Goal: Task Accomplishment & Management: Use online tool/utility

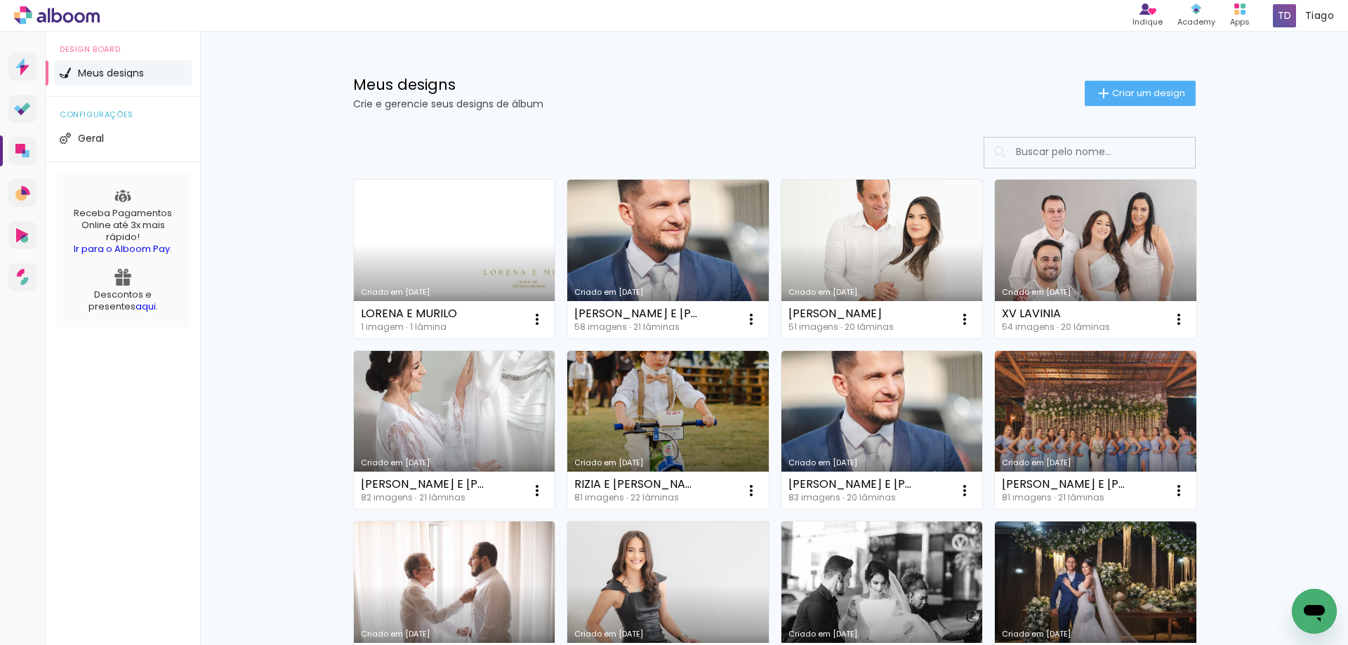
click at [467, 255] on link "Criado em [DATE]" at bounding box center [454, 259] width 201 height 159
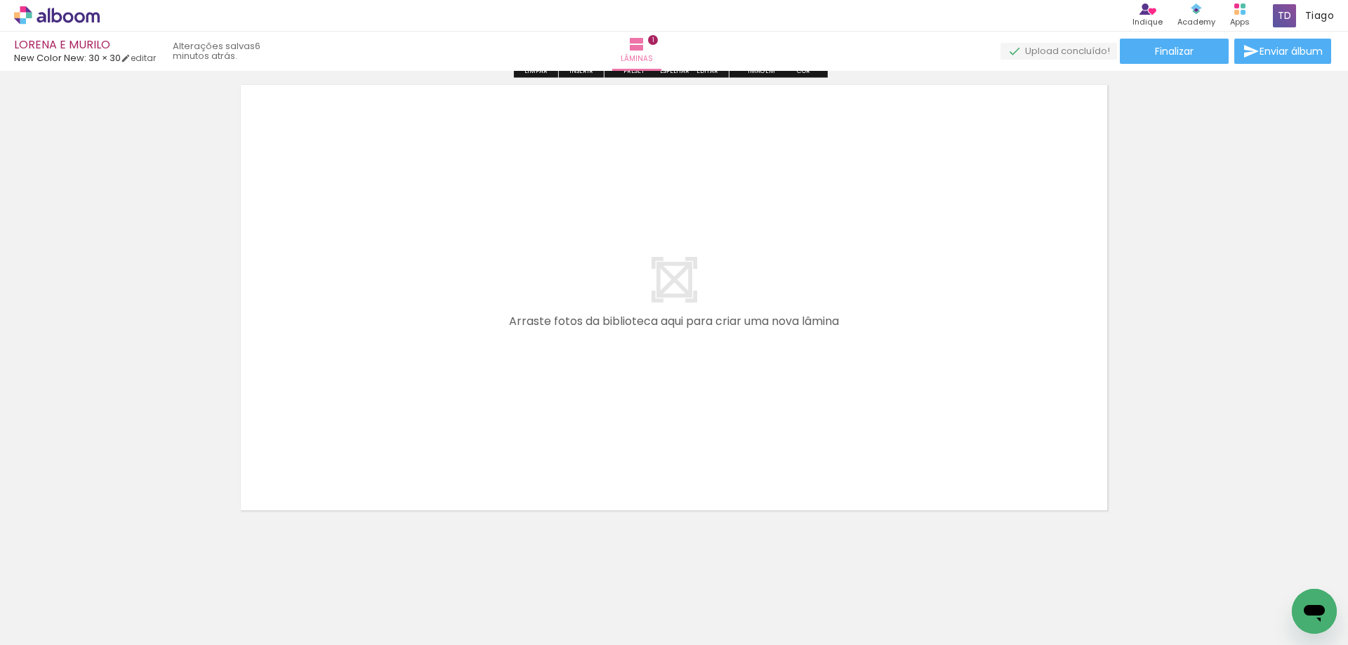
scroll to position [520, 0]
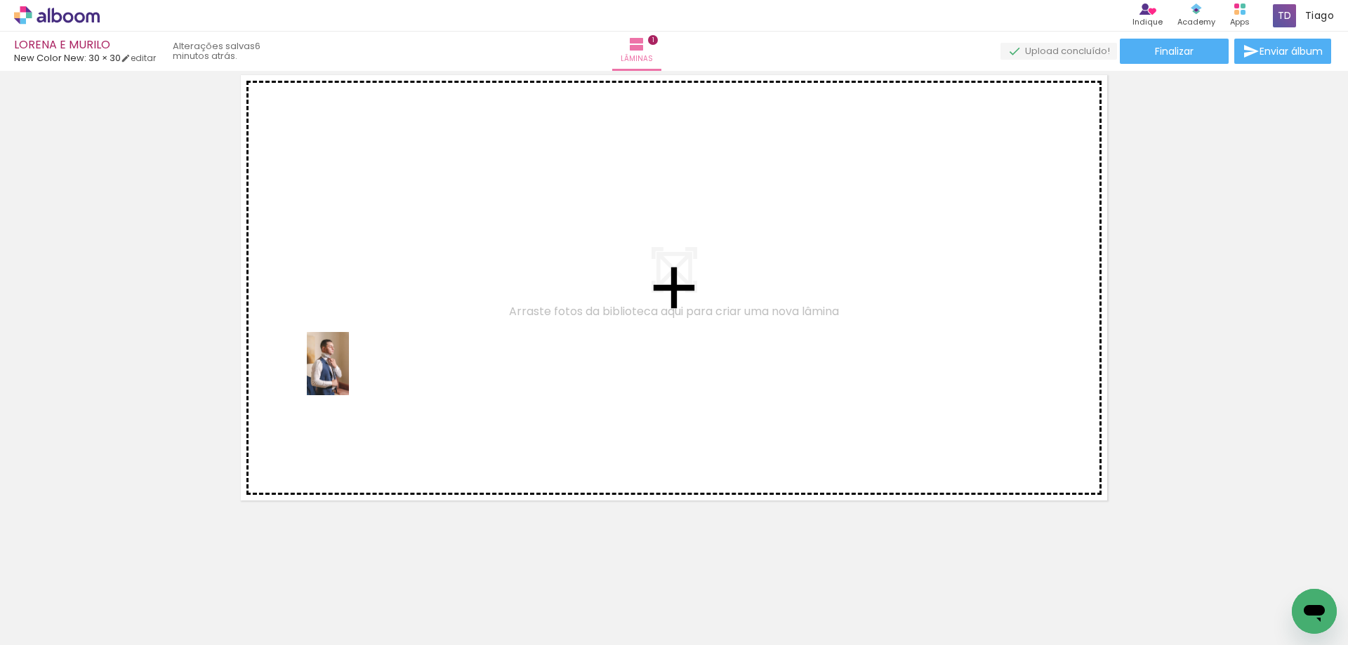
drag, startPoint x: 224, startPoint y: 614, endPoint x: 341, endPoint y: 593, distance: 119.1
click at [349, 373] on quentale-workspace at bounding box center [674, 322] width 1348 height 645
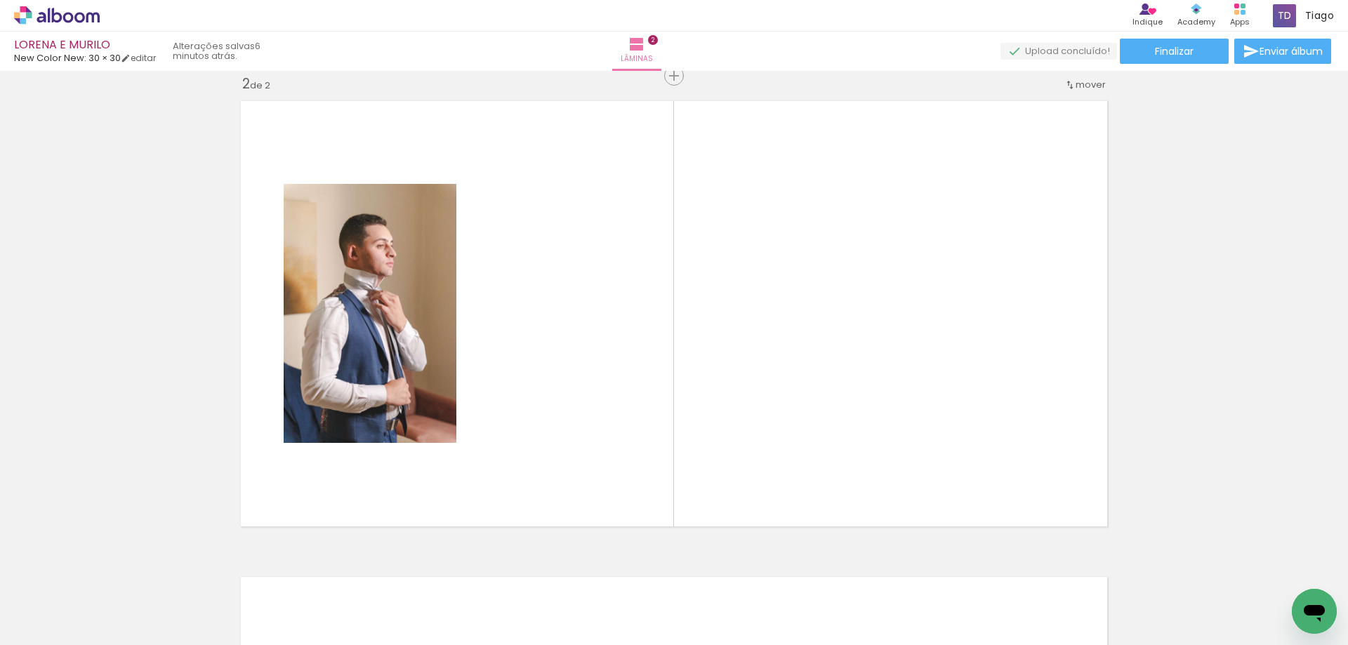
scroll to position [494, 0]
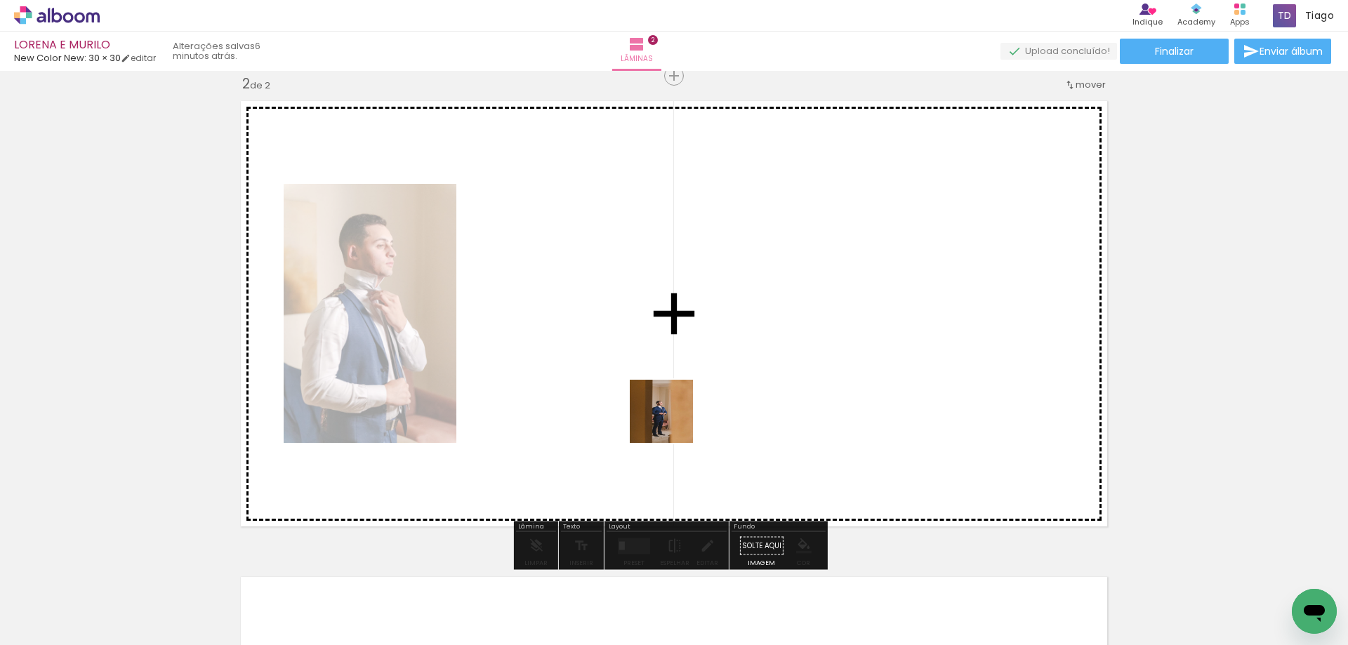
drag, startPoint x: 322, startPoint y: 606, endPoint x: 672, endPoint y: 420, distance: 396.9
click at [672, 420] on quentale-workspace at bounding box center [674, 322] width 1348 height 645
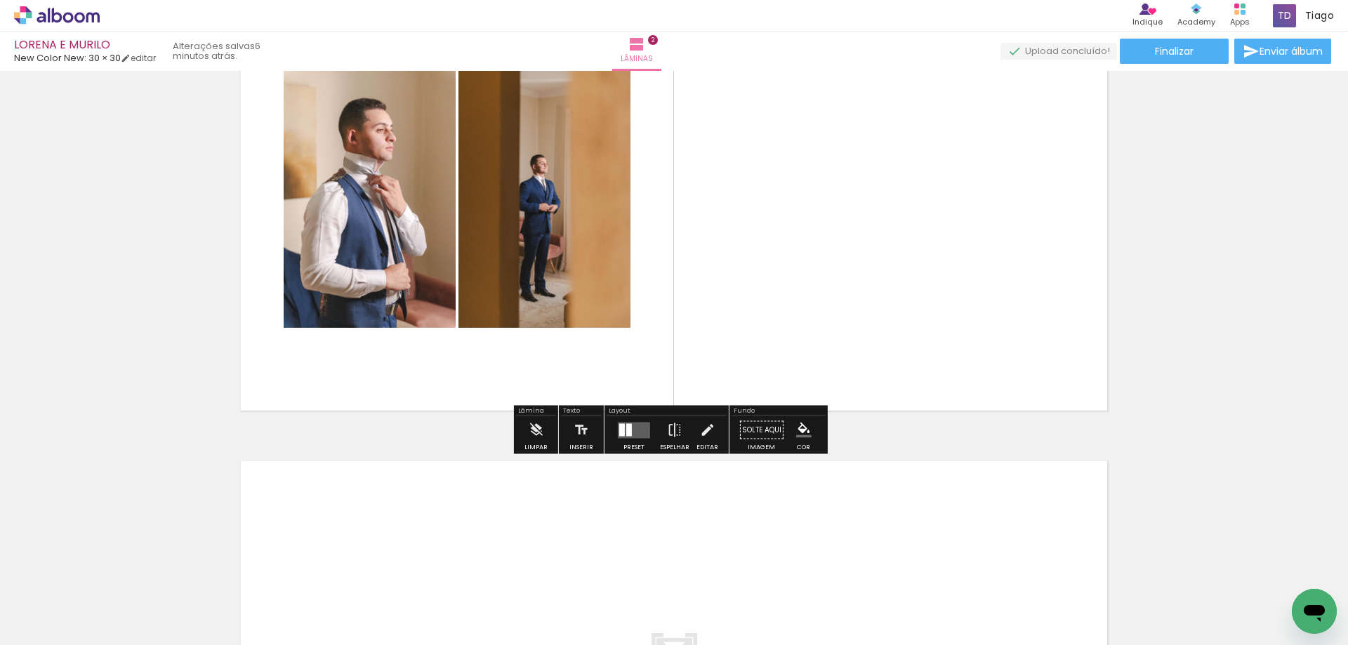
scroll to position [635, 0]
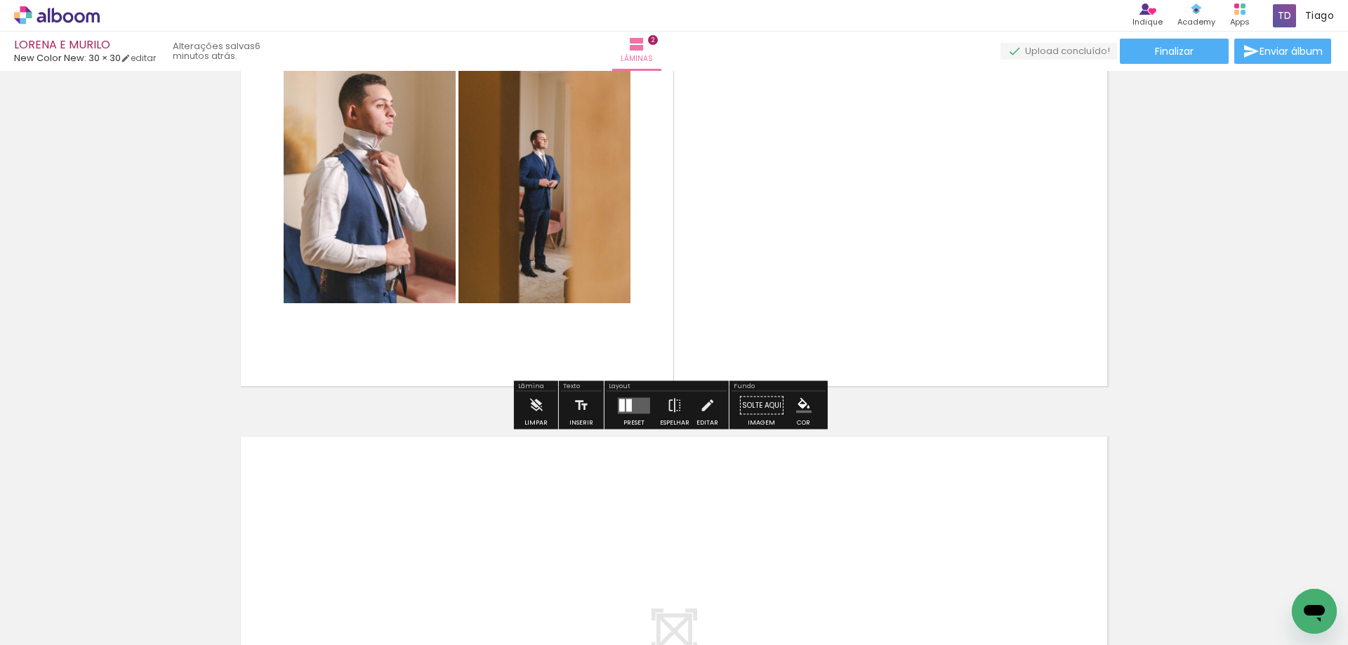
click at [619, 402] on div at bounding box center [622, 405] width 6 height 13
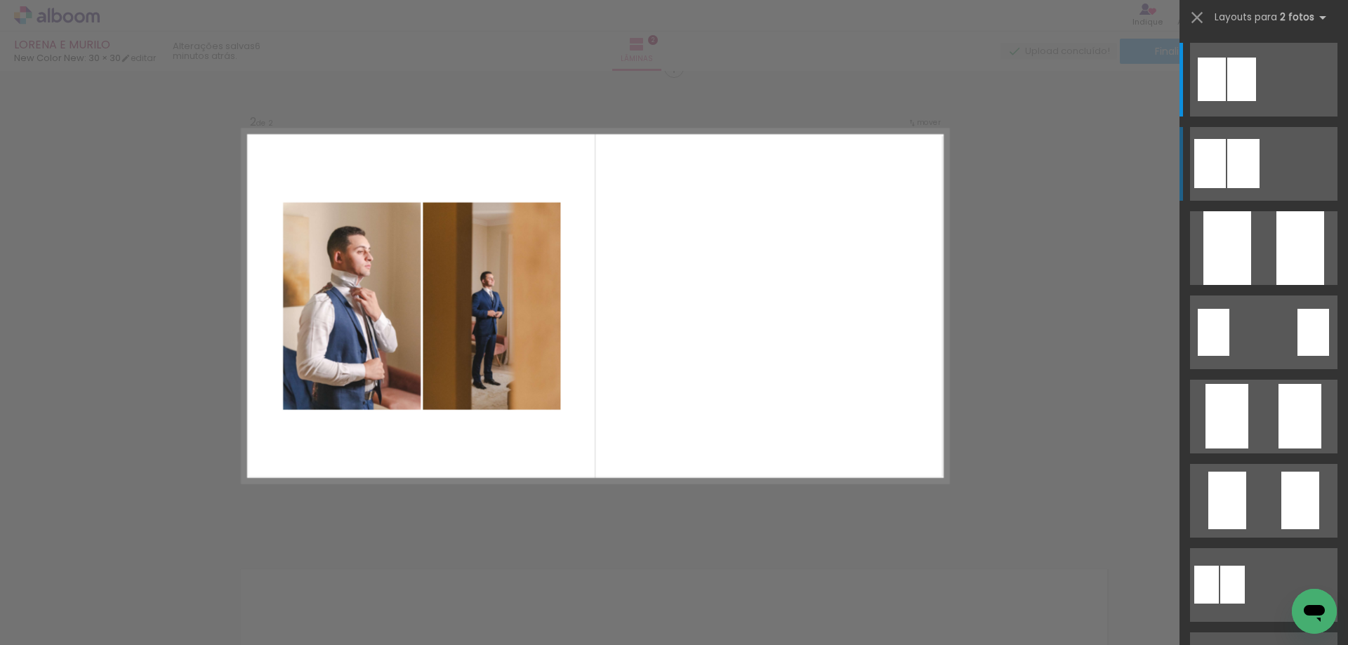
scroll to position [494, 0]
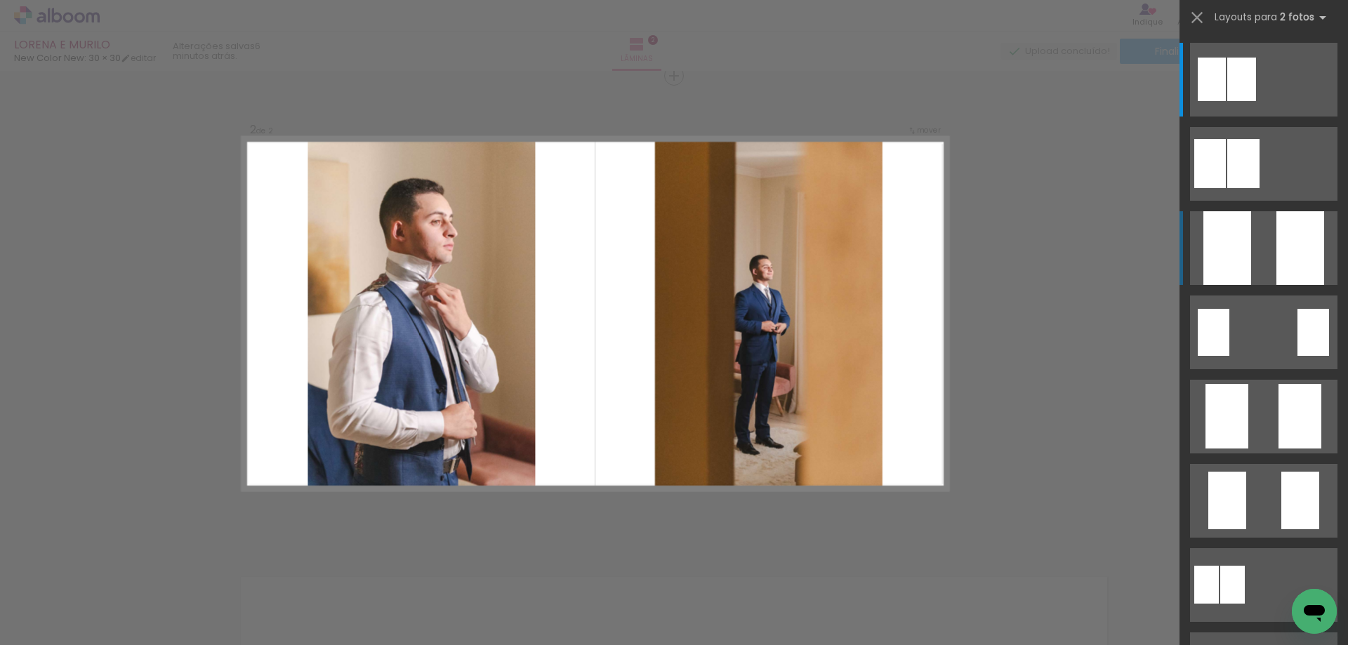
click at [1258, 117] on quentale-layouter at bounding box center [1263, 80] width 147 height 74
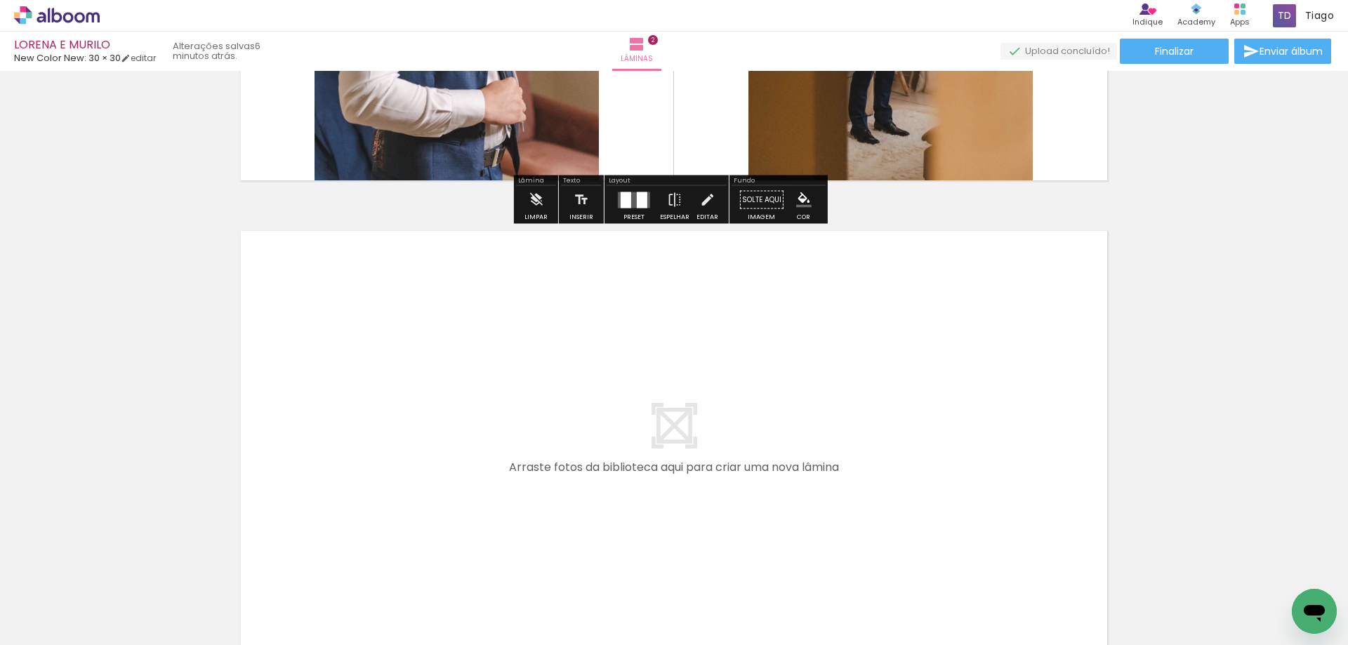
scroll to position [985, 0]
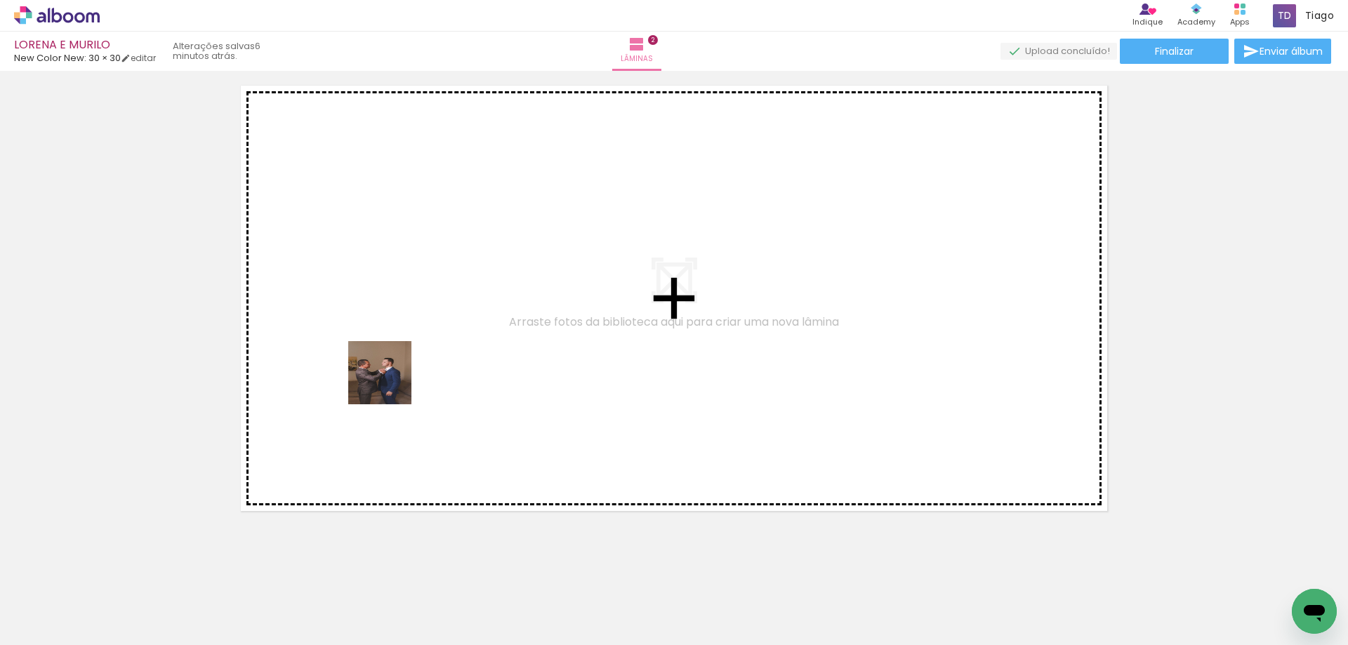
drag, startPoint x: 371, startPoint y: 608, endPoint x: 390, endPoint y: 383, distance: 225.4
click at [390, 383] on quentale-workspace at bounding box center [674, 322] width 1348 height 645
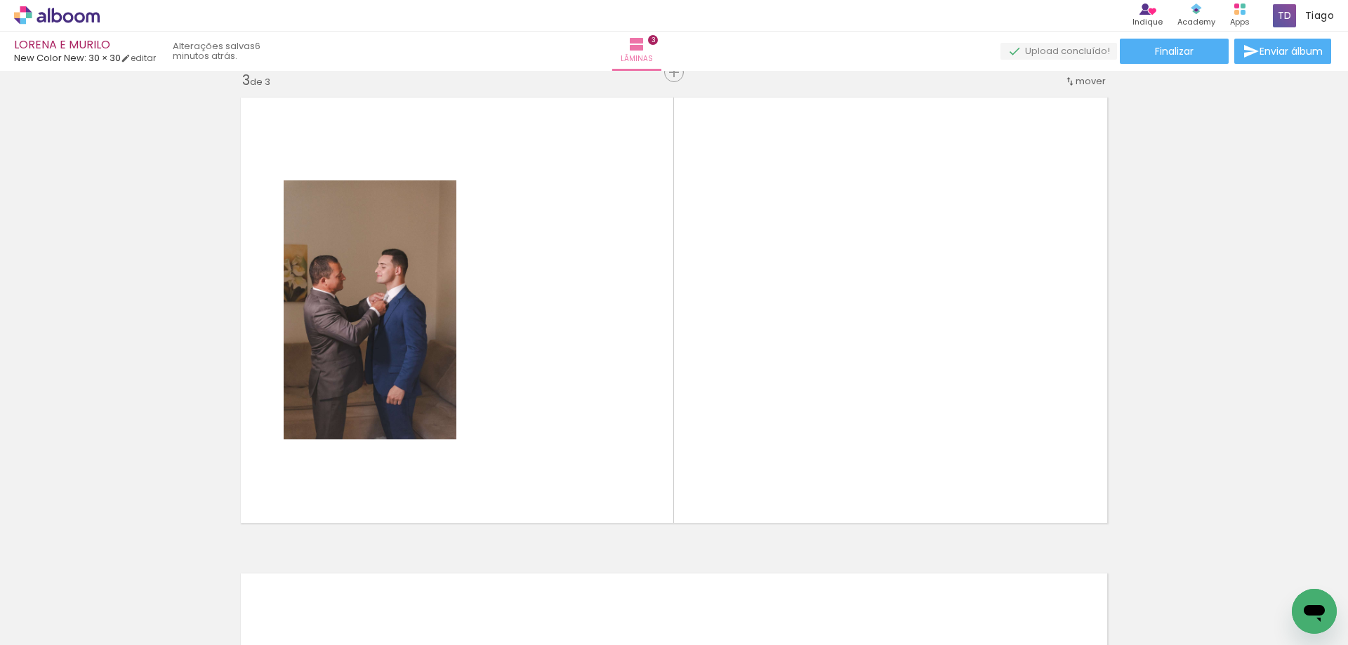
scroll to position [970, 0]
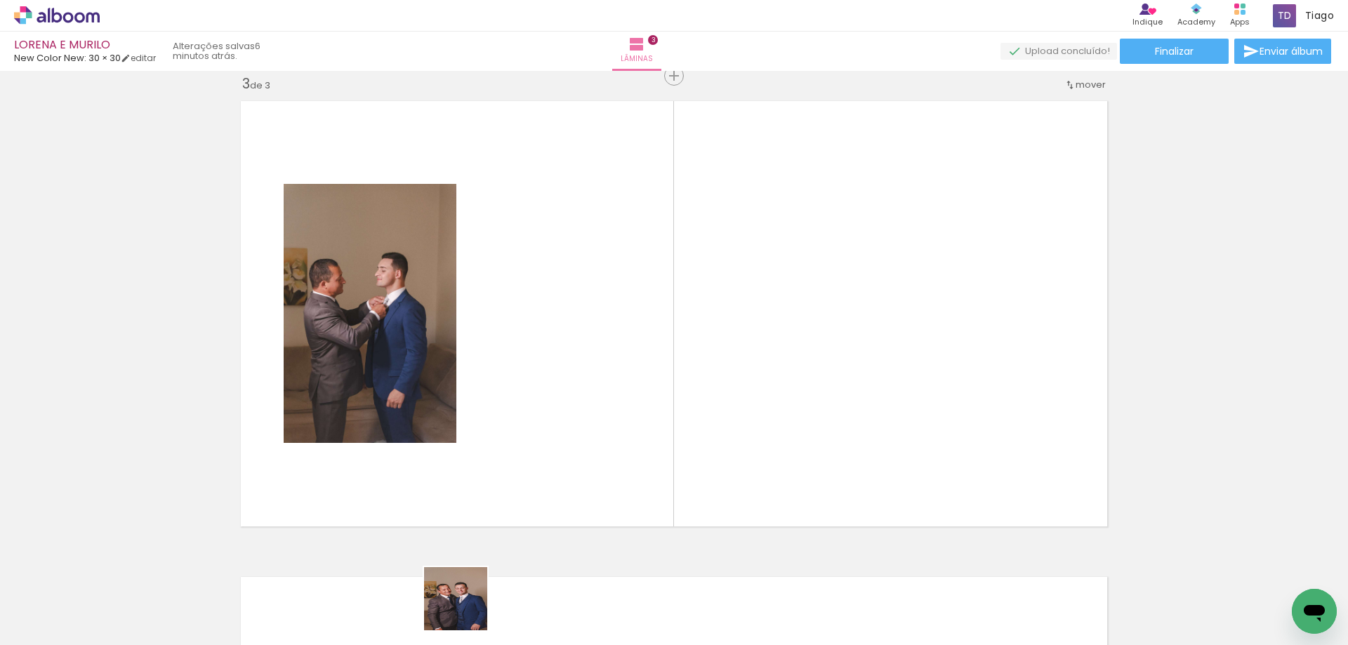
drag, startPoint x: 464, startPoint y: 613, endPoint x: 552, endPoint y: 616, distance: 87.8
click at [578, 389] on quentale-workspace at bounding box center [674, 322] width 1348 height 645
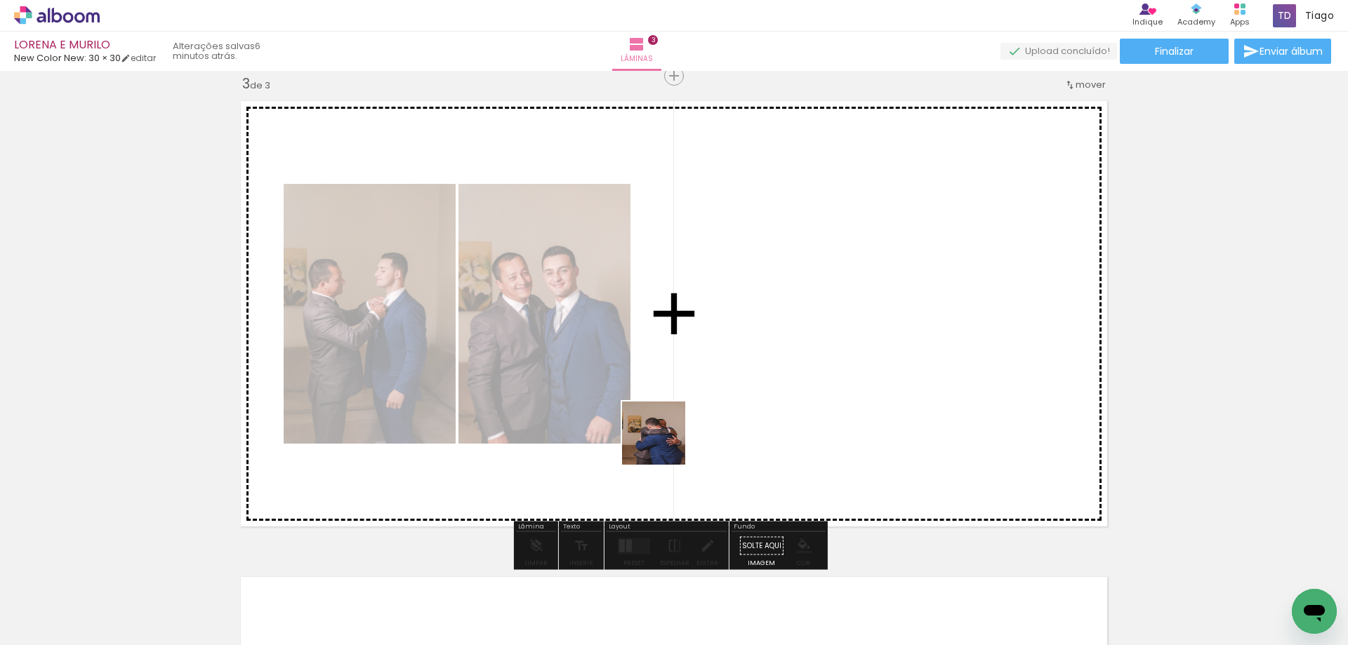
drag, startPoint x: 543, startPoint y: 604, endPoint x: 726, endPoint y: 451, distance: 238.2
click at [729, 390] on quentale-workspace at bounding box center [674, 322] width 1348 height 645
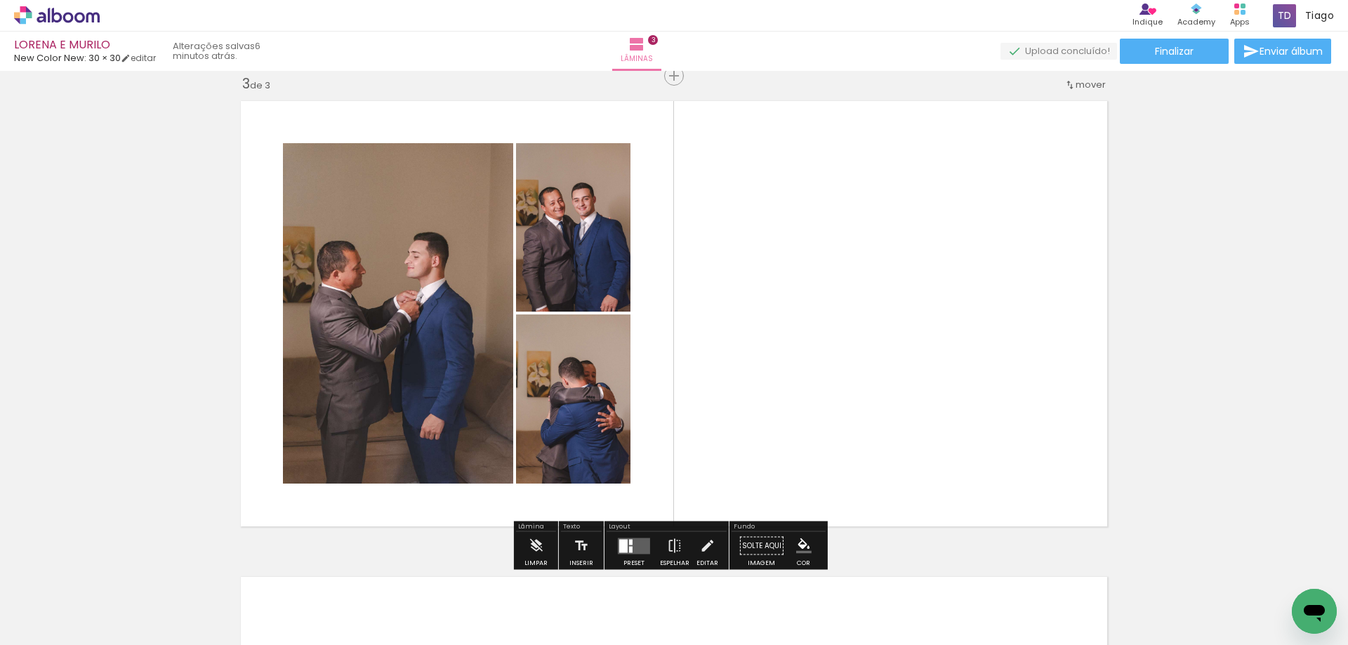
click at [630, 546] on quentale-layouter at bounding box center [634, 546] width 32 height 16
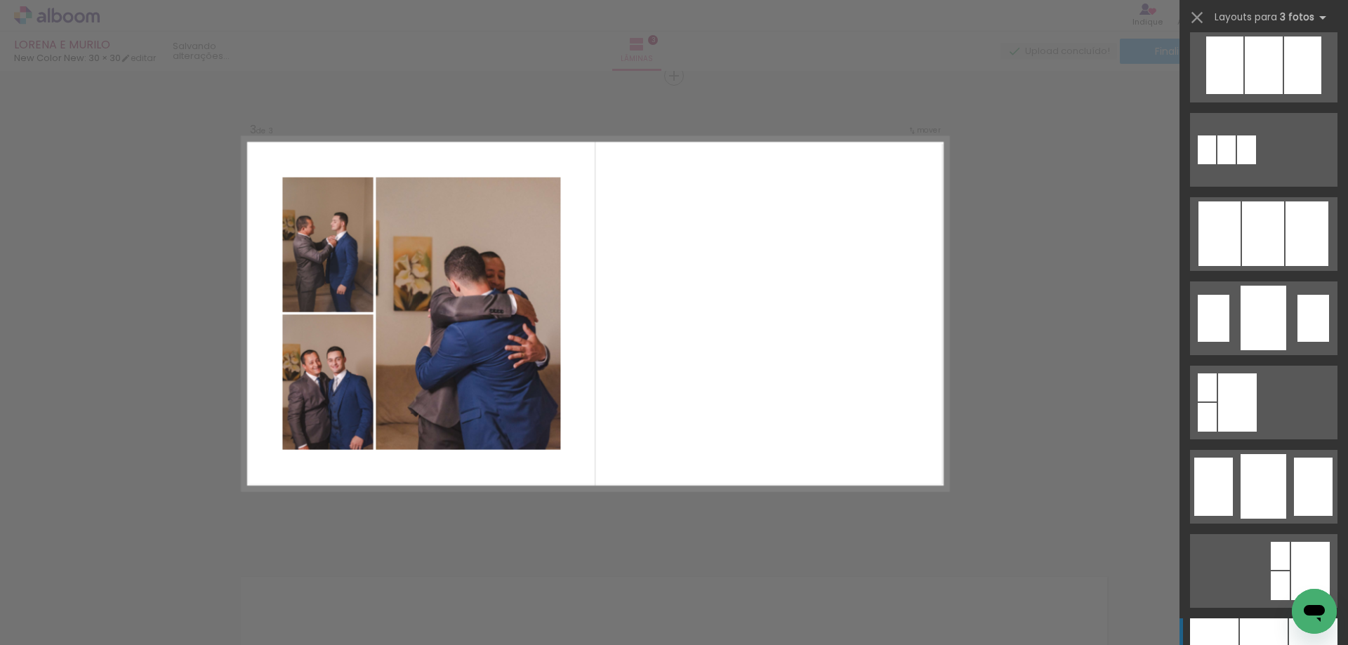
scroll to position [1193, 0]
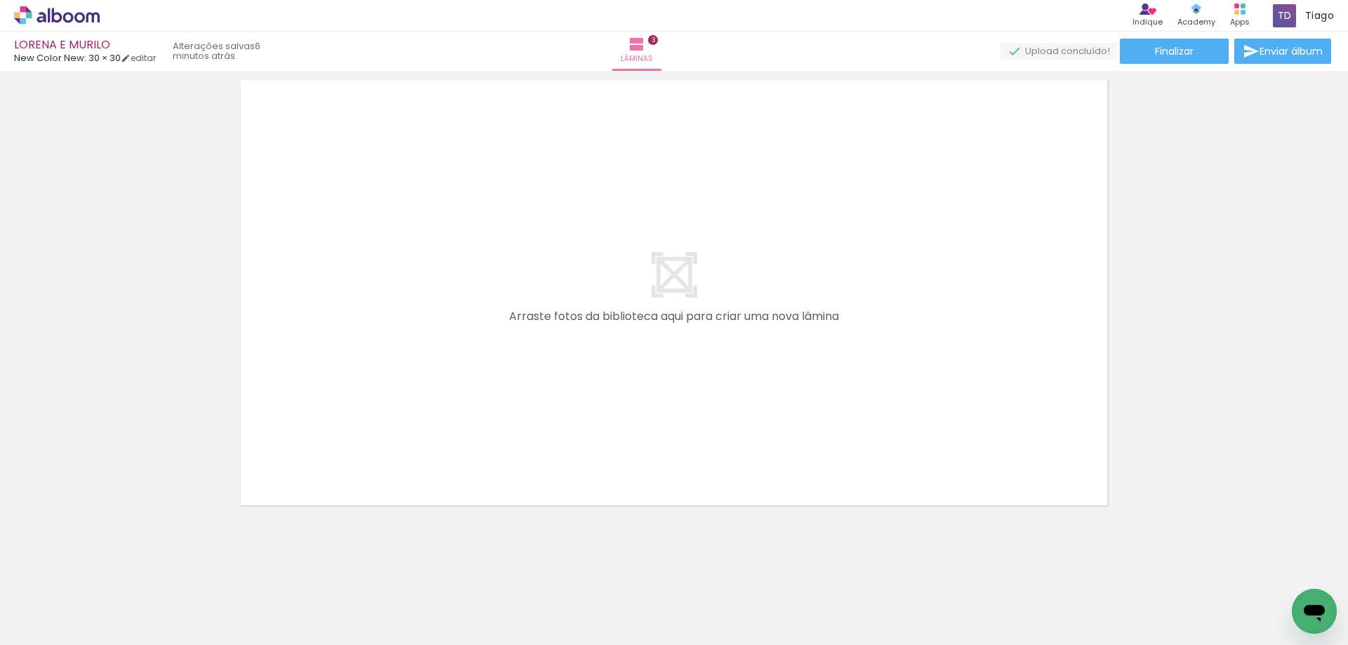
scroll to position [1472, 0]
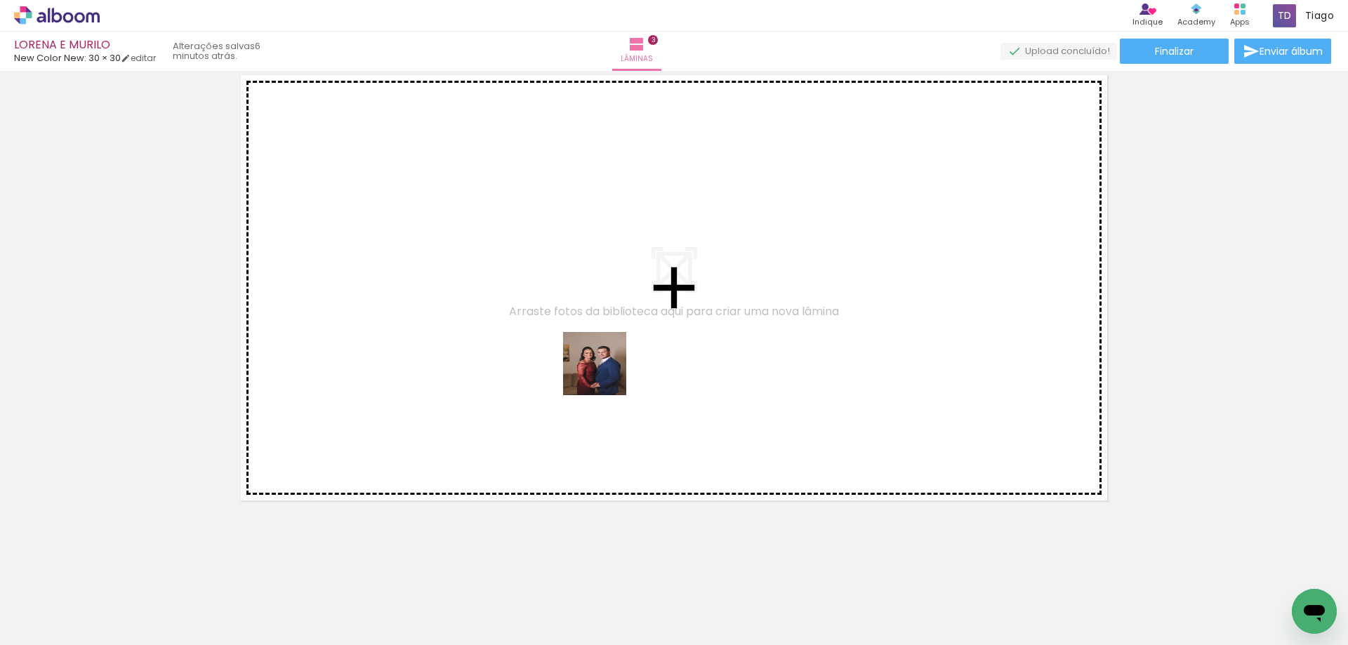
drag, startPoint x: 616, startPoint y: 609, endPoint x: 616, endPoint y: 316, distance: 293.4
click at [616, 316] on quentale-workspace at bounding box center [674, 322] width 1348 height 645
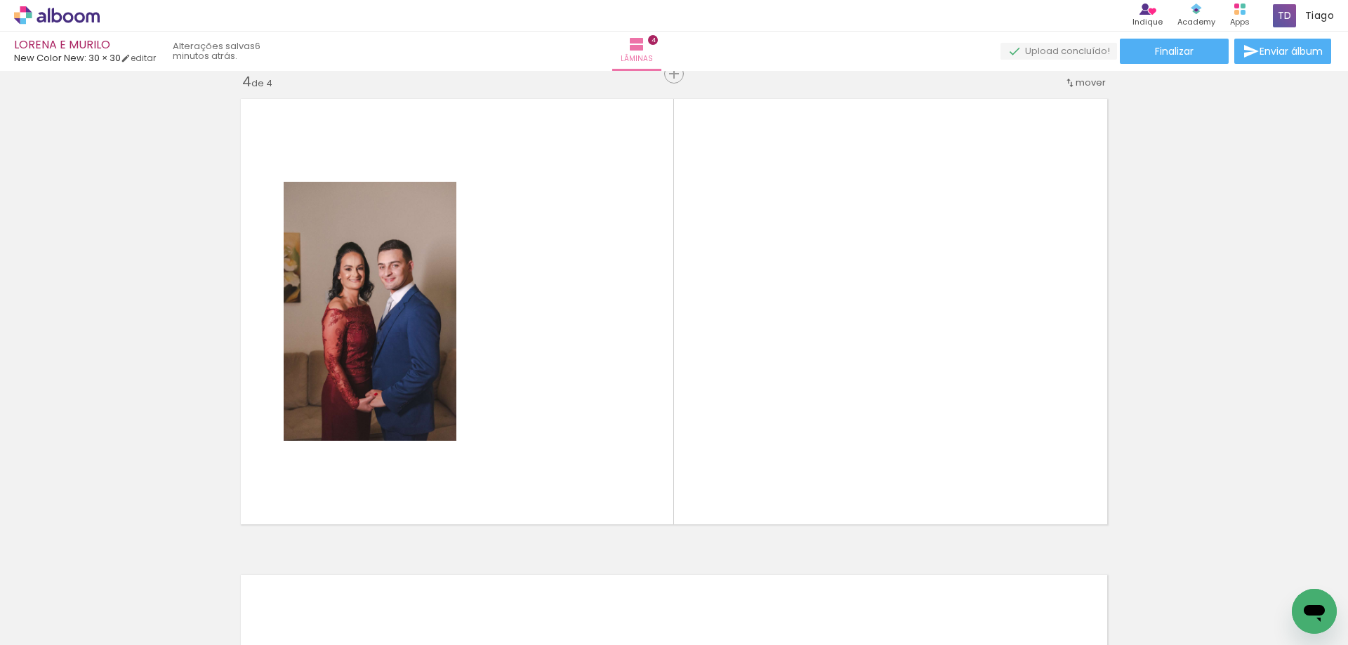
scroll to position [1446, 0]
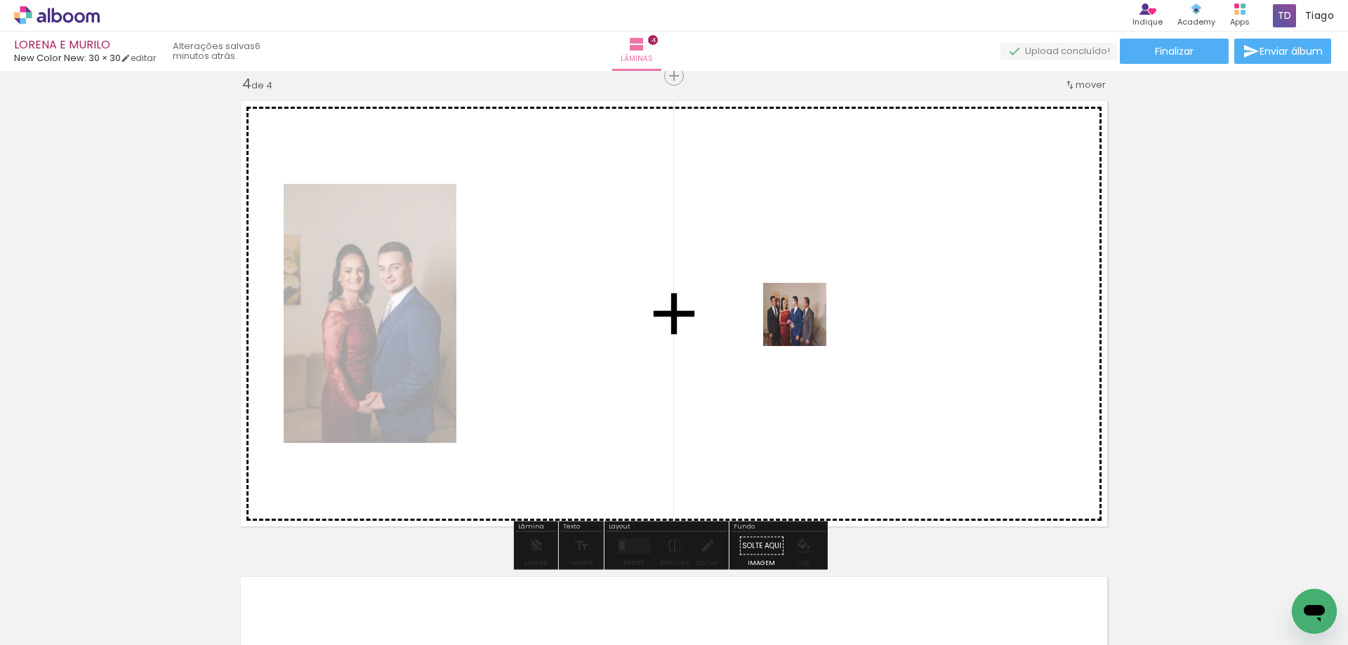
drag, startPoint x: 679, startPoint y: 586, endPoint x: 806, endPoint y: 325, distance: 290.1
click at [806, 325] on quentale-workspace at bounding box center [674, 322] width 1348 height 645
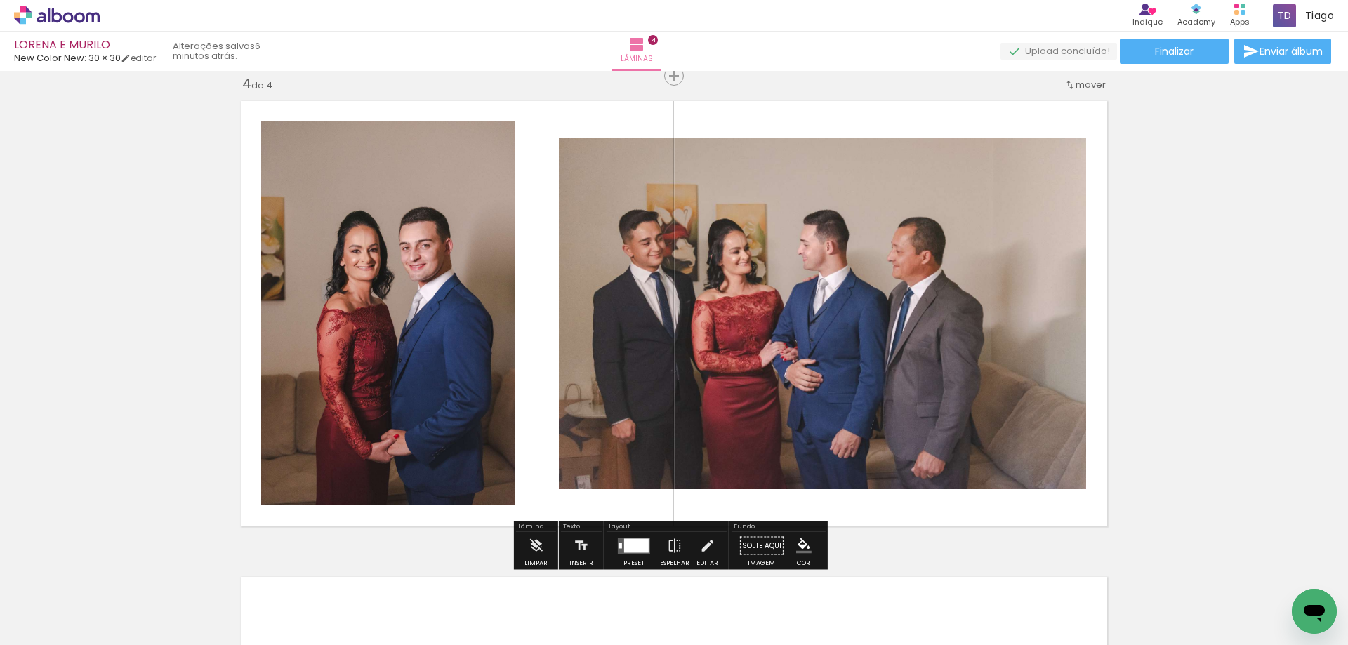
click at [627, 550] on div at bounding box center [636, 545] width 25 height 14
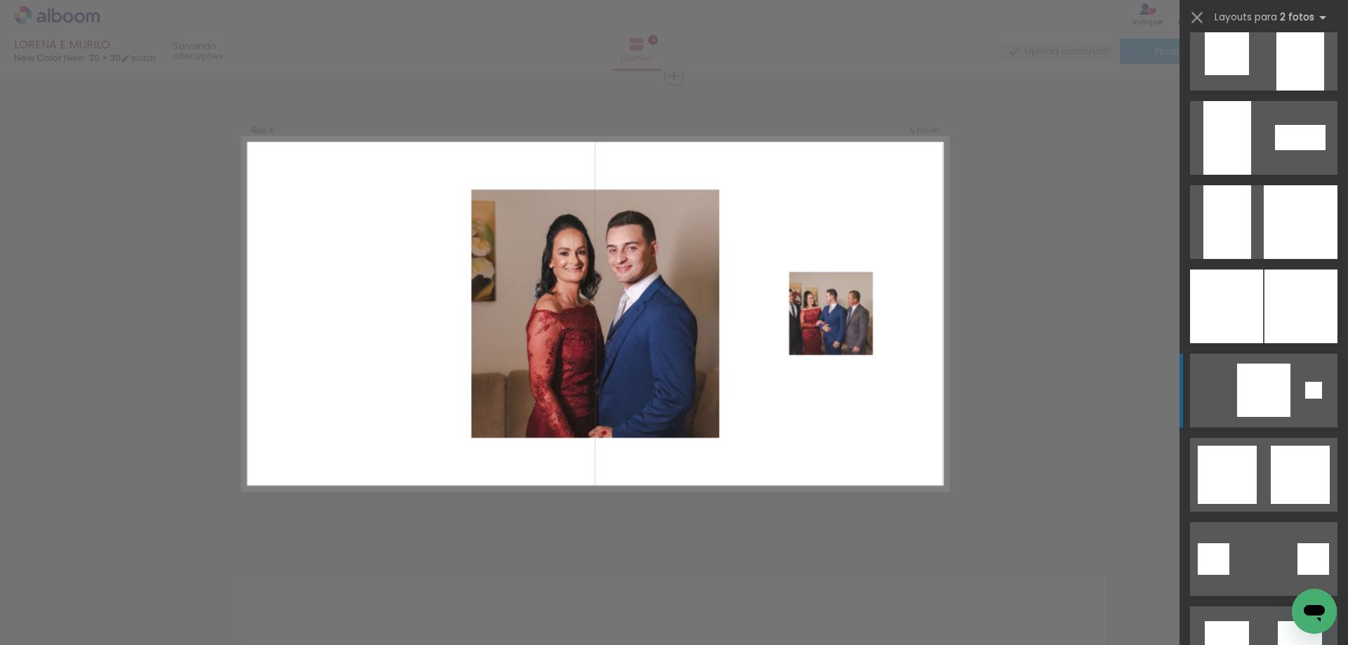
scroll to position [1544, 0]
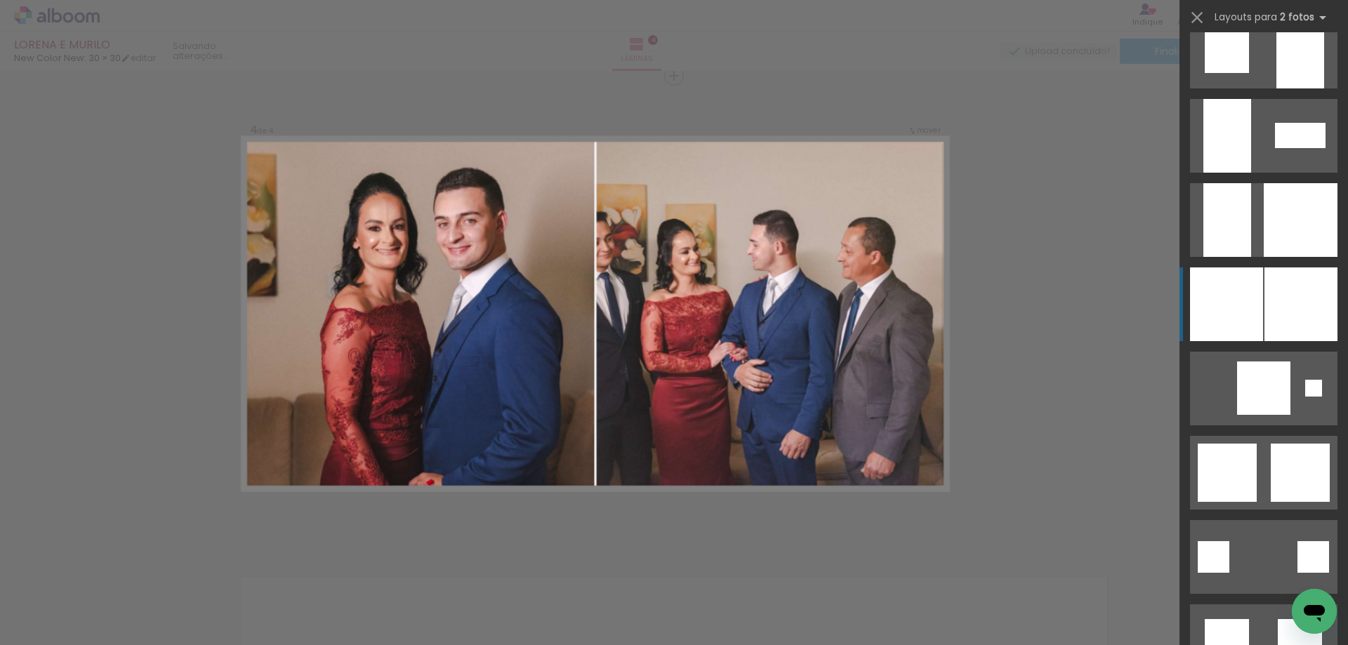
click at [1287, 257] on div at bounding box center [1300, 220] width 74 height 74
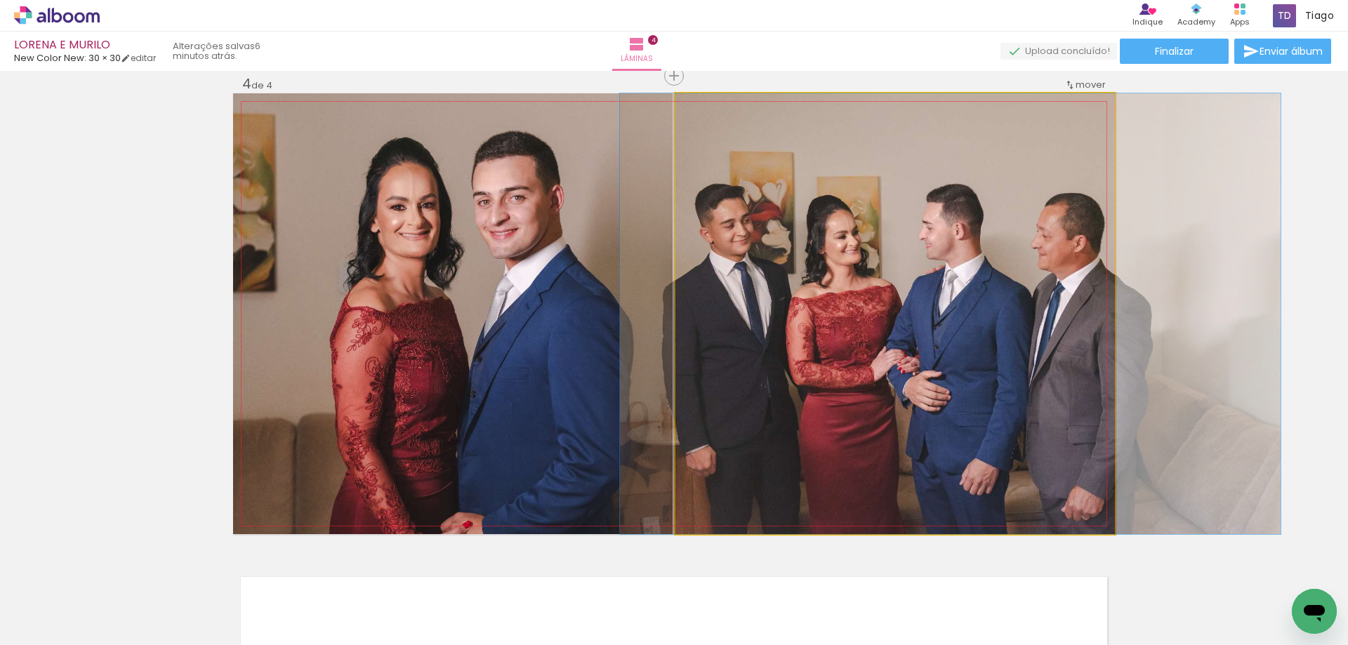
drag, startPoint x: 703, startPoint y: 294, endPoint x: 758, endPoint y: 296, distance: 55.5
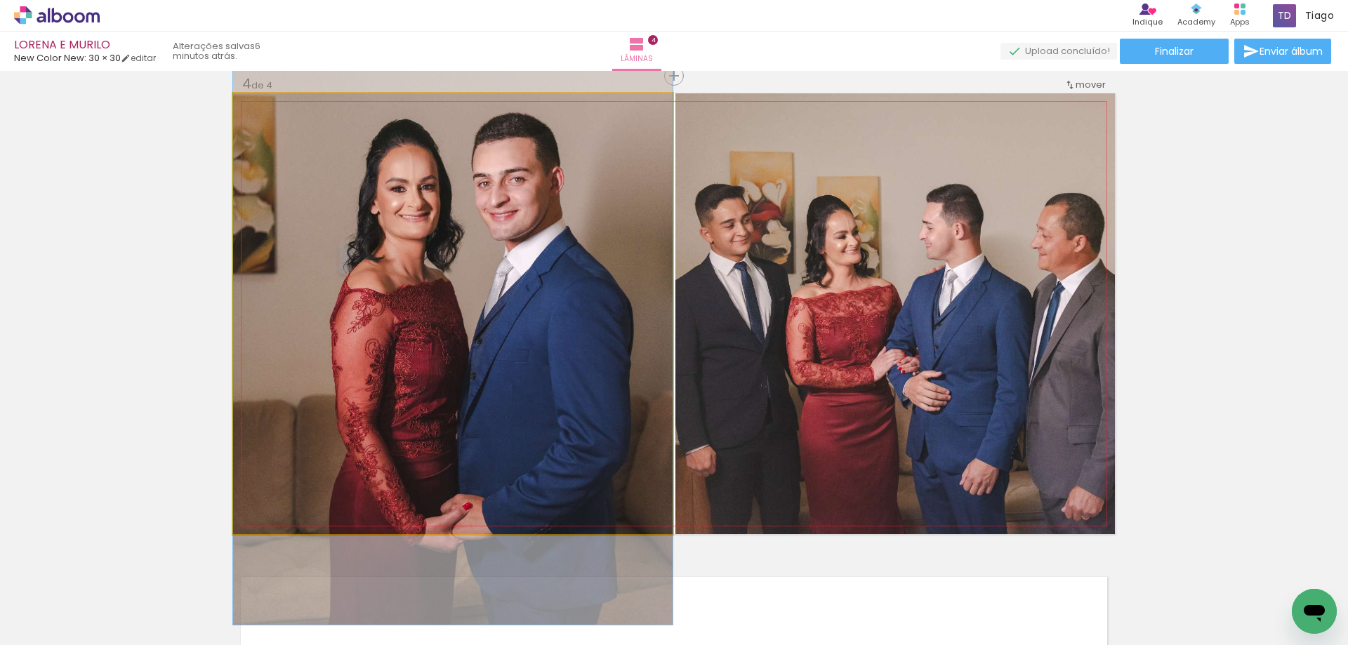
drag, startPoint x: 564, startPoint y: 308, endPoint x: 530, endPoint y: 290, distance: 38.9
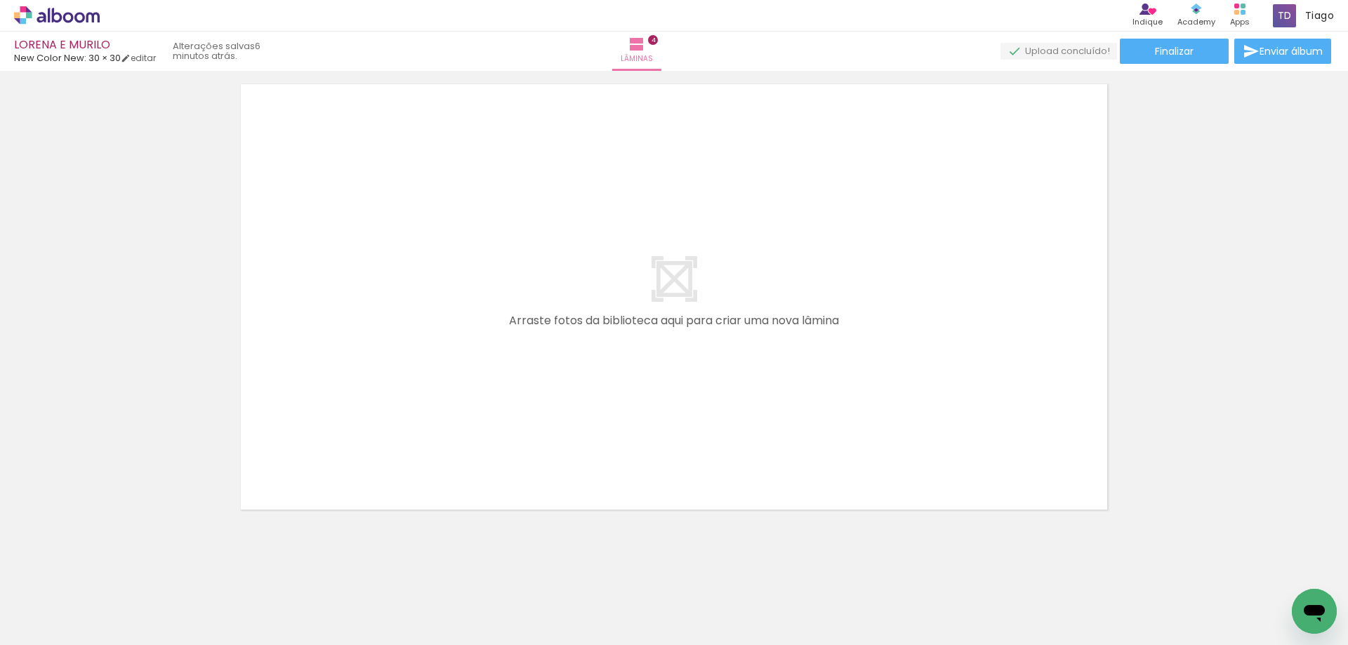
scroll to position [1948, 0]
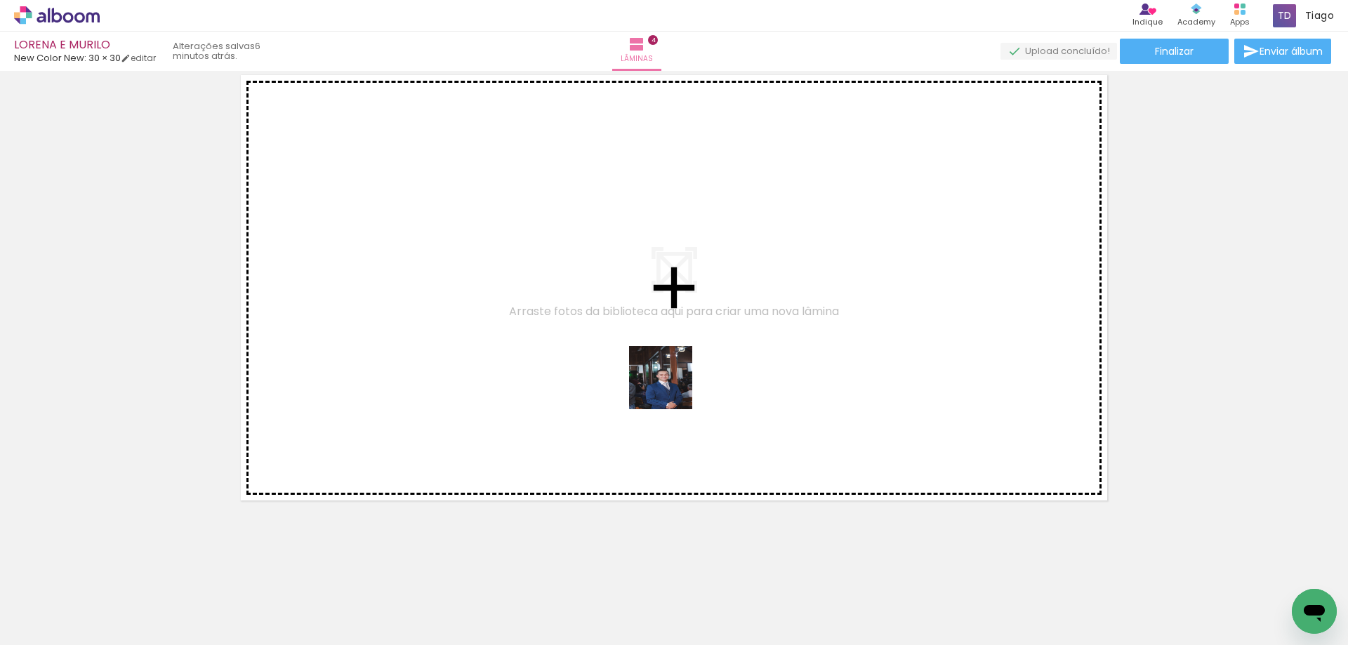
drag, startPoint x: 783, startPoint y: 598, endPoint x: 651, endPoint y: 355, distance: 276.4
click at [651, 355] on quentale-workspace at bounding box center [674, 322] width 1348 height 645
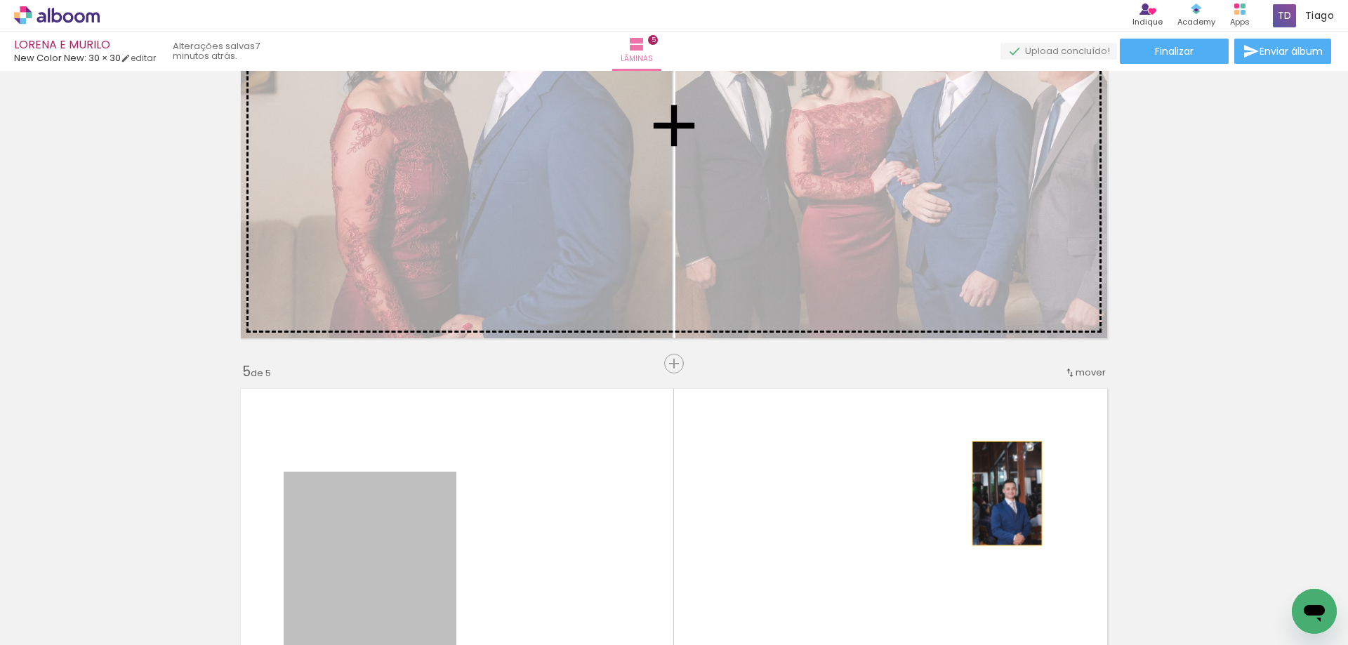
scroll to position [1571, 0]
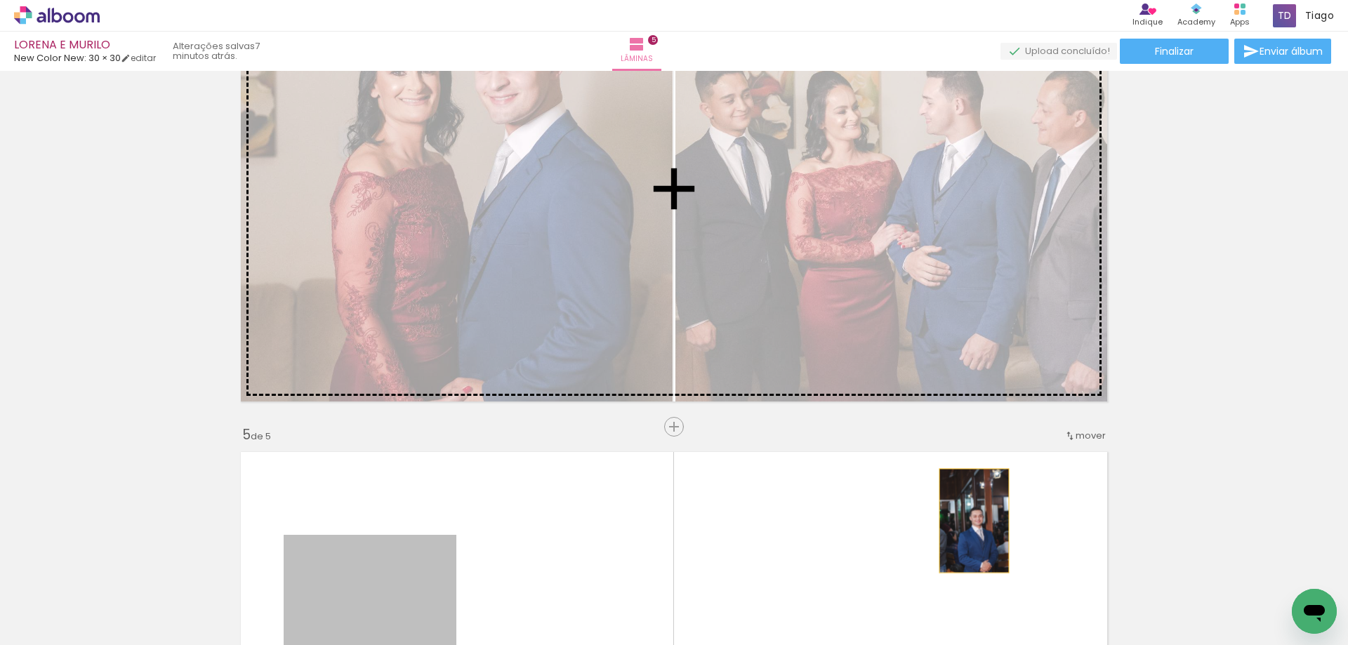
drag, startPoint x: 437, startPoint y: 339, endPoint x: 969, endPoint y: 170, distance: 557.6
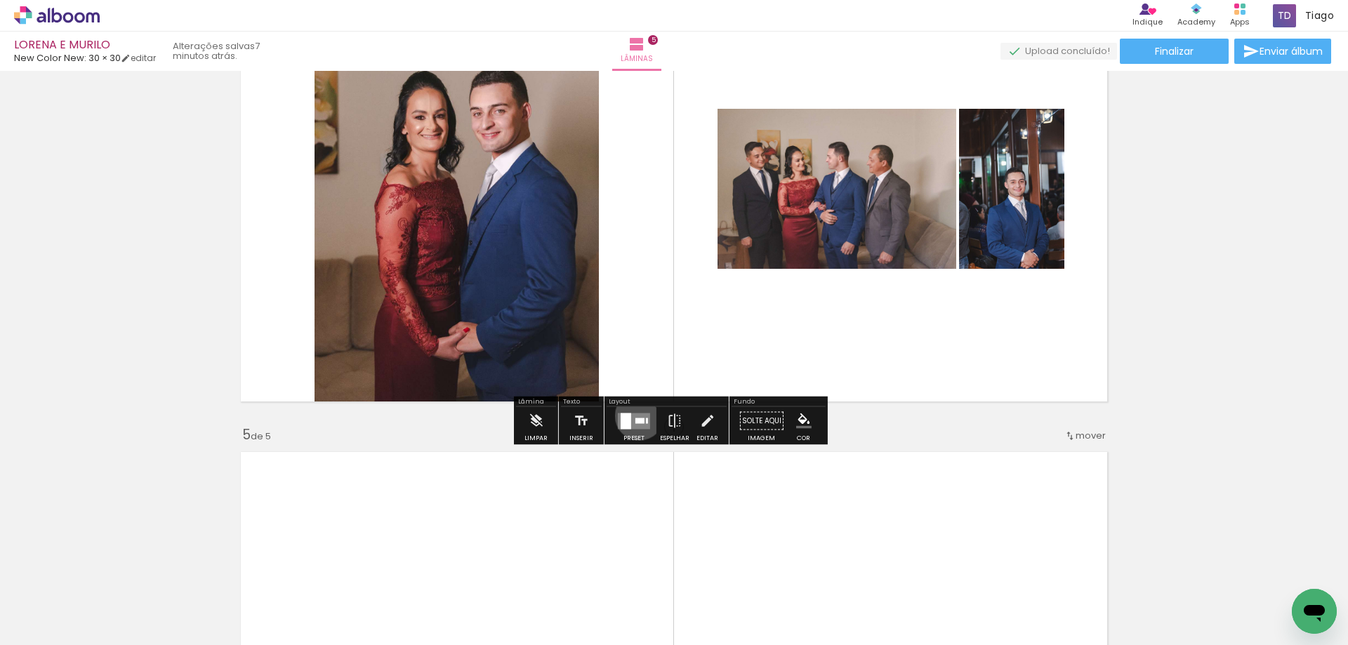
click at [636, 416] on quentale-layouter at bounding box center [634, 421] width 32 height 16
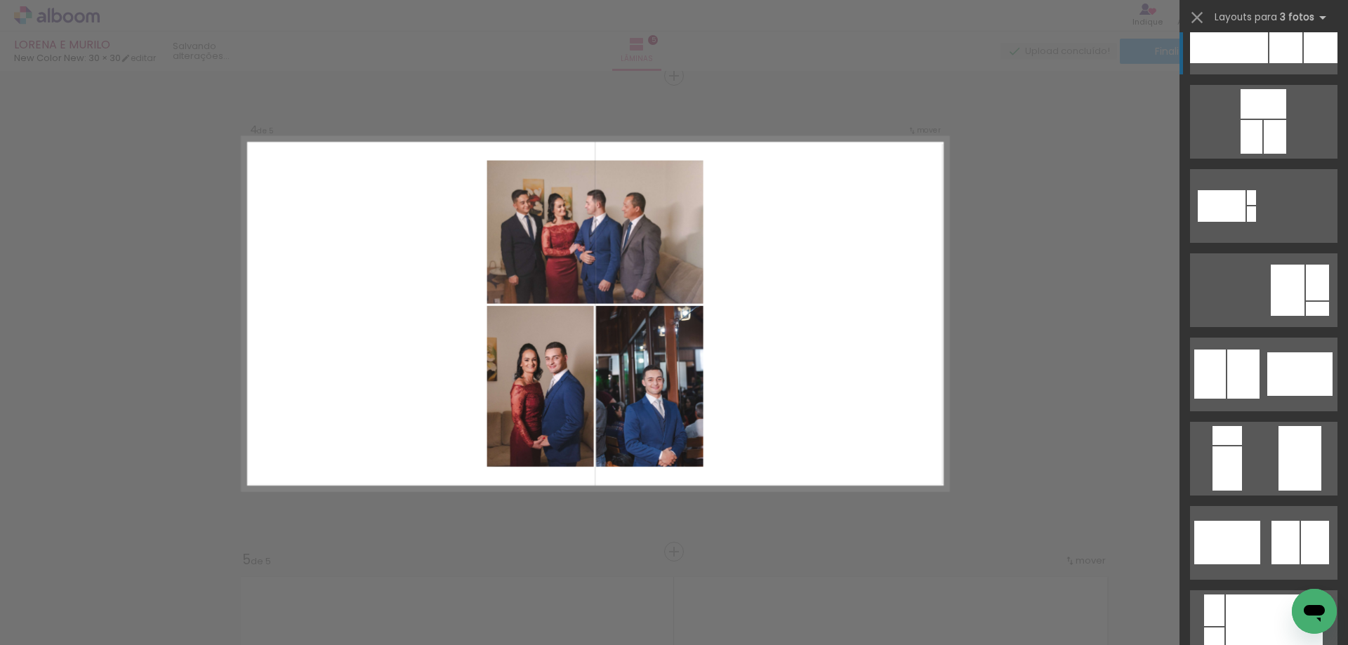
scroll to position [0, 0]
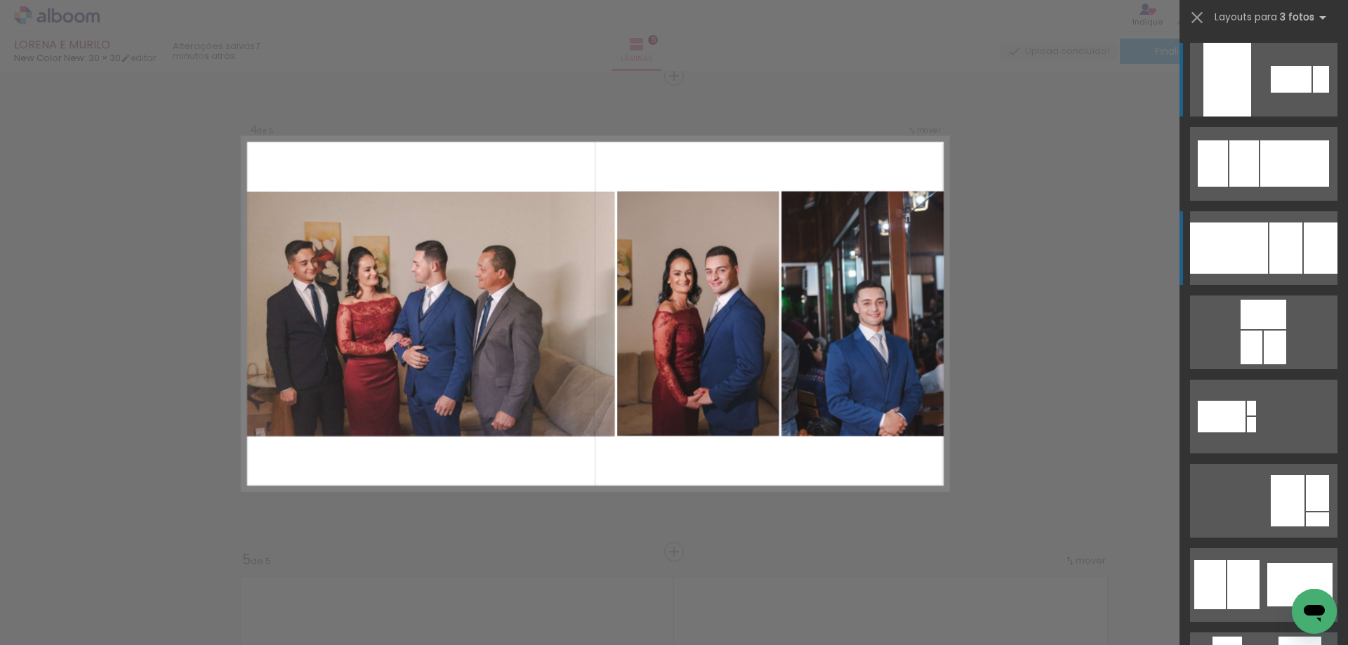
click at [1259, 187] on div at bounding box center [1243, 163] width 29 height 46
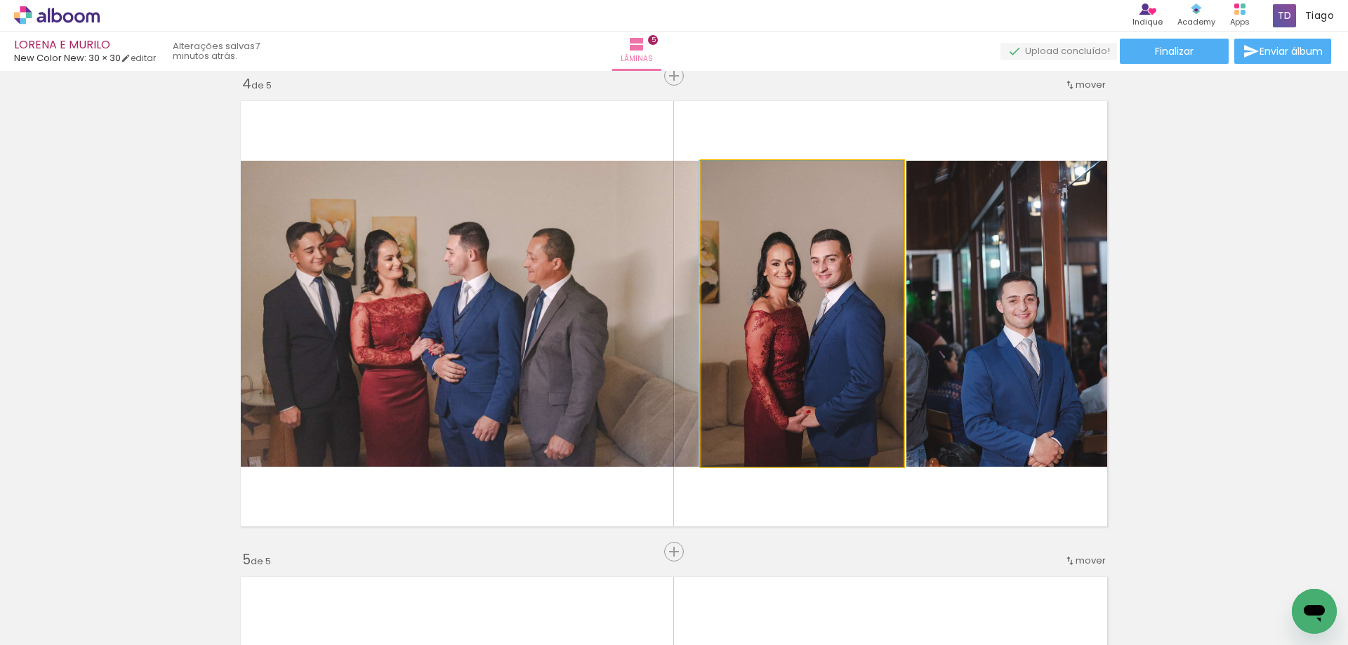
drag, startPoint x: 842, startPoint y: 298, endPoint x: 816, endPoint y: 286, distance: 27.7
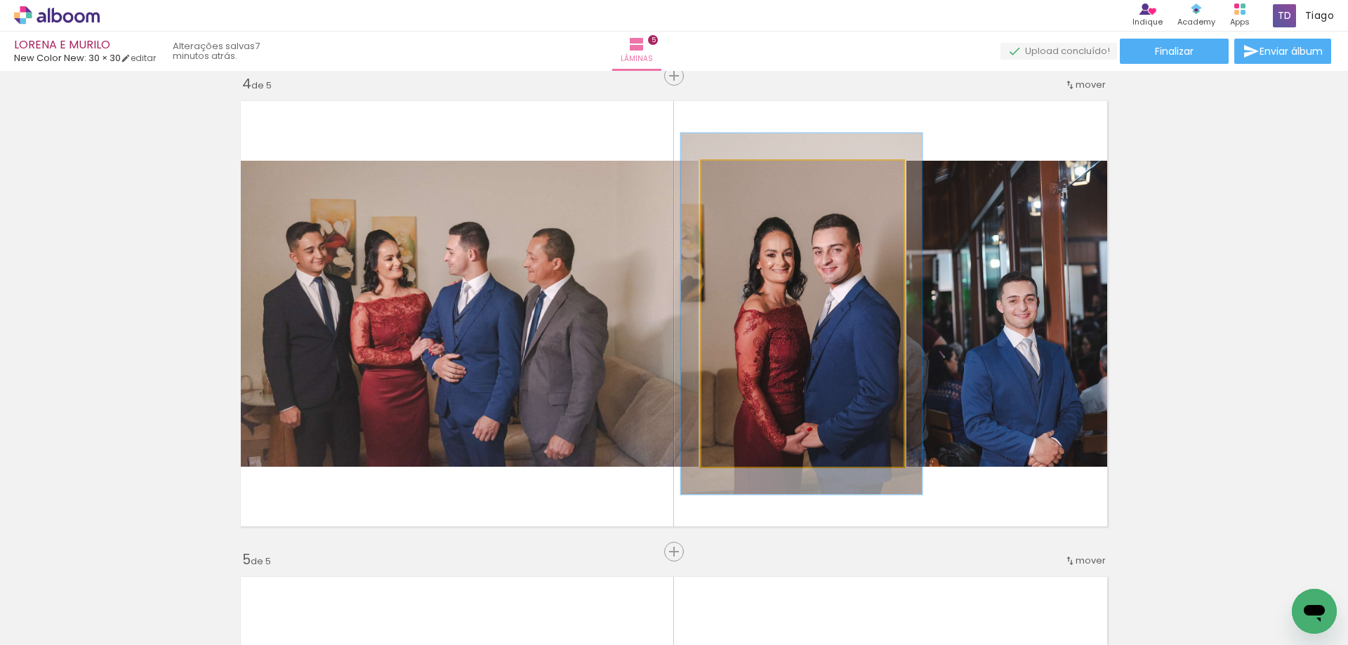
drag, startPoint x: 731, startPoint y: 178, endPoint x: 739, endPoint y: 180, distance: 8.0
type paper-slider "118"
click at [739, 180] on div at bounding box center [743, 175] width 13 height 13
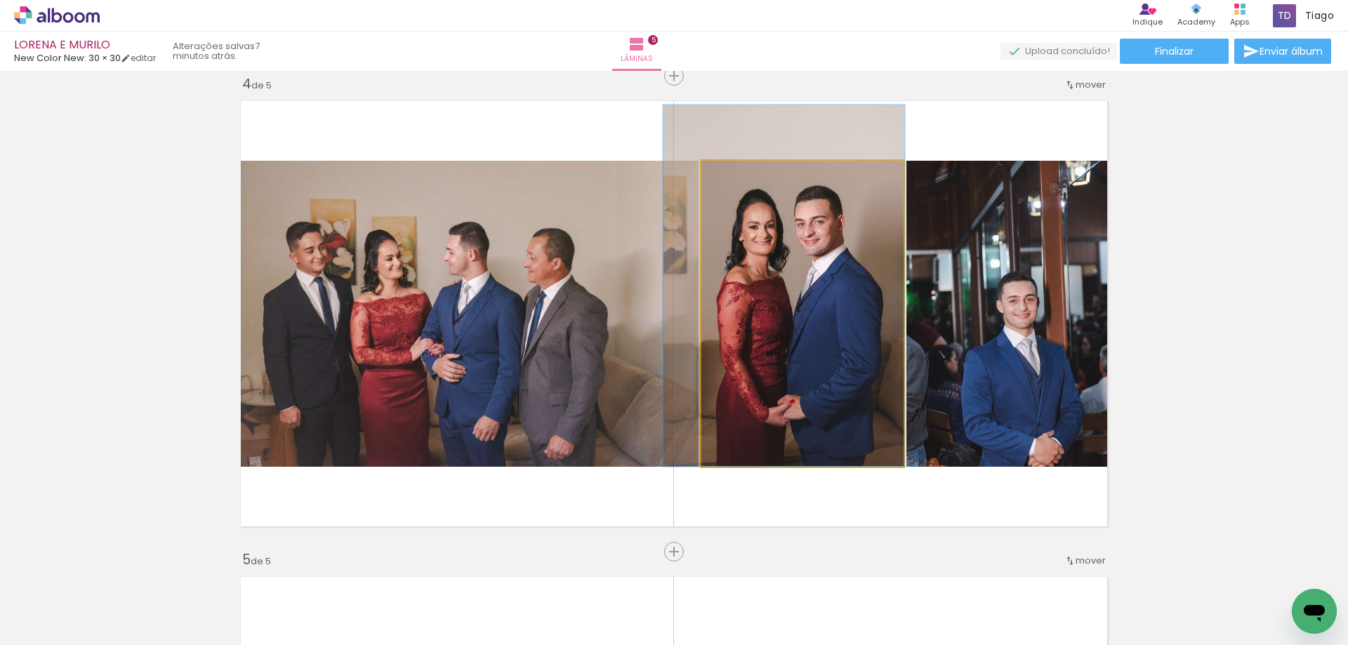
drag, startPoint x: 804, startPoint y: 329, endPoint x: 788, endPoint y: 290, distance: 42.5
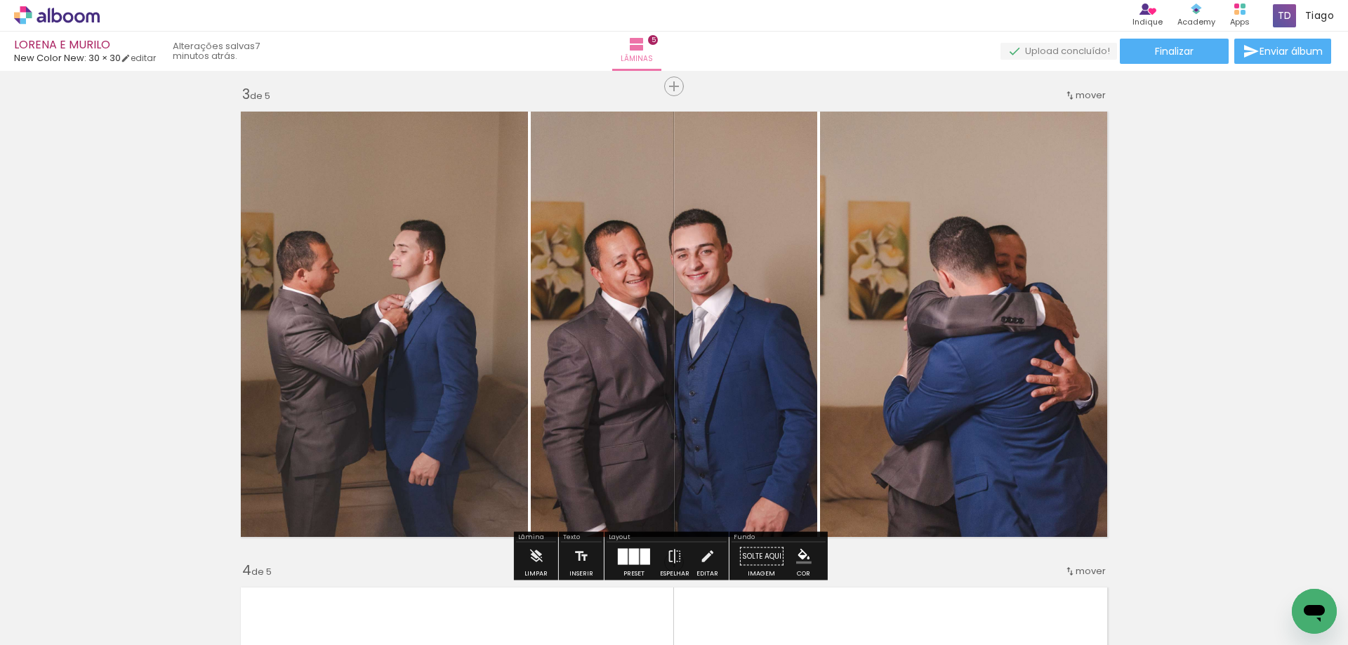
scroll to position [884, 0]
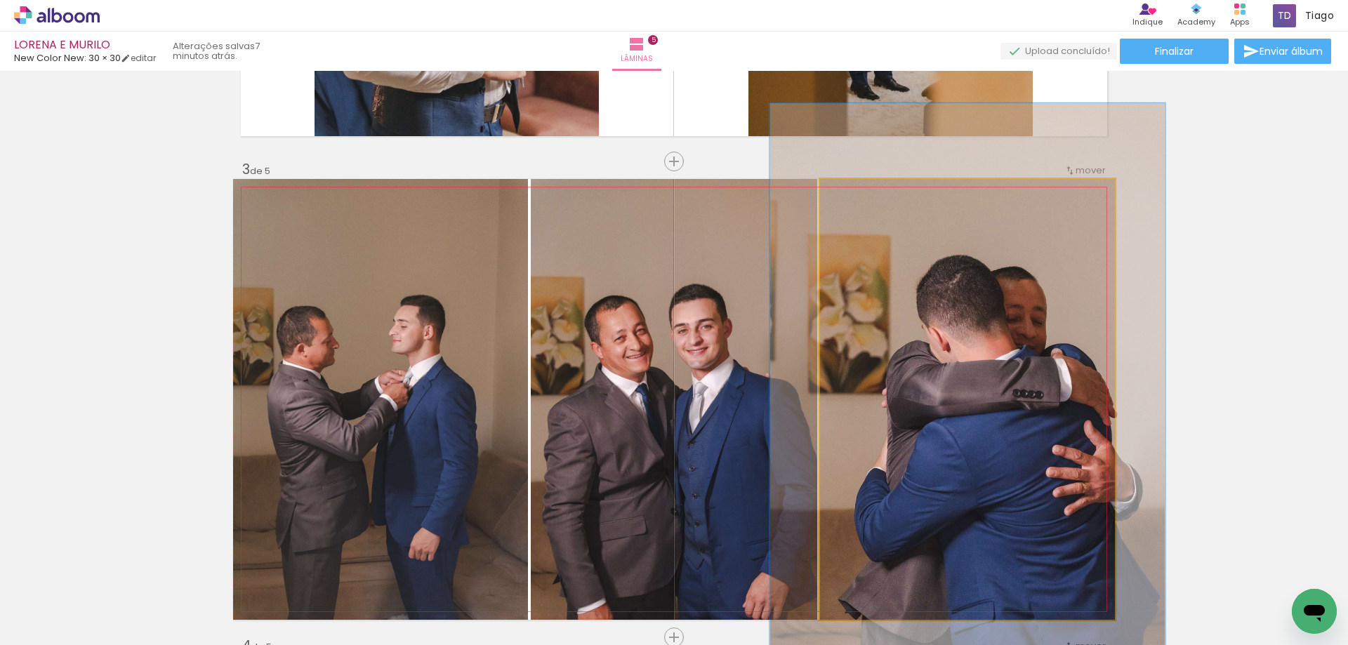
drag, startPoint x: 849, startPoint y: 192, endPoint x: 871, endPoint y: 200, distance: 23.1
click at [867, 195] on div at bounding box center [869, 193] width 13 height 13
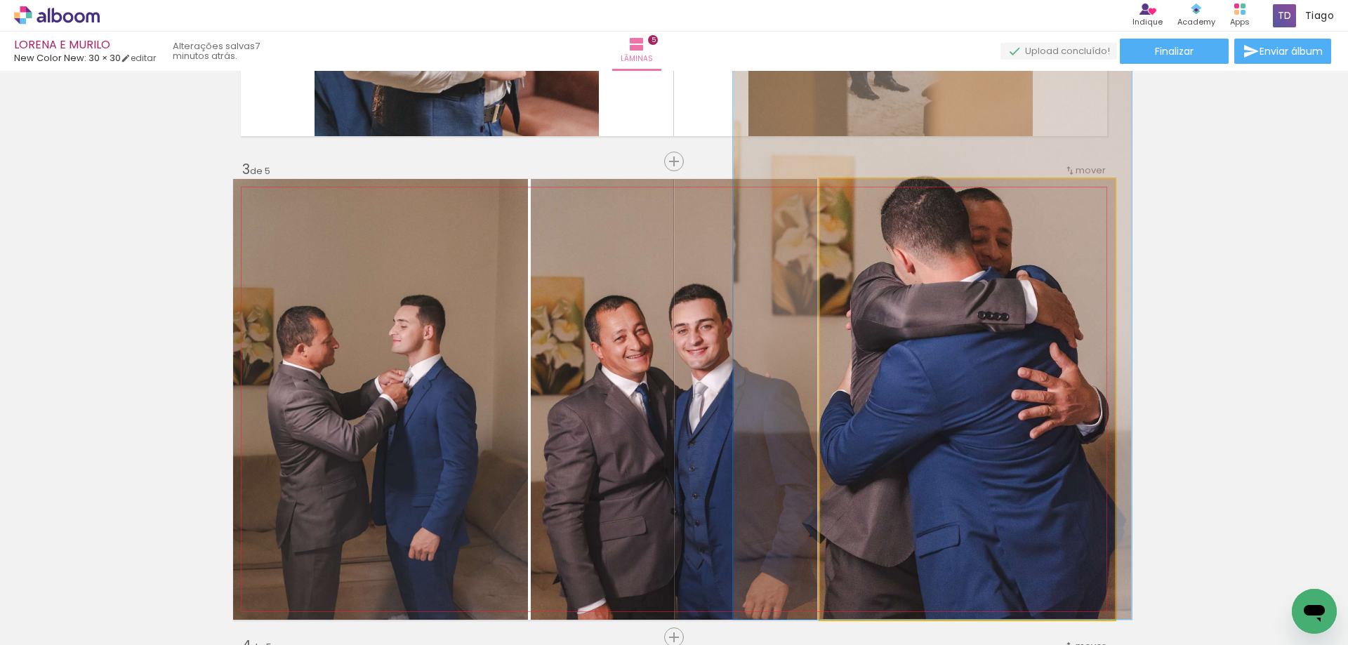
drag, startPoint x: 943, startPoint y: 308, endPoint x: 908, endPoint y: 230, distance: 85.8
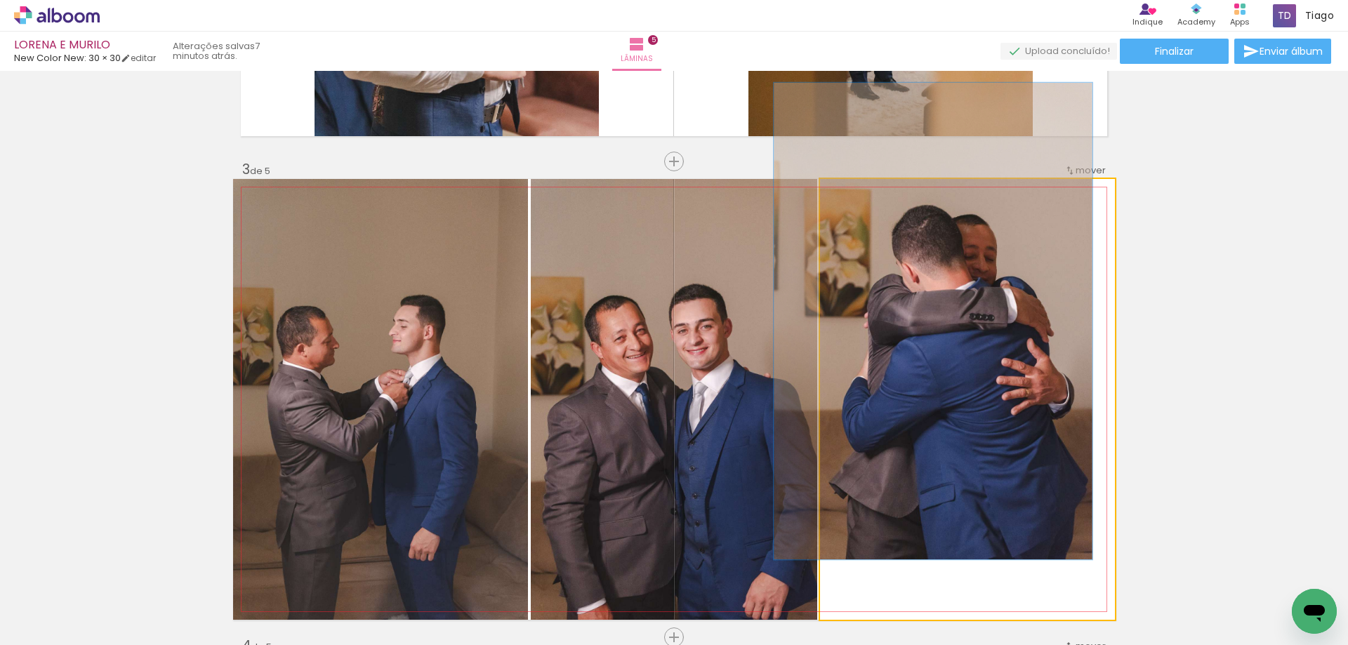
drag, startPoint x: 858, startPoint y: 198, endPoint x: 843, endPoint y: 198, distance: 14.7
click at [846, 198] on div at bounding box center [857, 193] width 22 height 22
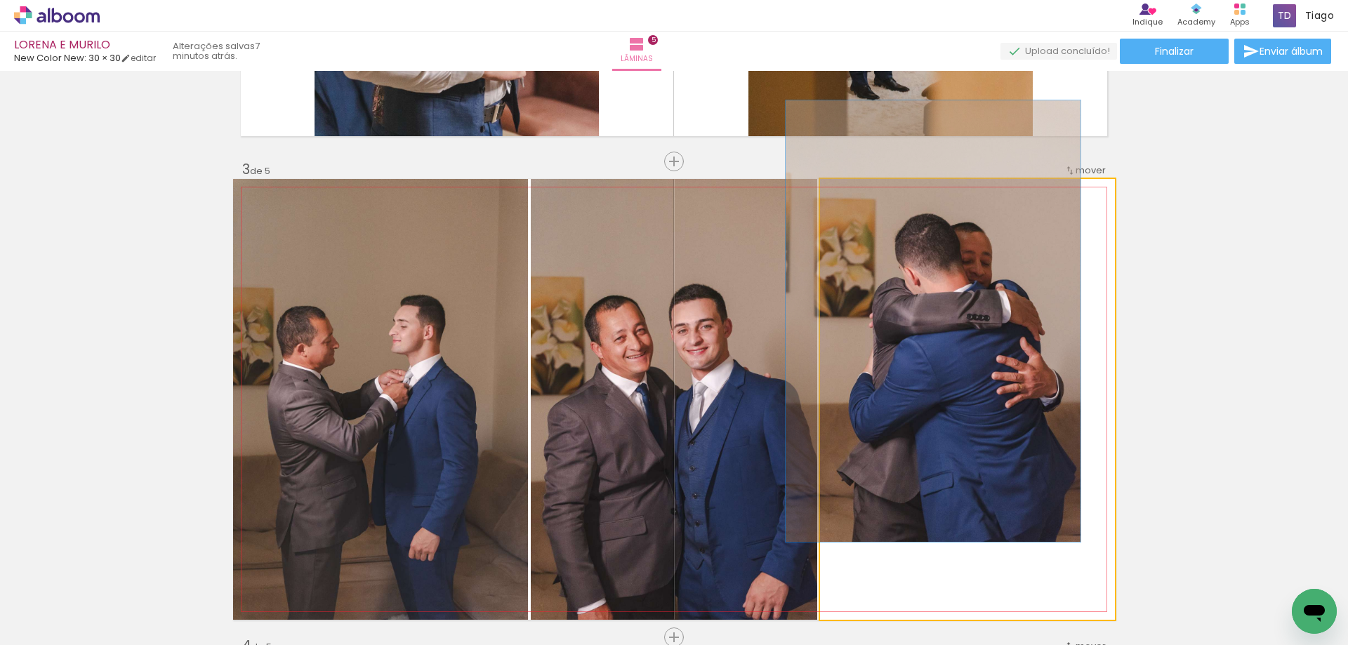
type paper-slider "100"
click at [820, 197] on quentale-photo at bounding box center [967, 399] width 295 height 441
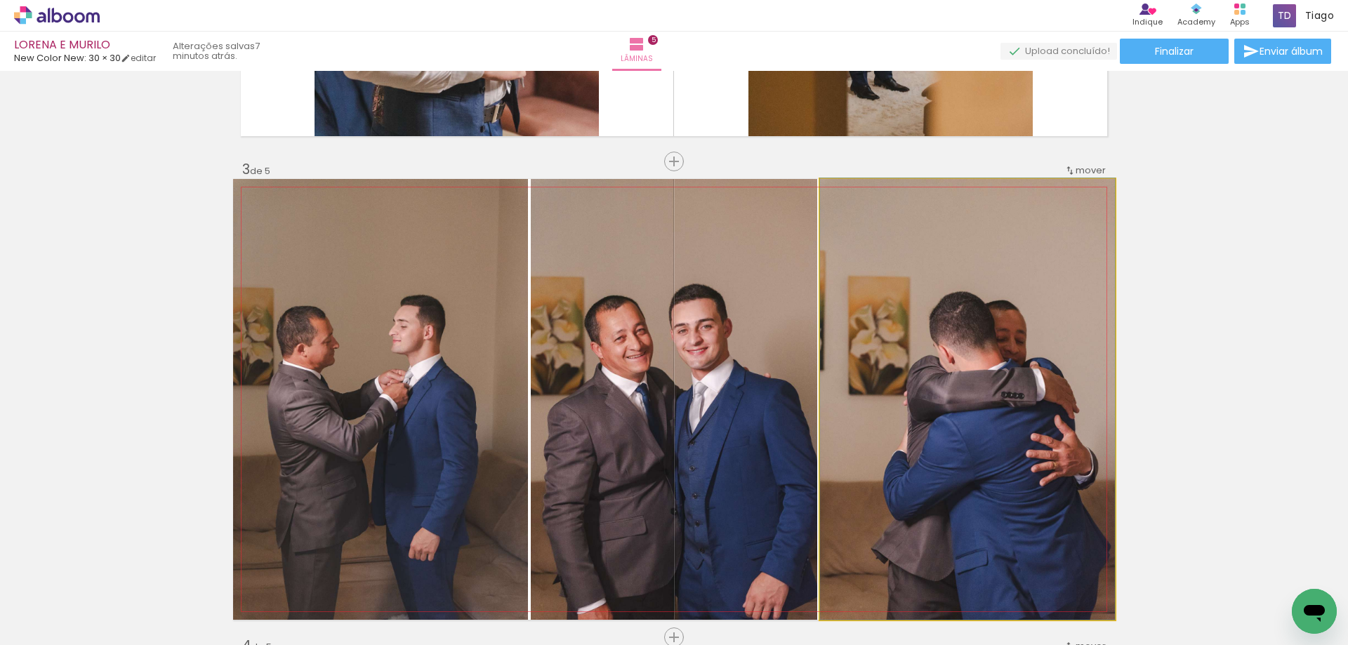
drag, startPoint x: 1019, startPoint y: 334, endPoint x: 1014, endPoint y: 378, distance: 43.8
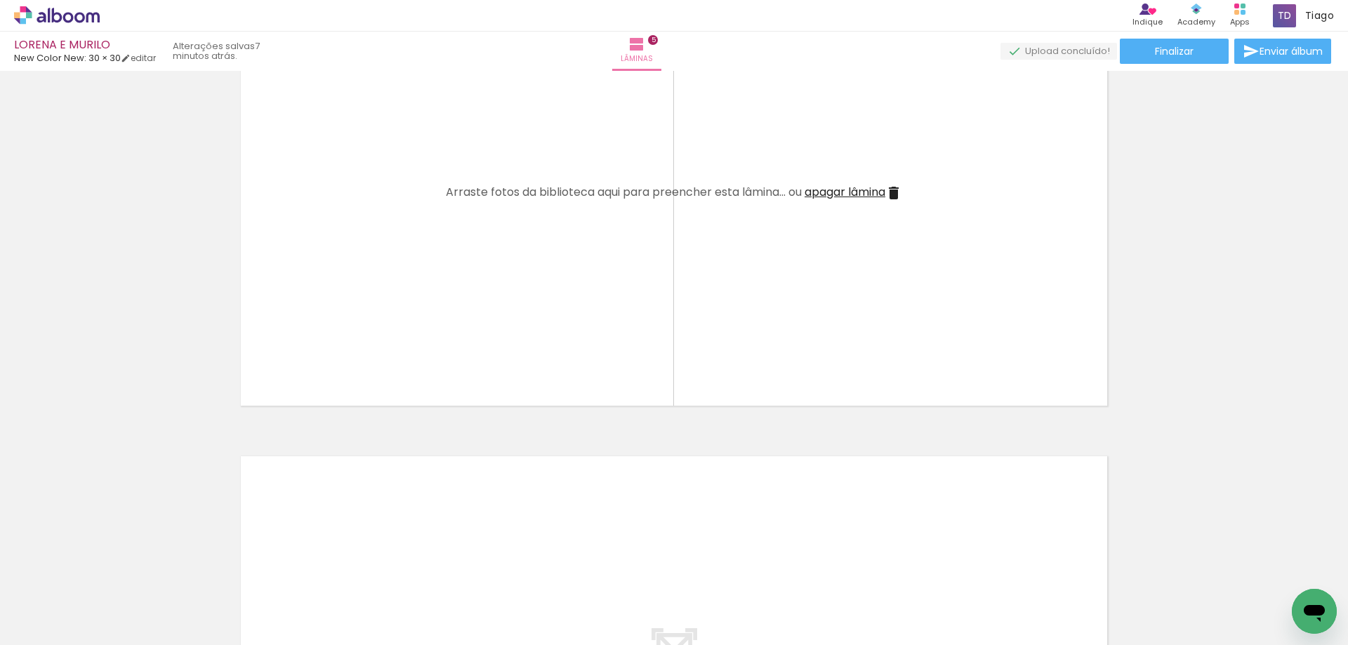
scroll to position [2078, 0]
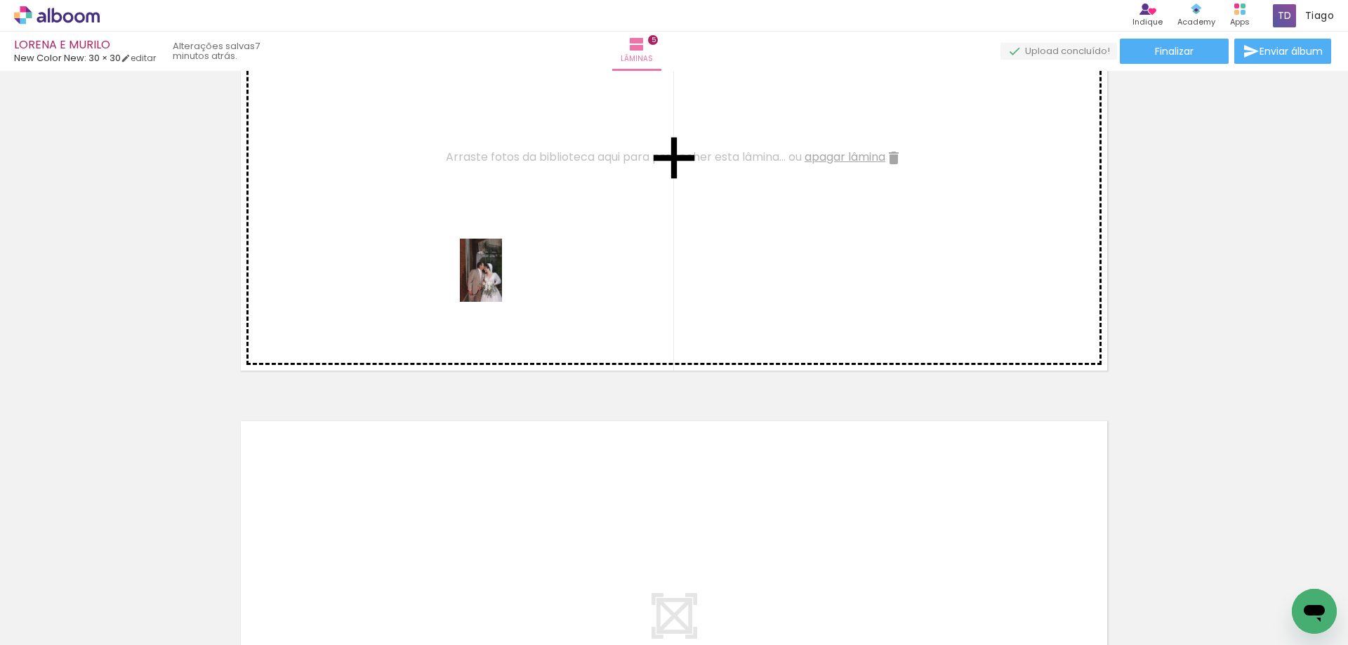
drag, startPoint x: 845, startPoint y: 602, endPoint x: 854, endPoint y: 546, distance: 56.8
click at [500, 279] on quentale-workspace at bounding box center [674, 322] width 1348 height 645
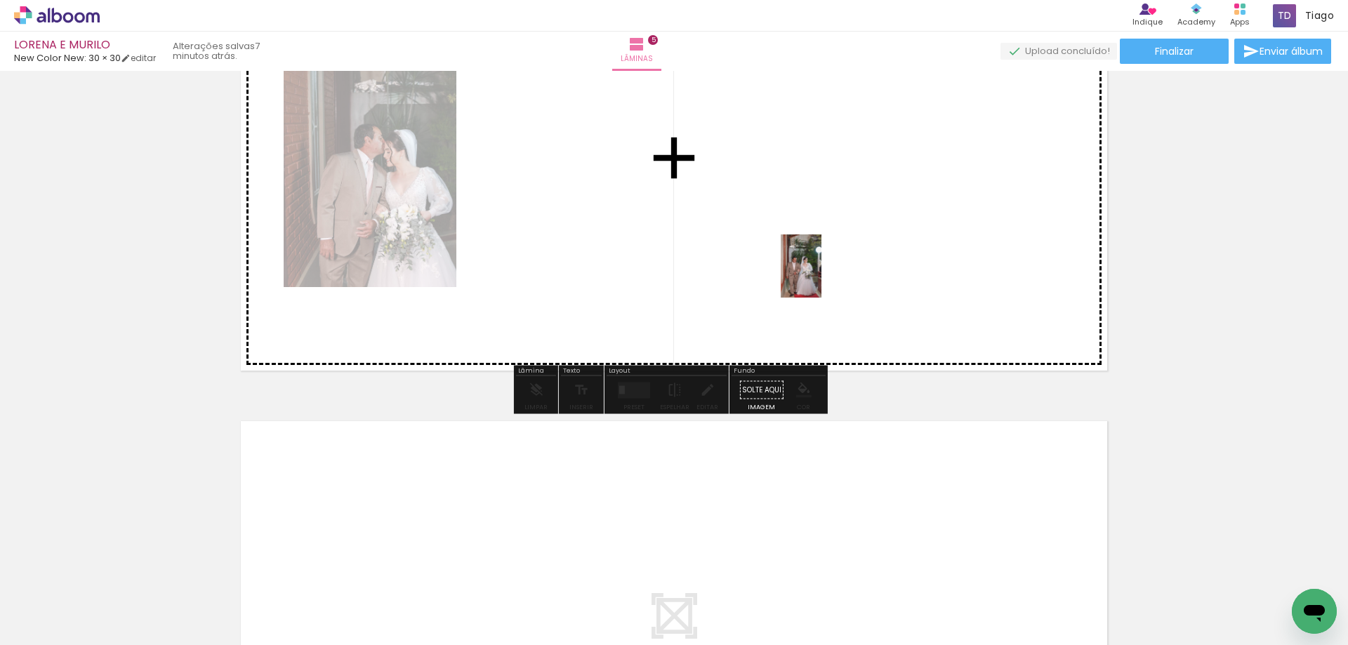
drag, startPoint x: 929, startPoint y: 595, endPoint x: 823, endPoint y: 277, distance: 335.2
click at [823, 277] on quentale-workspace at bounding box center [674, 322] width 1348 height 645
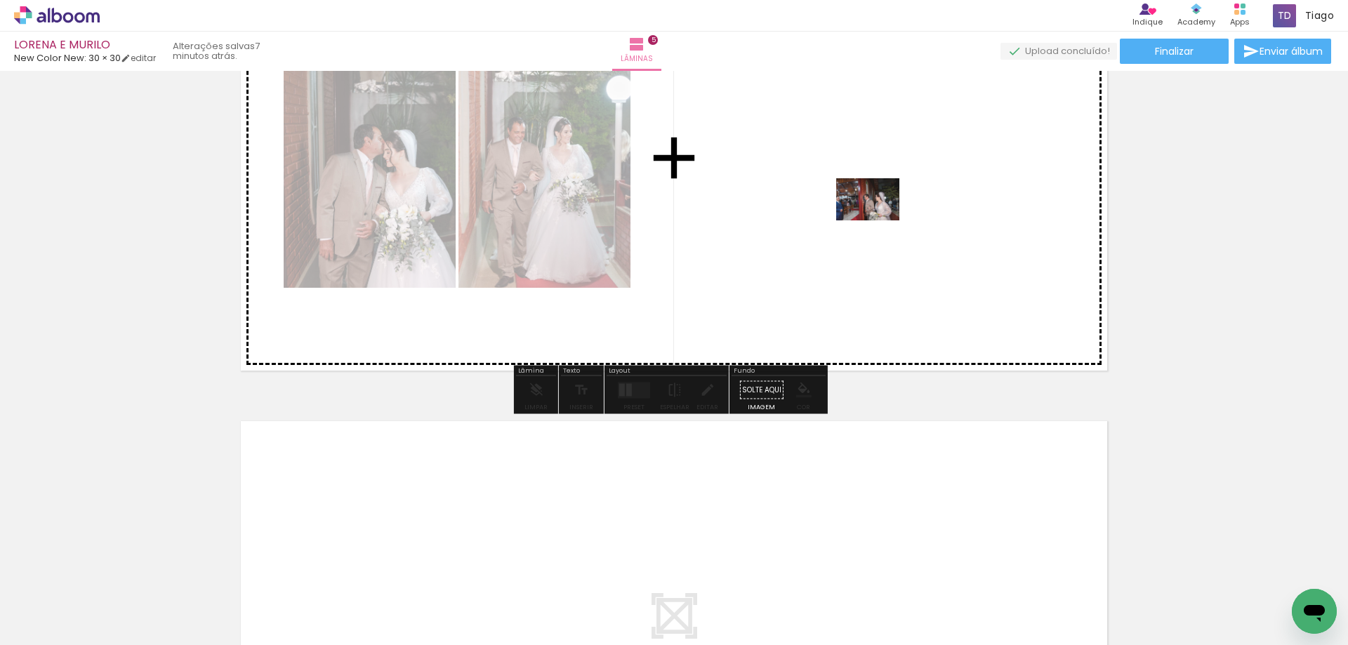
drag, startPoint x: 931, startPoint y: 359, endPoint x: 878, endPoint y: 220, distance: 148.0
click at [878, 220] on quentale-workspace at bounding box center [674, 322] width 1348 height 645
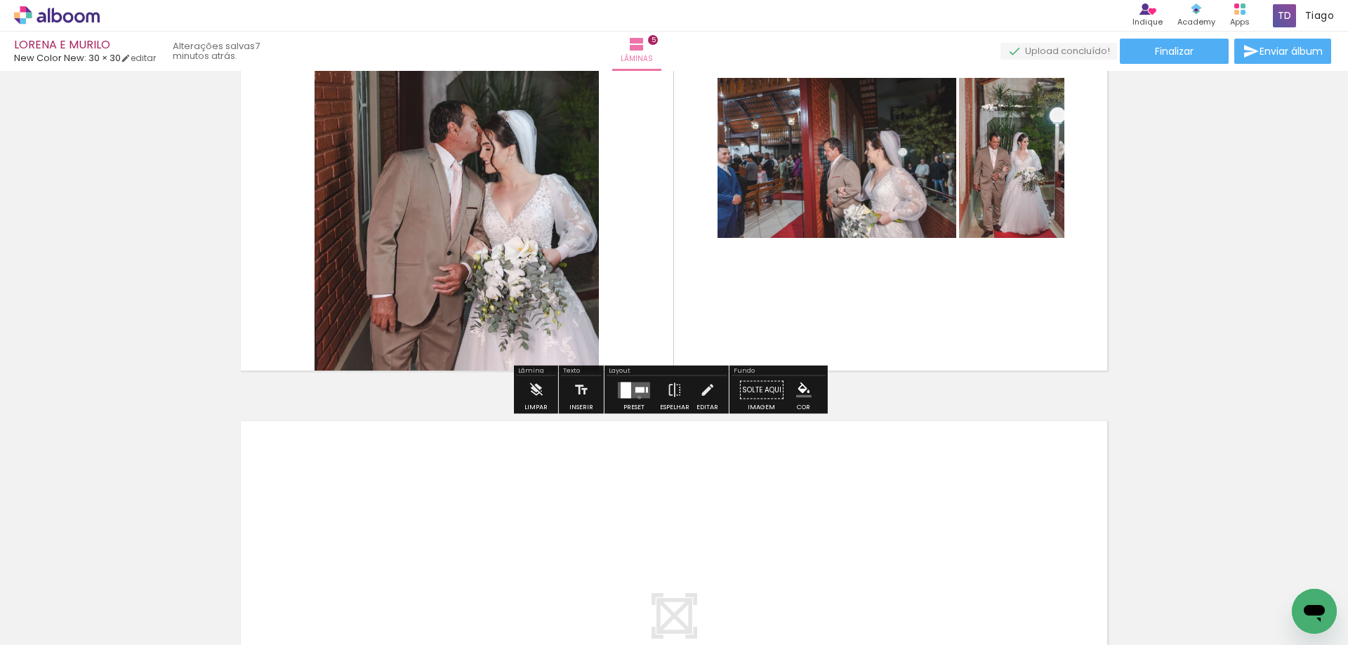
click at [636, 397] on quentale-layouter at bounding box center [634, 390] width 32 height 16
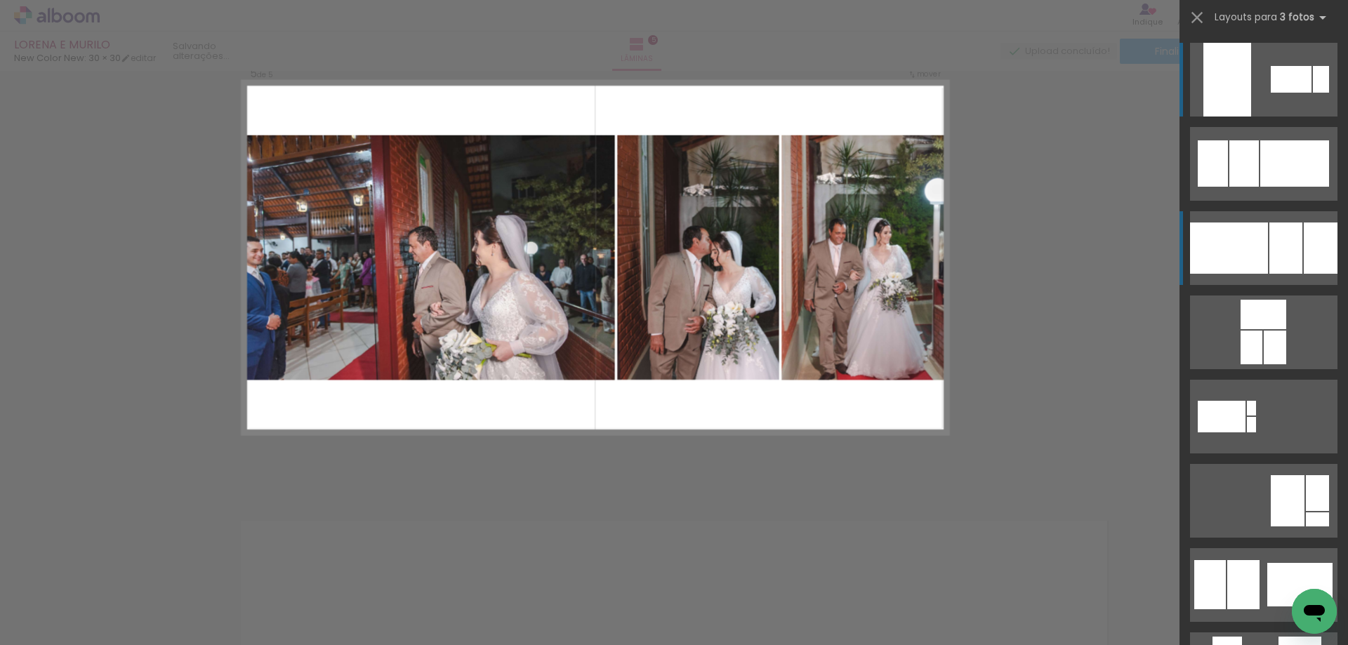
scroll to position [1922, 0]
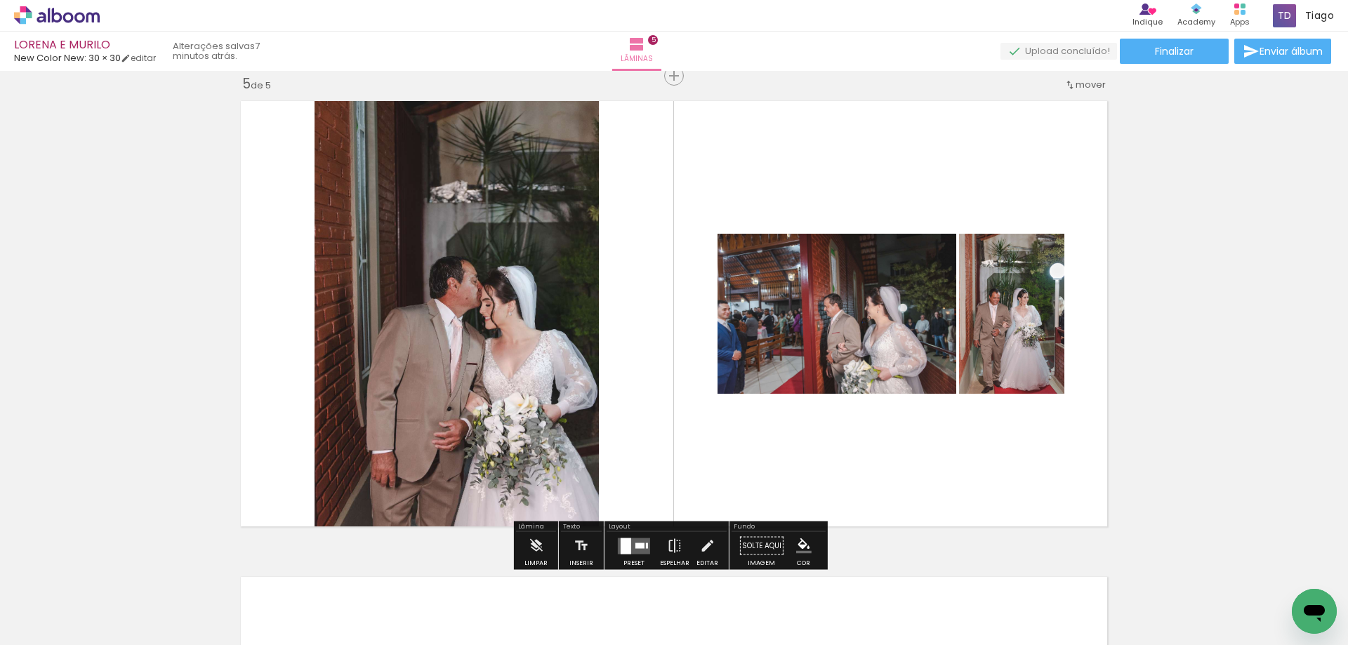
scroll to position [2203, 0]
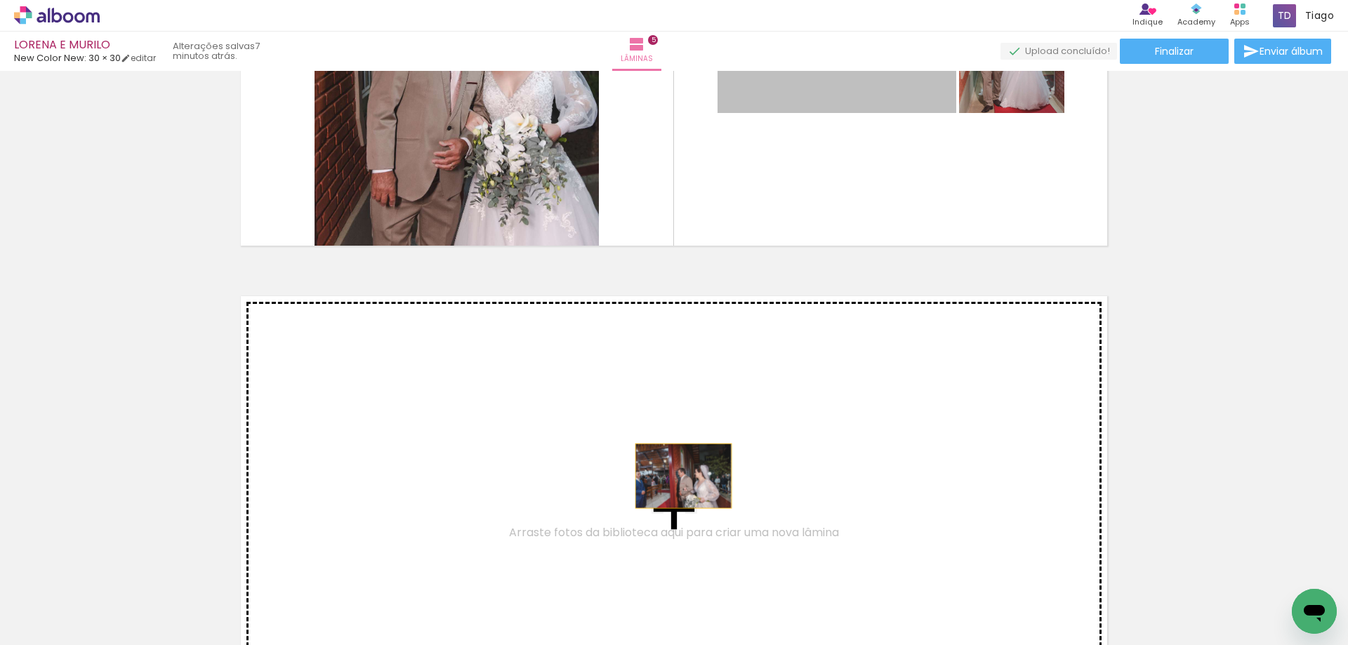
drag, startPoint x: 832, startPoint y: 93, endPoint x: 678, endPoint y: 477, distance: 413.2
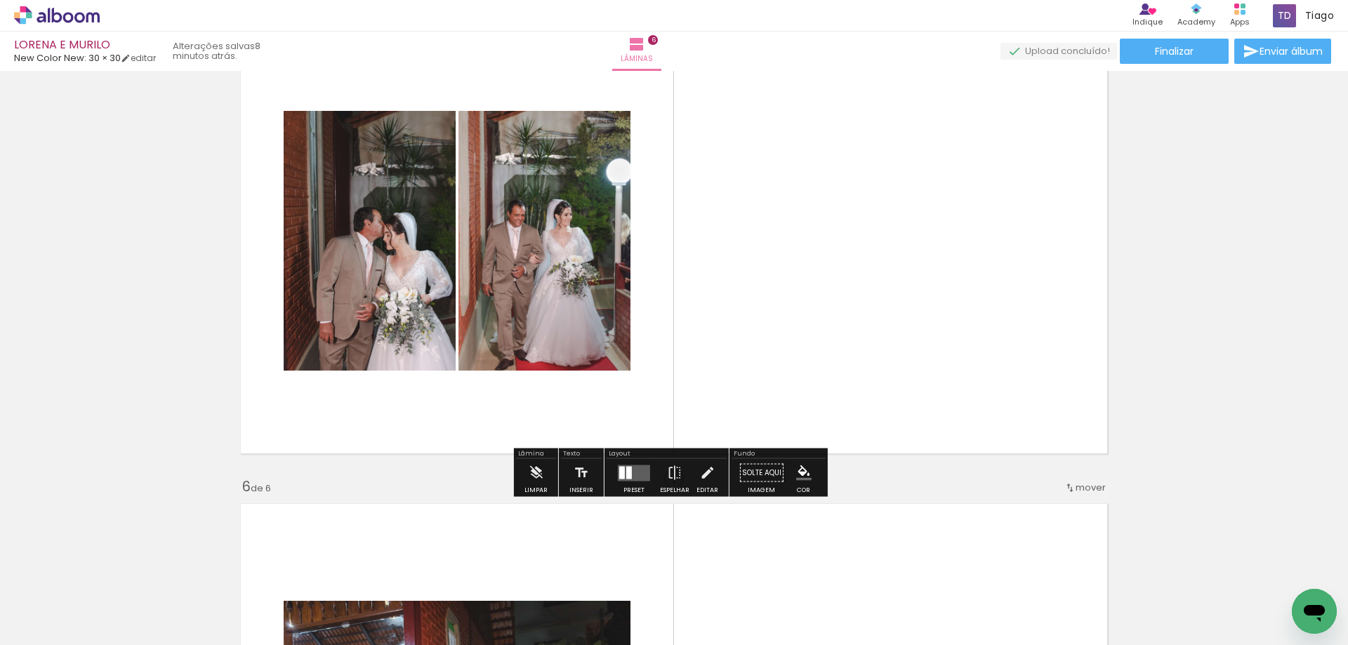
scroll to position [1977, 0]
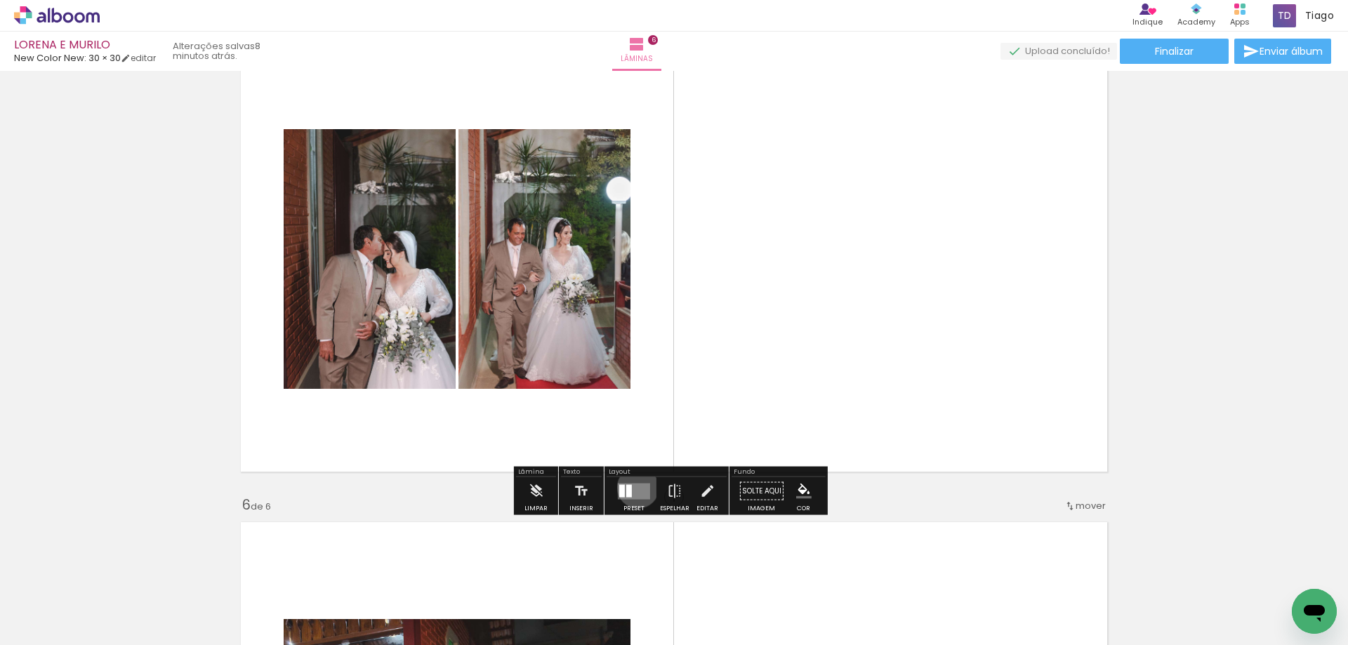
click at [635, 487] on quentale-layouter at bounding box center [634, 491] width 32 height 16
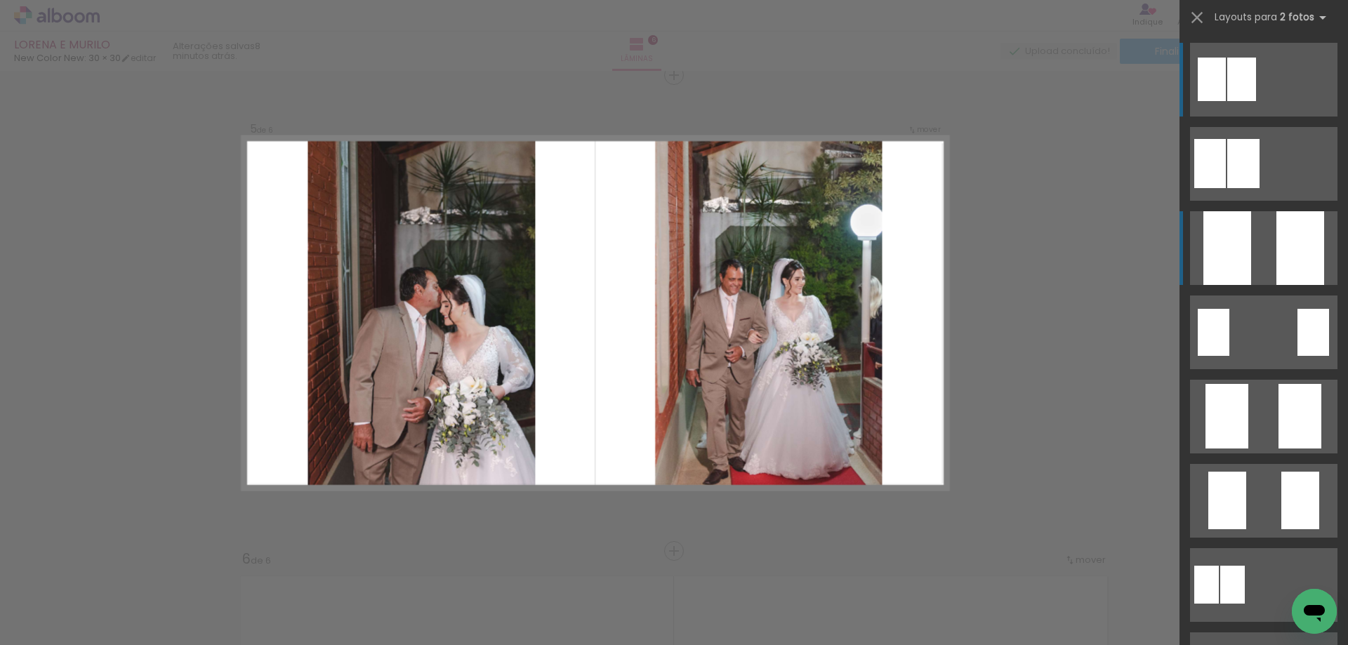
scroll to position [1922, 0]
click at [1276, 263] on div at bounding box center [1300, 248] width 48 height 74
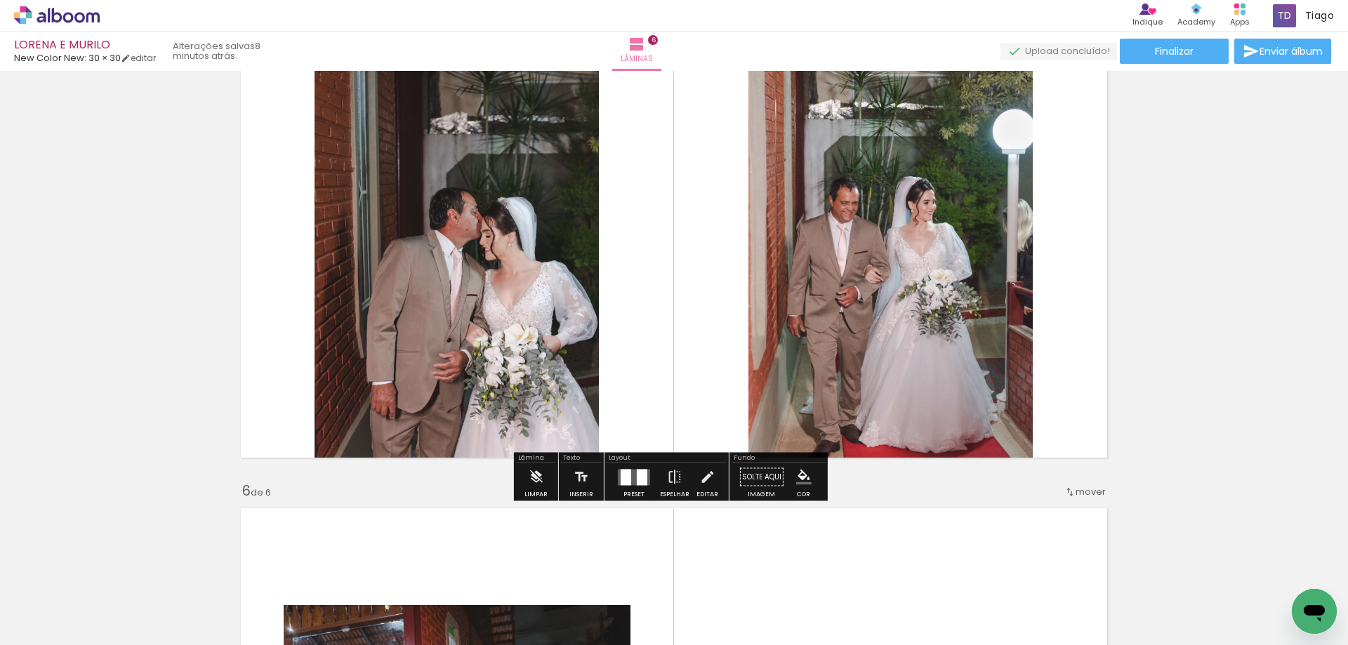
scroll to position [1992, 0]
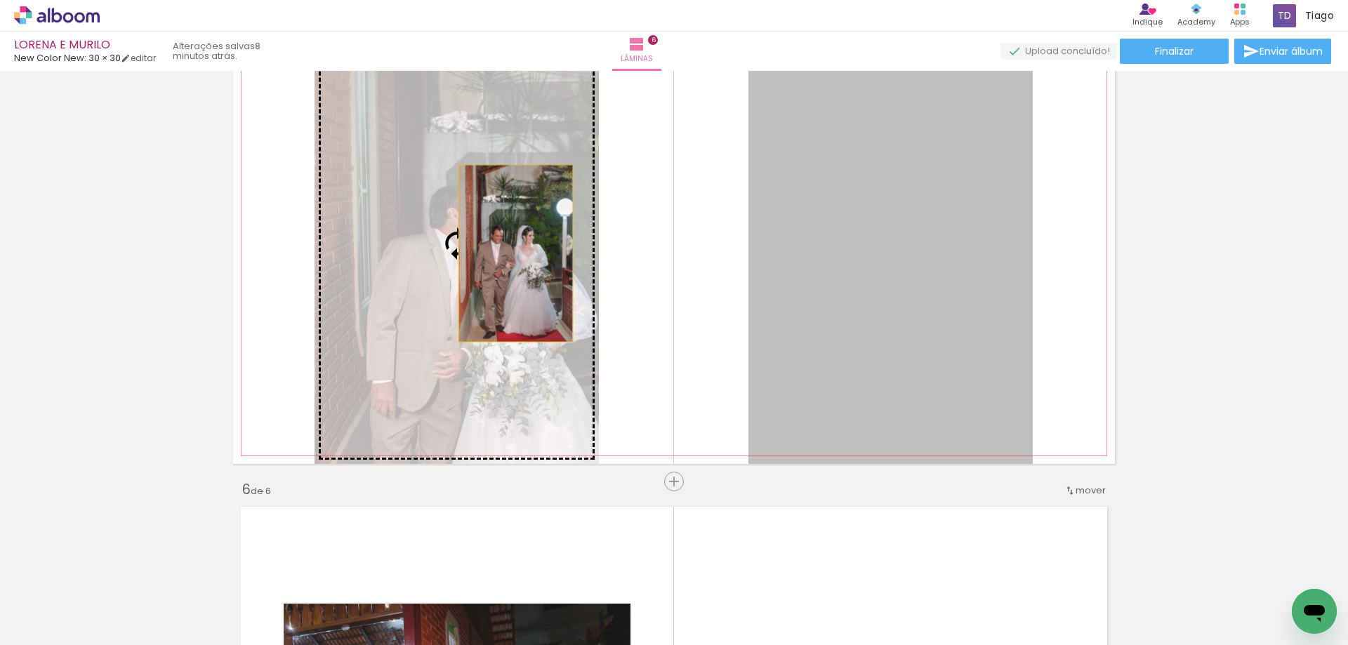
drag, startPoint x: 894, startPoint y: 331, endPoint x: 510, endPoint y: 253, distance: 391.6
click at [0, 0] on slot at bounding box center [0, 0] width 0 height 0
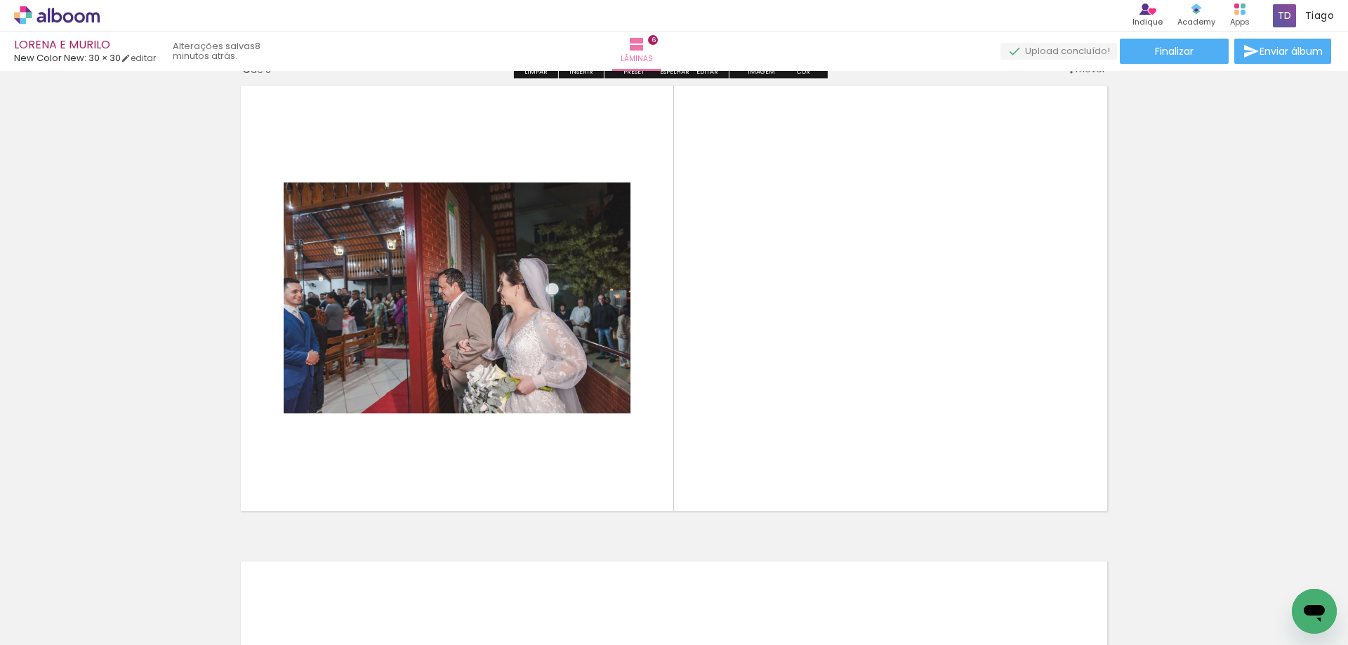
scroll to position [2483, 0]
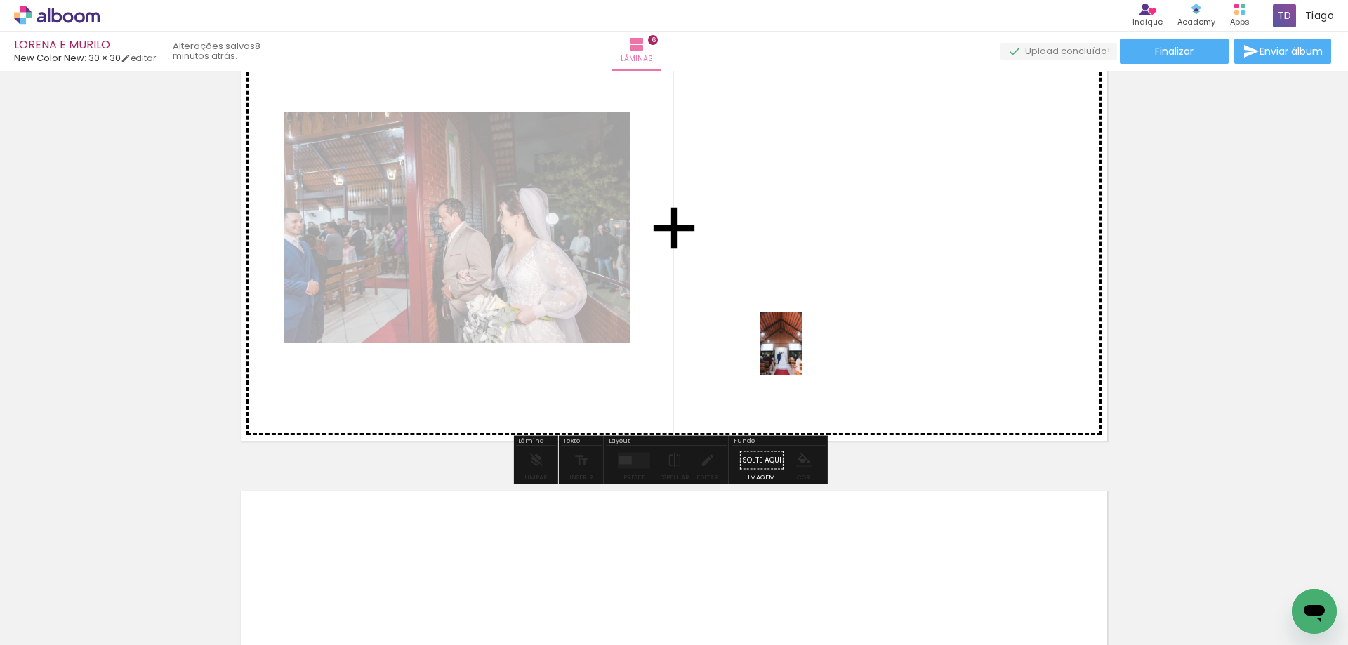
drag, startPoint x: 1101, startPoint y: 598, endPoint x: 552, endPoint y: 491, distance: 559.3
click at [802, 354] on quentale-workspace at bounding box center [674, 322] width 1348 height 645
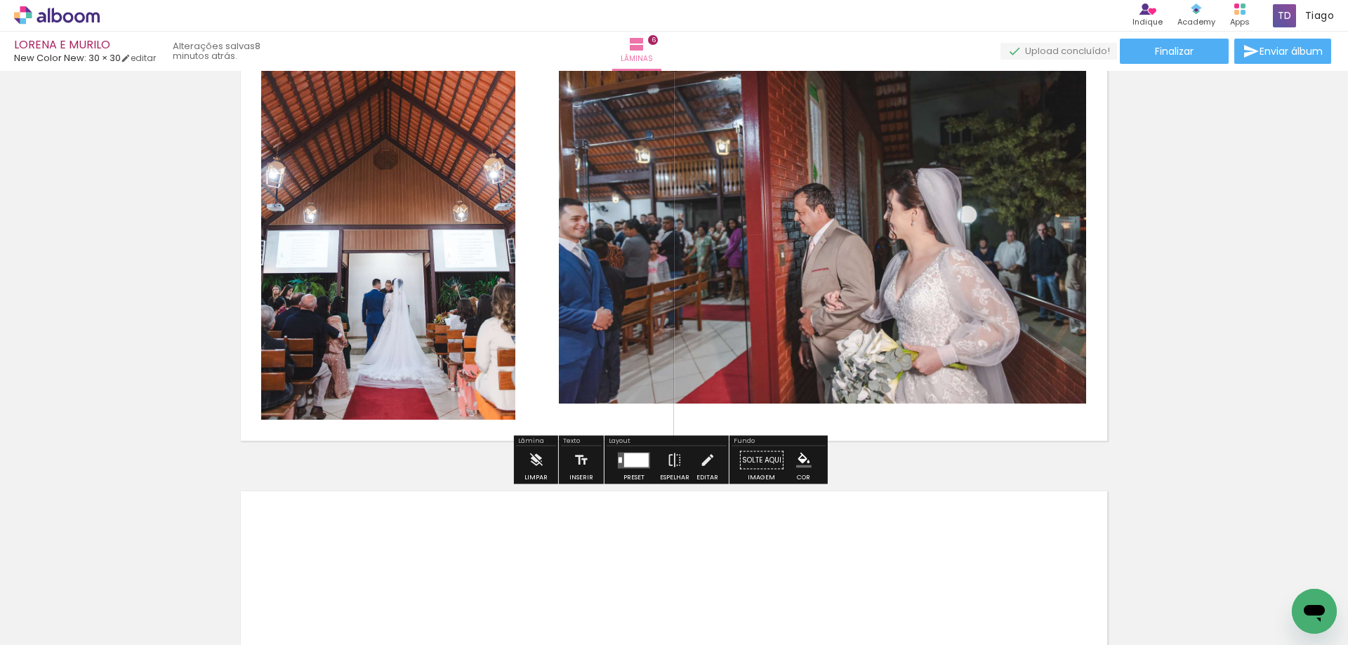
click at [628, 463] on div at bounding box center [636, 460] width 25 height 14
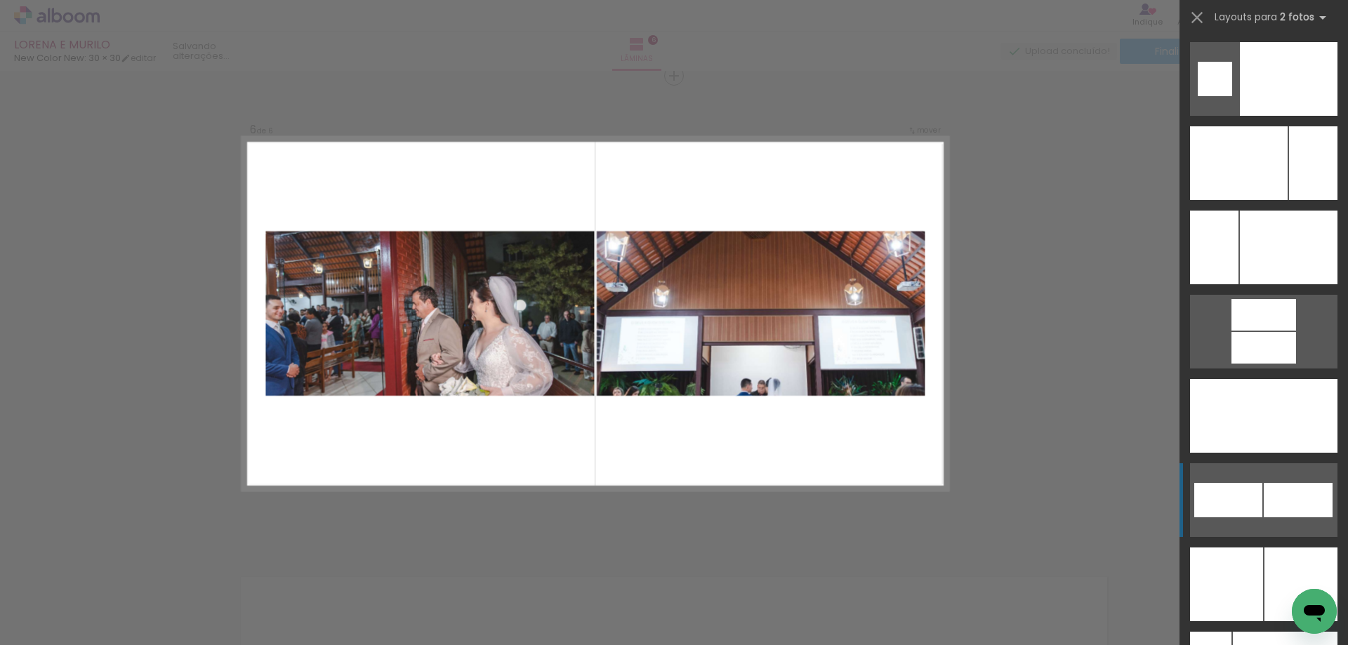
scroll to position [6107, 0]
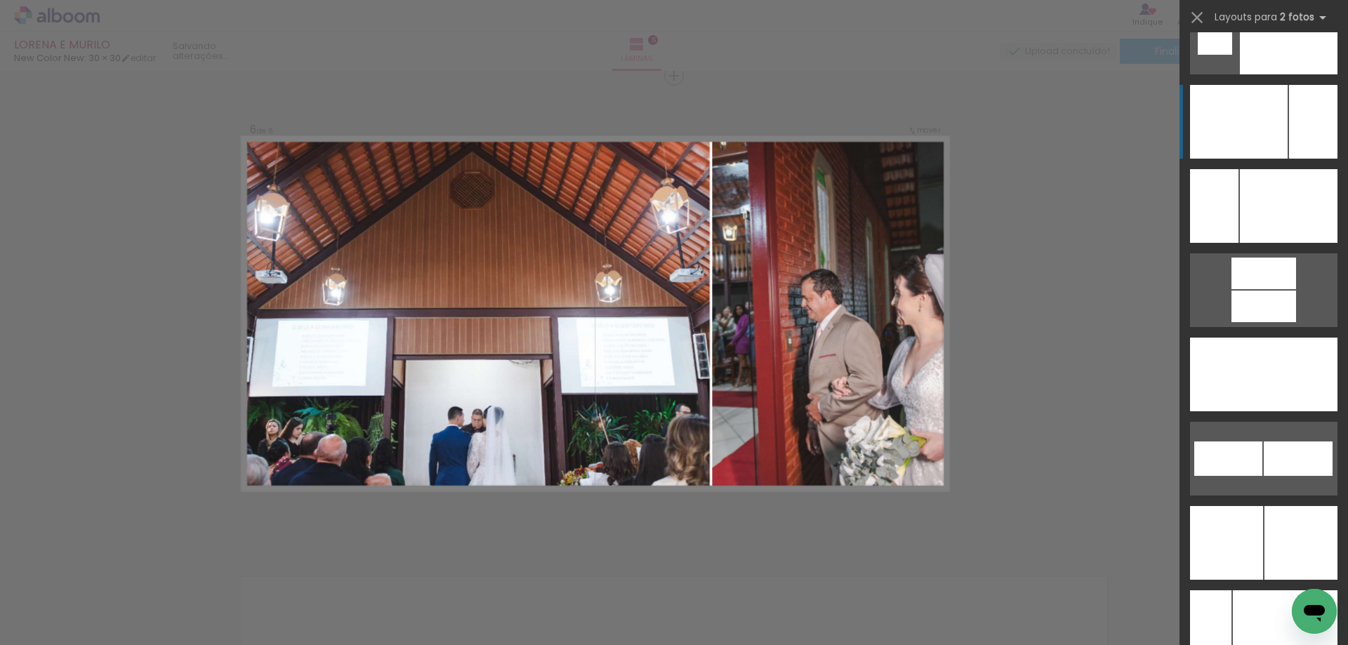
click at [1289, 124] on div at bounding box center [1313, 122] width 48 height 74
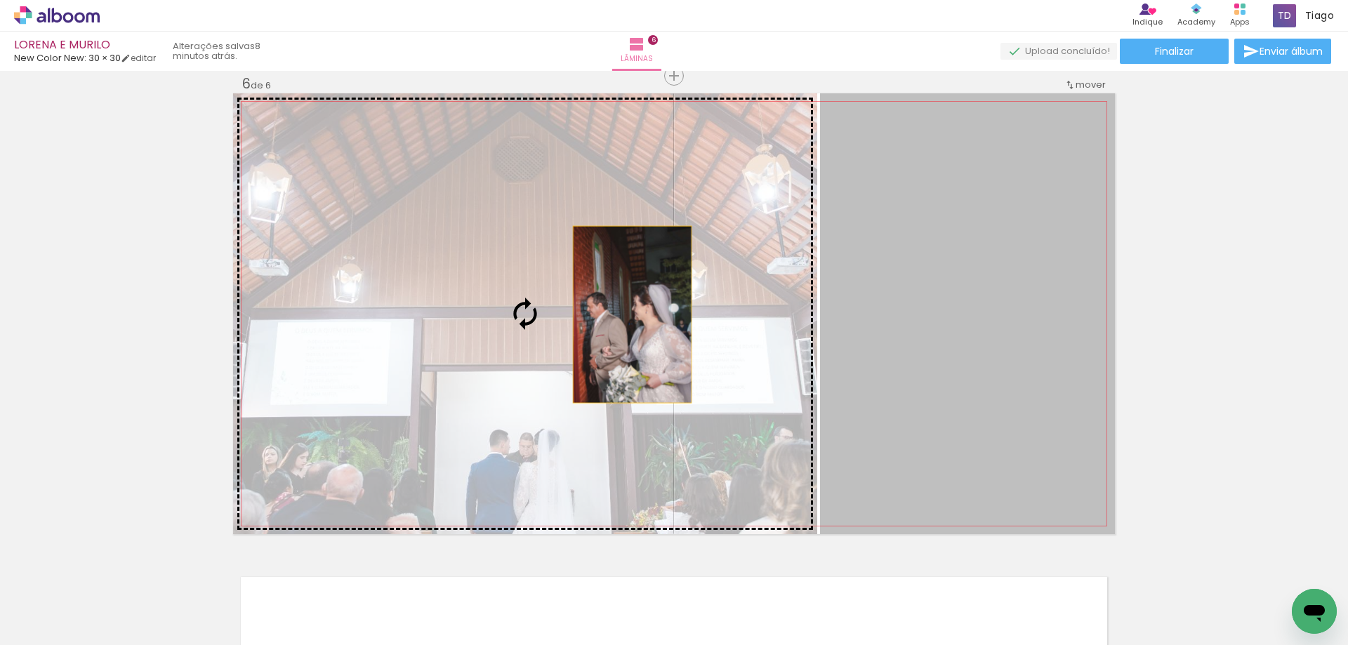
drag, startPoint x: 936, startPoint y: 340, endPoint x: 595, endPoint y: 318, distance: 341.8
click at [0, 0] on slot at bounding box center [0, 0] width 0 height 0
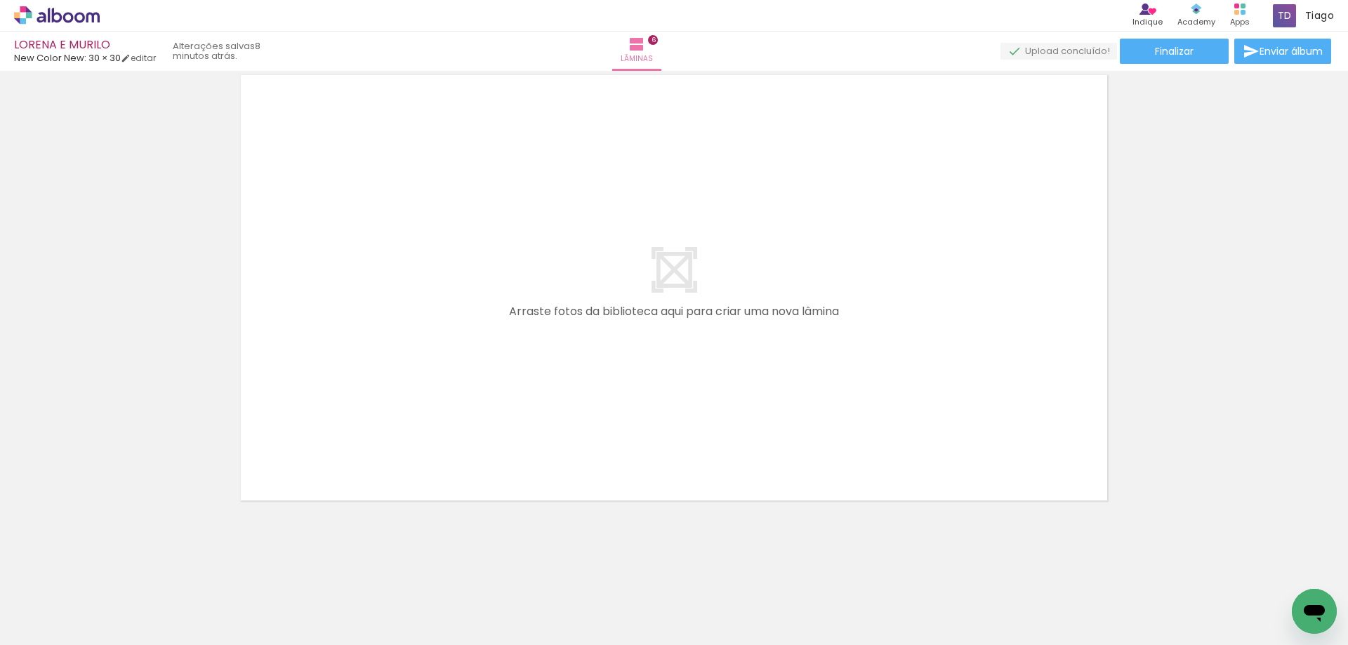
scroll to position [0, 2987]
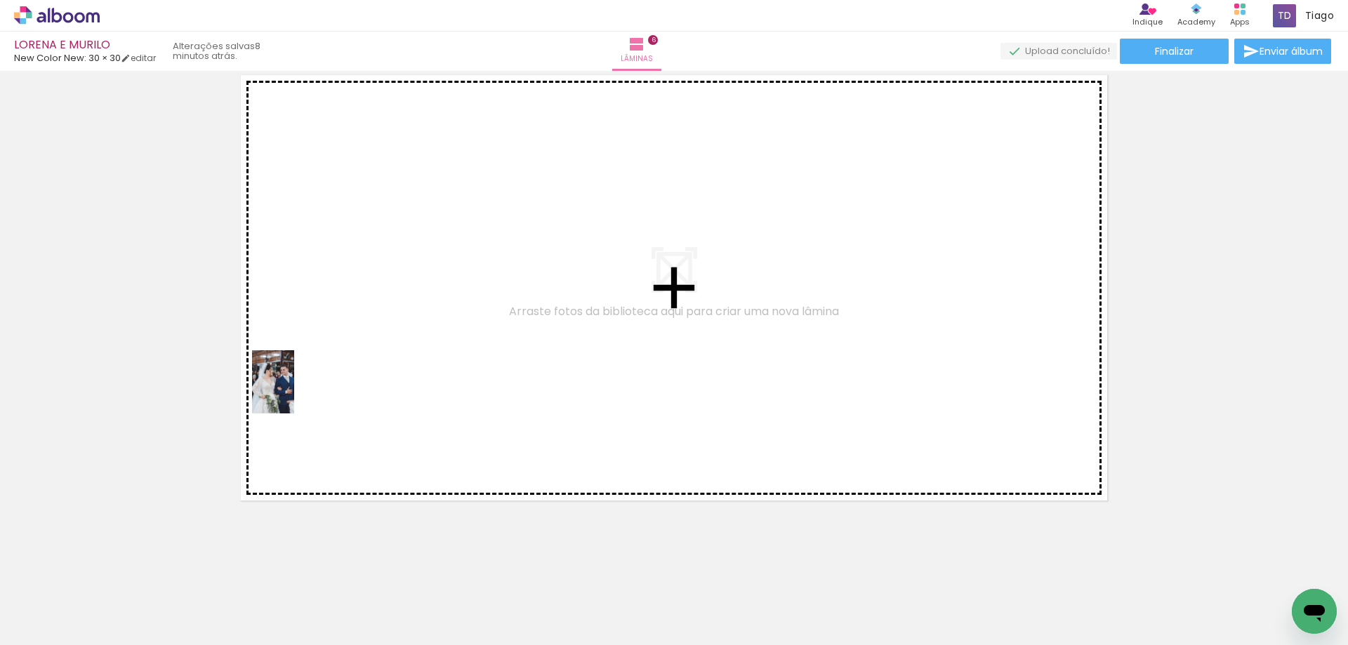
drag, startPoint x: 237, startPoint y: 605, endPoint x: 385, endPoint y: 543, distance: 161.1
click at [297, 384] on quentale-workspace at bounding box center [674, 322] width 1348 height 645
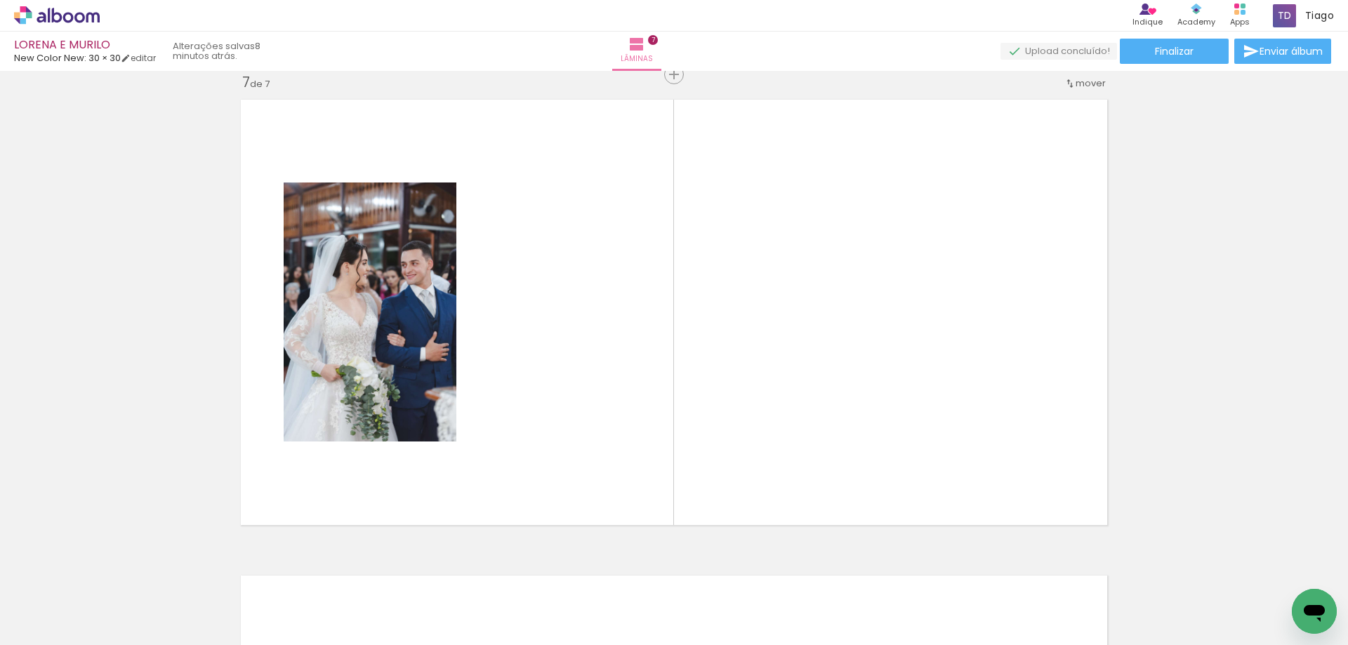
scroll to position [2874, 0]
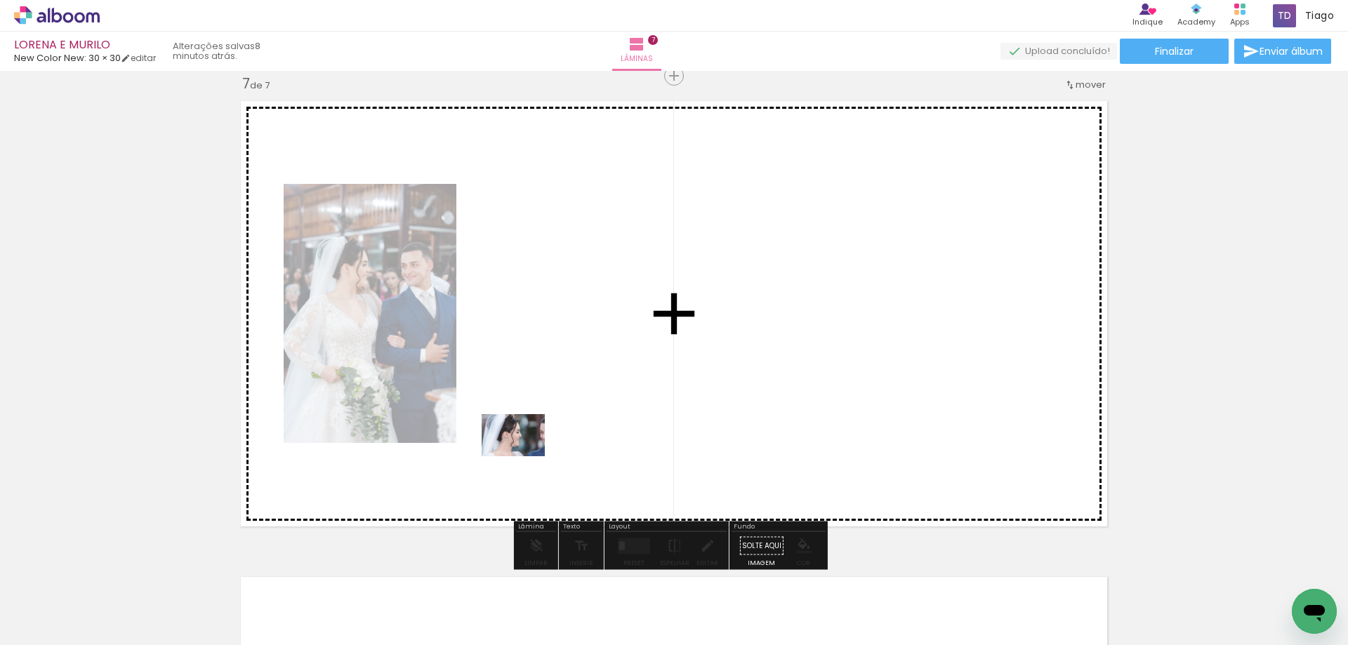
drag, startPoint x: 337, startPoint y: 597, endPoint x: 524, endPoint y: 456, distance: 233.6
click at [524, 456] on quentale-workspace at bounding box center [674, 322] width 1348 height 645
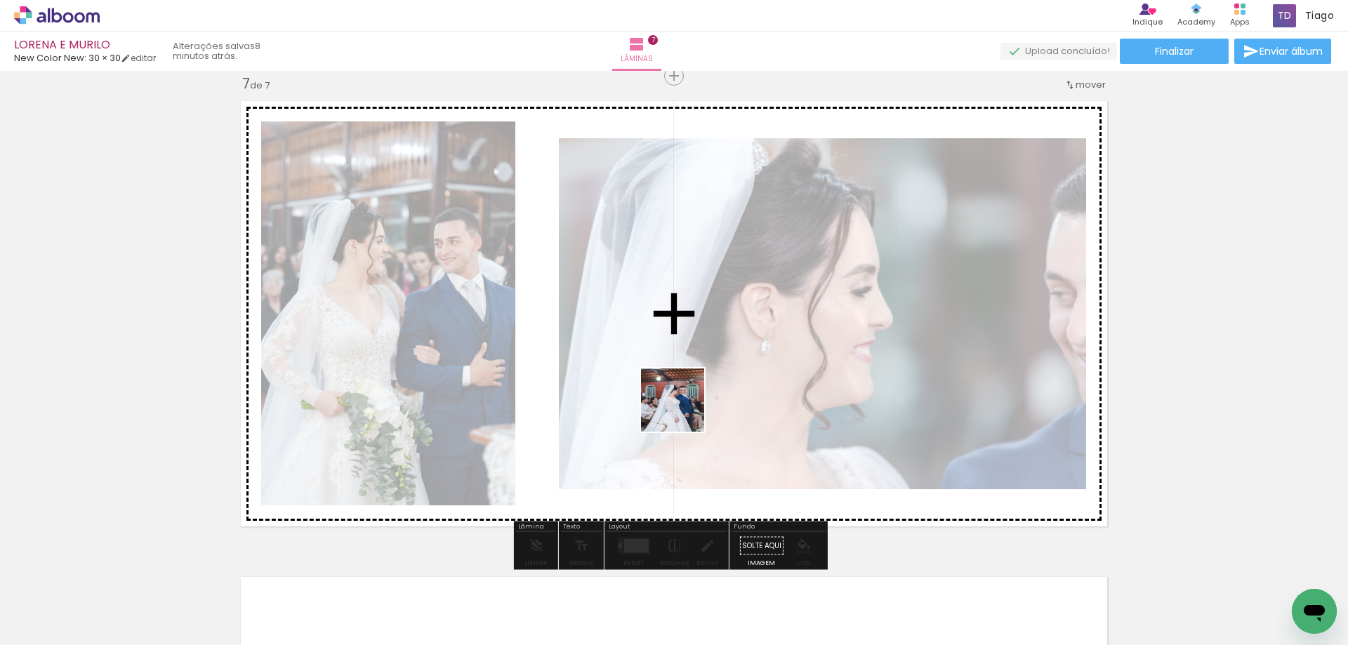
drag, startPoint x: 636, startPoint y: 464, endPoint x: 683, endPoint y: 411, distance: 71.1
click at [683, 411] on quentale-workspace at bounding box center [674, 322] width 1348 height 645
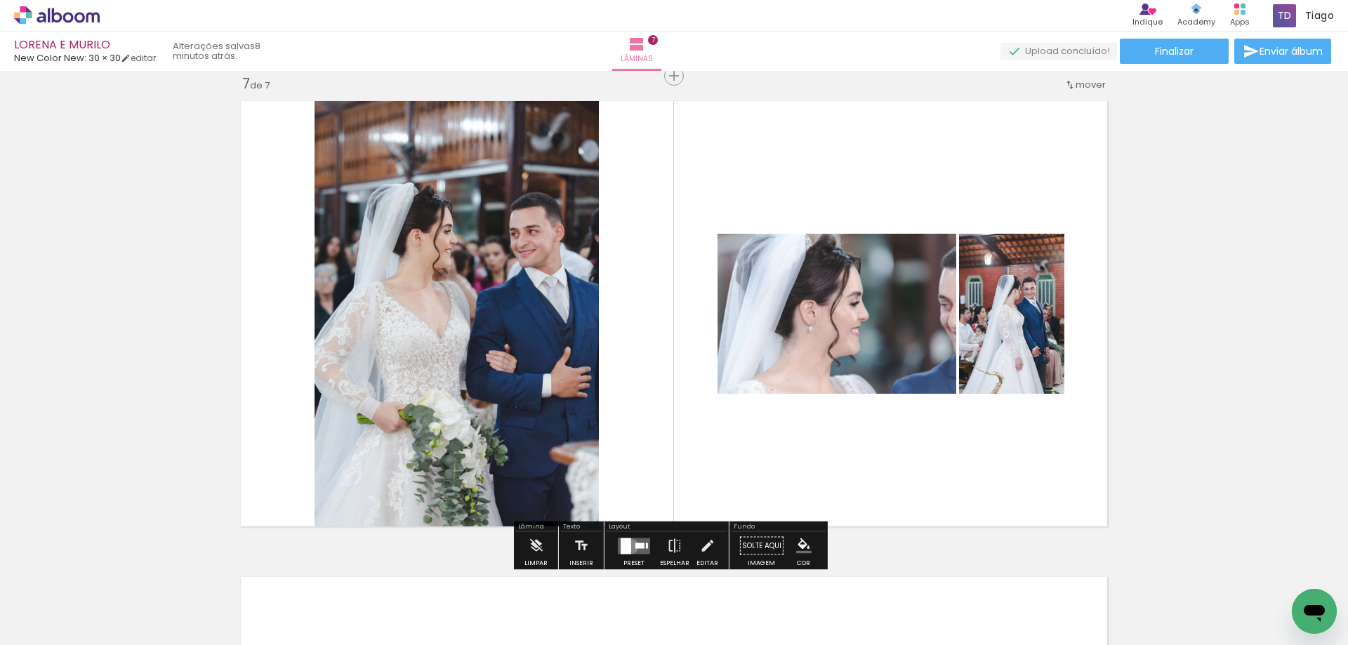
click at [628, 546] on div at bounding box center [625, 546] width 11 height 16
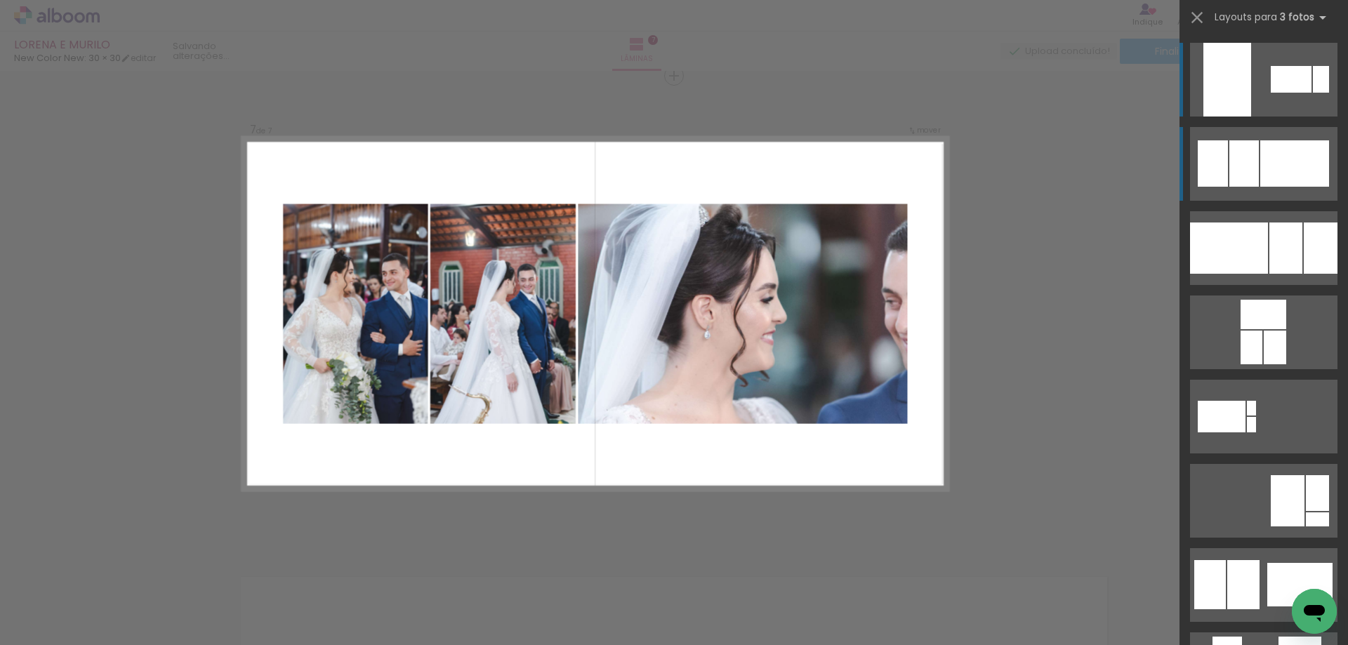
scroll to position [2873, 0]
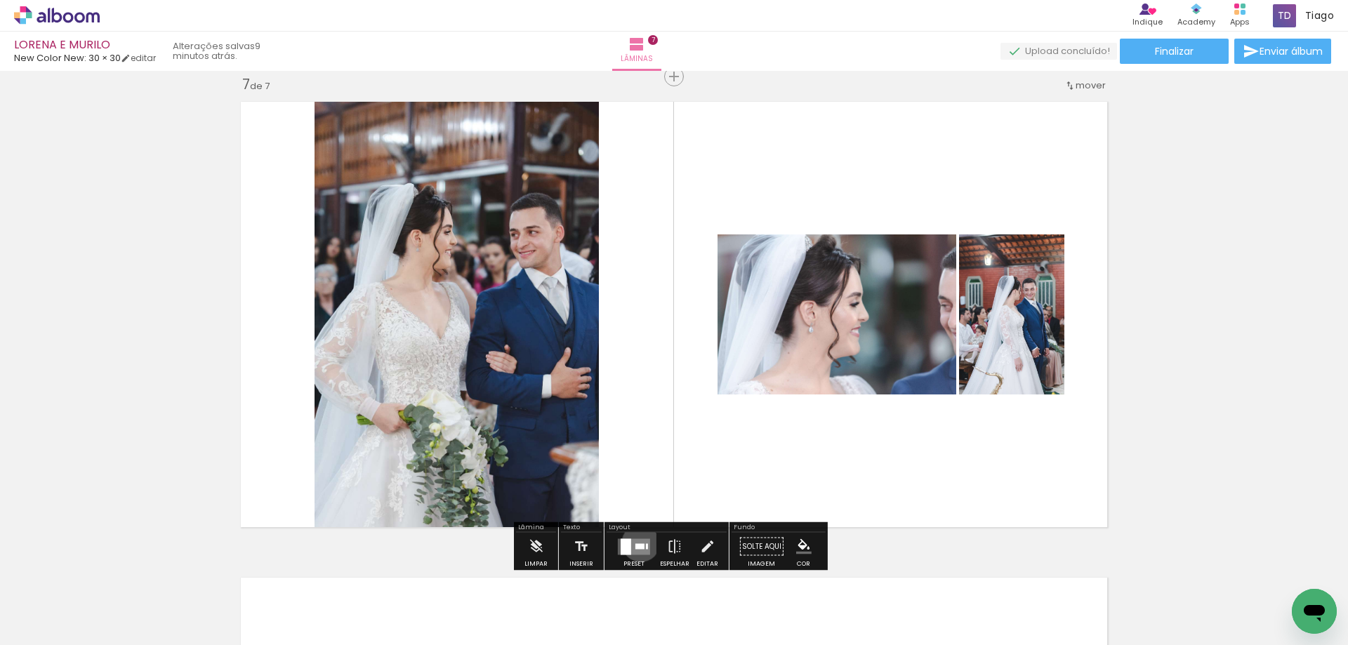
click at [637, 543] on quentale-layouter at bounding box center [634, 546] width 32 height 16
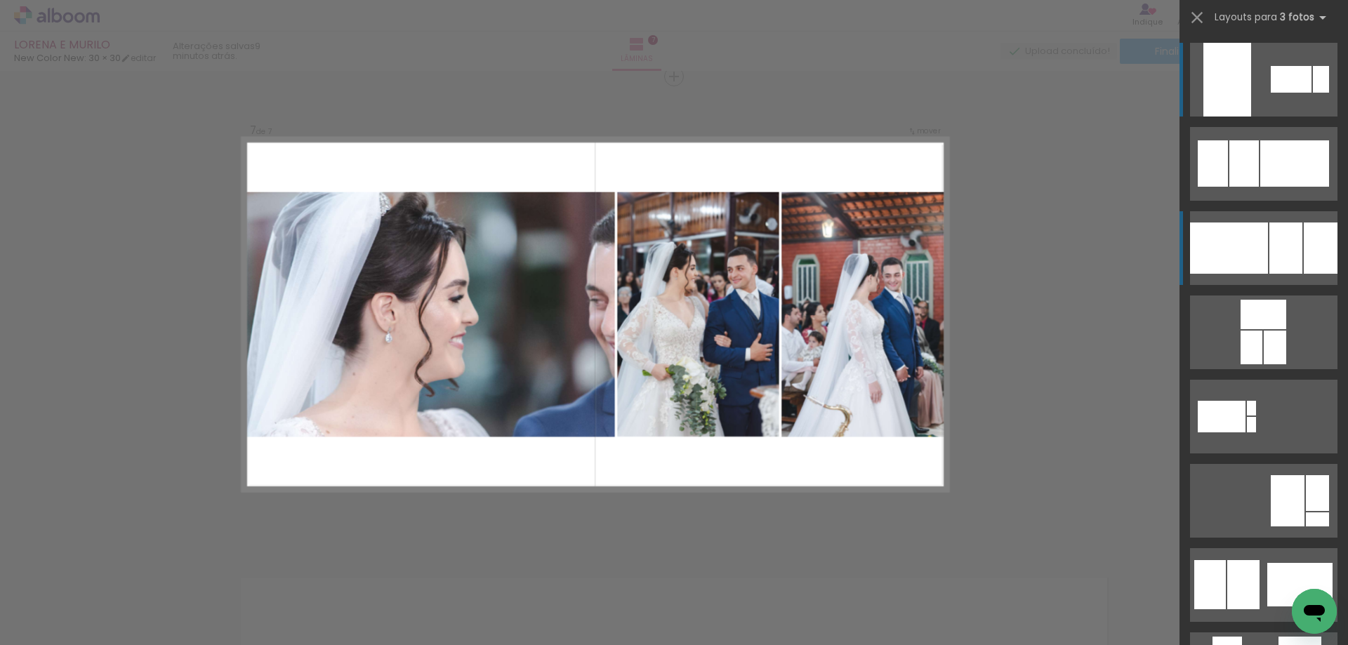
click at [1261, 242] on div at bounding box center [1229, 248] width 78 height 51
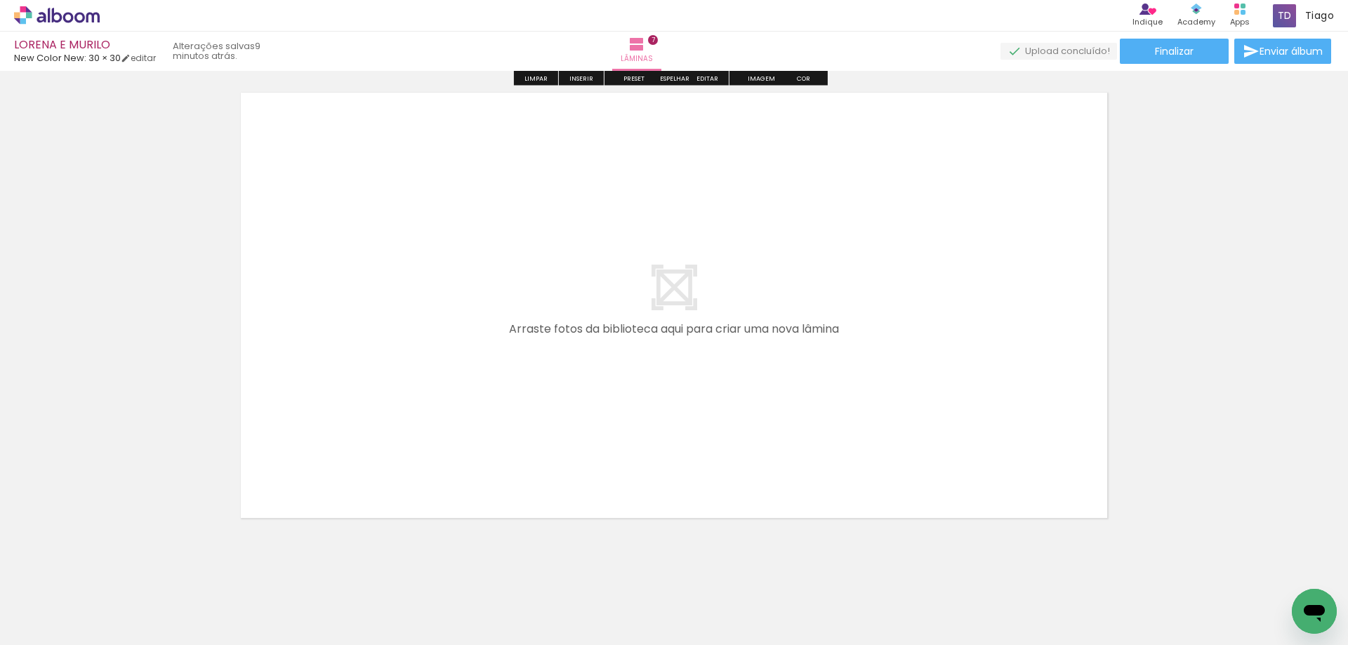
scroll to position [3305, 0]
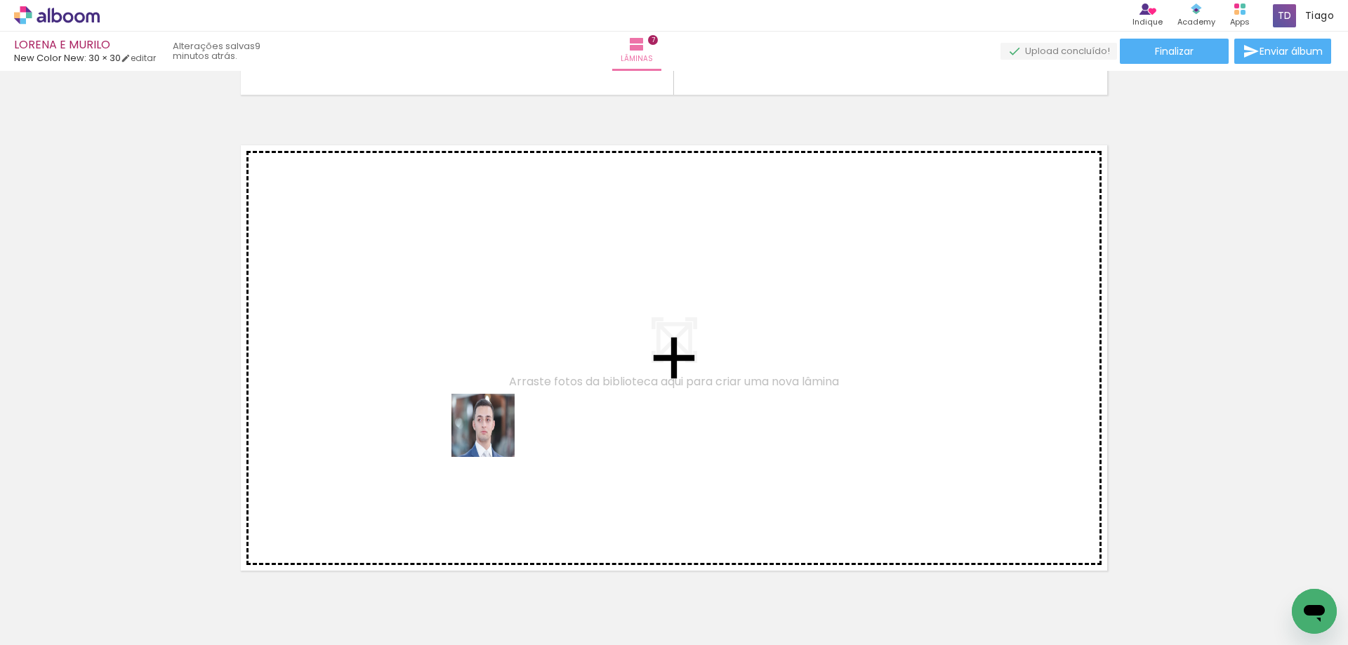
drag, startPoint x: 365, startPoint y: 612, endPoint x: 509, endPoint y: 397, distance: 258.5
click at [509, 397] on quentale-workspace at bounding box center [674, 322] width 1348 height 645
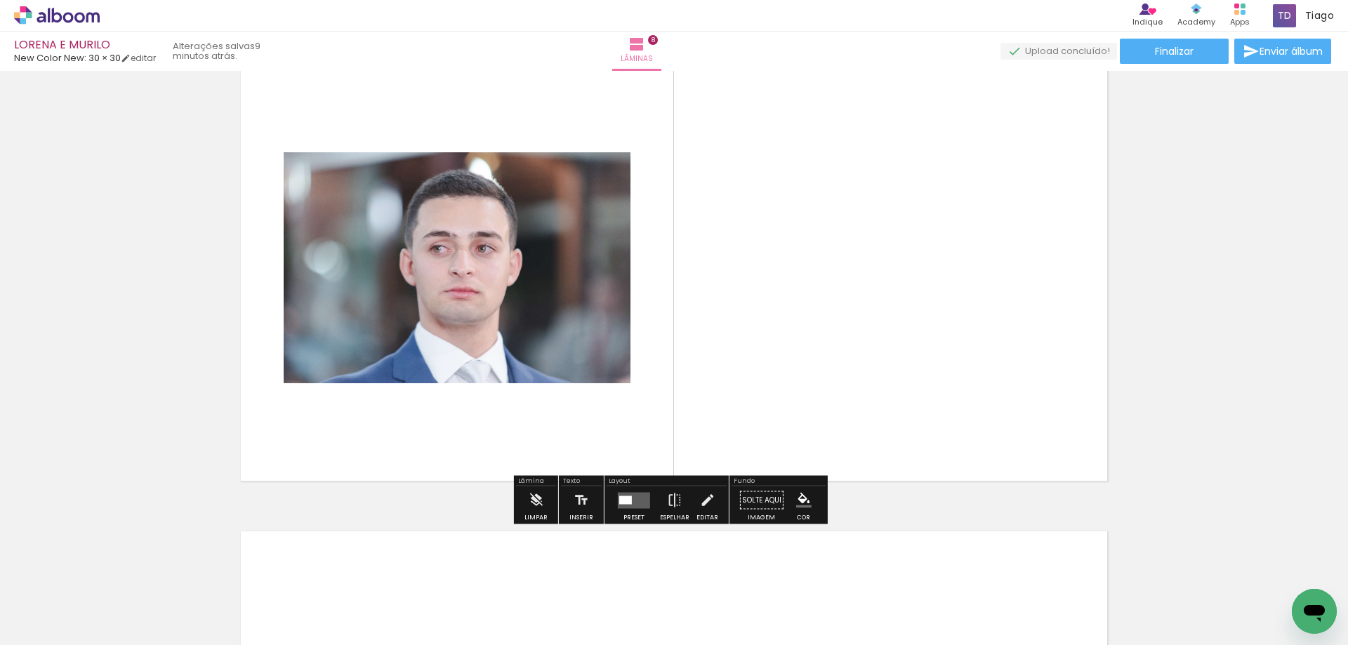
scroll to position [3420, 0]
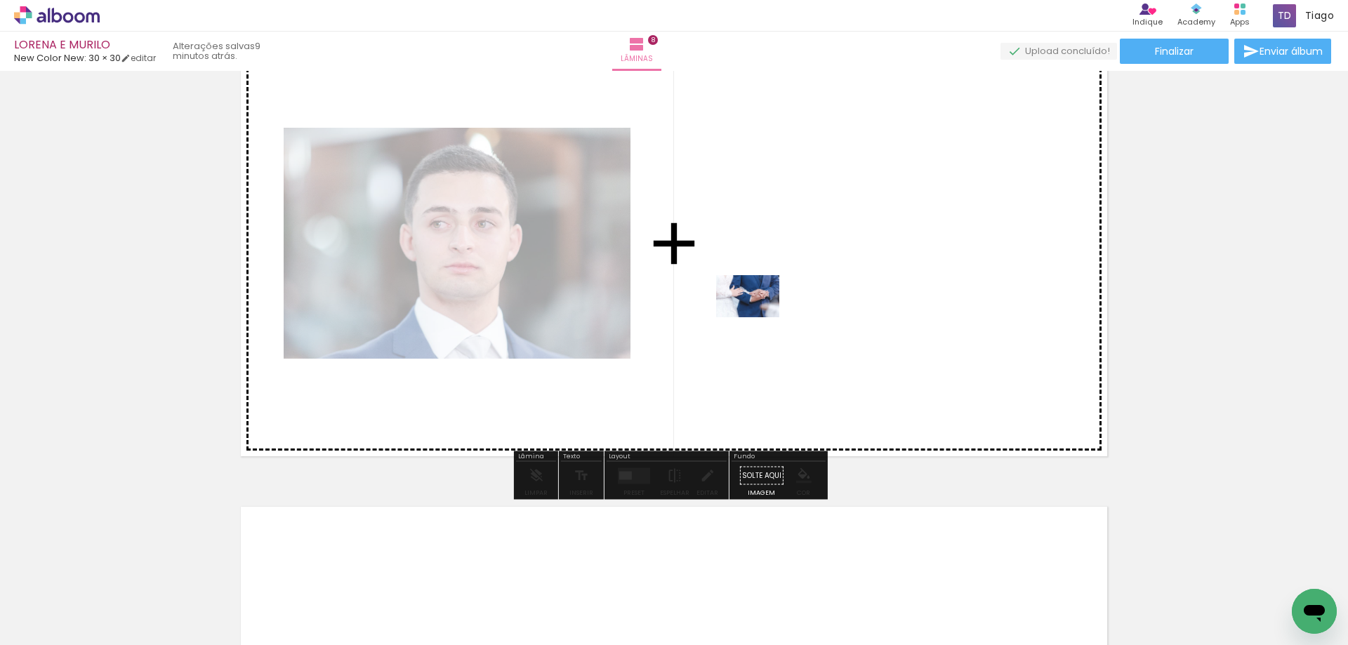
drag, startPoint x: 557, startPoint y: 606, endPoint x: 774, endPoint y: 291, distance: 383.2
click at [774, 291] on quentale-workspace at bounding box center [674, 322] width 1348 height 645
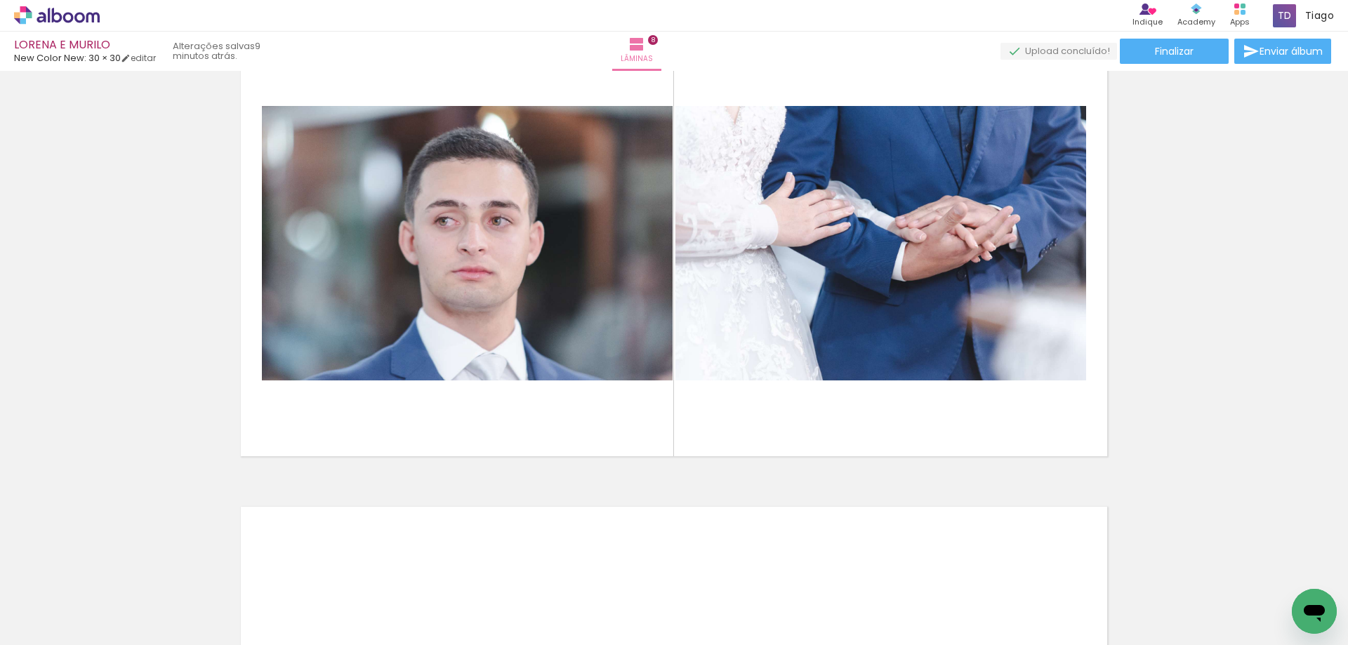
scroll to position [0, 2987]
drag, startPoint x: 649, startPoint y: 614, endPoint x: 762, endPoint y: 395, distance: 246.4
click at [762, 395] on quentale-workspace at bounding box center [674, 322] width 1348 height 645
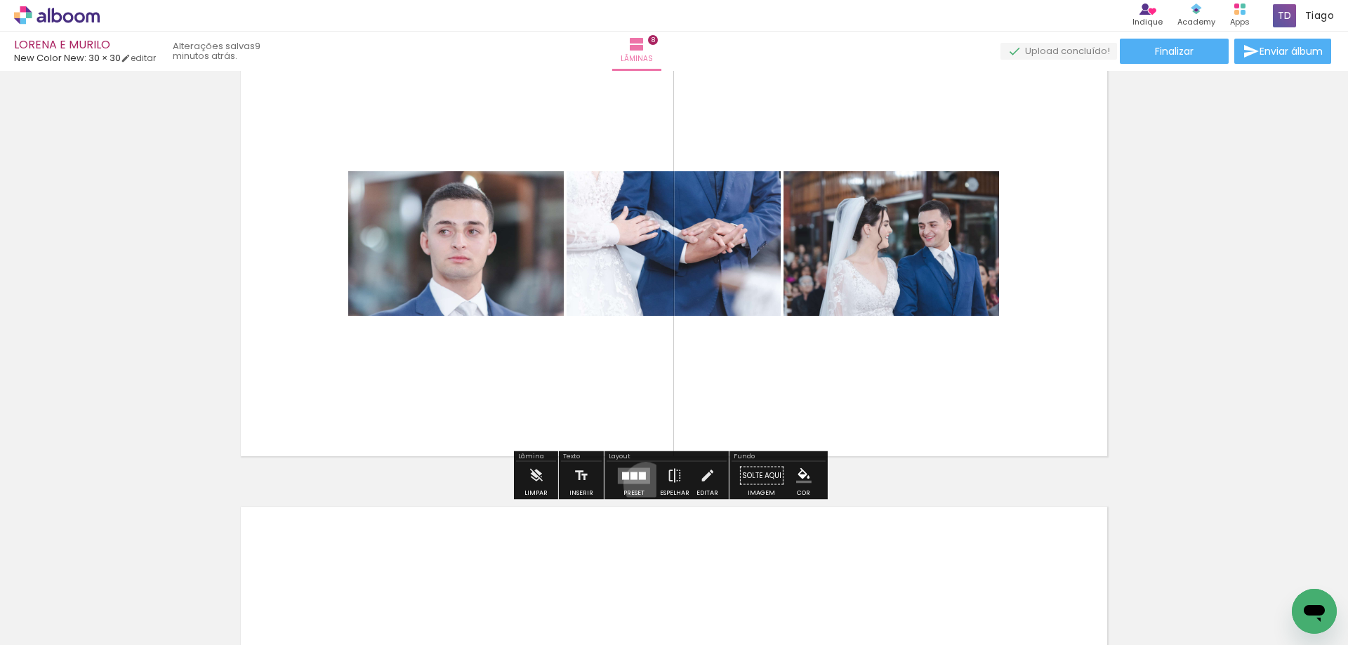
click at [642, 484] on div at bounding box center [634, 476] width 38 height 28
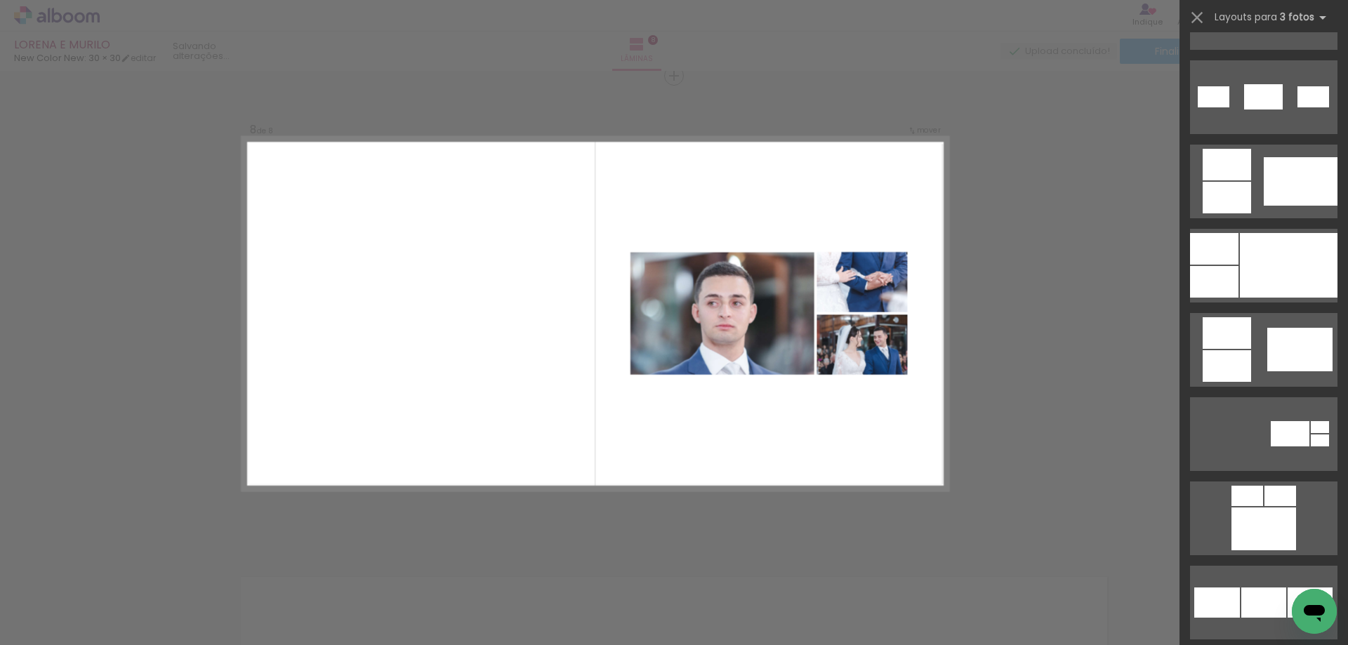
scroll to position [983, 0]
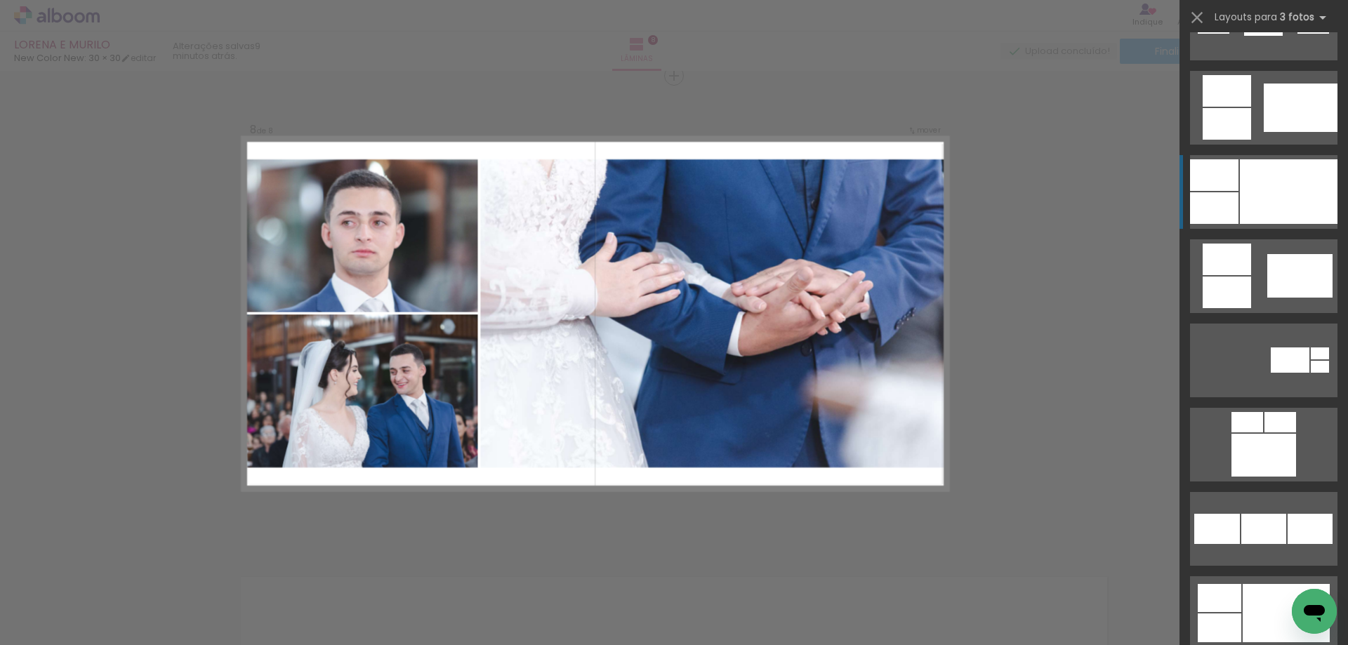
click at [1255, 206] on div at bounding box center [1289, 191] width 98 height 65
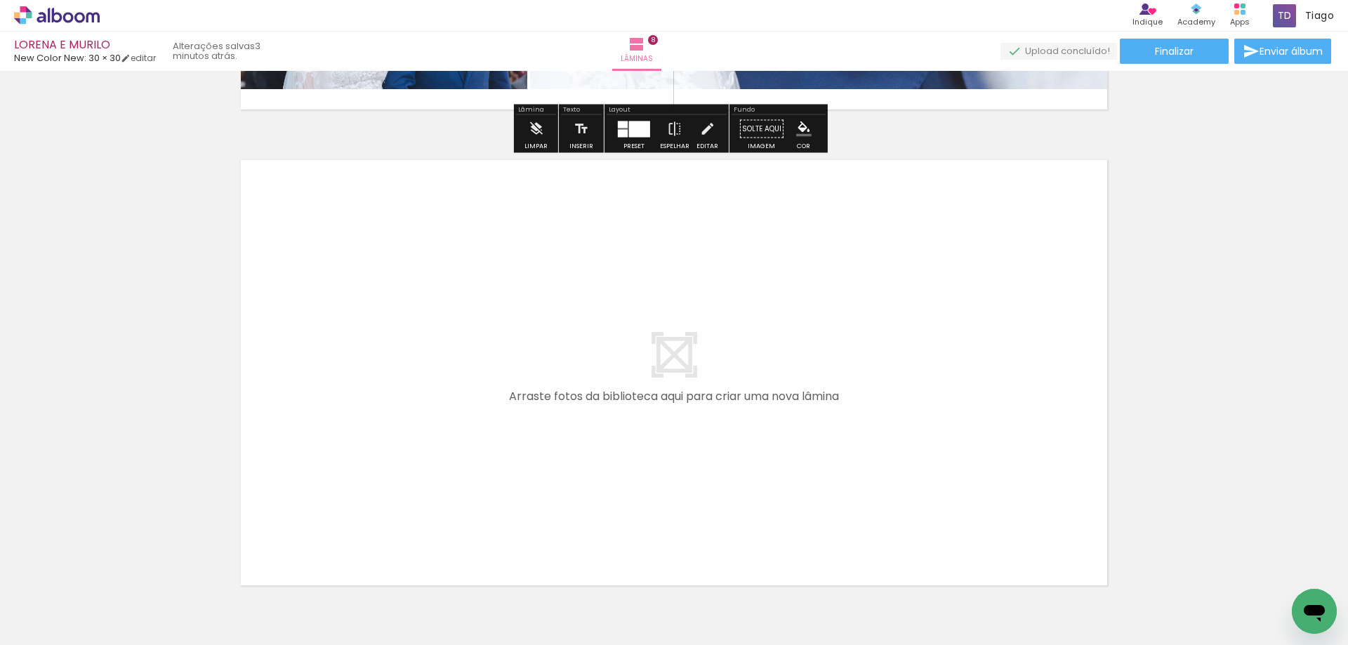
scroll to position [3841, 0]
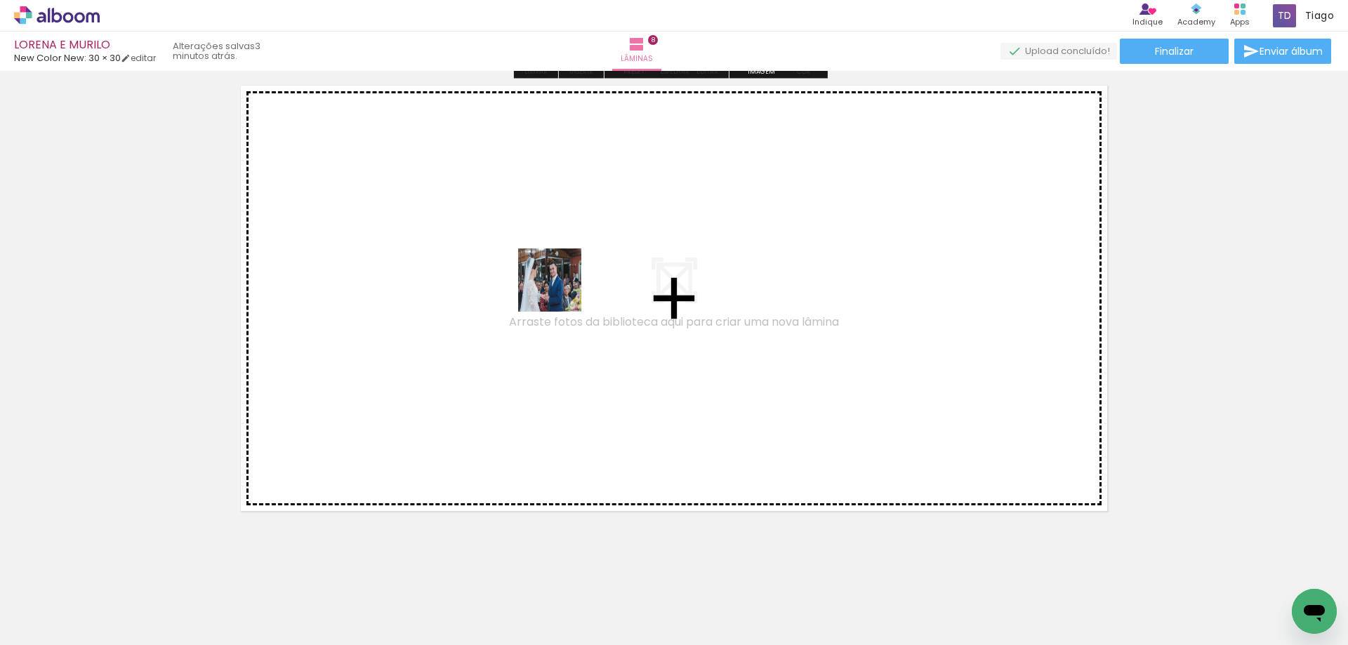
drag, startPoint x: 689, startPoint y: 606, endPoint x: 752, endPoint y: 623, distance: 65.6
click at [541, 241] on quentale-workspace at bounding box center [674, 322] width 1348 height 645
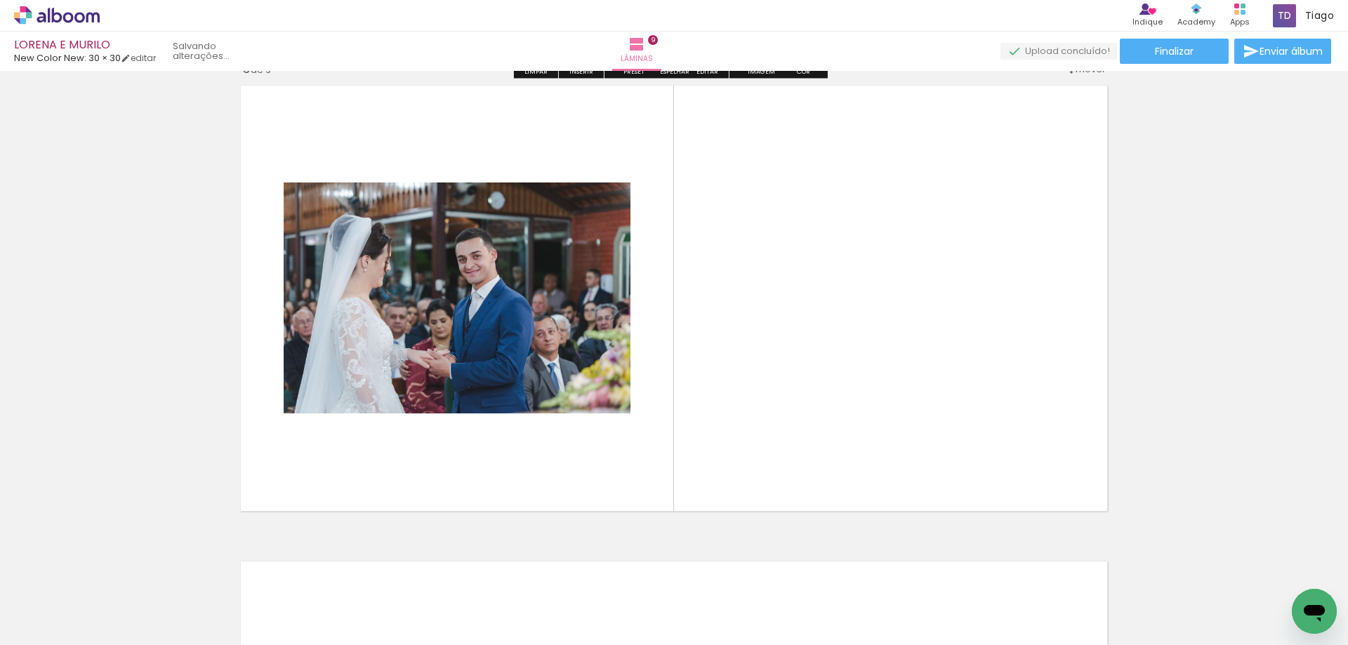
scroll to position [3825, 0]
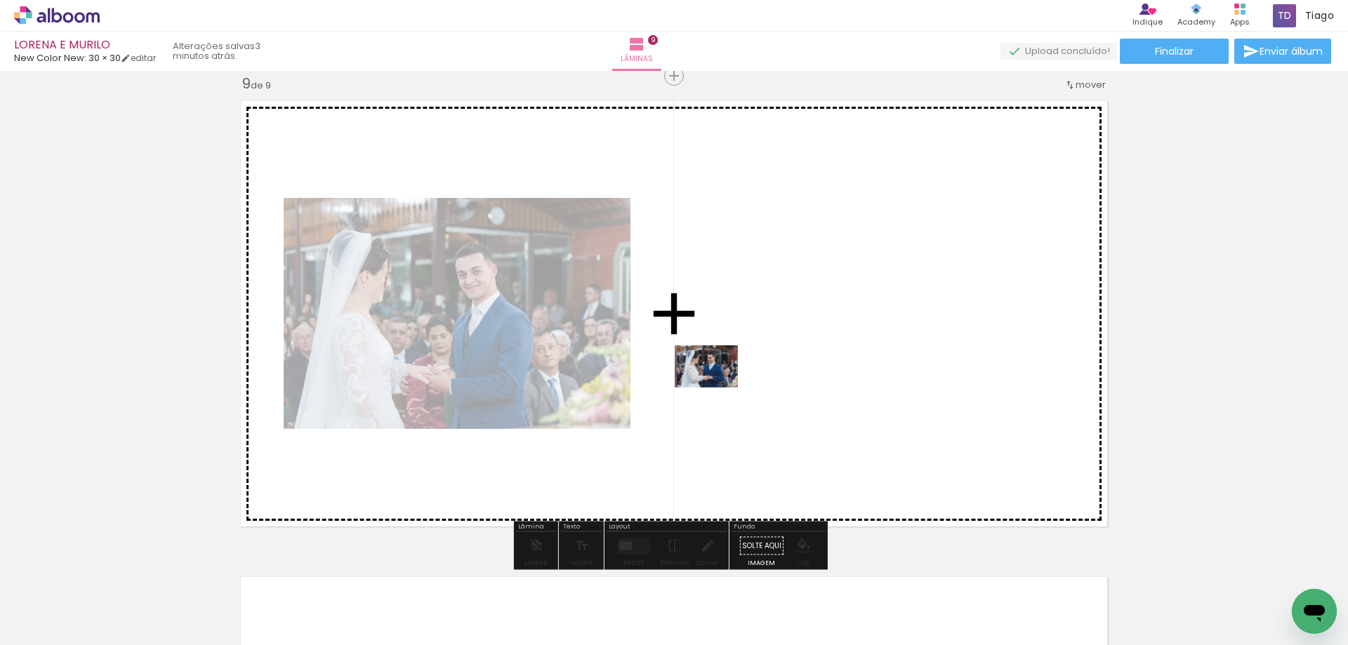
drag, startPoint x: 727, startPoint y: 468, endPoint x: 722, endPoint y: 384, distance: 84.4
click at [722, 384] on quentale-workspace at bounding box center [674, 322] width 1348 height 645
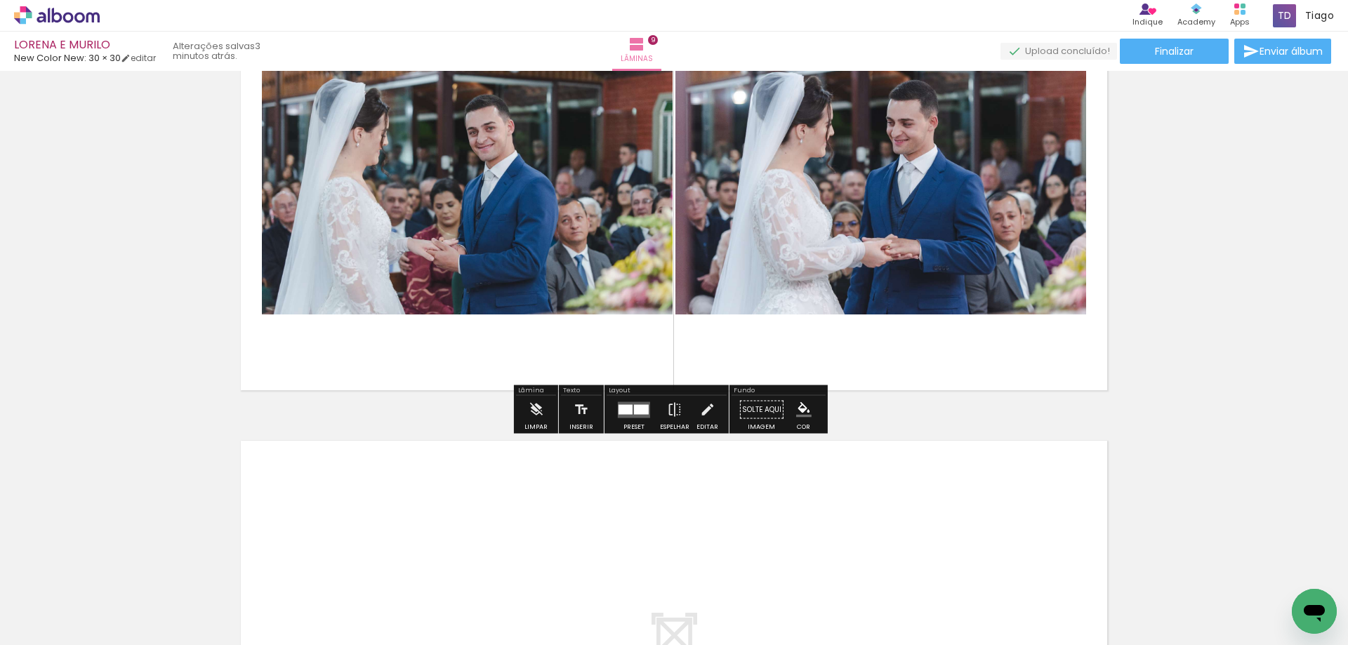
scroll to position [3966, 0]
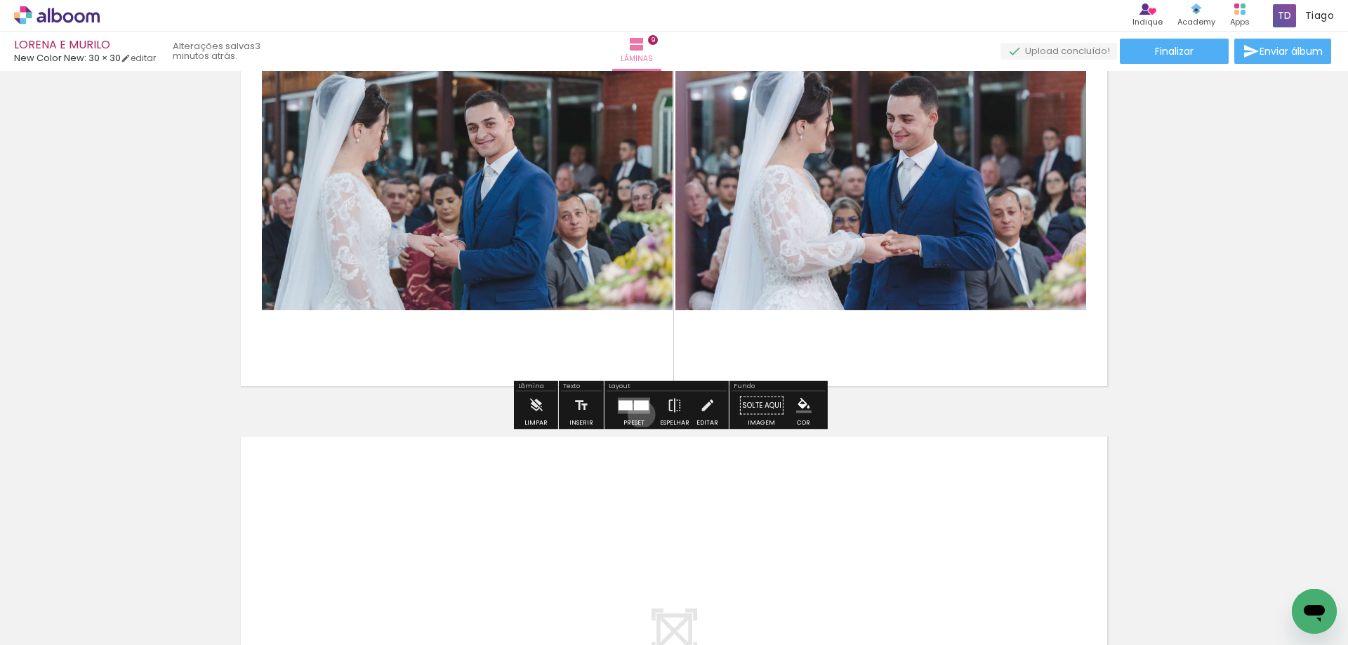
click at [638, 414] on div at bounding box center [634, 406] width 38 height 28
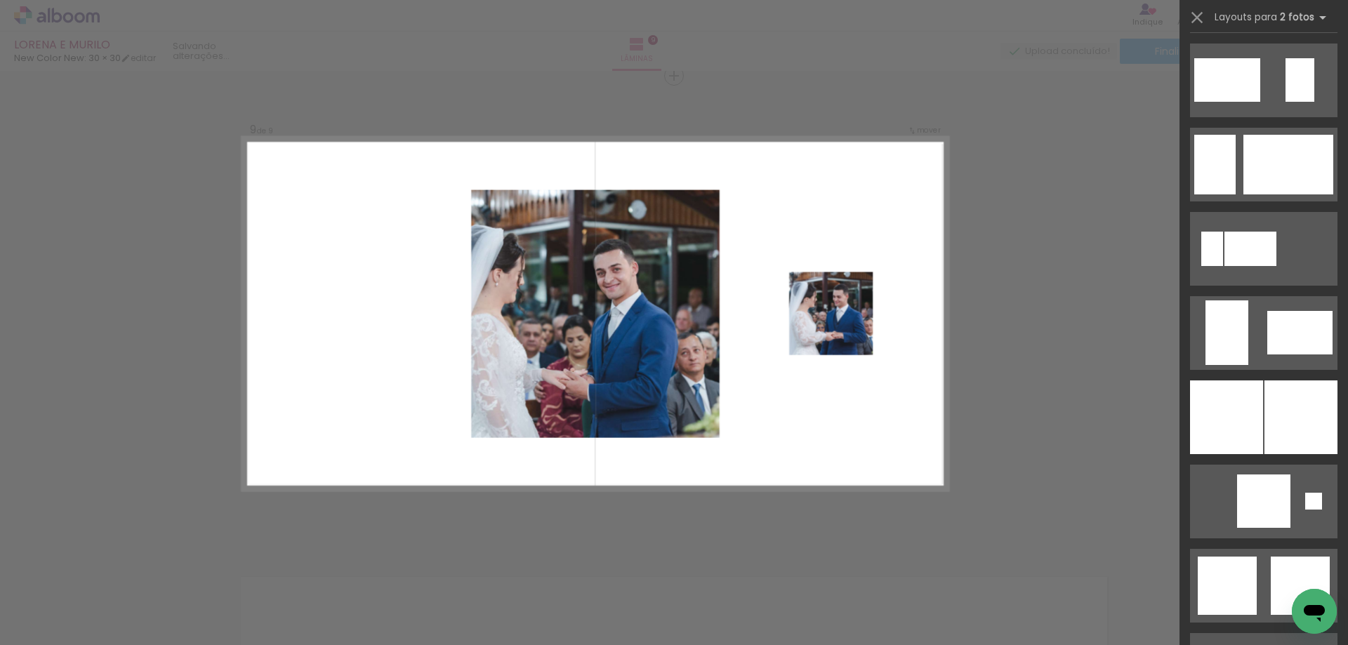
scroll to position [3229, 0]
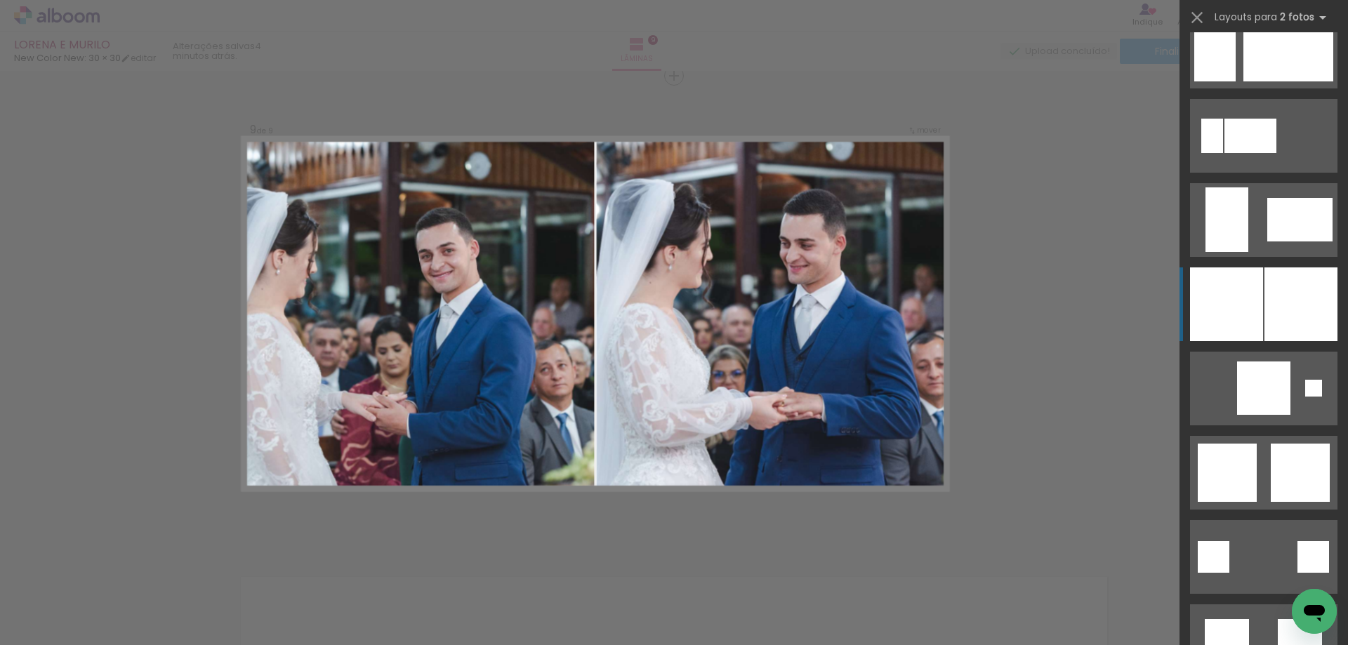
click at [1254, 308] on div at bounding box center [1226, 304] width 73 height 74
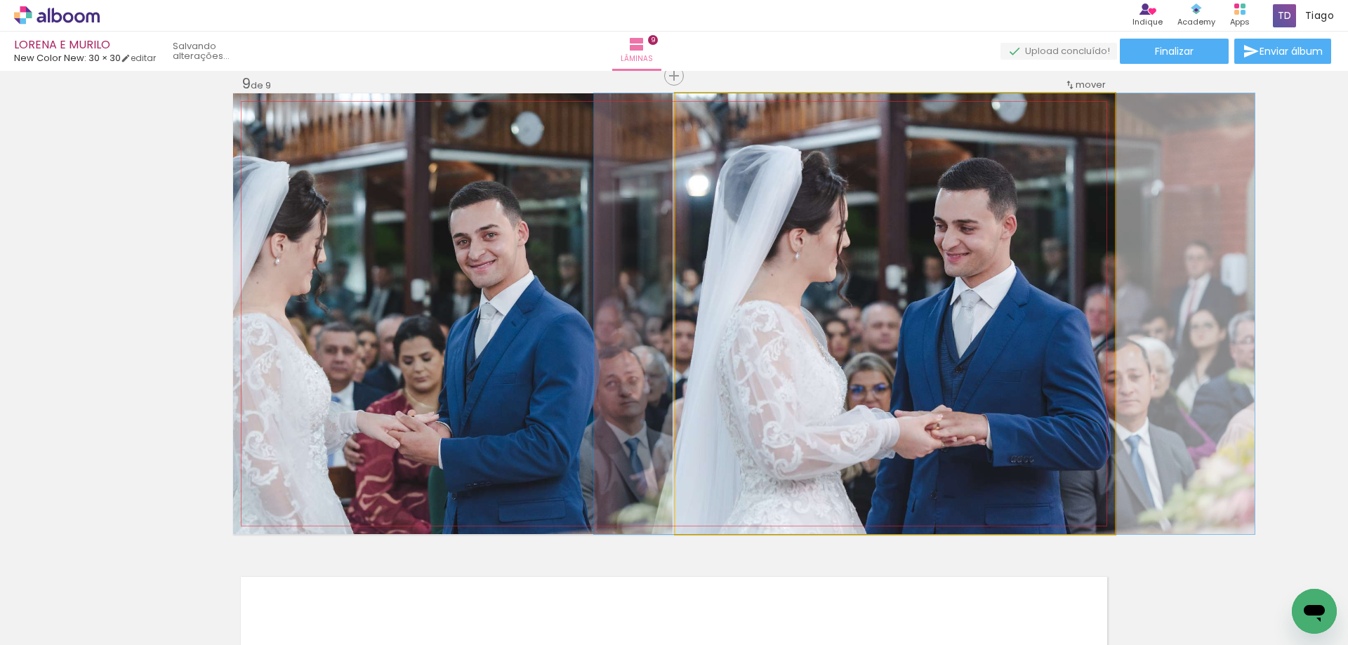
drag, startPoint x: 856, startPoint y: 385, endPoint x: 886, endPoint y: 373, distance: 31.8
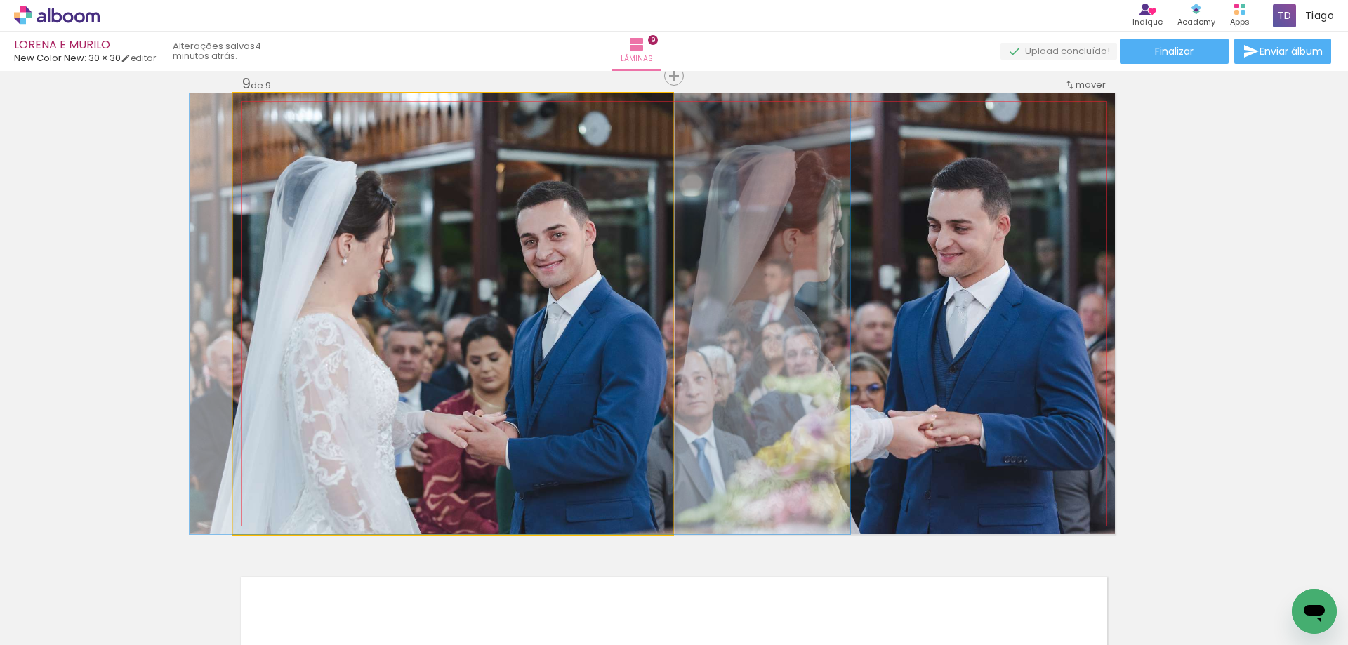
drag, startPoint x: 444, startPoint y: 370, endPoint x: 511, endPoint y: 385, distance: 69.0
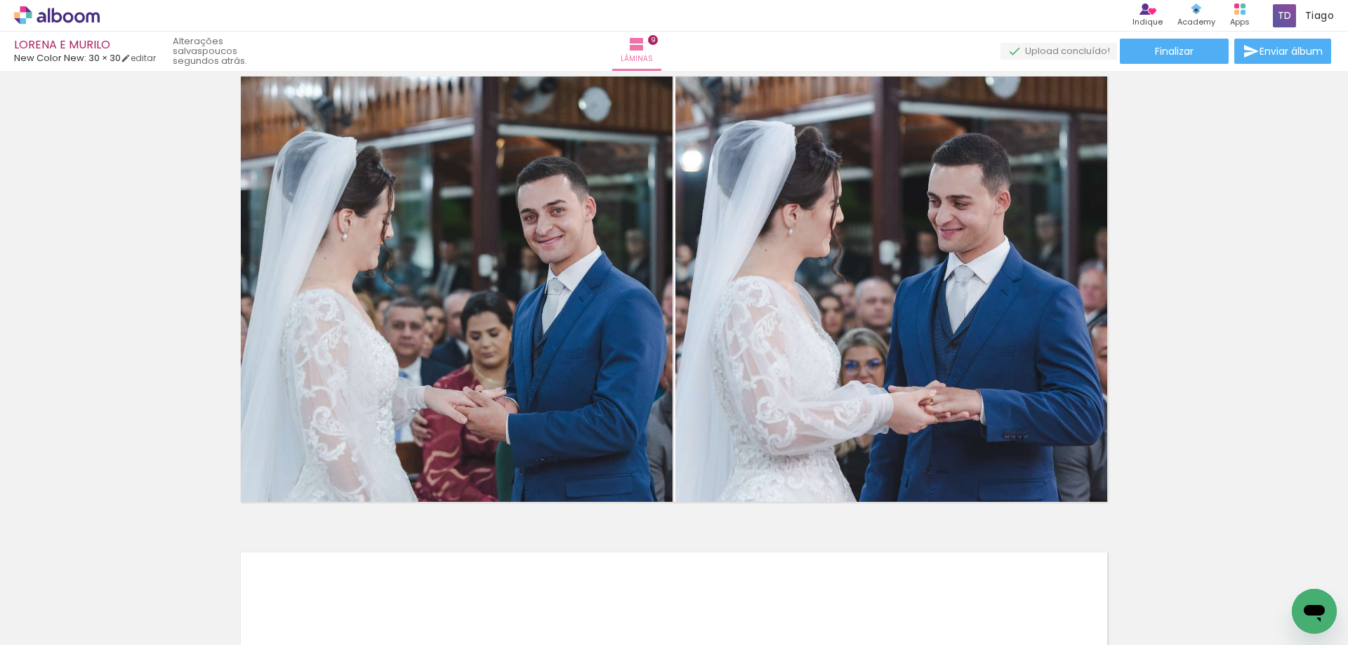
scroll to position [3825, 0]
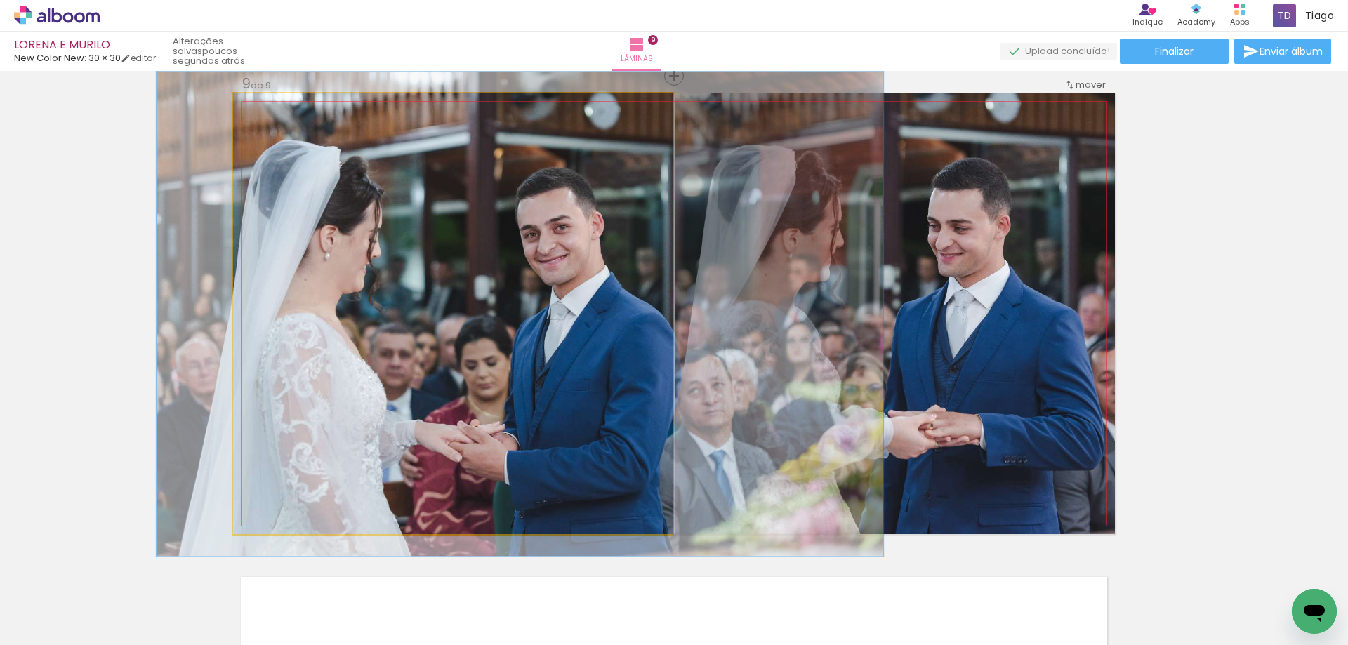
click at [267, 109] on div at bounding box center [271, 108] width 13 height 13
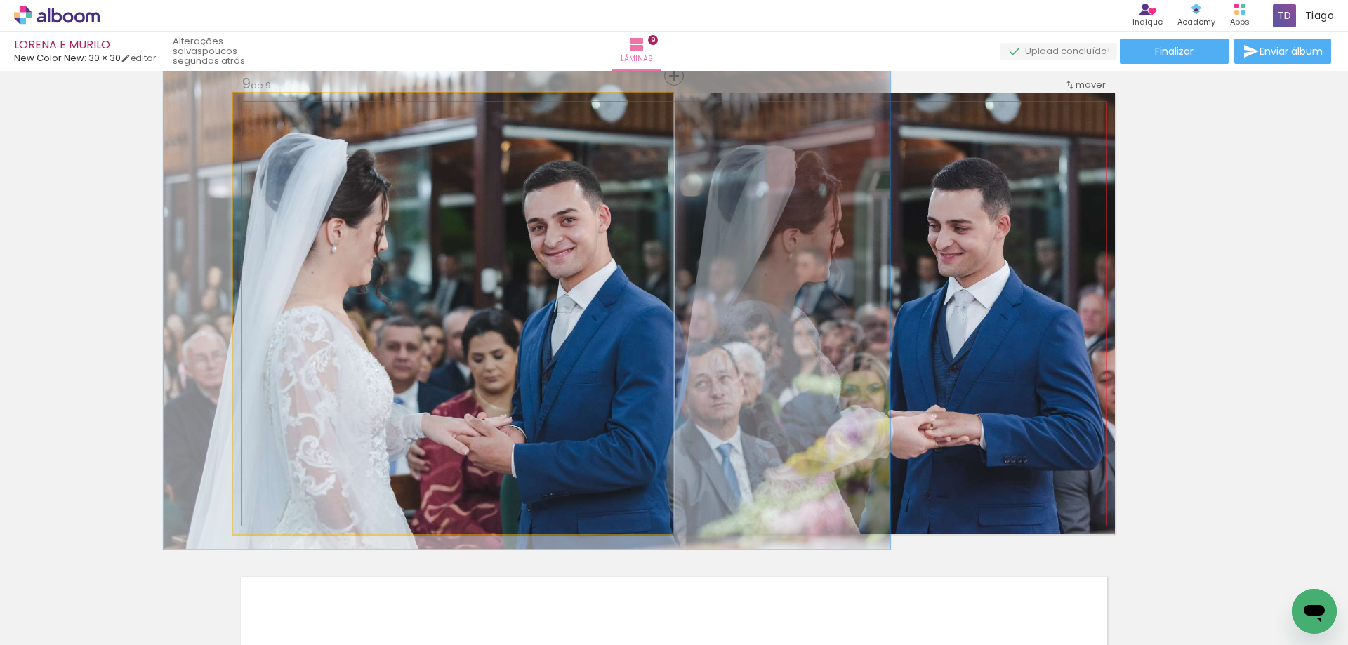
drag, startPoint x: 352, startPoint y: 218, endPoint x: 359, endPoint y: 211, distance: 9.4
click at [268, 112] on div at bounding box center [271, 108] width 22 height 22
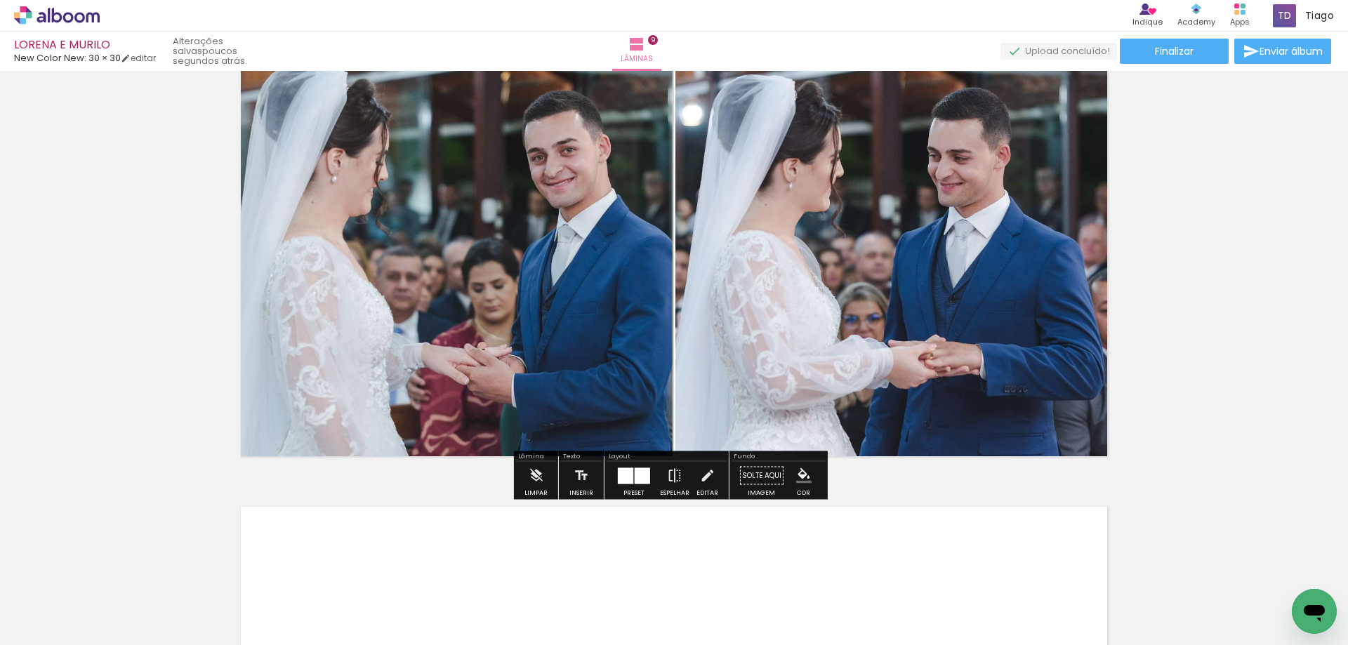
scroll to position [3685, 0]
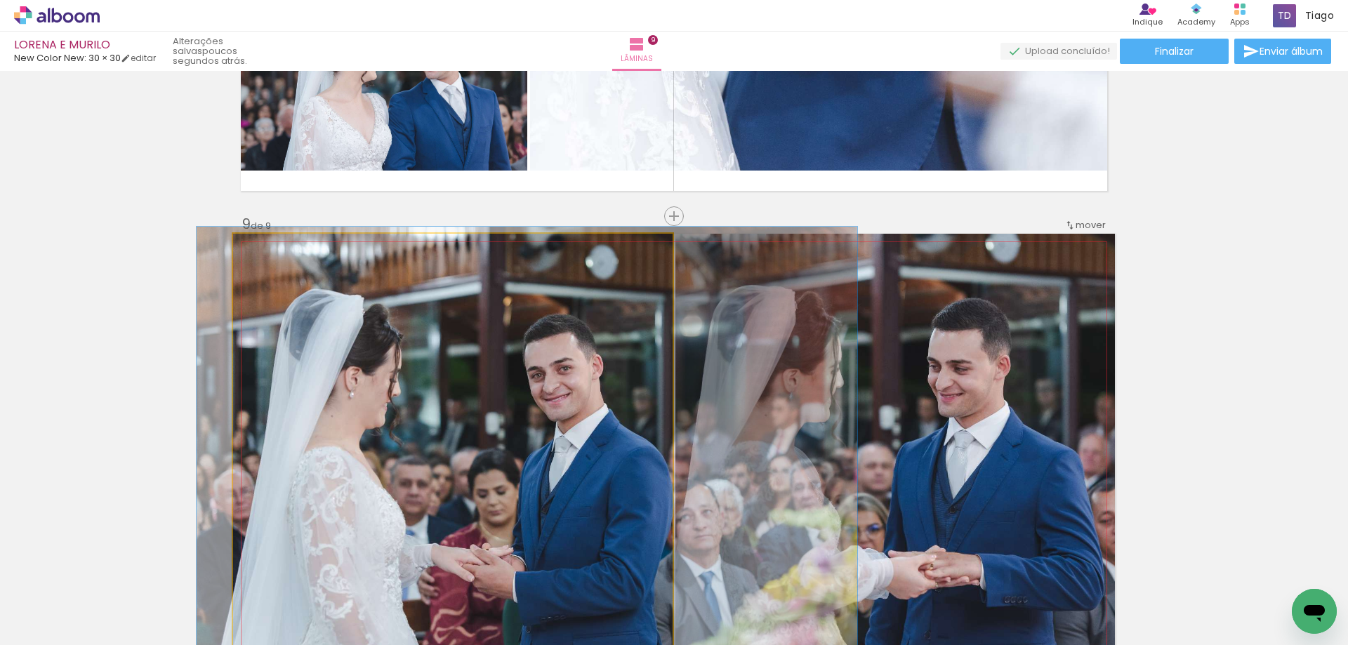
type paper-slider "100"
click at [260, 244] on div at bounding box center [266, 248] width 13 height 13
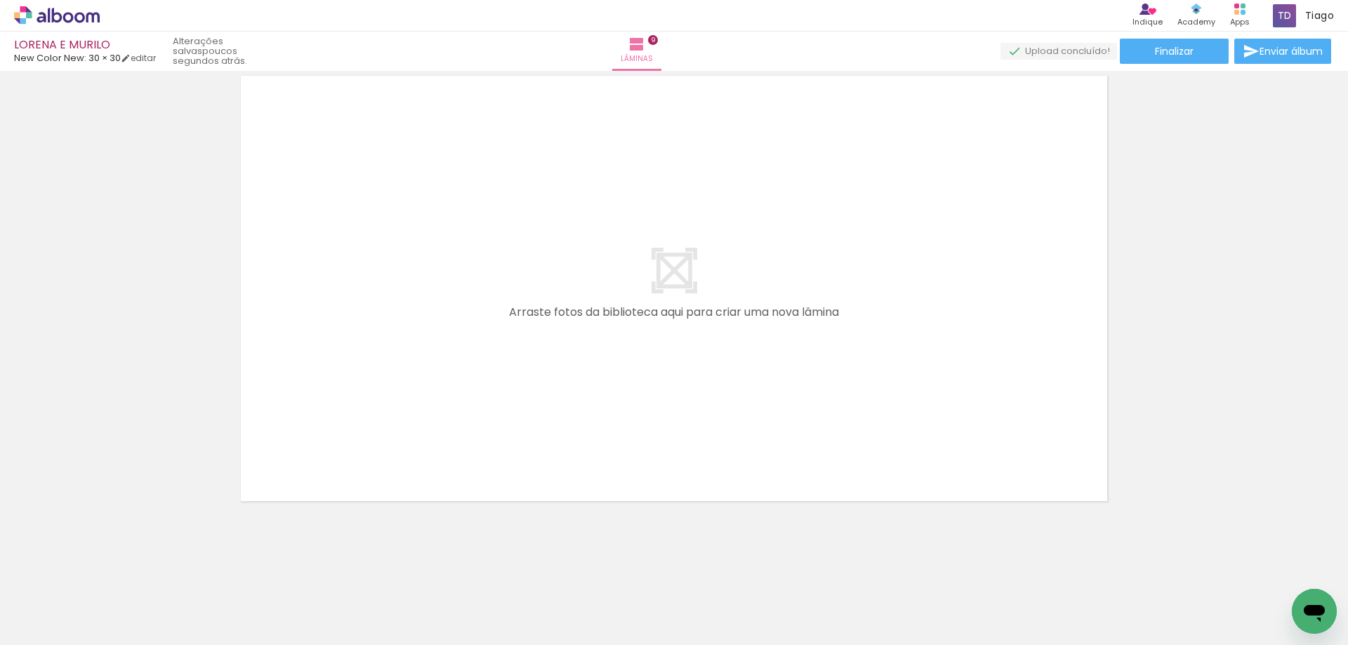
scroll to position [4327, 0]
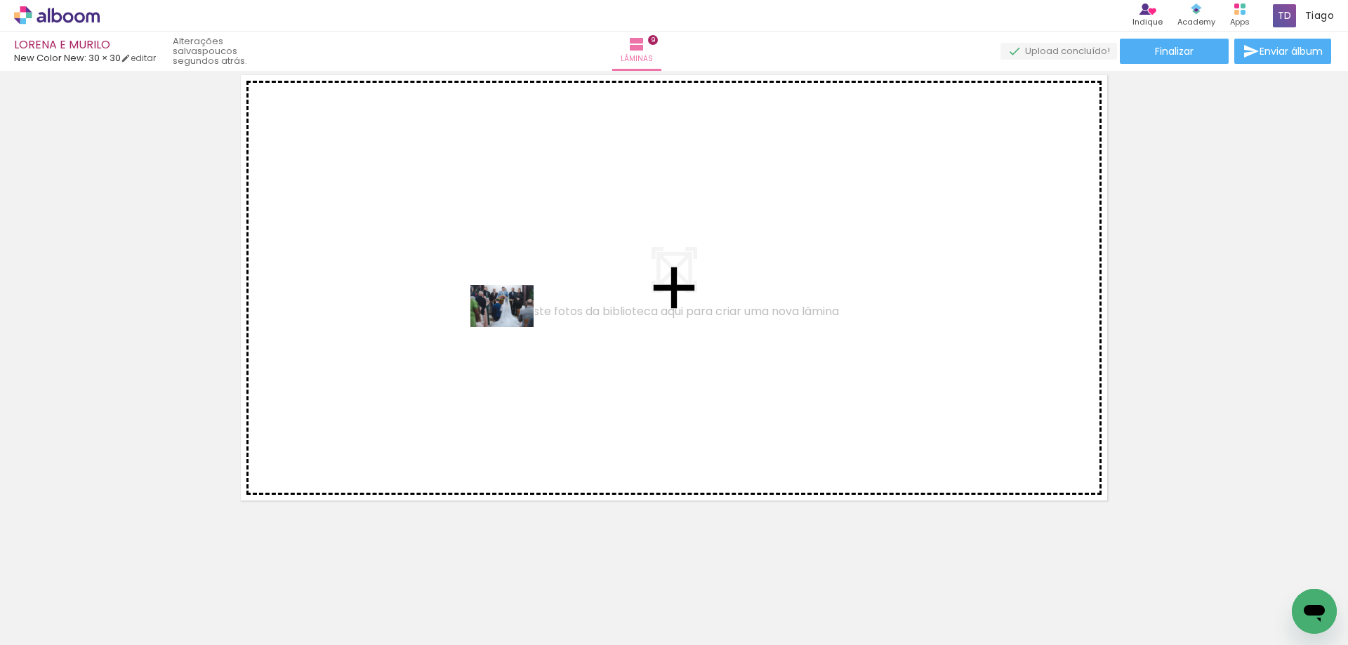
drag, startPoint x: 750, startPoint y: 519, endPoint x: 512, endPoint y: 327, distance: 305.5
click at [512, 327] on quentale-workspace at bounding box center [674, 322] width 1348 height 645
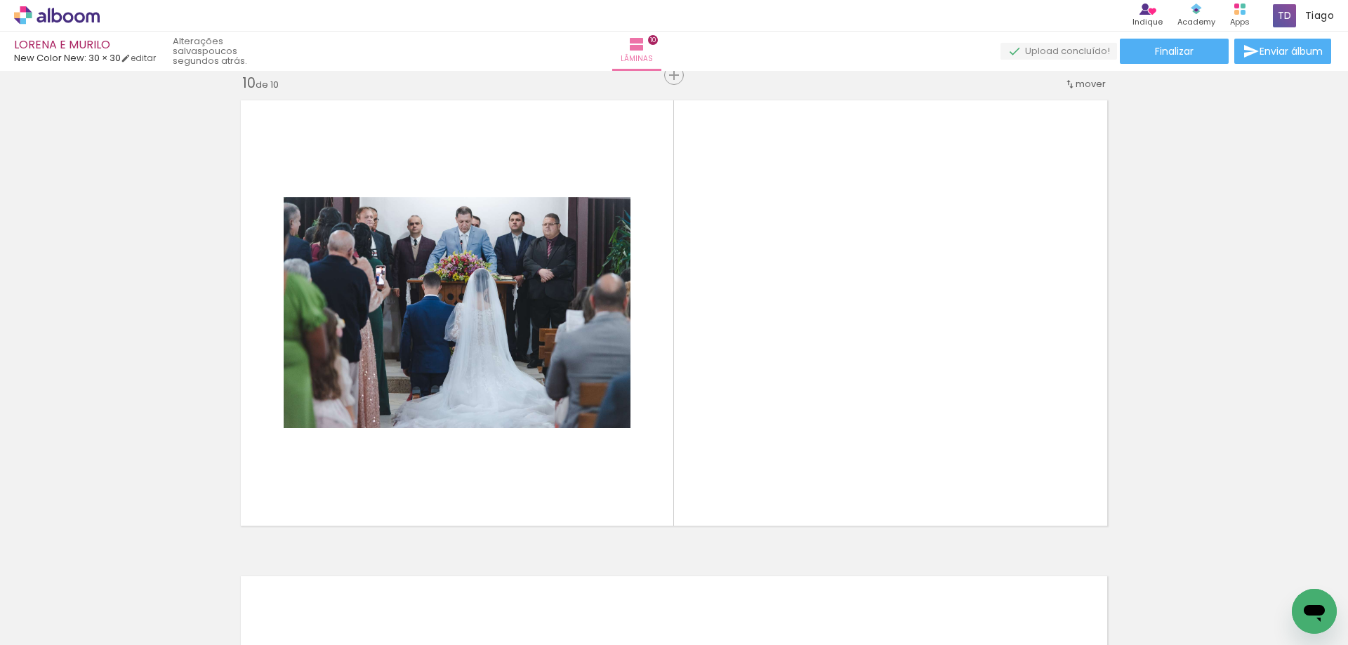
scroll to position [4301, 0]
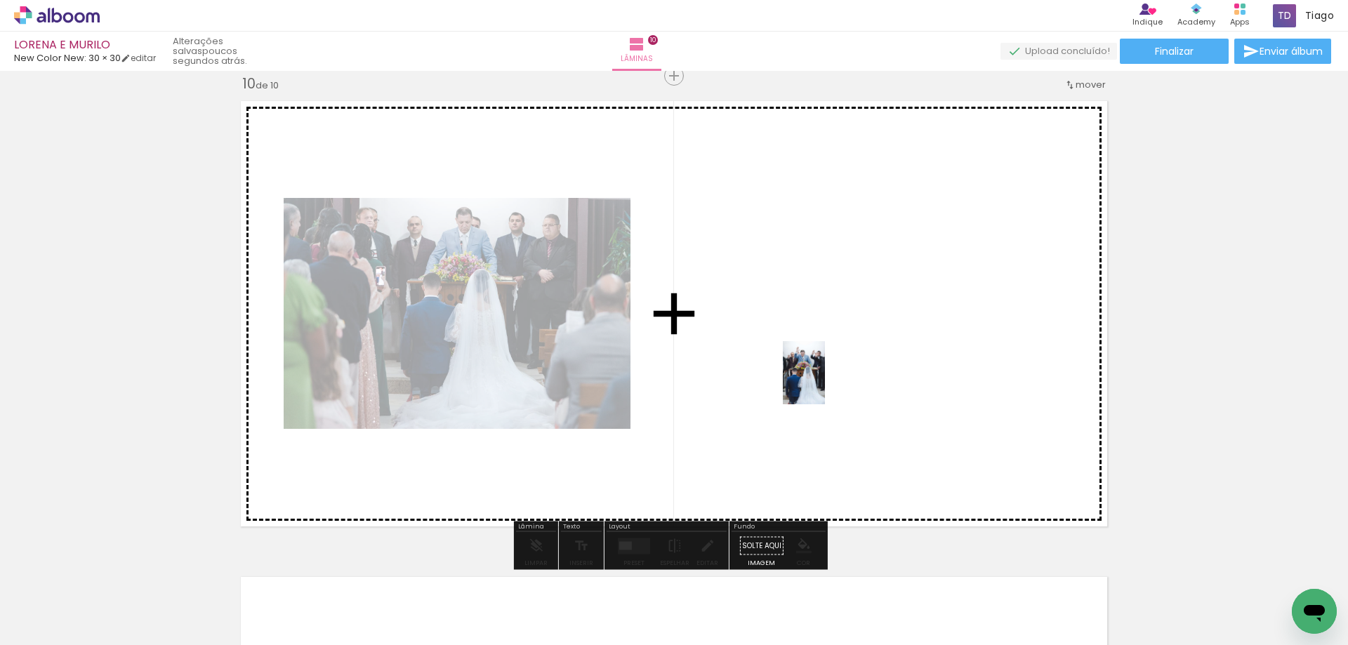
drag, startPoint x: 945, startPoint y: 603, endPoint x: 825, endPoint y: 383, distance: 251.3
click at [825, 383] on quentale-workspace at bounding box center [674, 322] width 1348 height 645
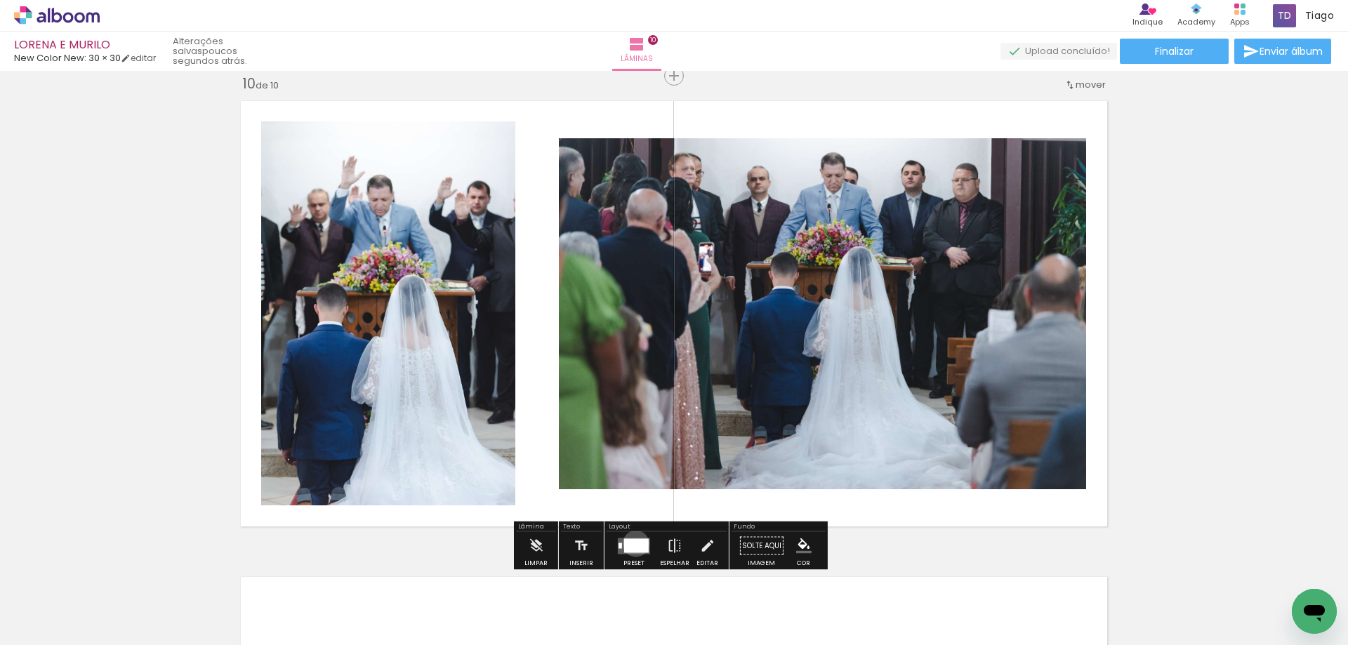
click at [632, 543] on div at bounding box center [636, 545] width 25 height 14
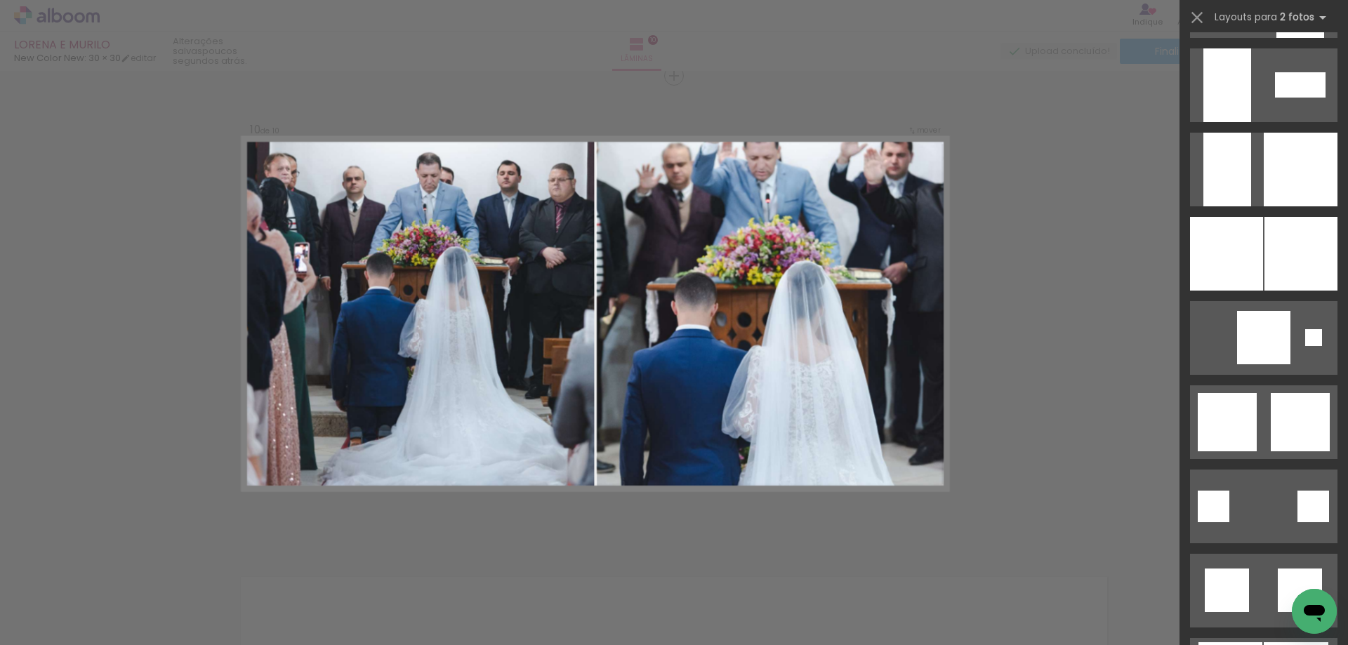
scroll to position [1685, 0]
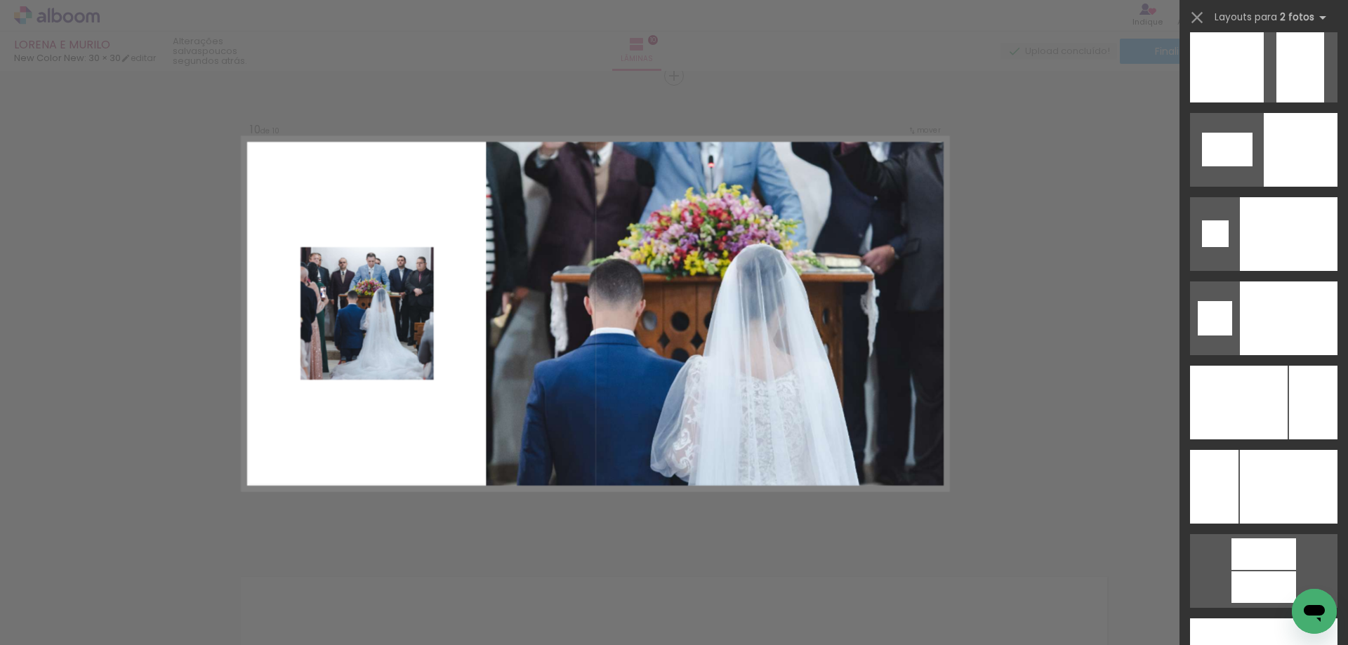
scroll to position [5896, 0]
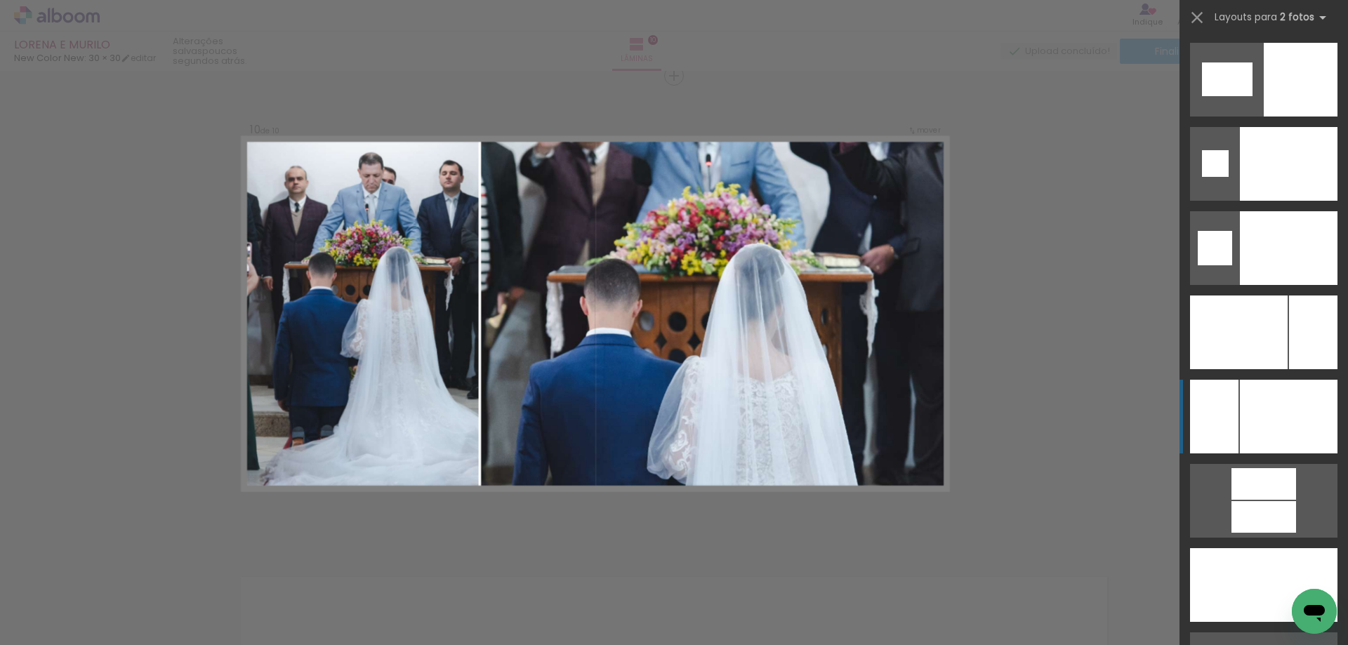
click at [1285, 433] on div at bounding box center [1289, 417] width 98 height 74
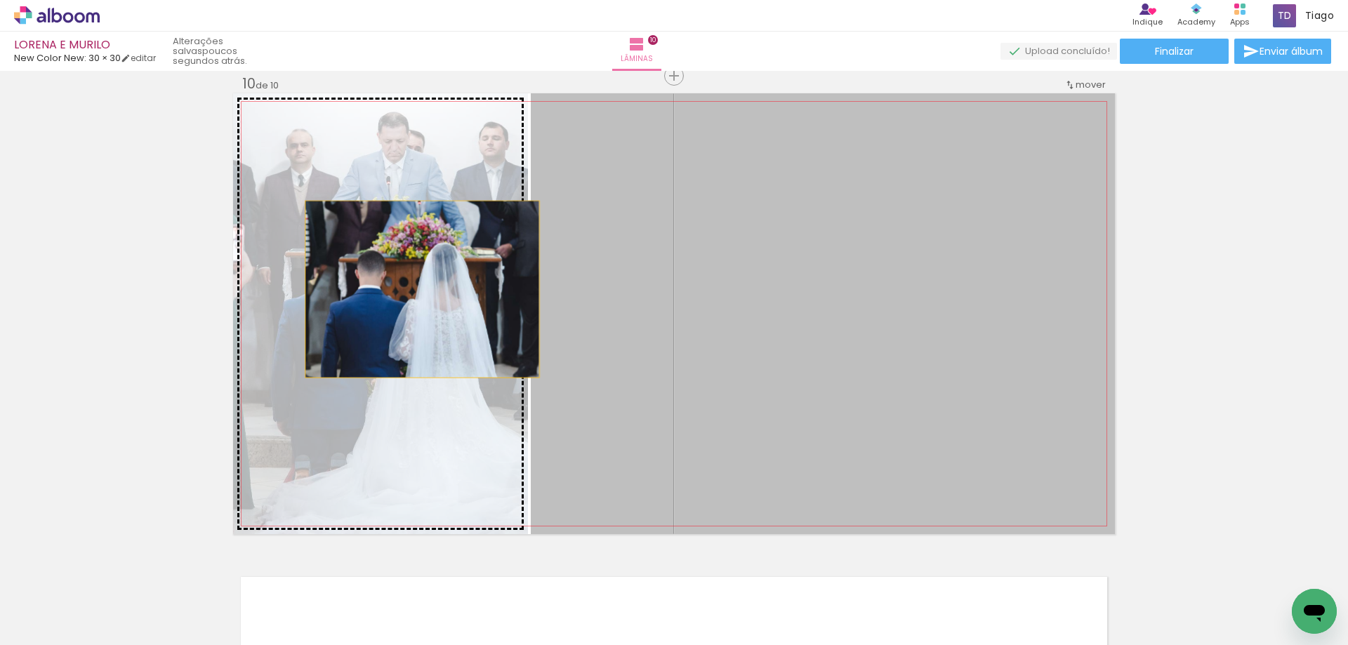
drag, startPoint x: 679, startPoint y: 333, endPoint x: 416, endPoint y: 288, distance: 266.2
click at [0, 0] on slot at bounding box center [0, 0] width 0 height 0
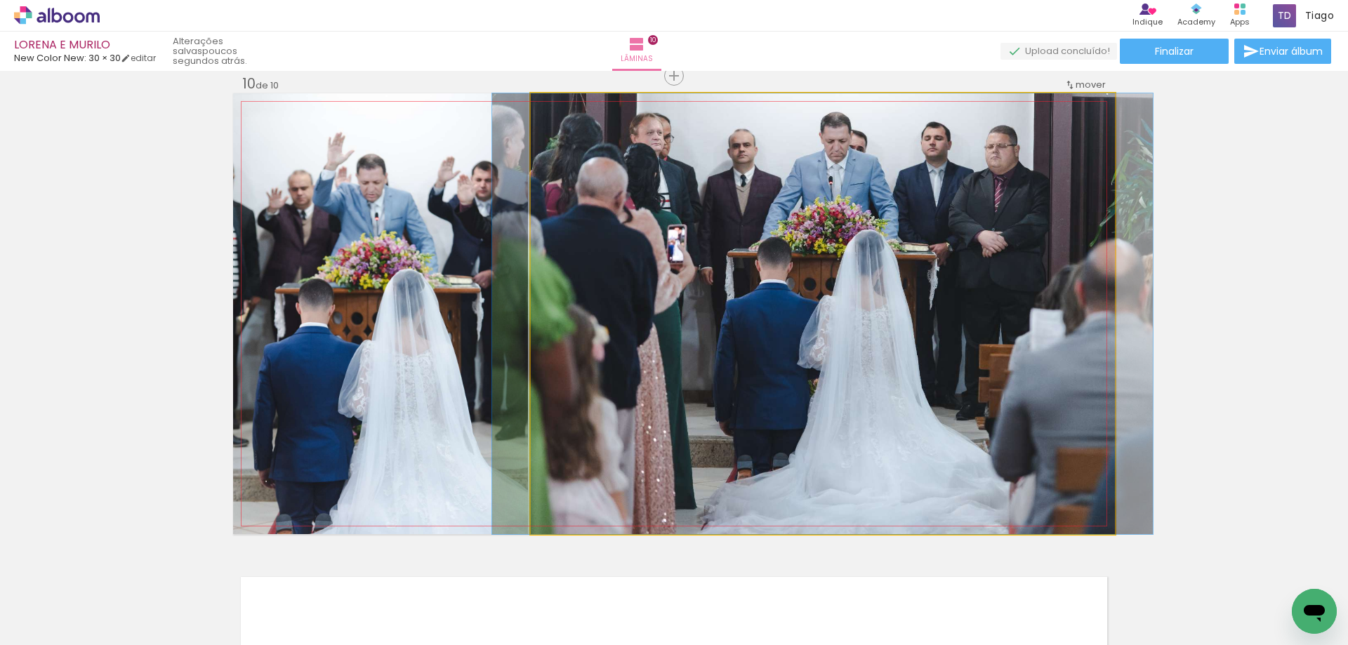
drag, startPoint x: 561, startPoint y: 112, endPoint x: 427, endPoint y: 131, distance: 134.7
type paper-slider "100"
click at [0, 0] on slot at bounding box center [0, 0] width 0 height 0
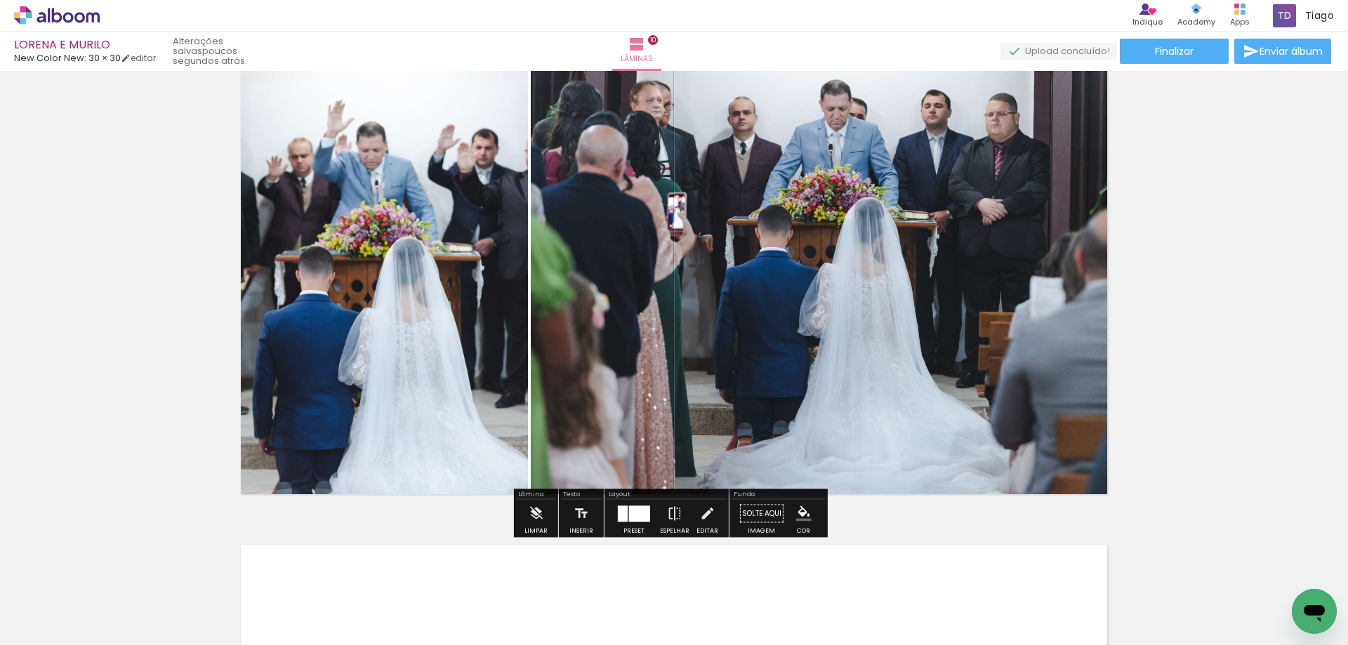
scroll to position [4301, 0]
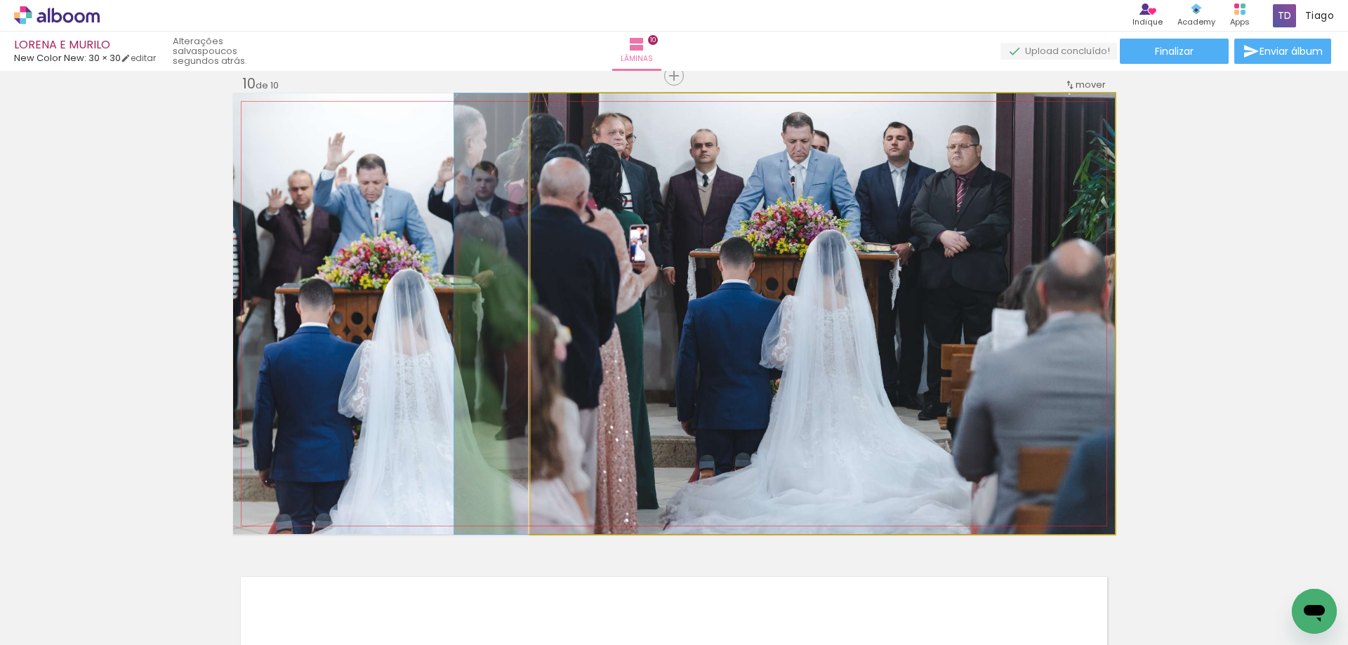
drag, startPoint x: 974, startPoint y: 264, endPoint x: 905, endPoint y: 238, distance: 73.5
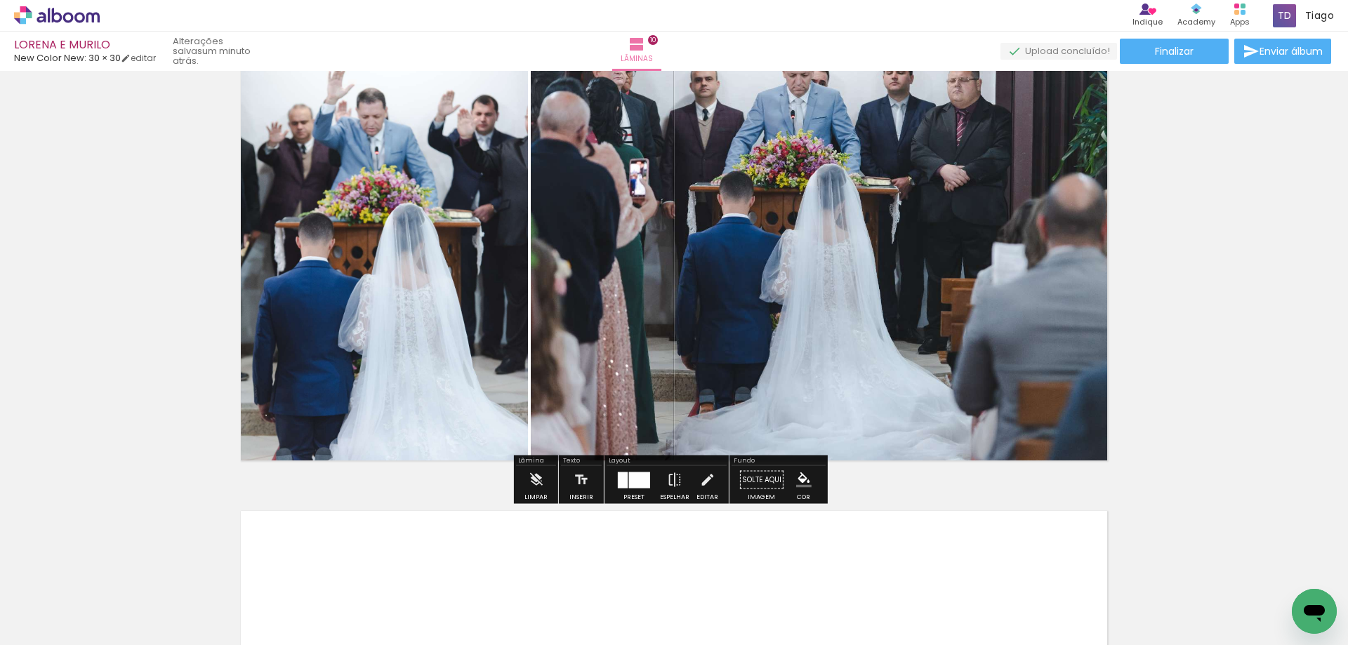
scroll to position [4442, 0]
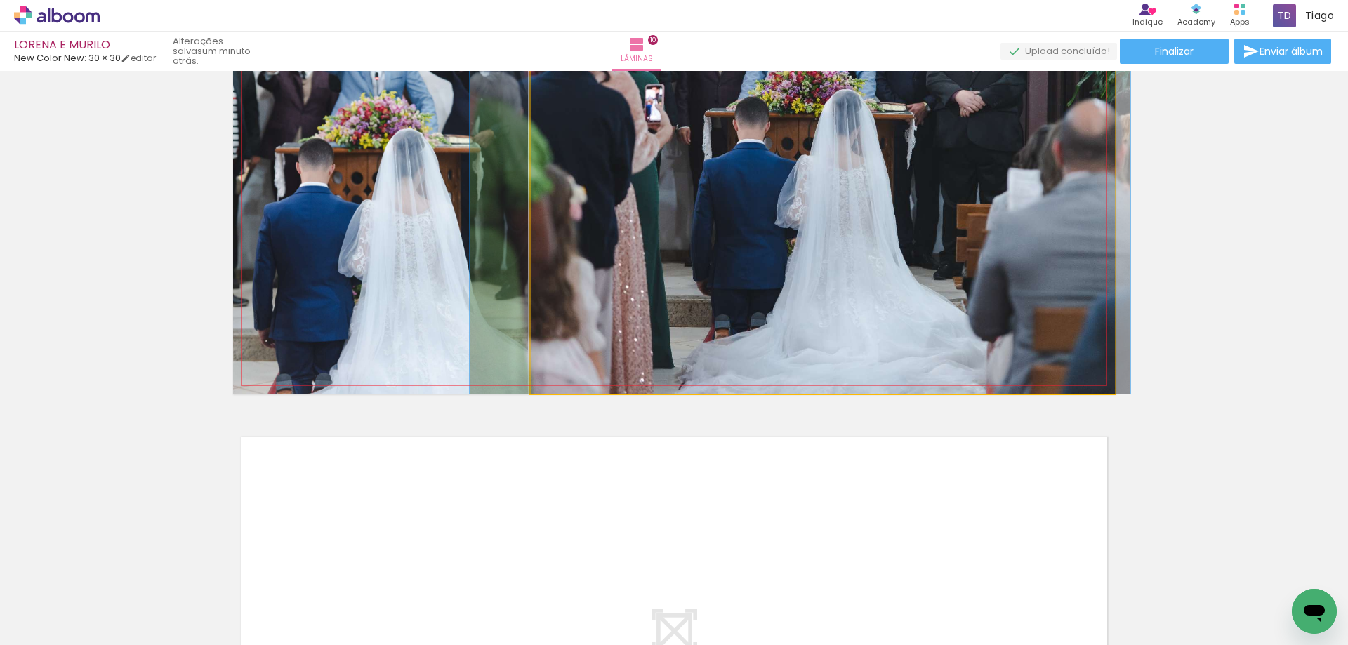
drag, startPoint x: 862, startPoint y: 267, endPoint x: 877, endPoint y: 265, distance: 15.6
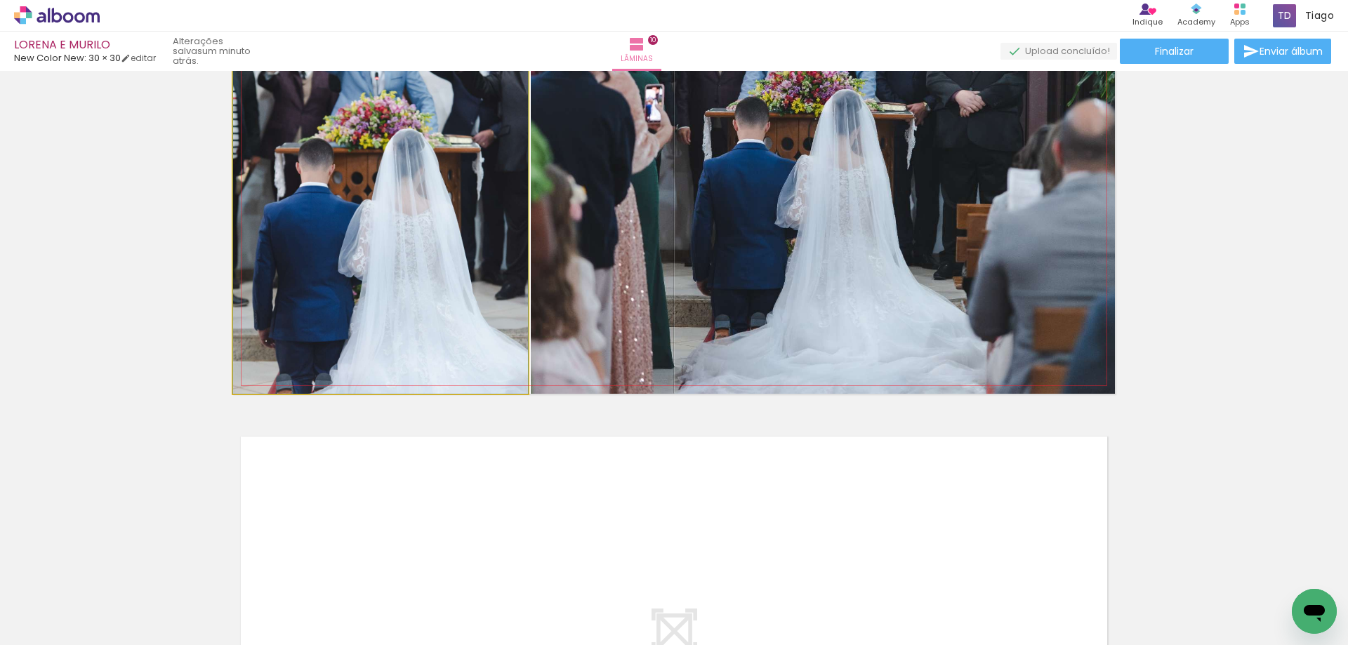
drag, startPoint x: 354, startPoint y: 247, endPoint x: 355, endPoint y: 218, distance: 29.5
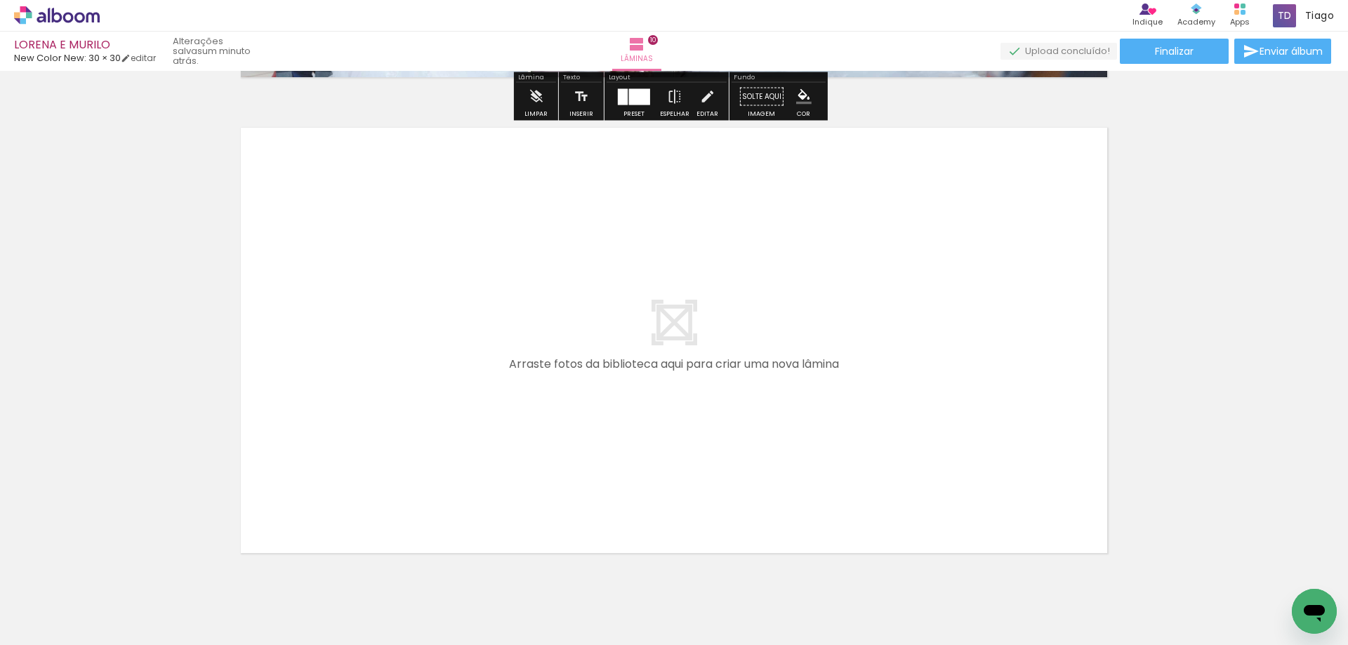
scroll to position [4793, 0]
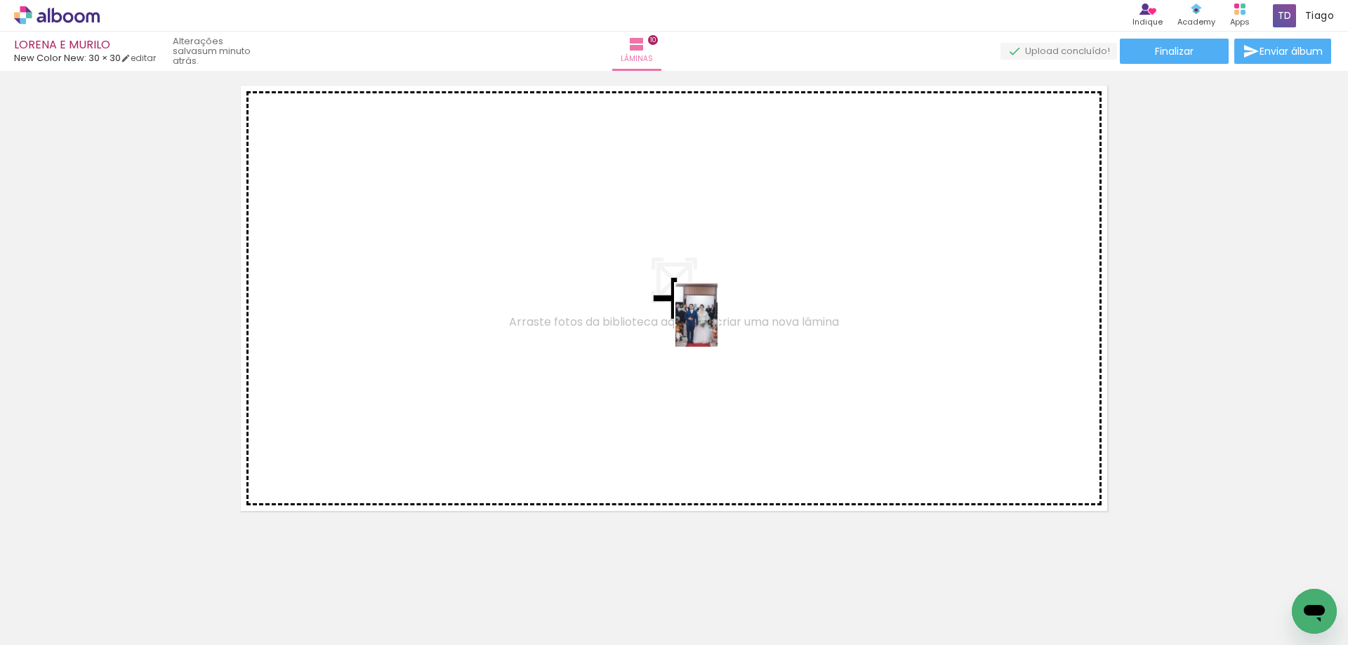
drag, startPoint x: 996, startPoint y: 609, endPoint x: 717, endPoint y: 326, distance: 397.6
click at [717, 326] on quentale-workspace at bounding box center [674, 322] width 1348 height 645
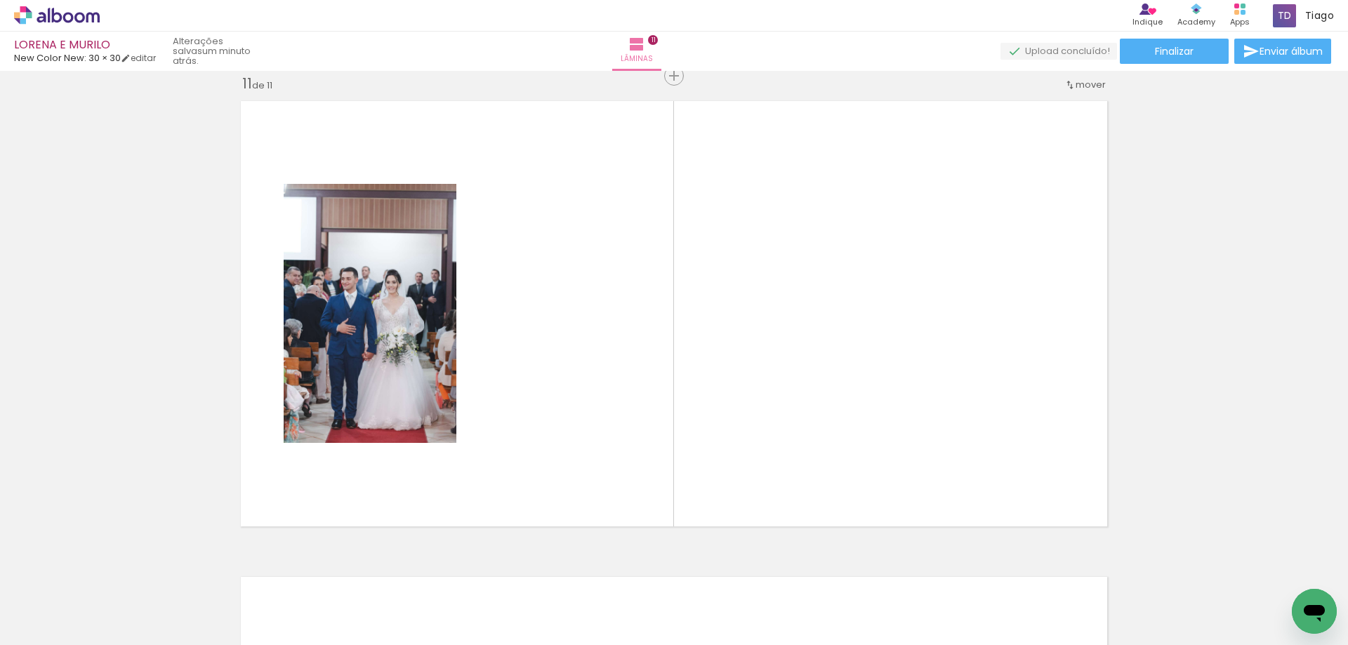
scroll to position [4777, 0]
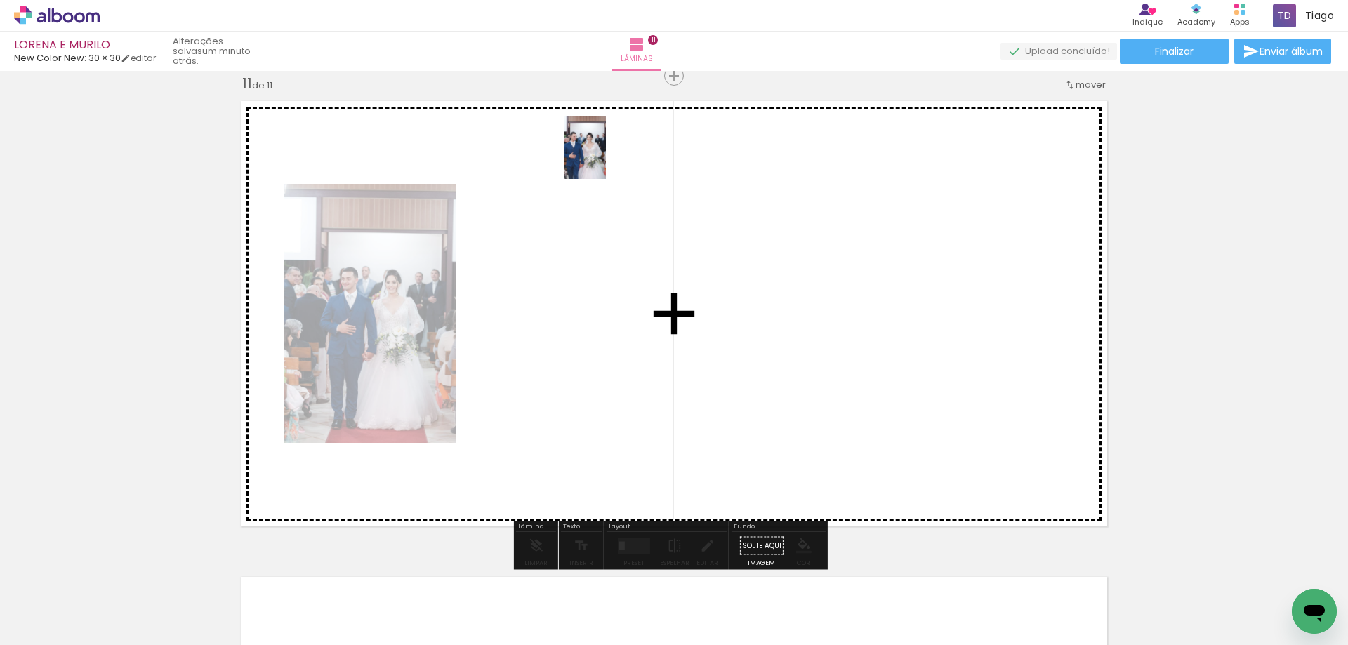
drag, startPoint x: 1093, startPoint y: 601, endPoint x: 695, endPoint y: 257, distance: 526.0
click at [605, 158] on quentale-workspace at bounding box center [674, 322] width 1348 height 645
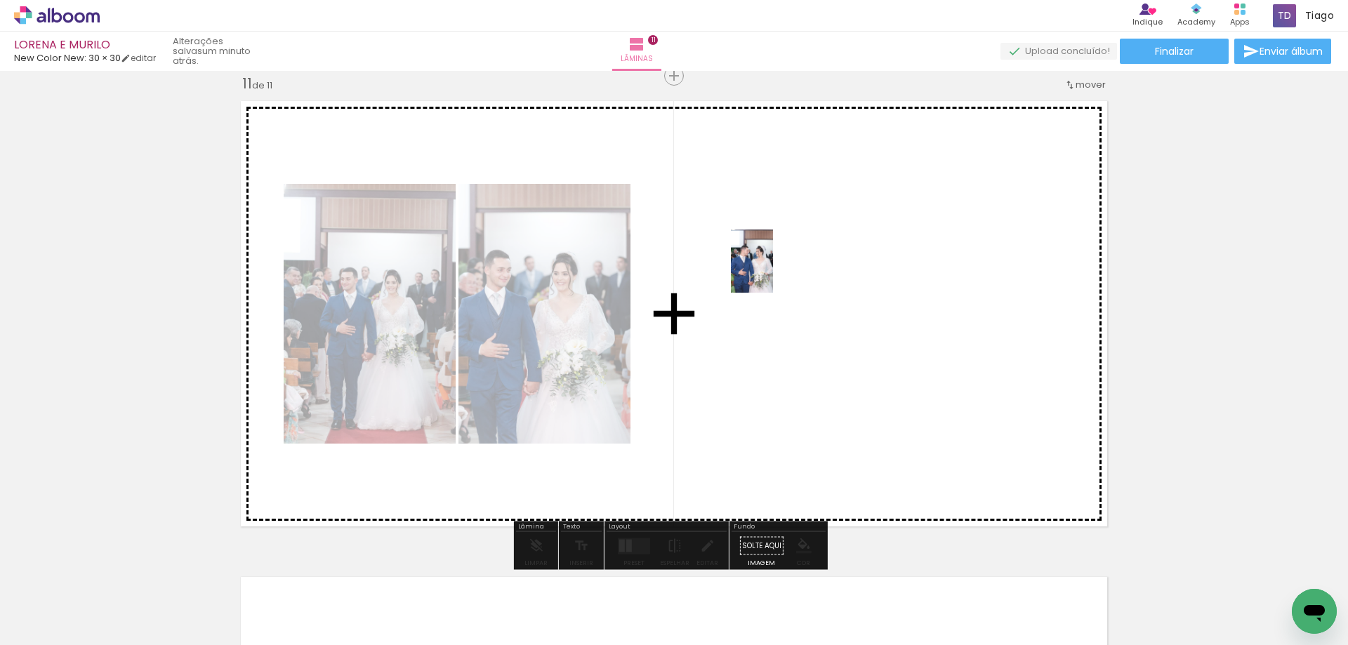
drag, startPoint x: 1150, startPoint y: 613, endPoint x: 773, endPoint y: 272, distance: 508.8
click at [773, 272] on quentale-workspace at bounding box center [674, 322] width 1348 height 645
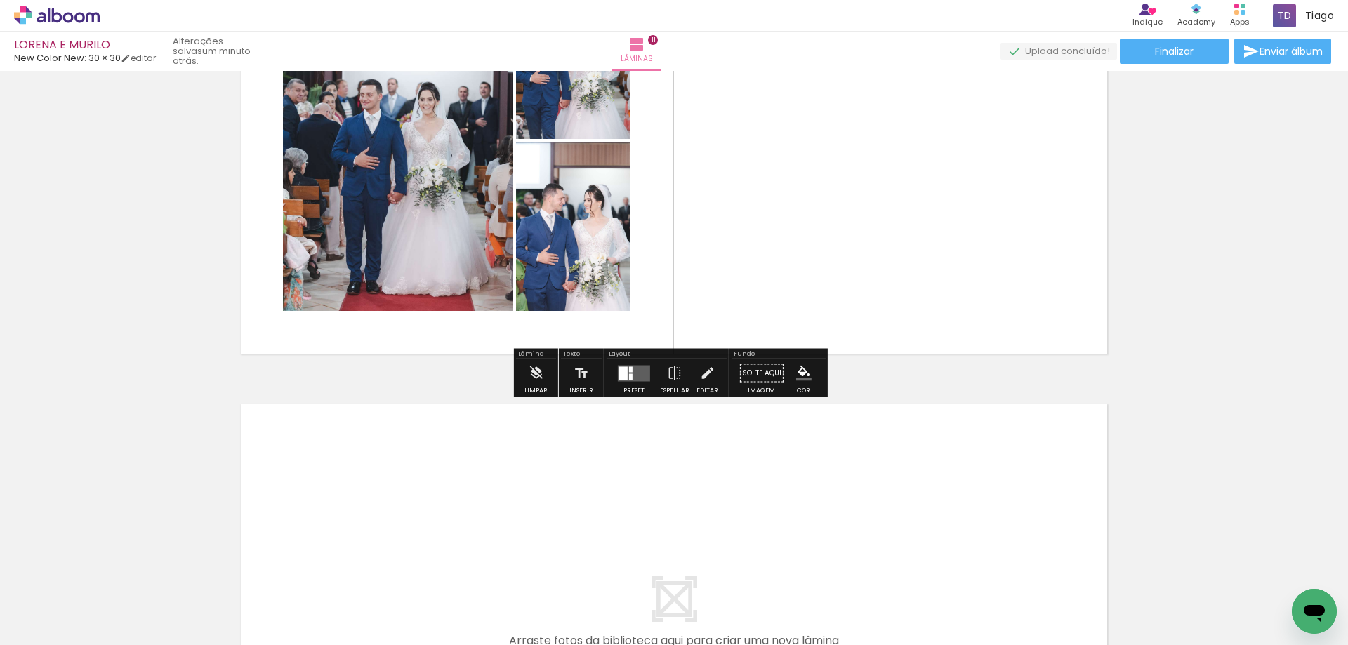
scroll to position [4988, 0]
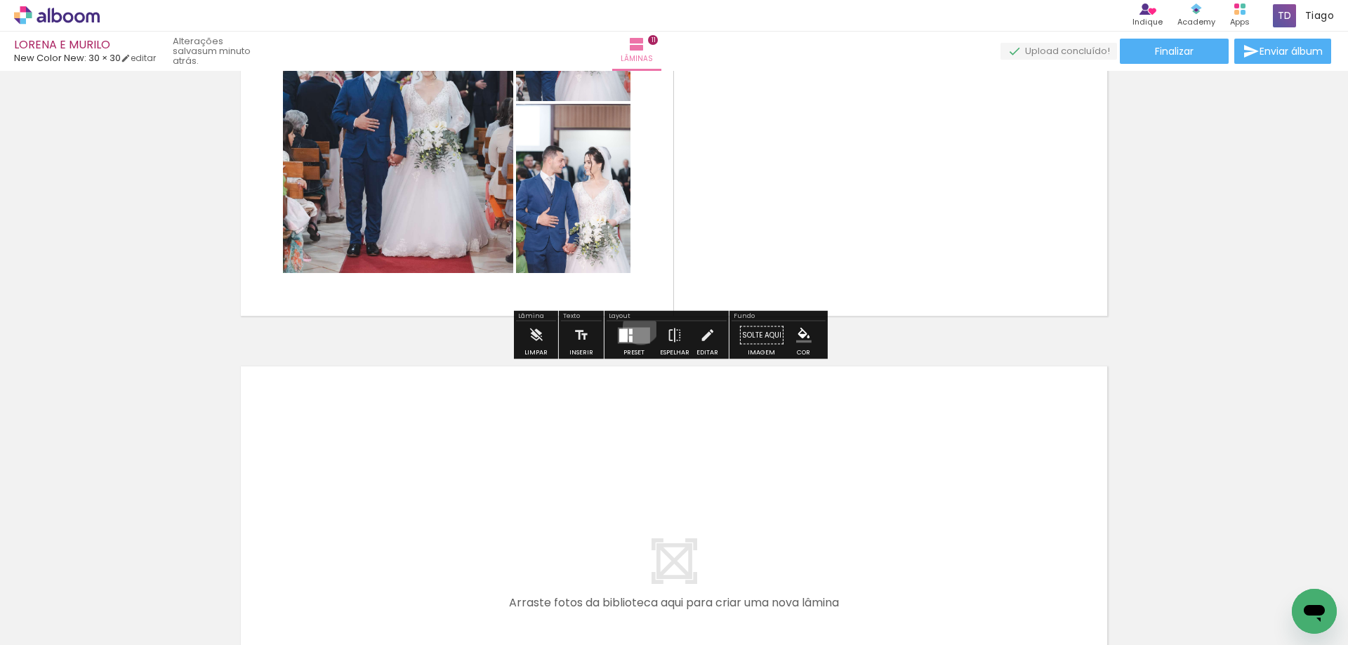
click at [637, 326] on div at bounding box center [634, 335] width 38 height 28
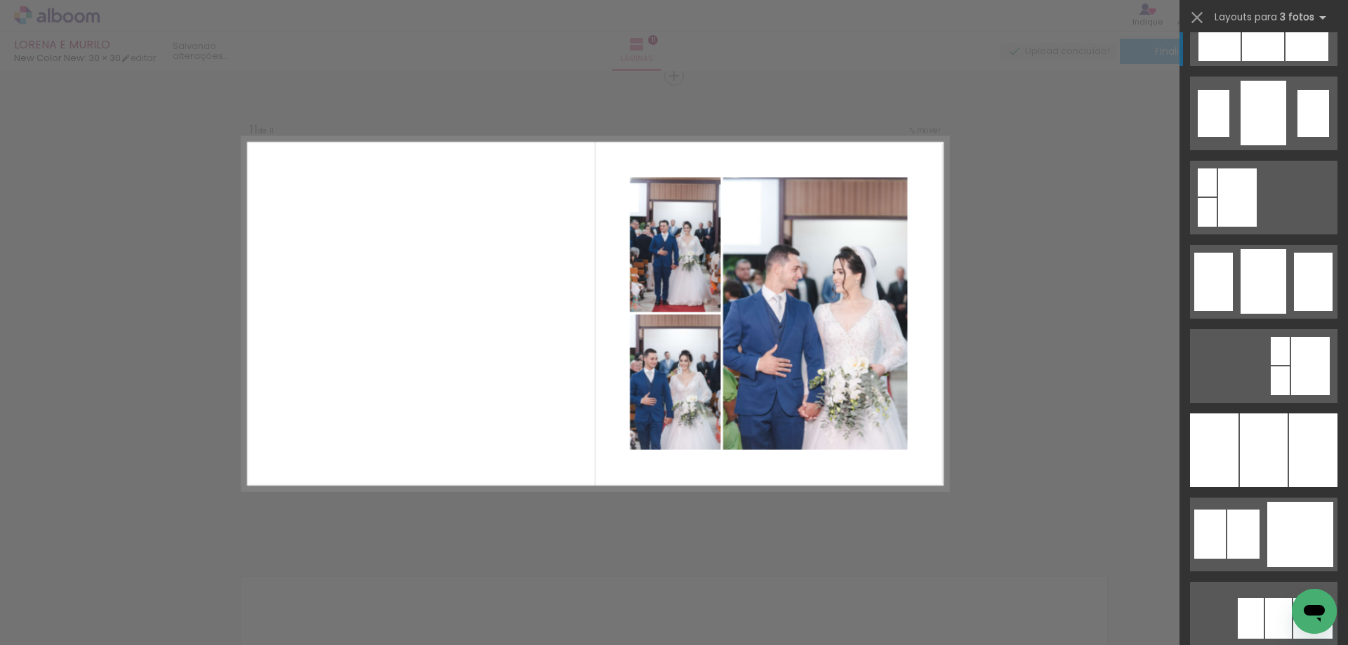
scroll to position [983, 0]
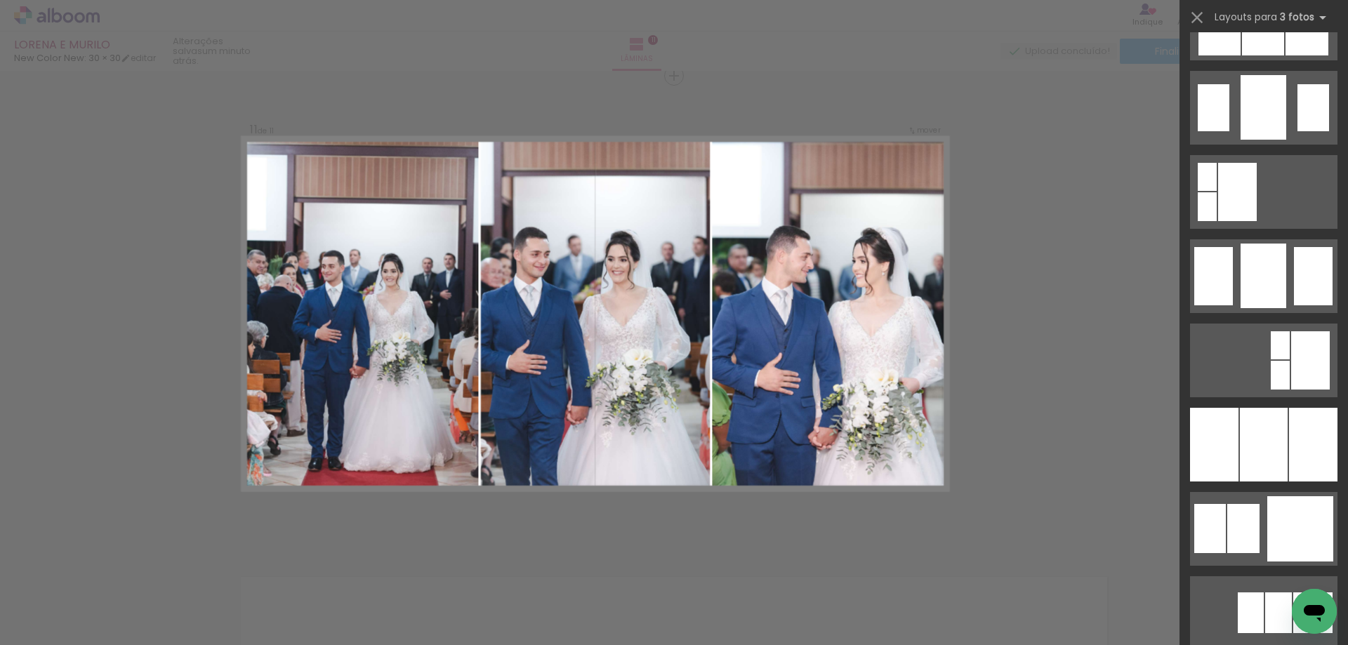
drag, startPoint x: 1255, startPoint y: 427, endPoint x: 1230, endPoint y: 416, distance: 27.7
click at [1254, 427] on div at bounding box center [1264, 445] width 48 height 74
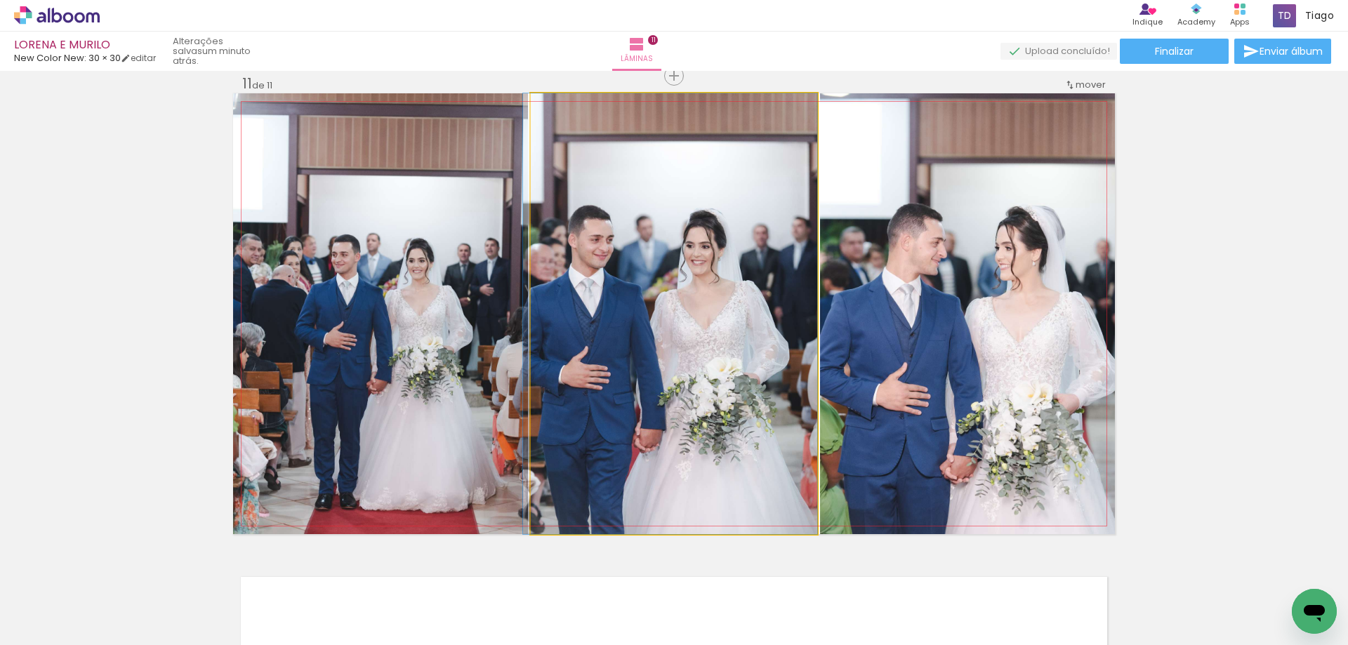
drag, startPoint x: 690, startPoint y: 296, endPoint x: 686, endPoint y: 286, distance: 10.7
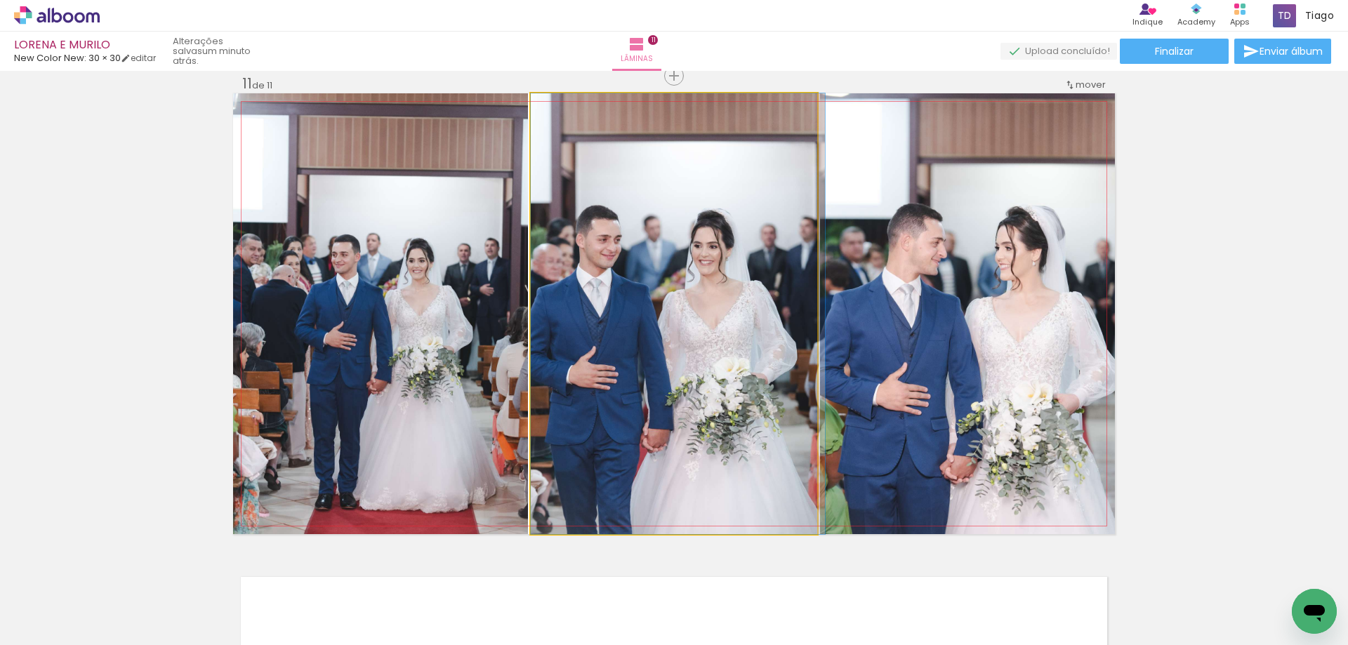
drag, startPoint x: 693, startPoint y: 286, endPoint x: 770, endPoint y: 293, distance: 76.8
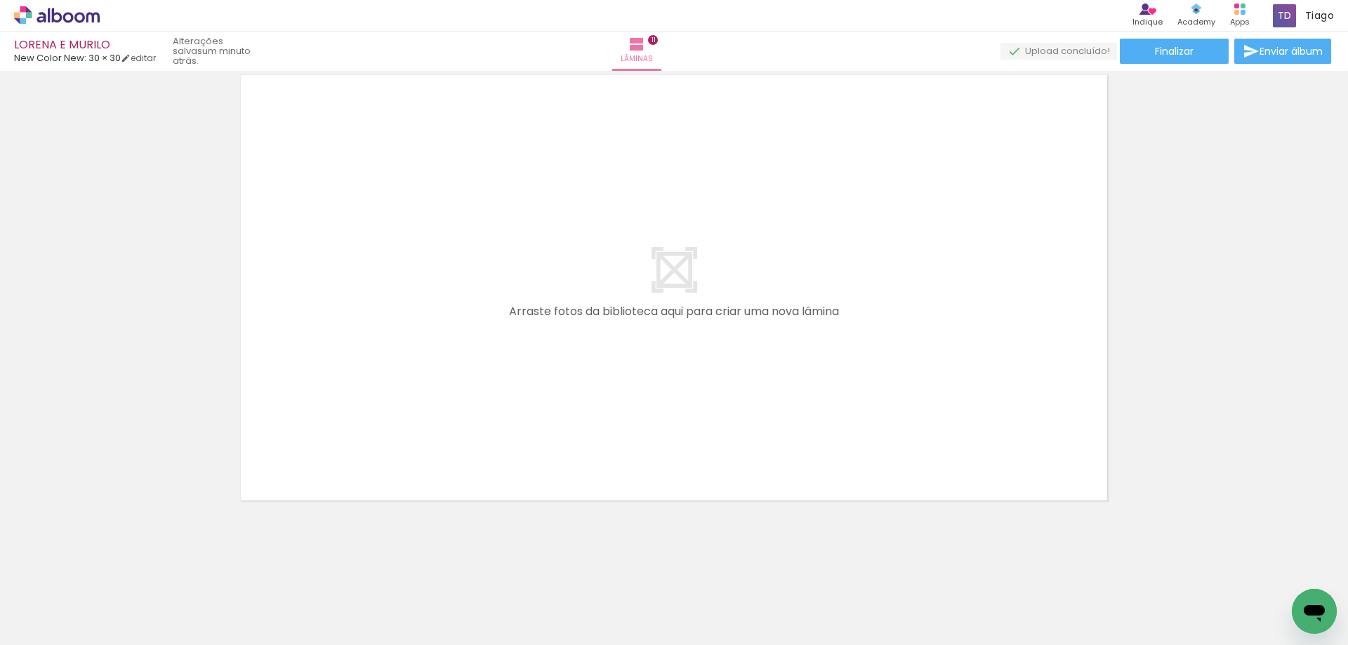
scroll to position [0, 3721]
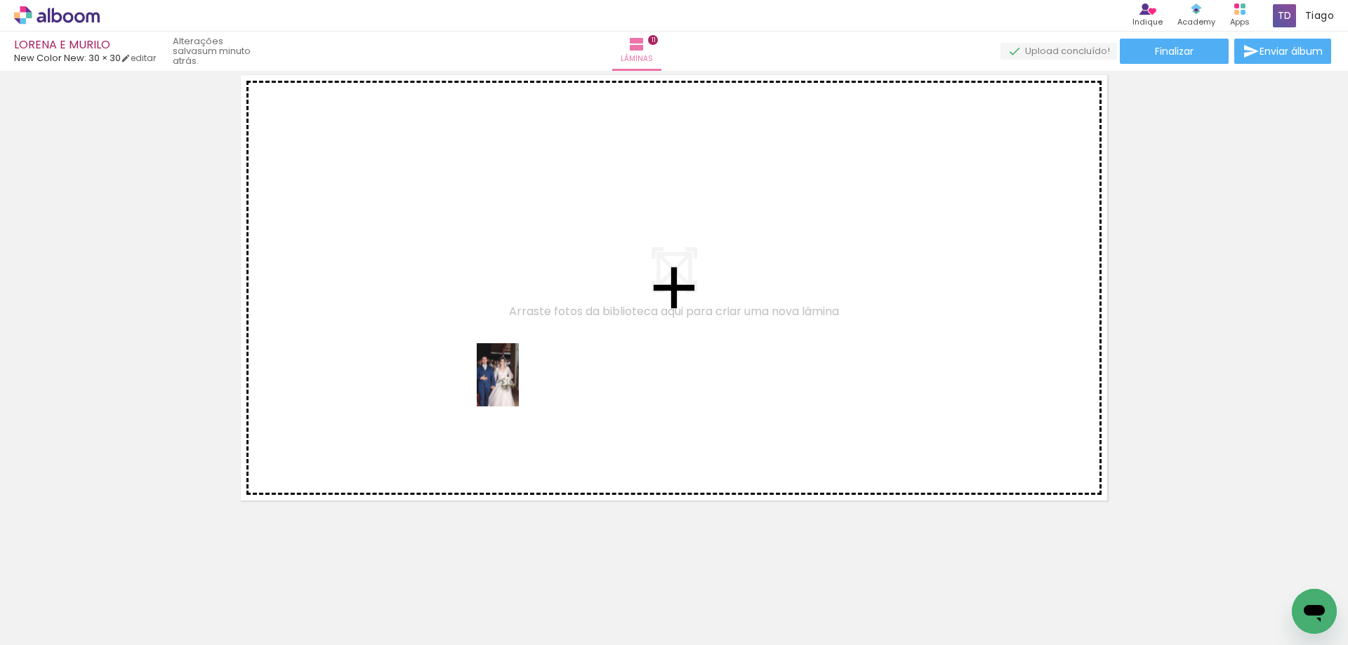
drag, startPoint x: 544, startPoint y: 569, endPoint x: 574, endPoint y: 527, distance: 51.8
click at [519, 383] on quentale-workspace at bounding box center [674, 322] width 1348 height 645
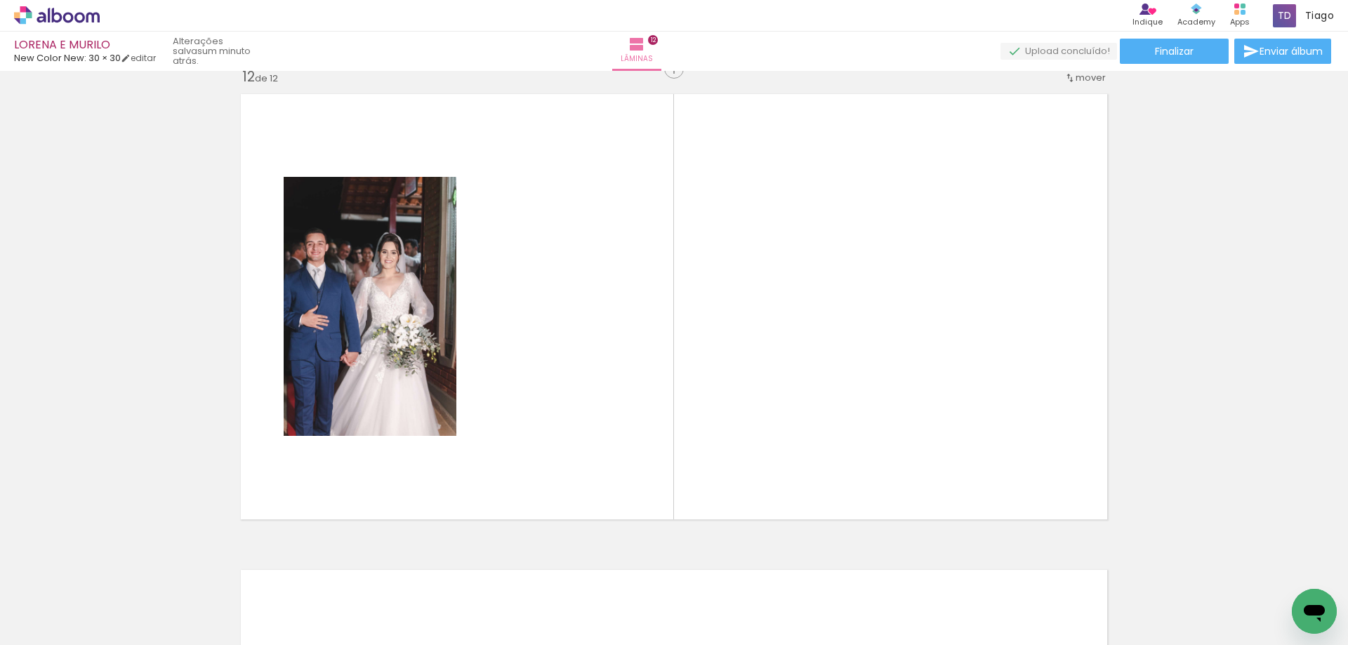
scroll to position [5253, 0]
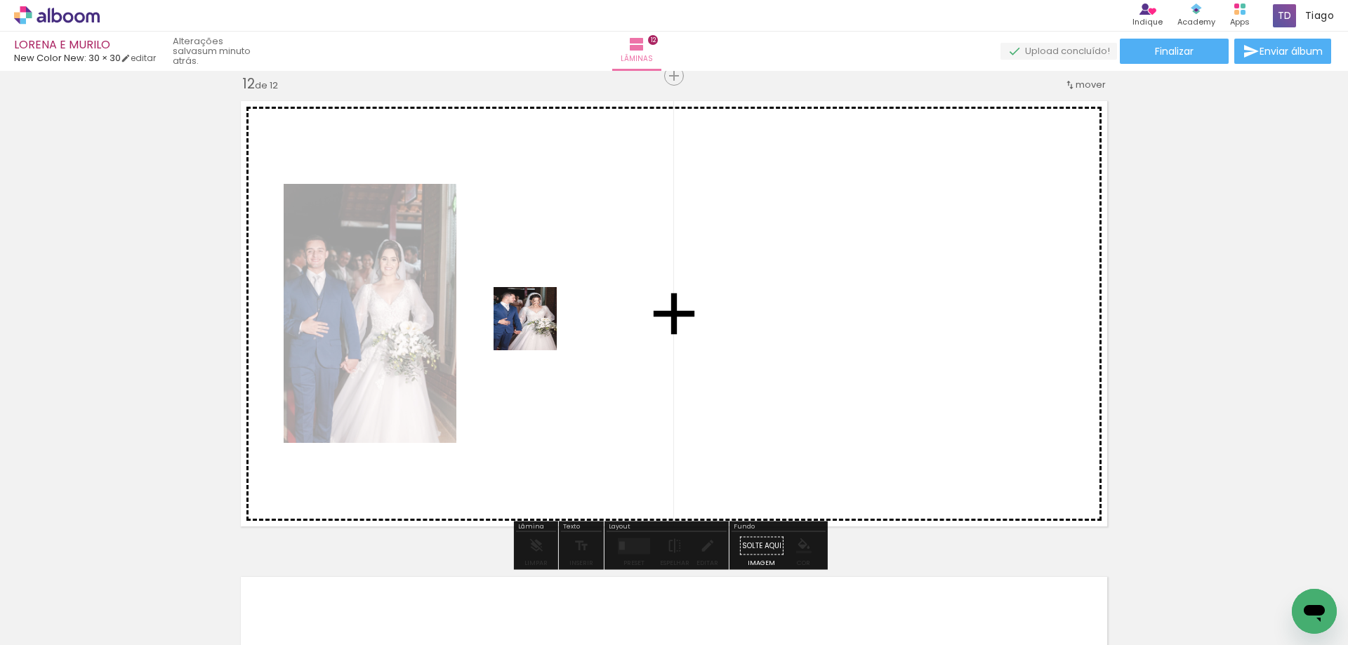
drag, startPoint x: 588, startPoint y: 604, endPoint x: 535, endPoint y: 317, distance: 291.9
click at [535, 317] on quentale-workspace at bounding box center [674, 322] width 1348 height 645
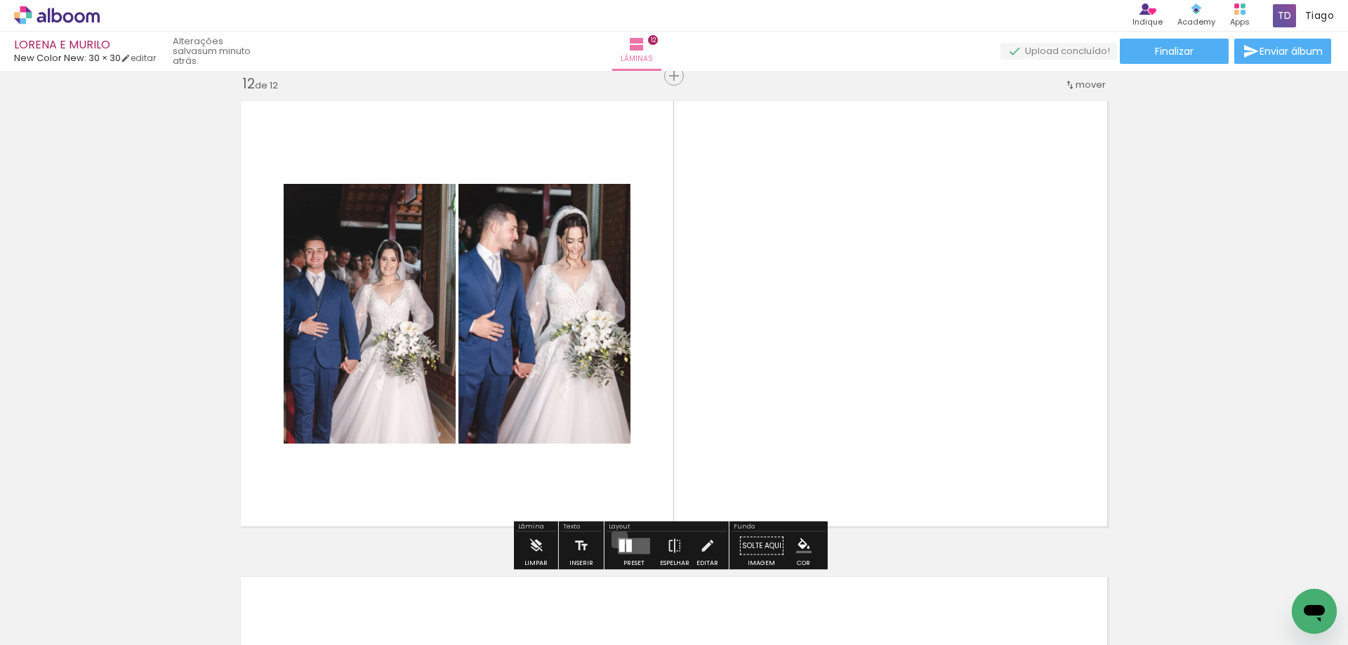
click at [615, 537] on div at bounding box center [634, 546] width 38 height 28
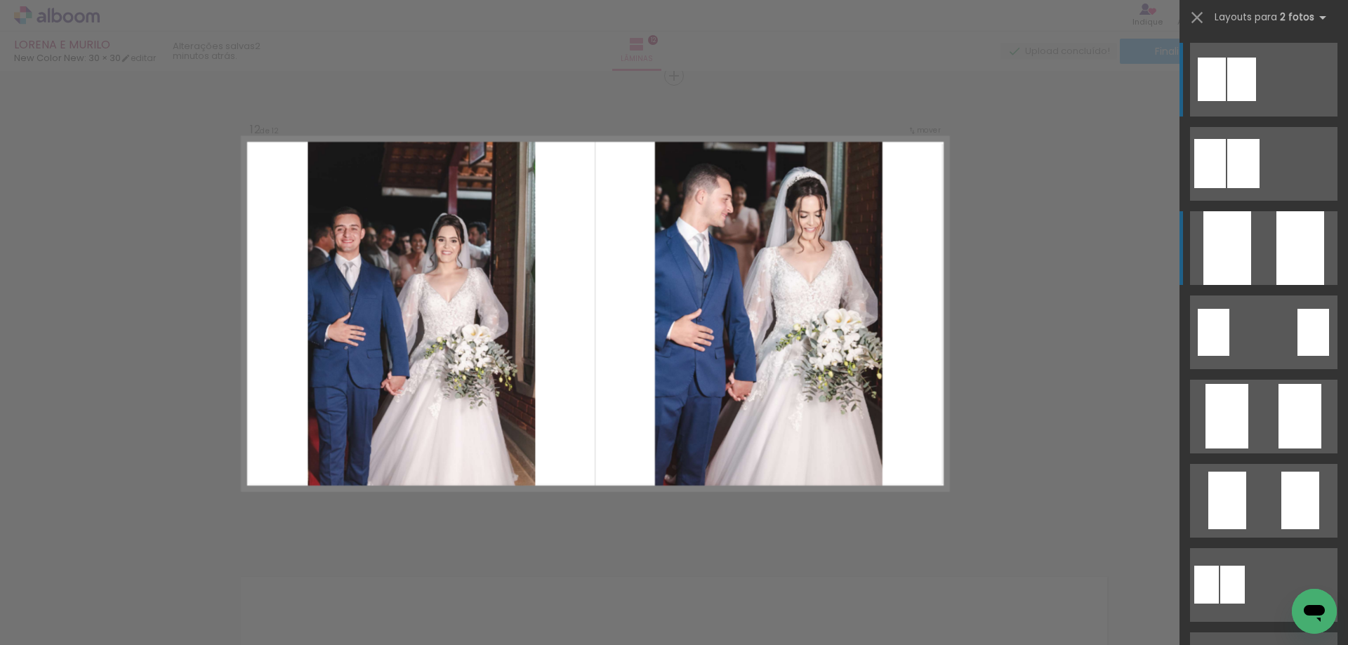
click at [1235, 228] on div at bounding box center [1227, 248] width 48 height 74
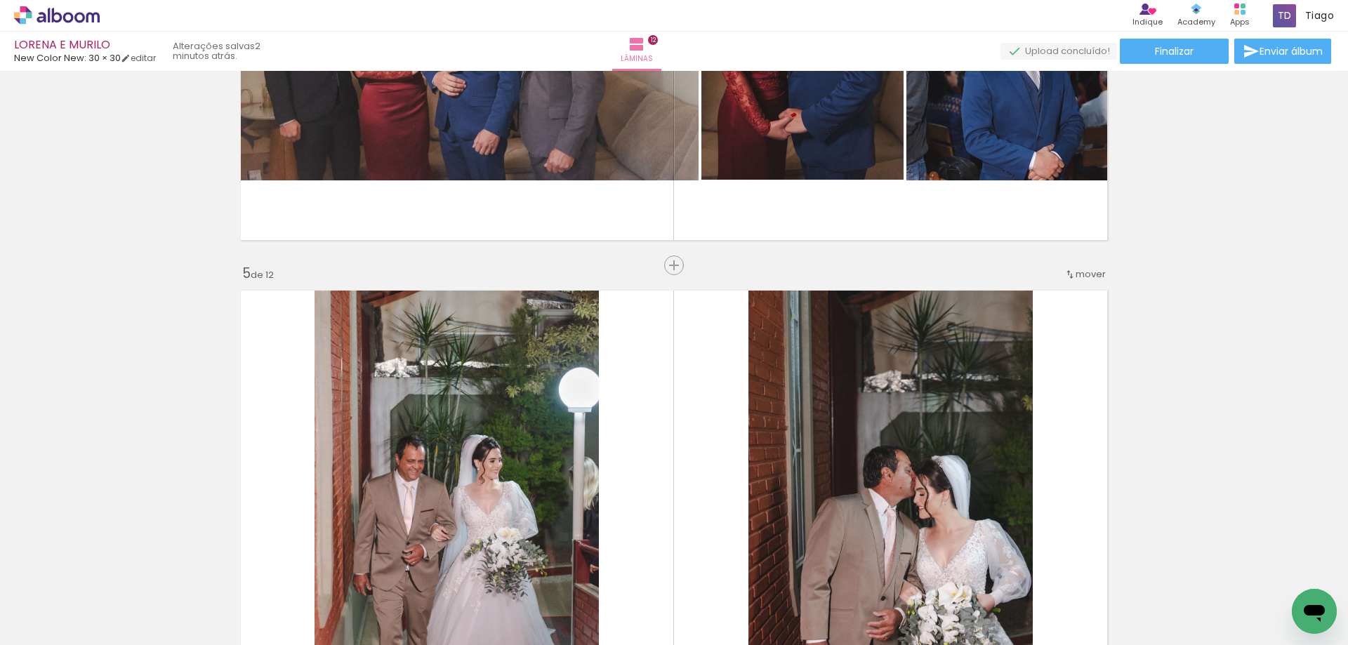
scroll to position [1814, 0]
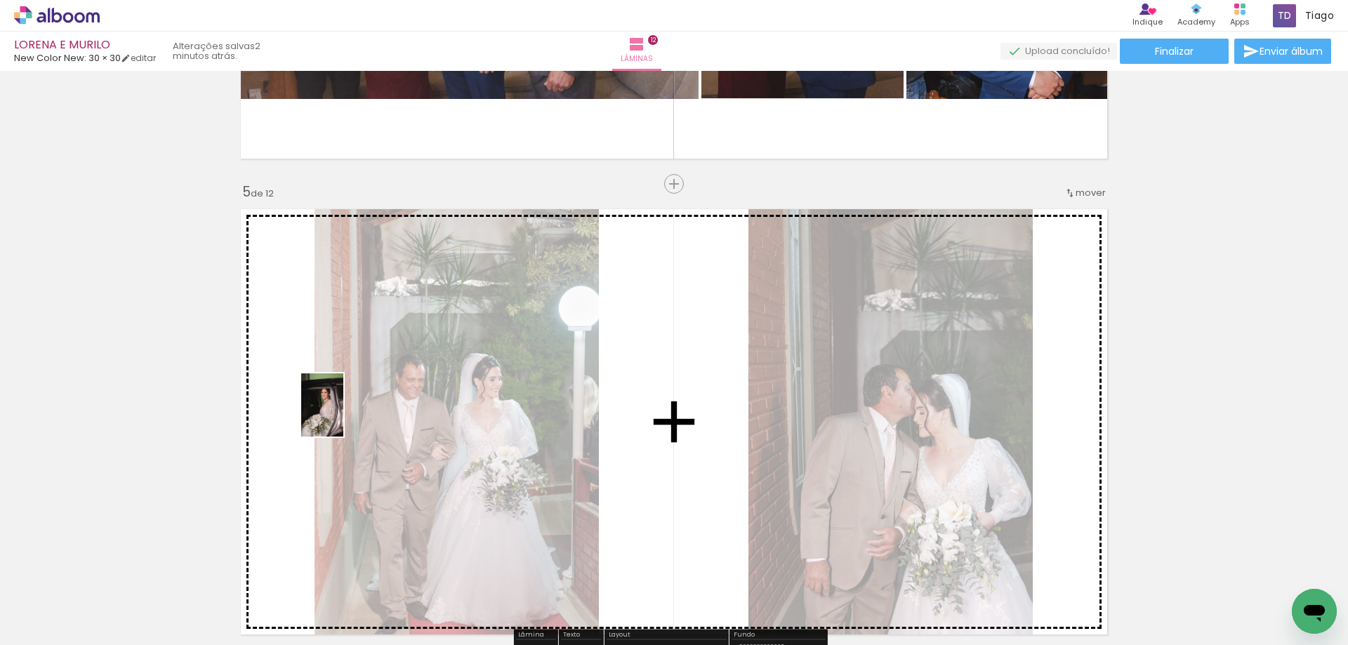
drag, startPoint x: 745, startPoint y: 606, endPoint x: 343, endPoint y: 416, distance: 444.3
click at [343, 416] on quentale-workspace at bounding box center [674, 322] width 1348 height 645
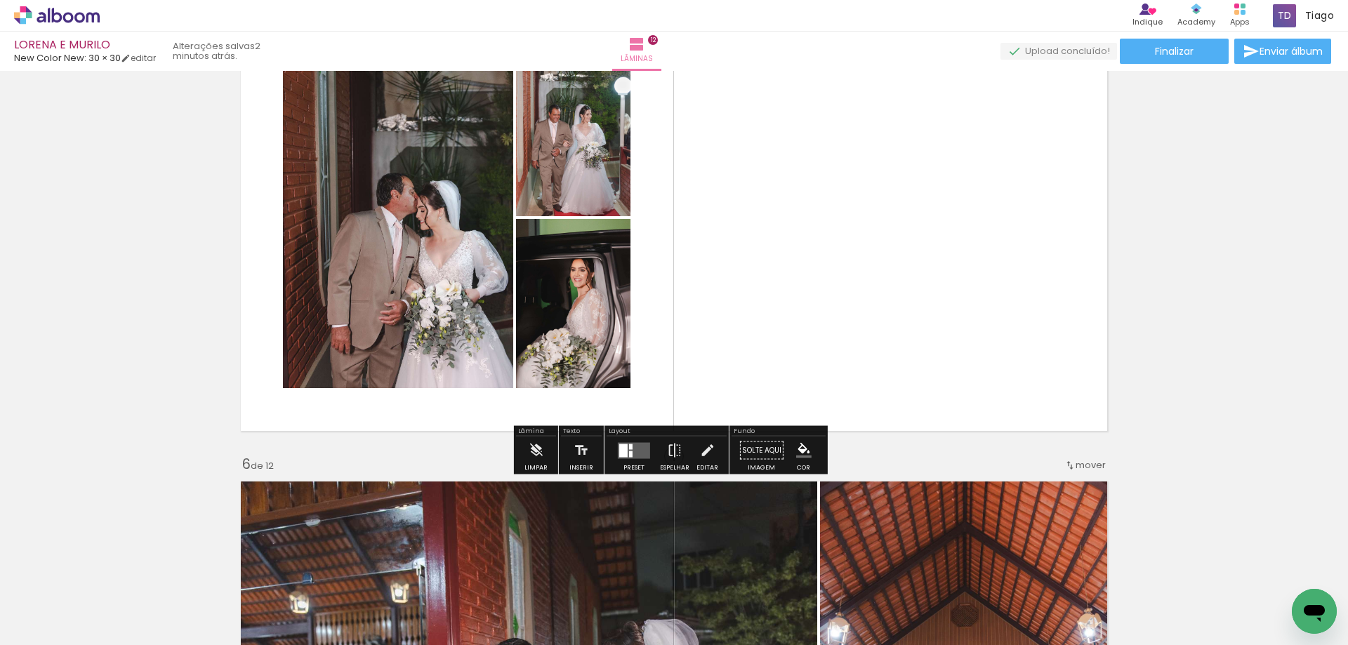
scroll to position [2024, 0]
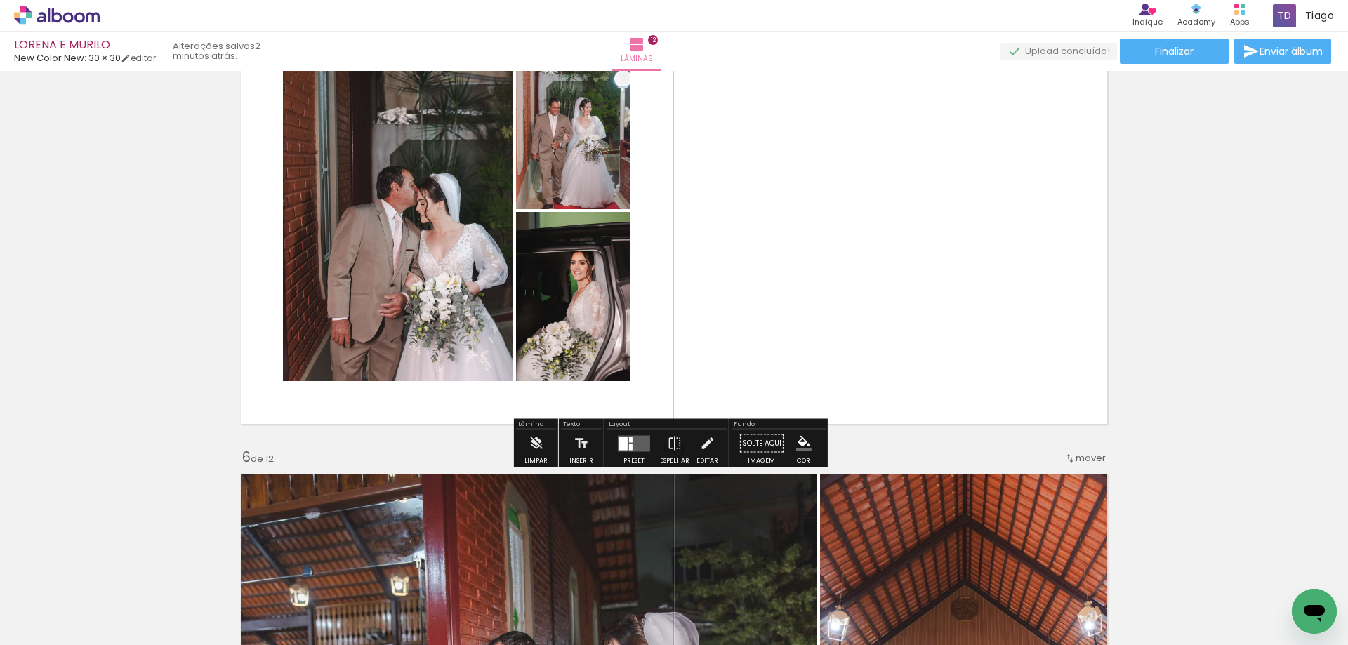
click at [637, 437] on quentale-layouter at bounding box center [634, 443] width 32 height 16
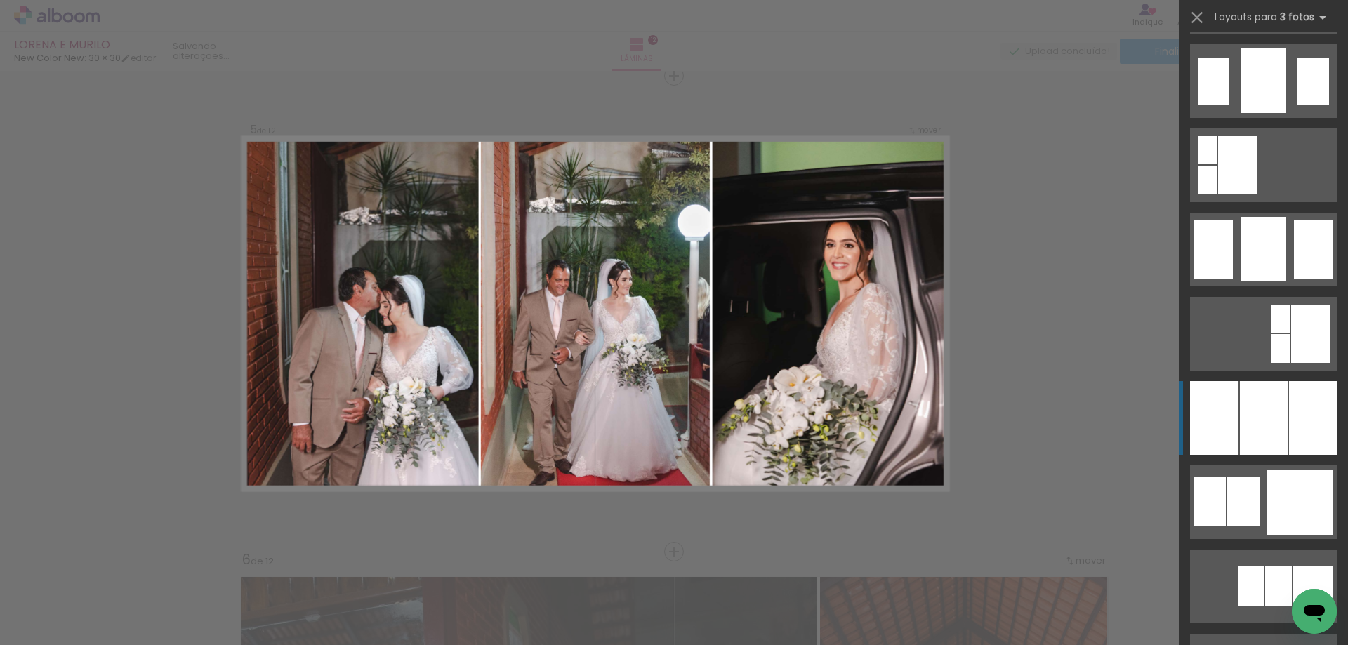
scroll to position [1123, 0]
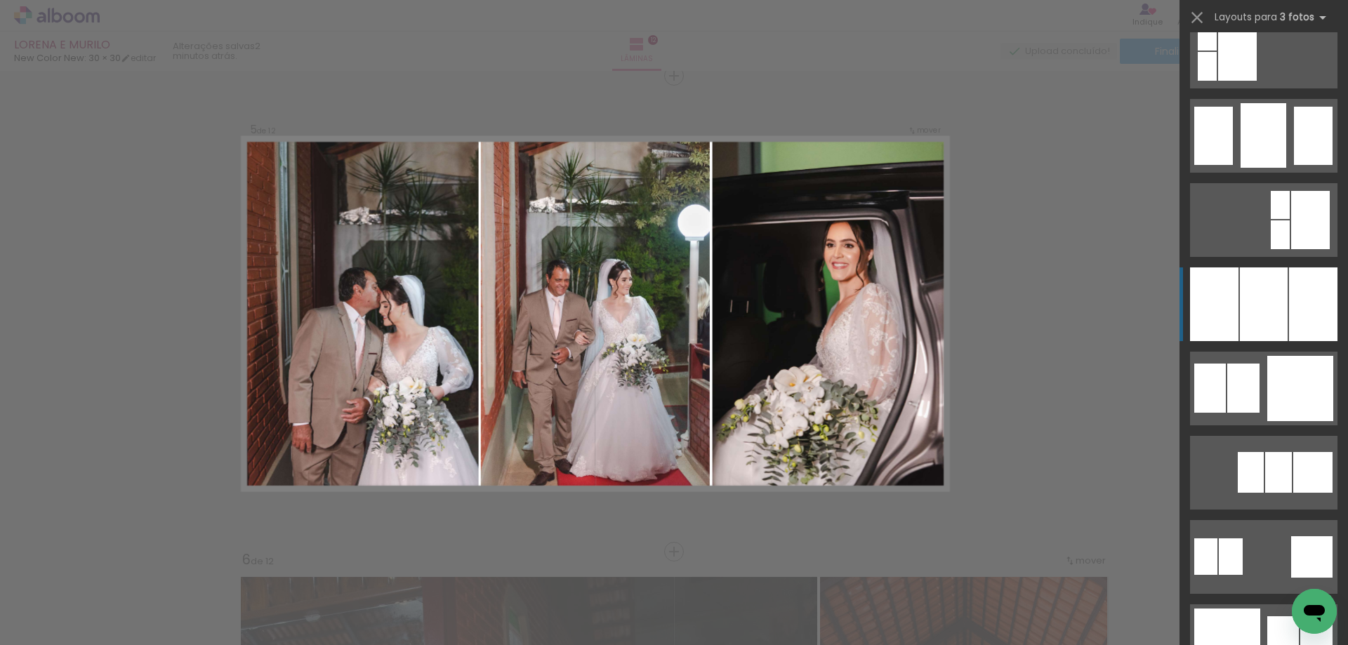
click at [1282, 520] on quentale-layouter at bounding box center [1263, 557] width 147 height 74
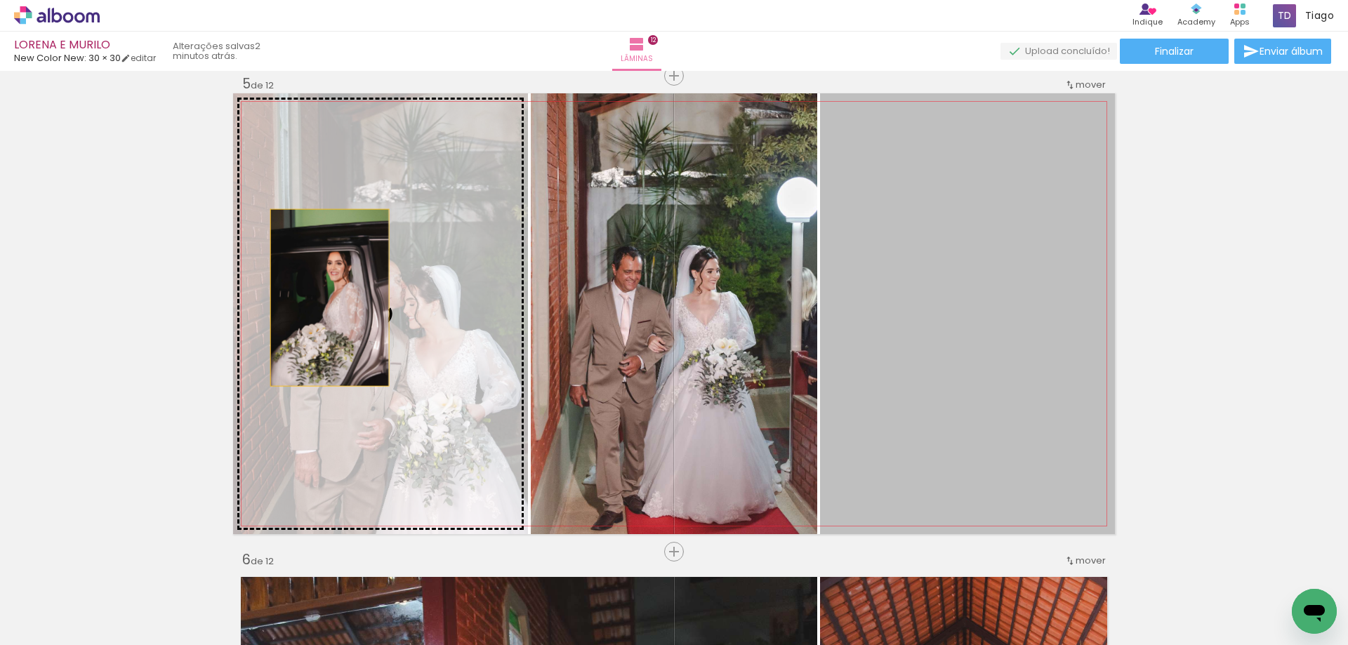
drag, startPoint x: 743, startPoint y: 304, endPoint x: 326, endPoint y: 297, distance: 416.3
click at [0, 0] on slot at bounding box center [0, 0] width 0 height 0
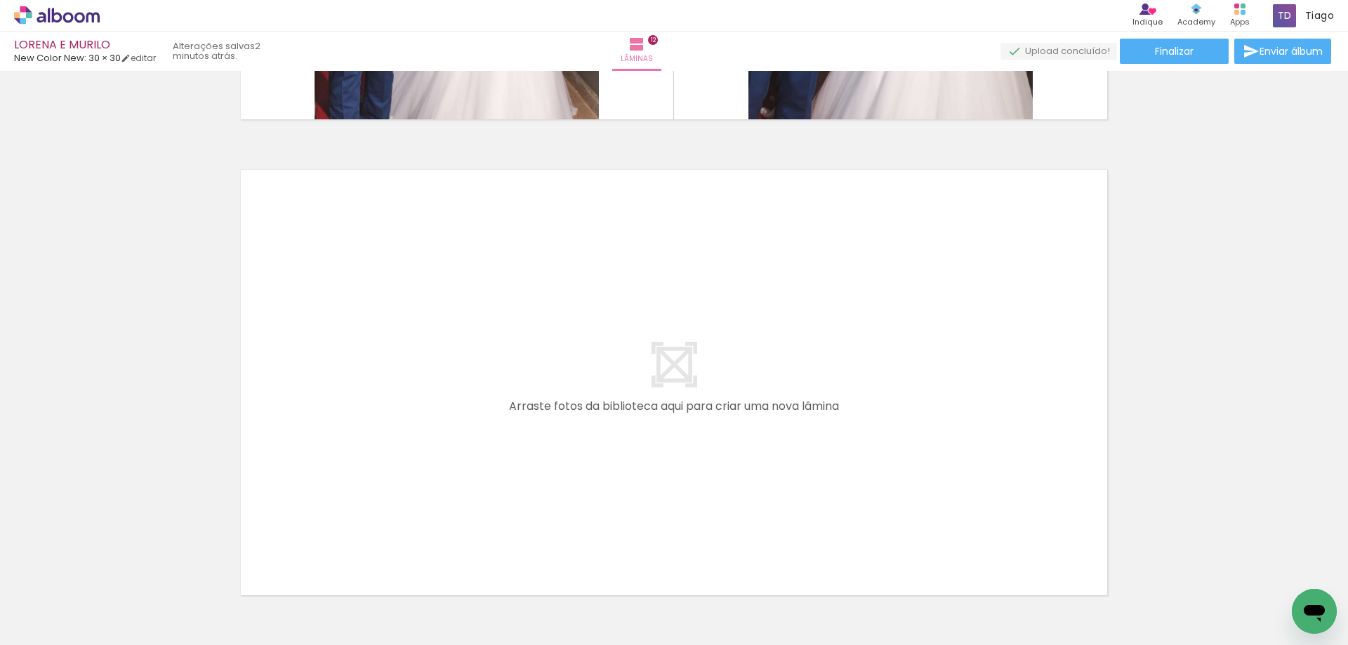
scroll to position [5755, 0]
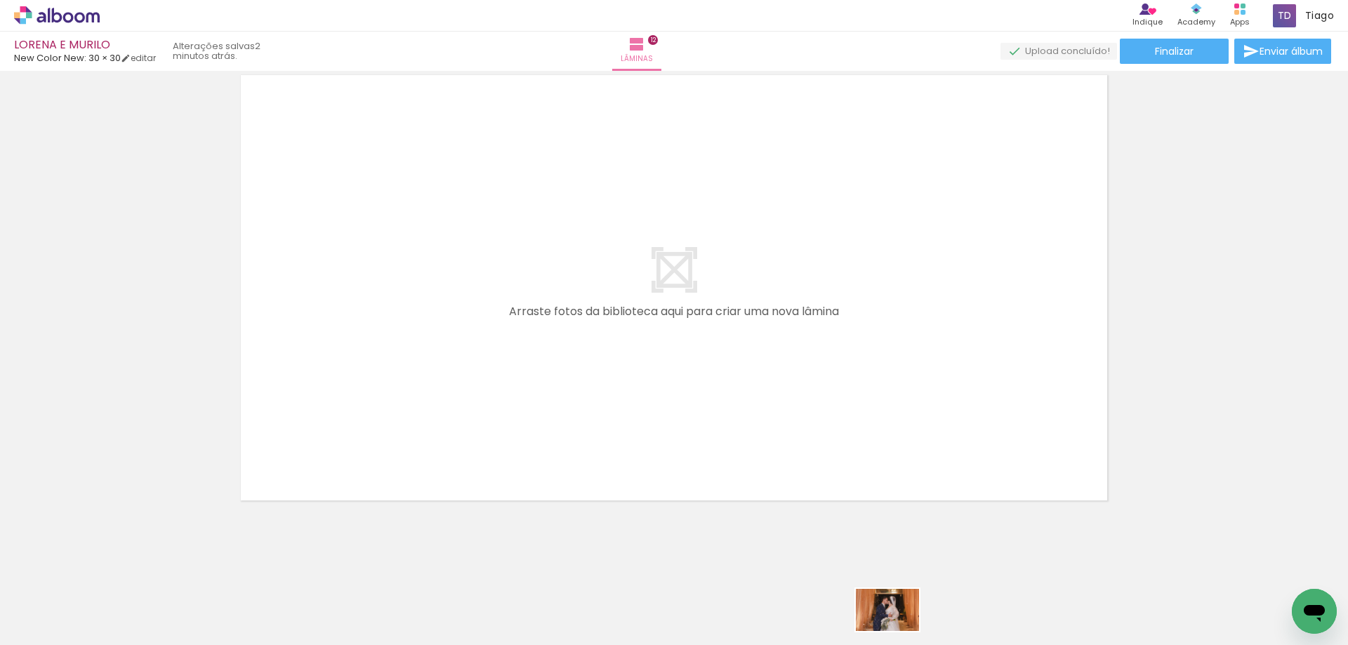
drag, startPoint x: 875, startPoint y: 632, endPoint x: 898, endPoint y: 631, distance: 22.5
click at [898, 631] on quentale-thumb at bounding box center [900, 597] width 79 height 81
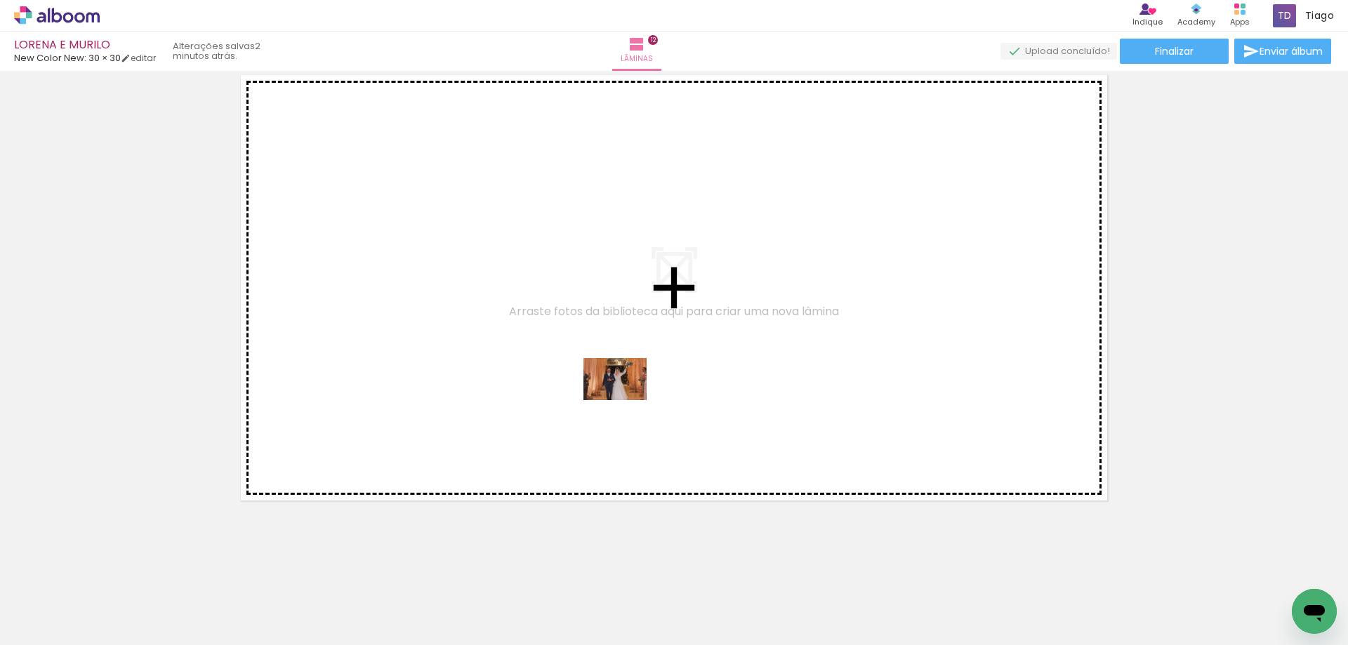
drag, startPoint x: 829, startPoint y: 612, endPoint x: 591, endPoint y: 366, distance: 342.0
click at [591, 366] on quentale-workspace at bounding box center [674, 322] width 1348 height 645
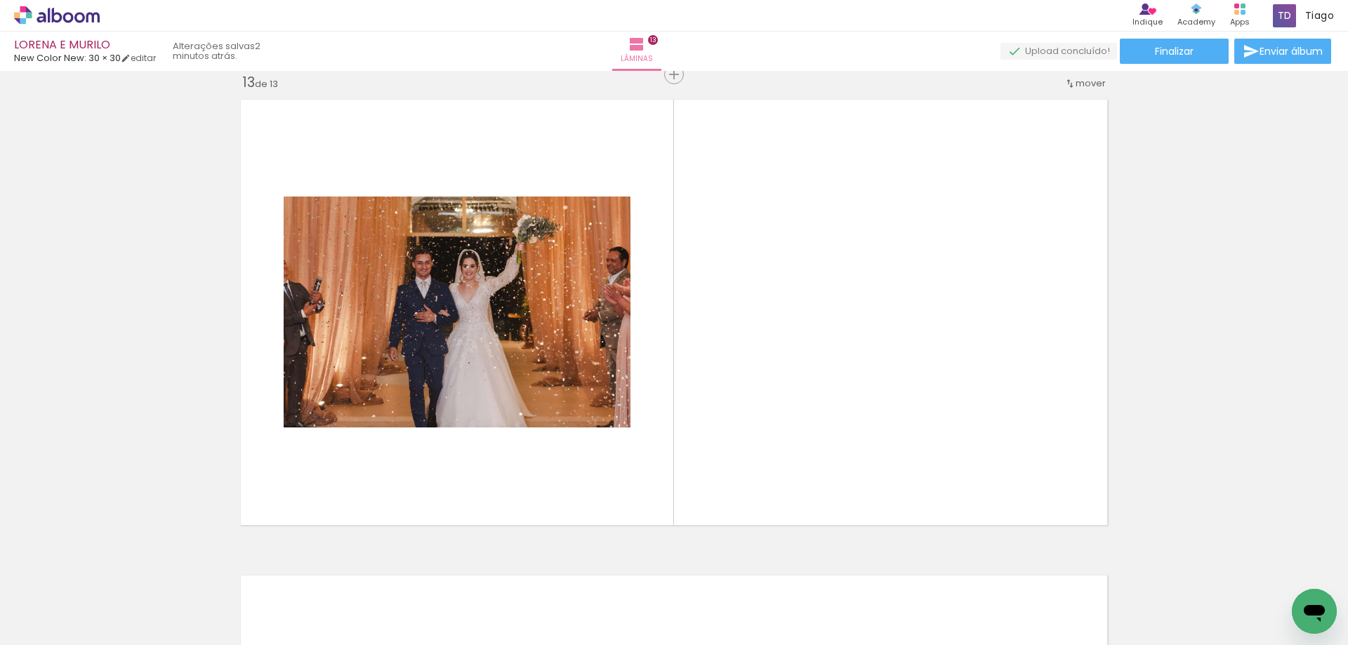
scroll to position [5729, 0]
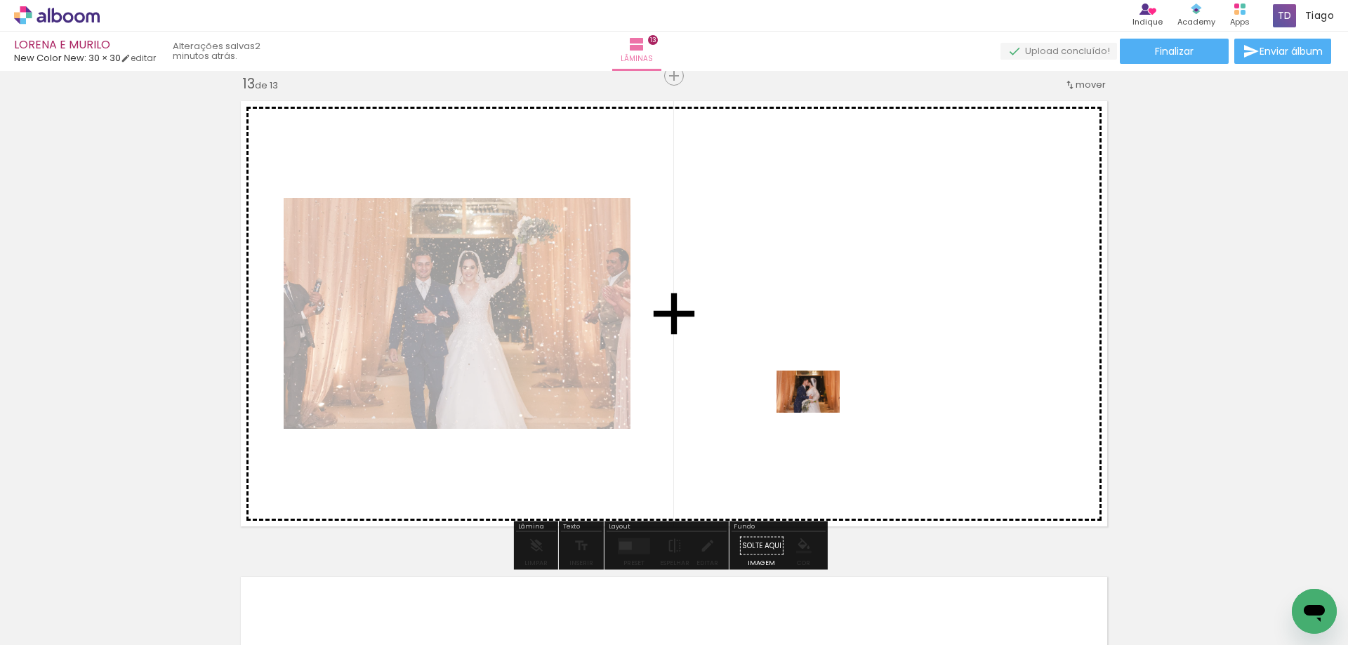
drag, startPoint x: 889, startPoint y: 599, endPoint x: 905, endPoint y: 520, distance: 80.3
click at [805, 379] on quentale-workspace at bounding box center [674, 322] width 1348 height 645
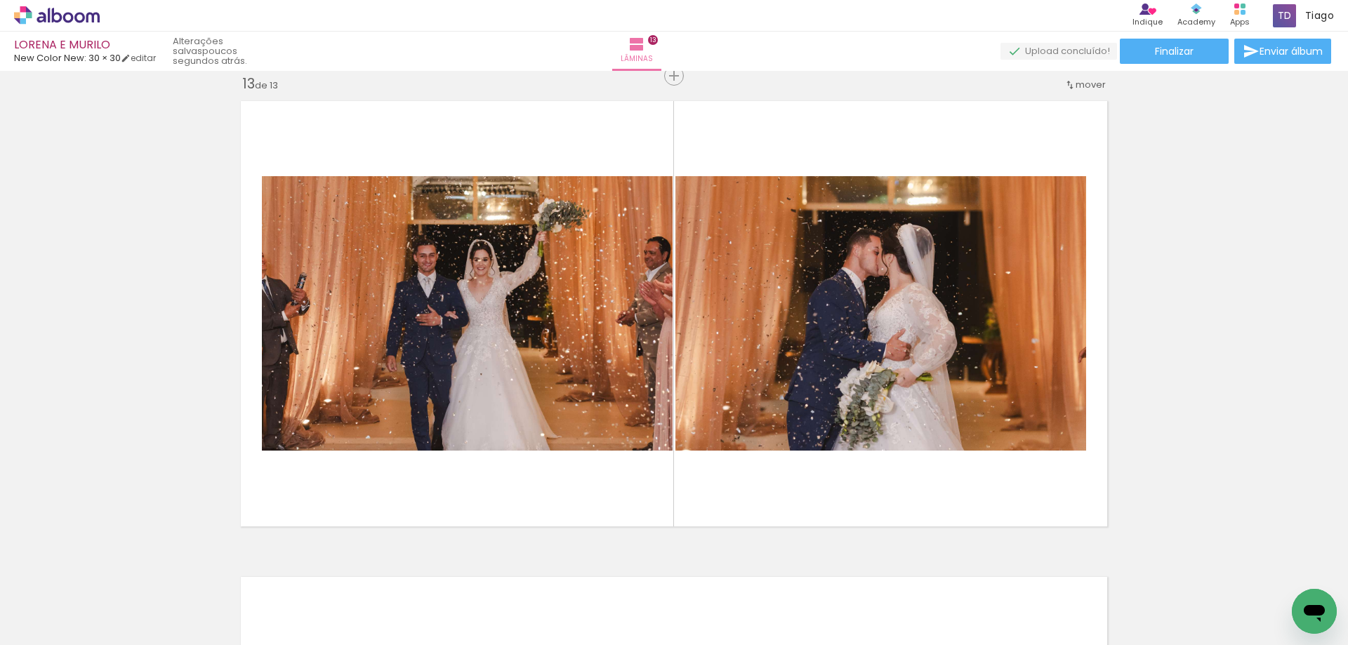
scroll to position [0, 288]
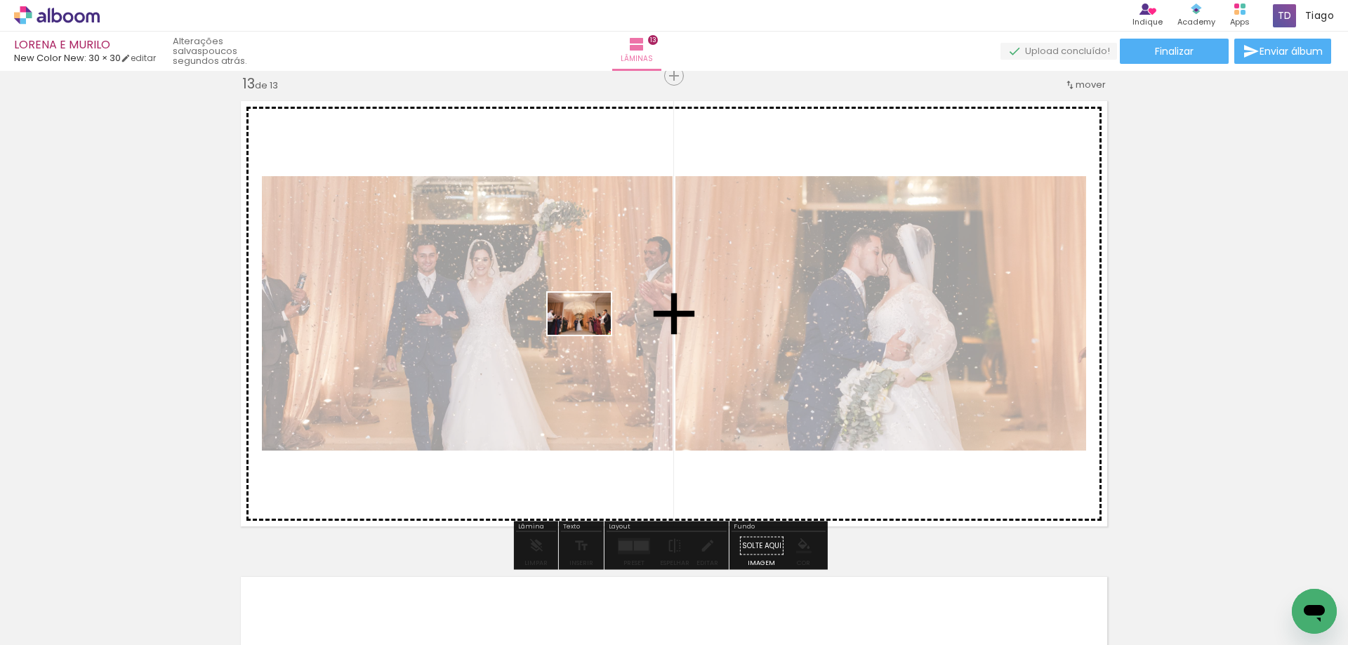
drag, startPoint x: 1023, startPoint y: 611, endPoint x: 586, endPoint y: 330, distance: 519.1
click at [586, 331] on quentale-workspace at bounding box center [674, 322] width 1348 height 645
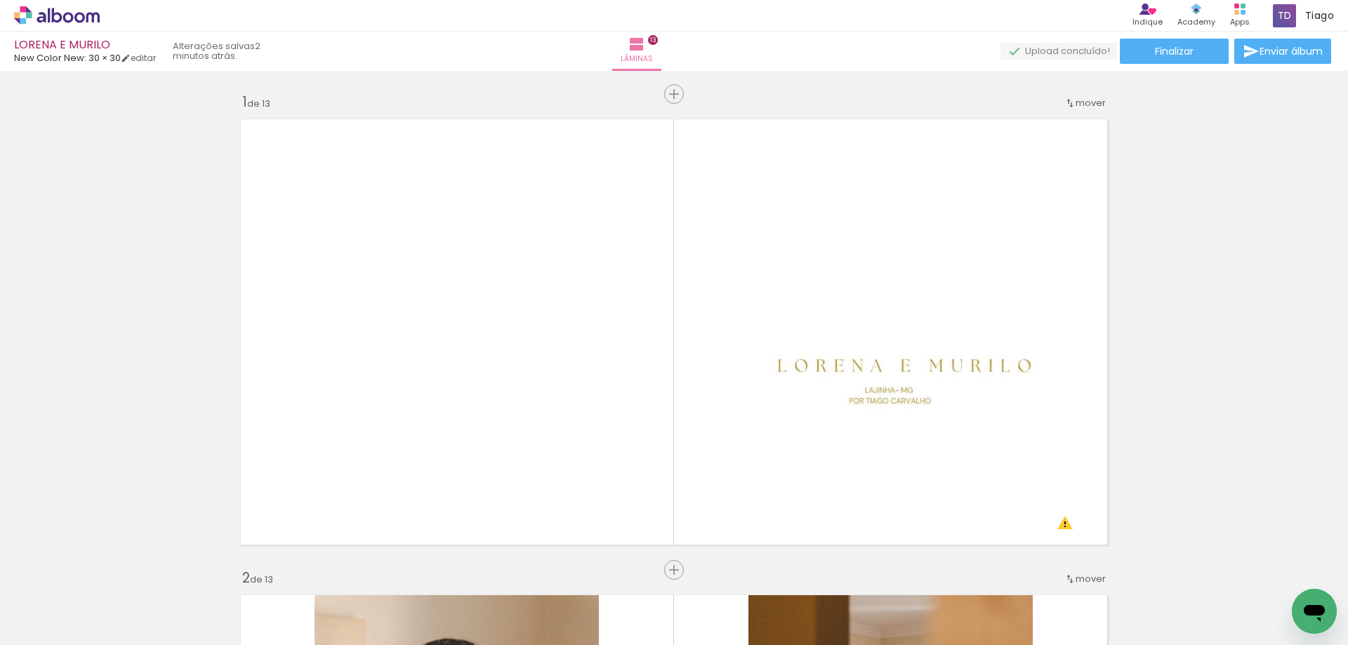
scroll to position [0, 288]
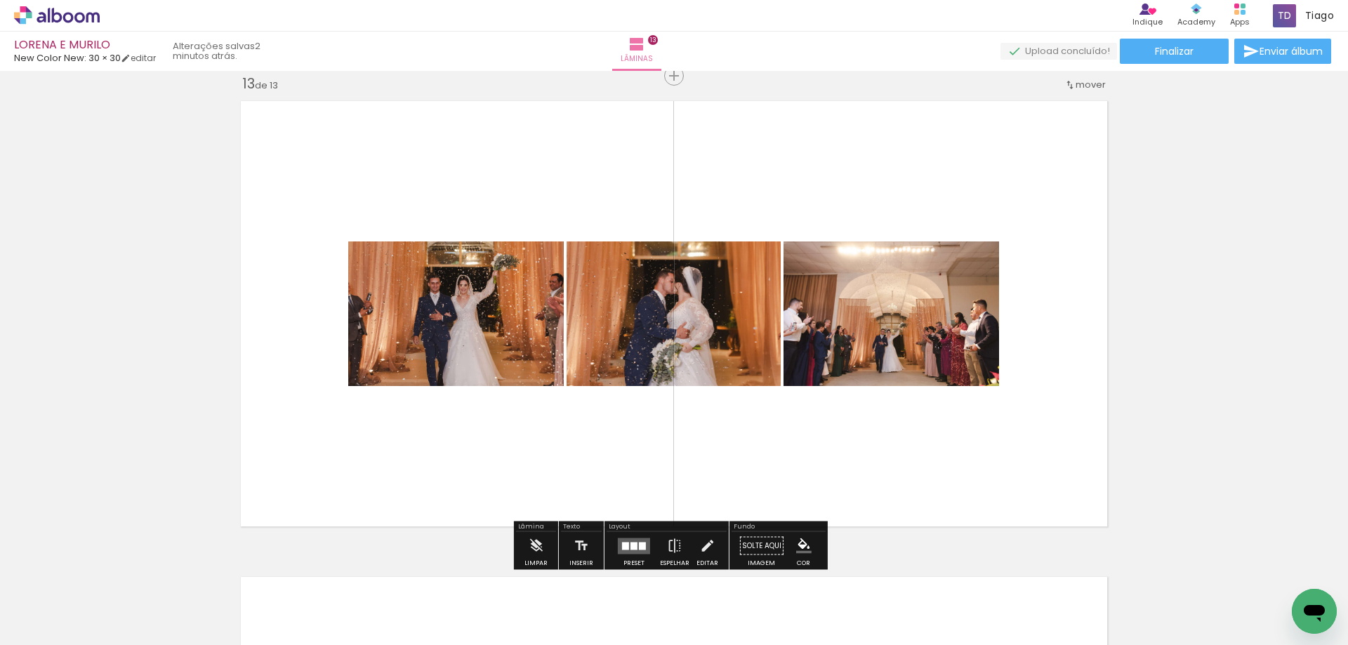
click at [623, 538] on quentale-layouter at bounding box center [634, 546] width 32 height 16
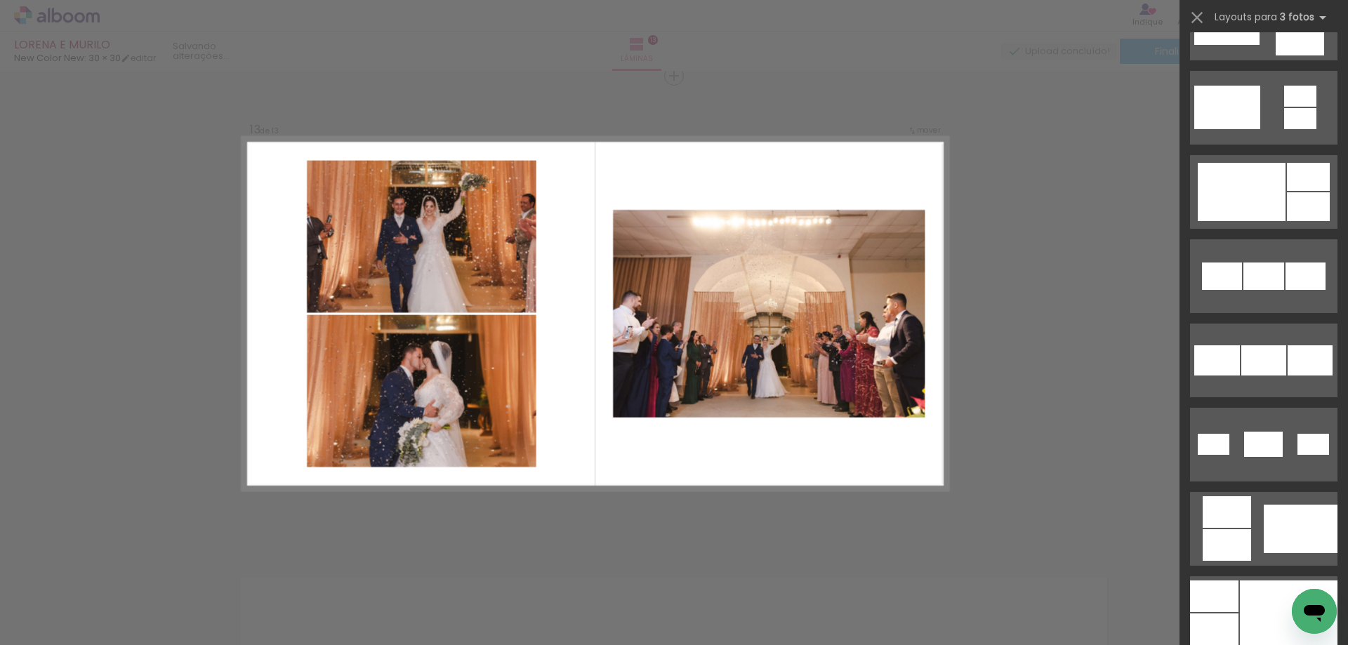
scroll to position [983, 0]
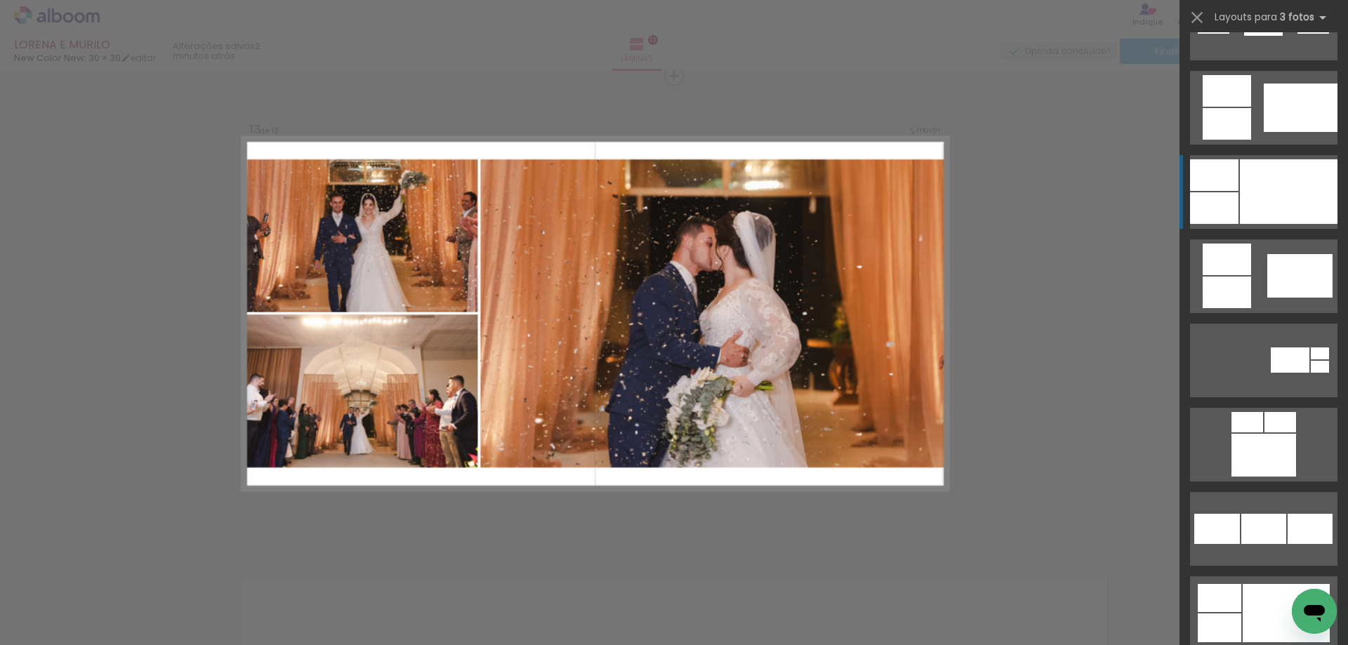
click at [1255, 185] on div at bounding box center [1289, 191] width 98 height 65
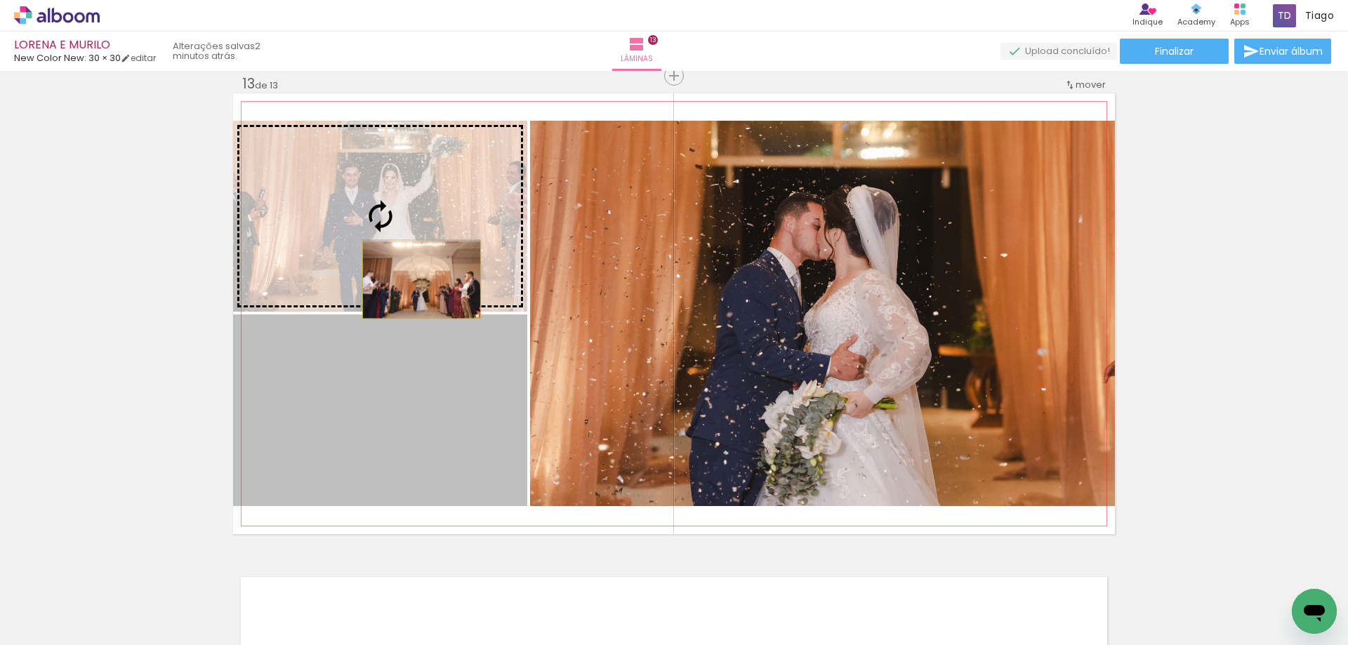
drag, startPoint x: 422, startPoint y: 434, endPoint x: 416, endPoint y: 280, distance: 154.5
click at [0, 0] on slot at bounding box center [0, 0] width 0 height 0
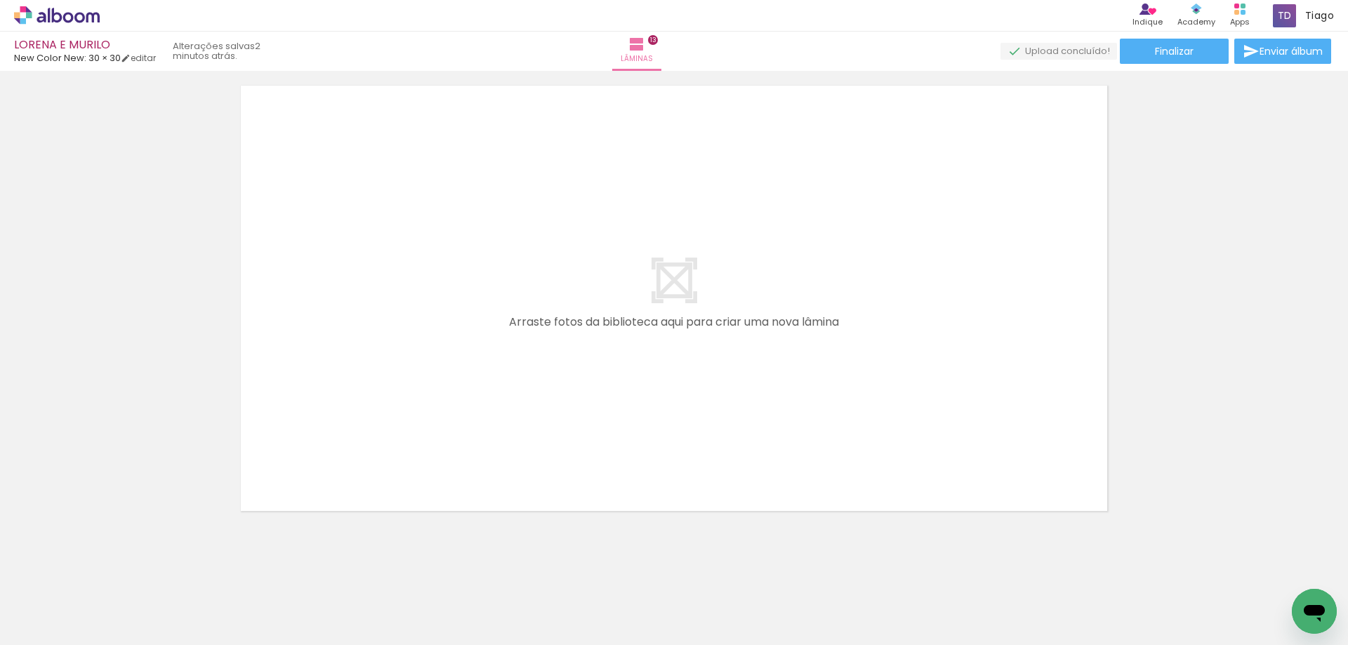
scroll to position [0, 5139]
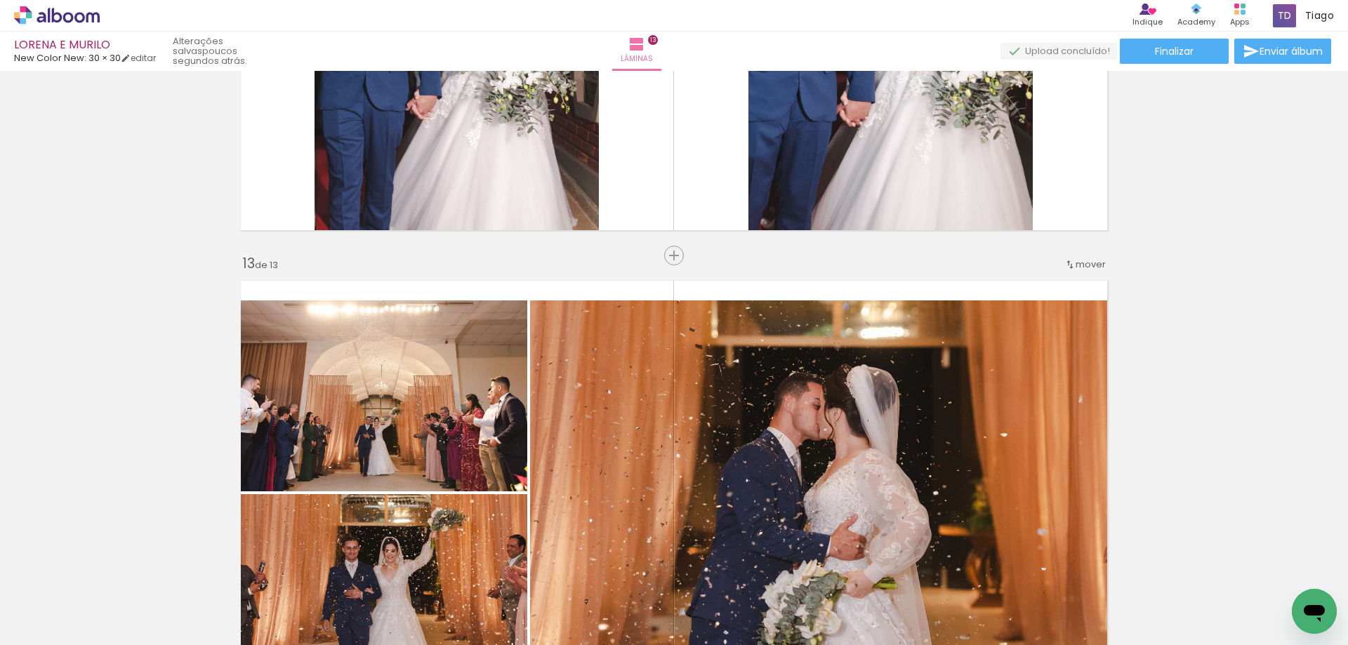
scroll to position [5448, 0]
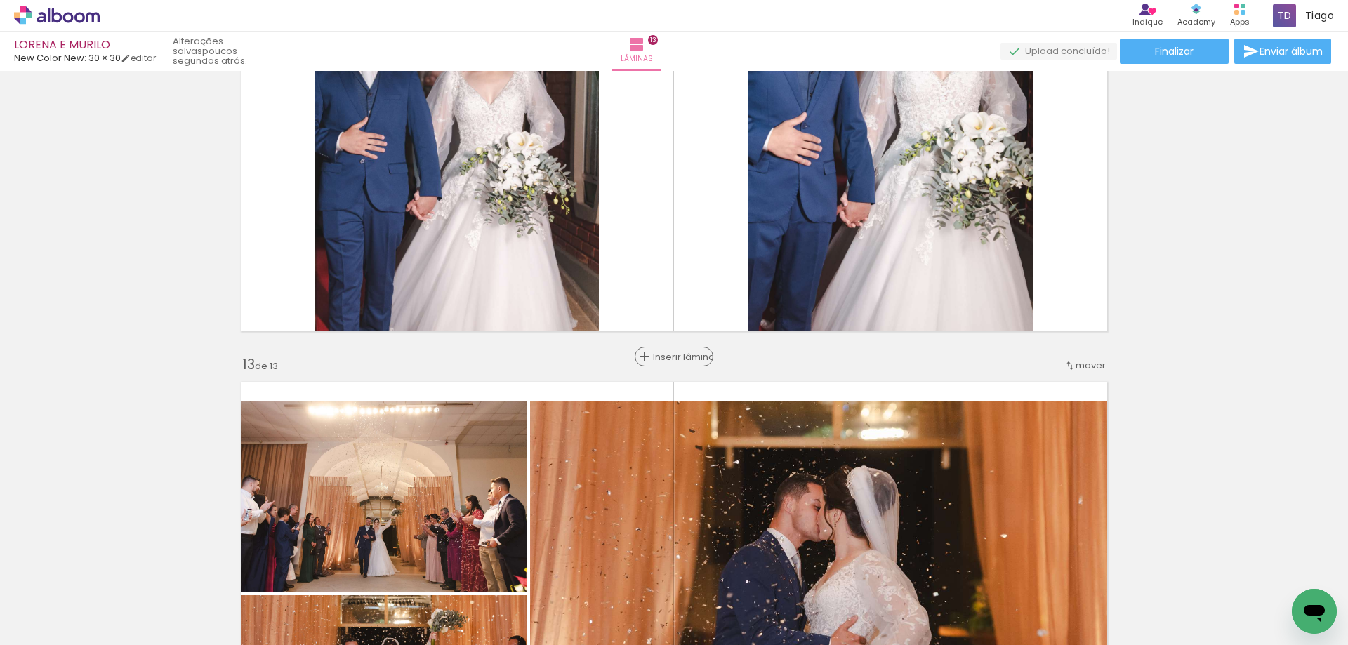
click at [670, 361] on span "Inserir lâmina" at bounding box center [680, 356] width 55 height 9
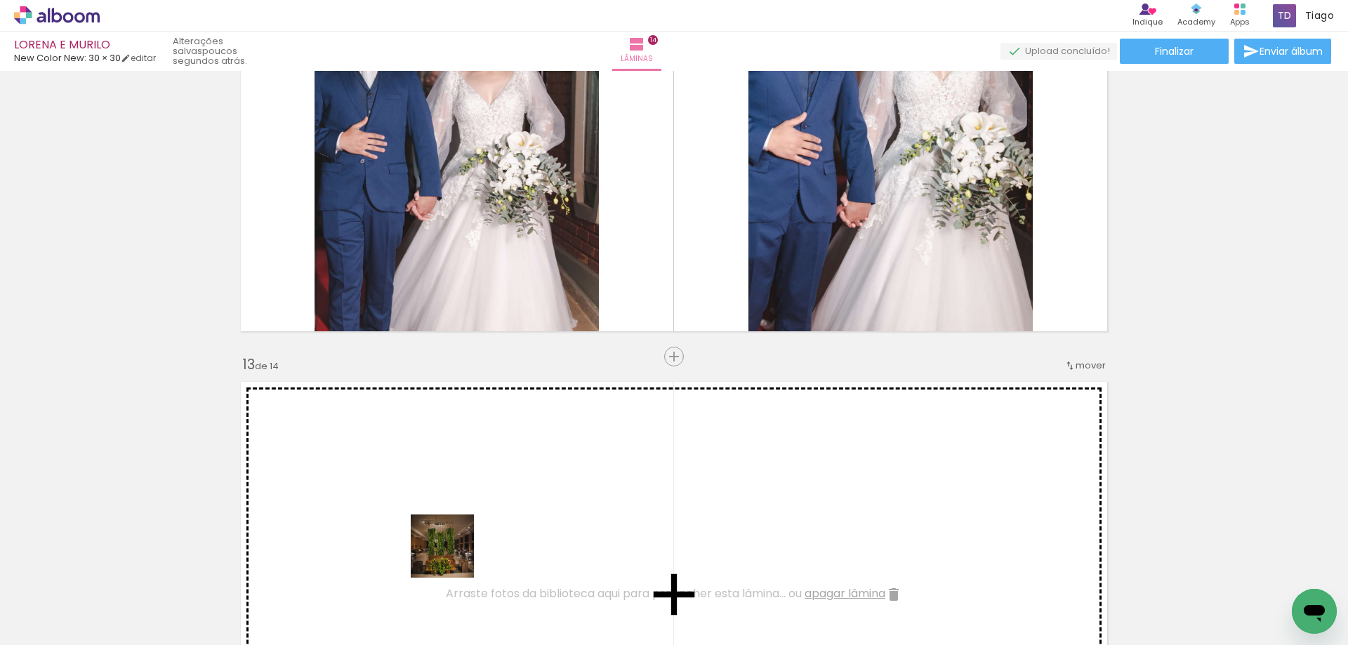
drag, startPoint x: 430, startPoint y: 595, endPoint x: 515, endPoint y: 629, distance: 91.0
click at [486, 514] on quentale-workspace at bounding box center [674, 322] width 1348 height 645
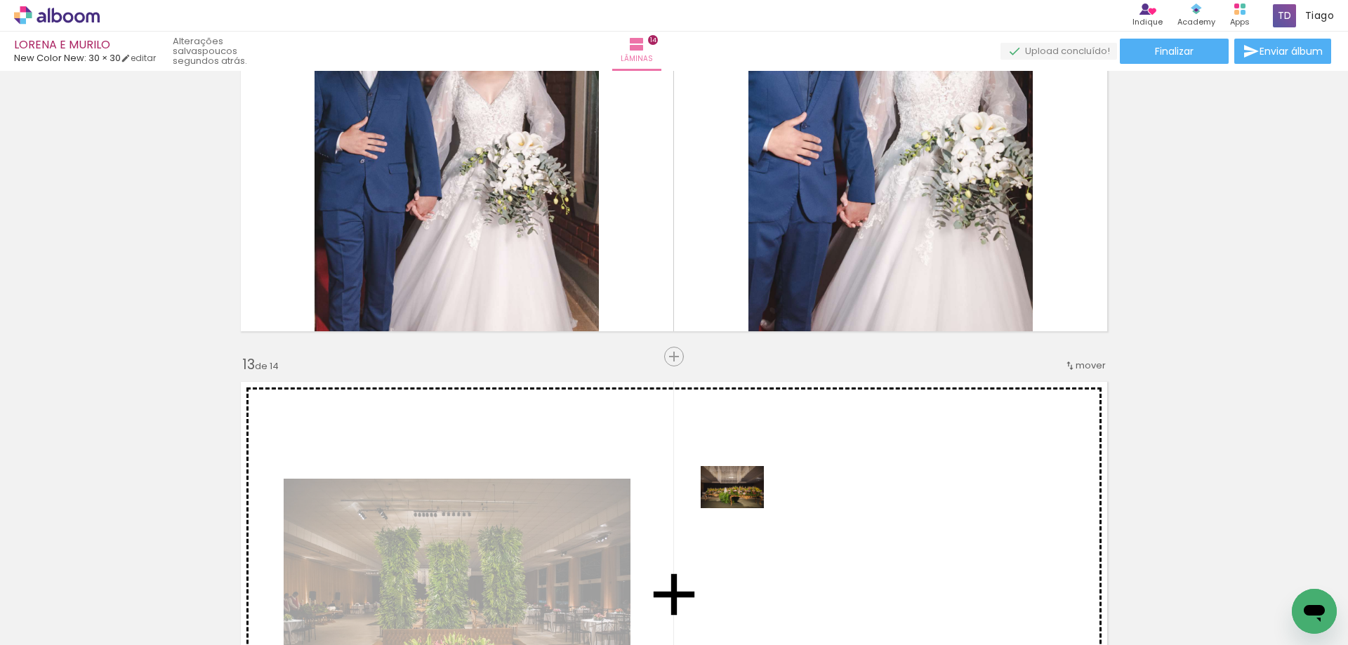
drag, startPoint x: 501, startPoint y: 597, endPoint x: 651, endPoint y: 630, distance: 153.6
click at [743, 510] on quentale-workspace at bounding box center [674, 322] width 1348 height 645
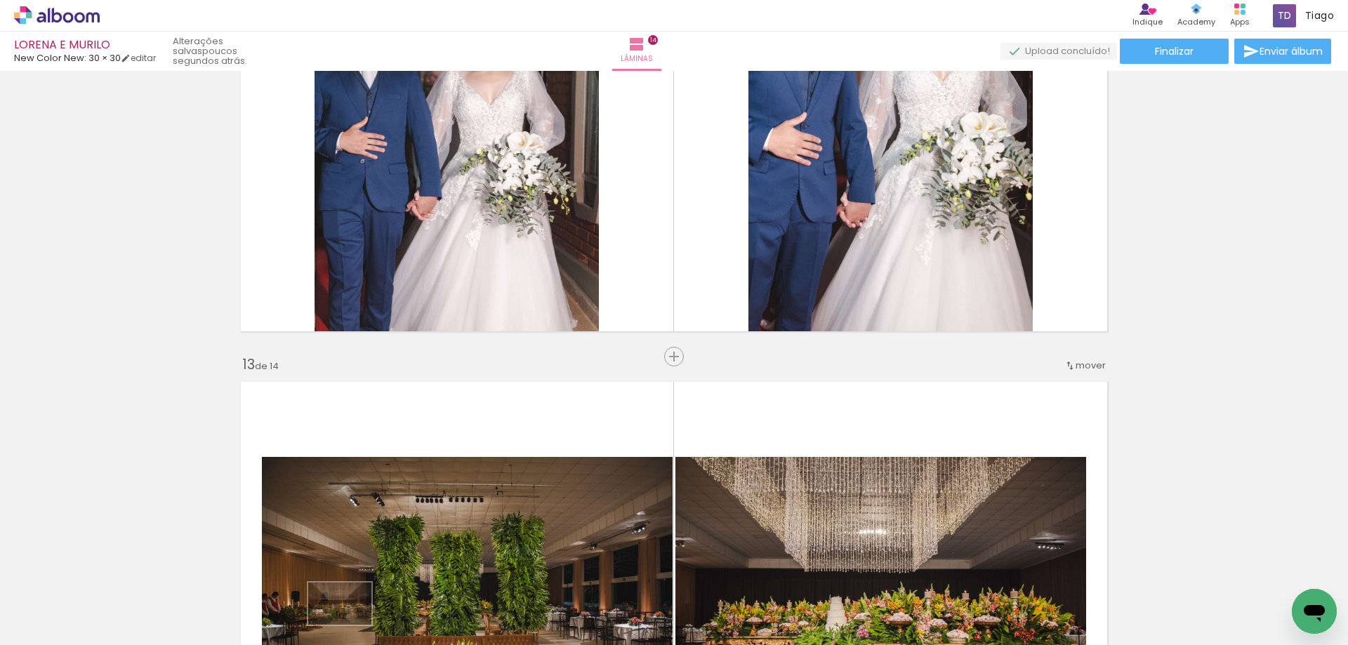
drag, startPoint x: 474, startPoint y: 632, endPoint x: 350, endPoint y: 625, distance: 123.8
click at [0, 0] on slot at bounding box center [0, 0] width 0 height 0
drag, startPoint x: 686, startPoint y: 598, endPoint x: 821, endPoint y: 479, distance: 179.5
click at [821, 479] on quentale-workspace at bounding box center [674, 322] width 1348 height 645
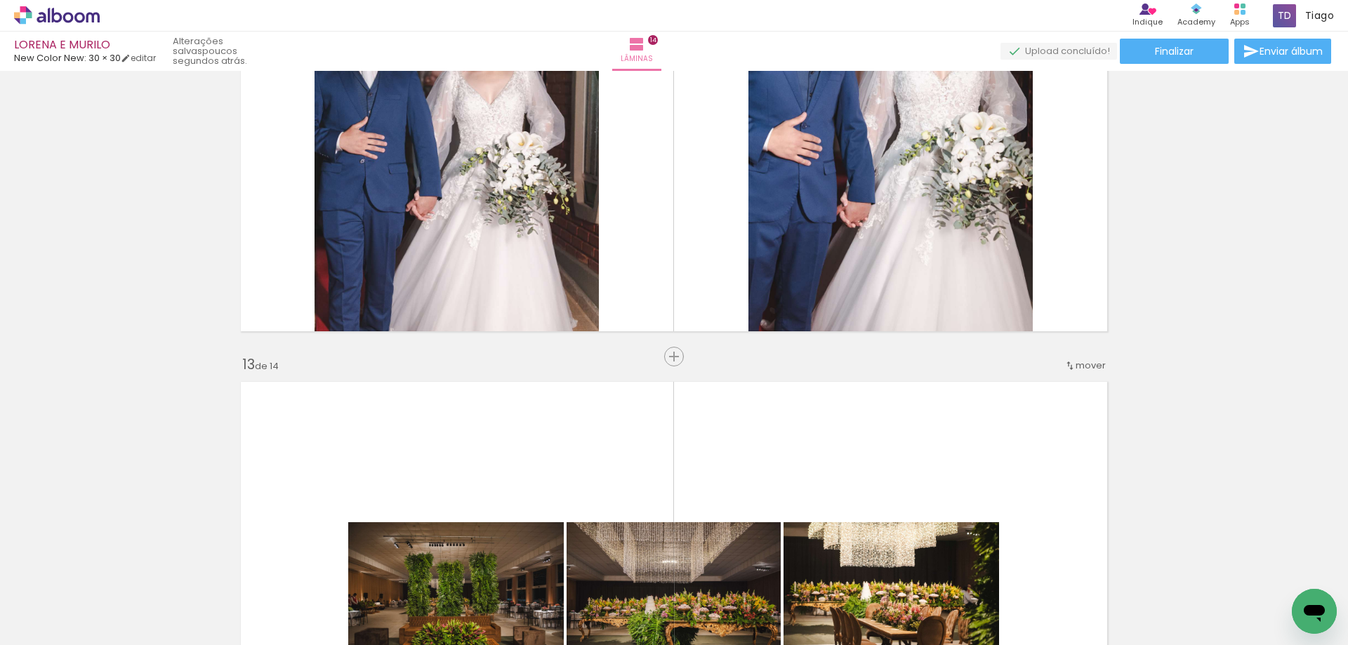
scroll to position [5799, 0]
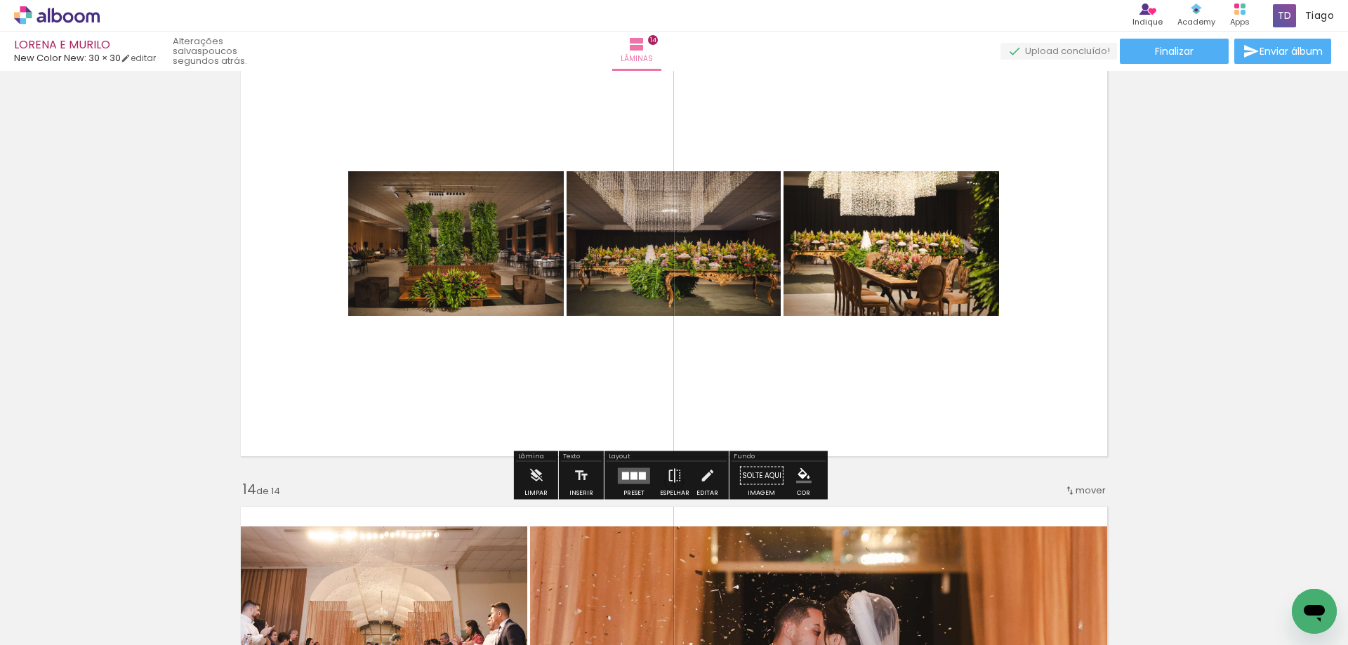
click at [622, 482] on quentale-layouter at bounding box center [634, 475] width 32 height 16
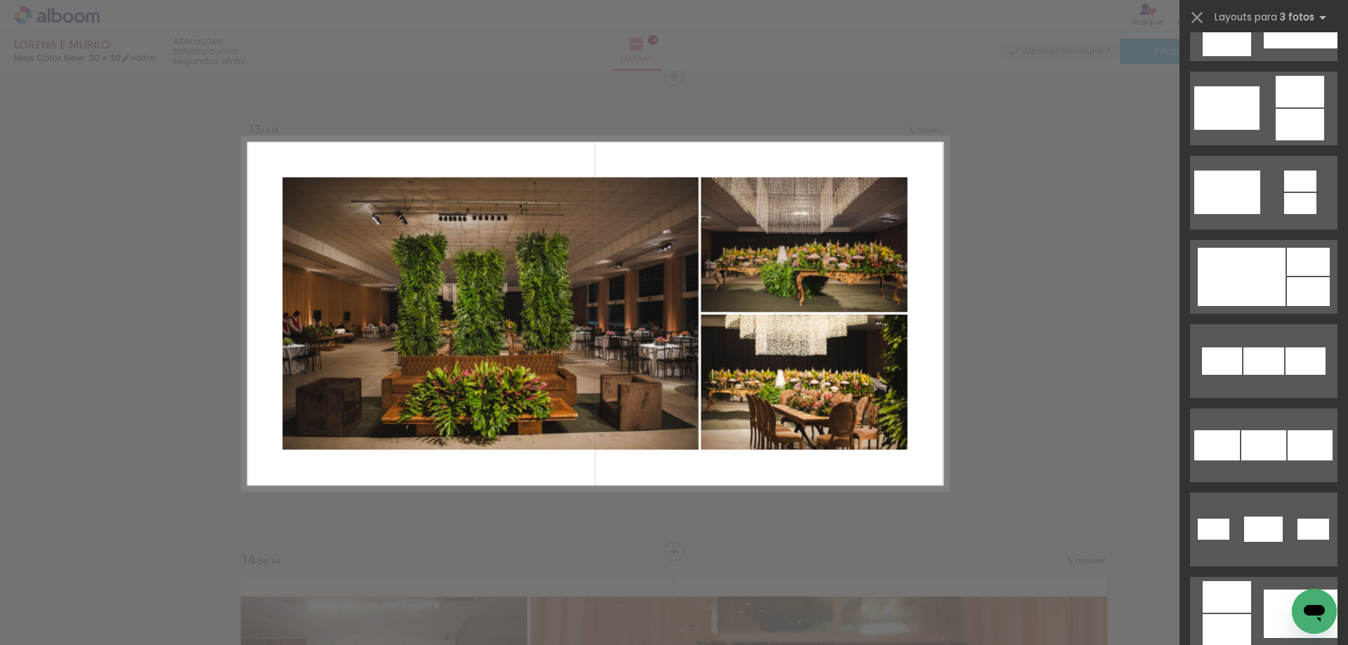
scroll to position [632, 0]
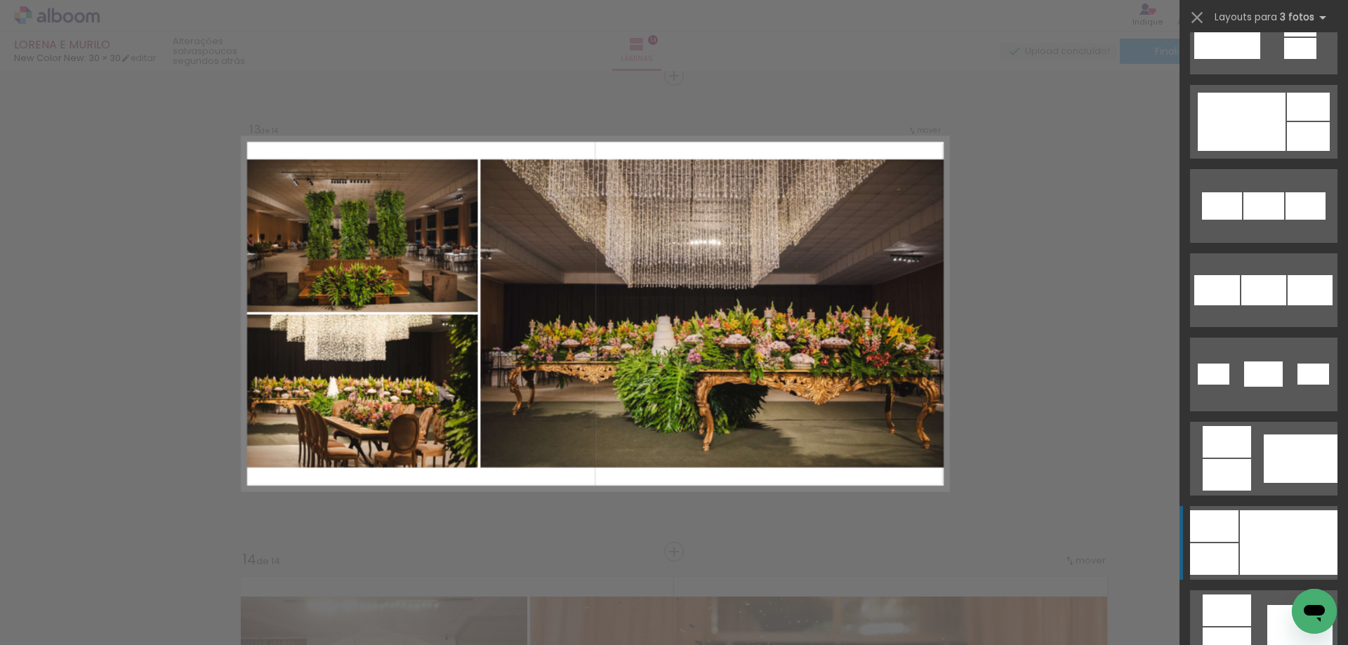
click at [1252, 538] on div at bounding box center [1289, 542] width 98 height 65
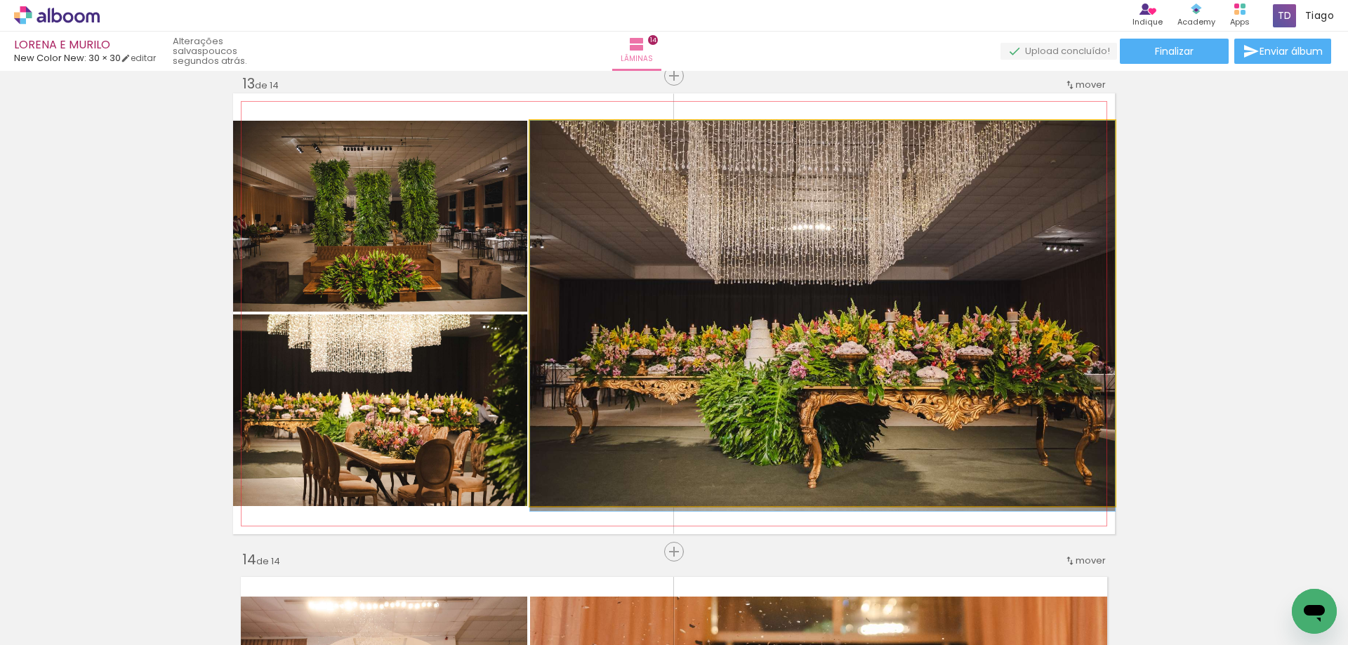
drag, startPoint x: 981, startPoint y: 274, endPoint x: 936, endPoint y: 278, distance: 45.8
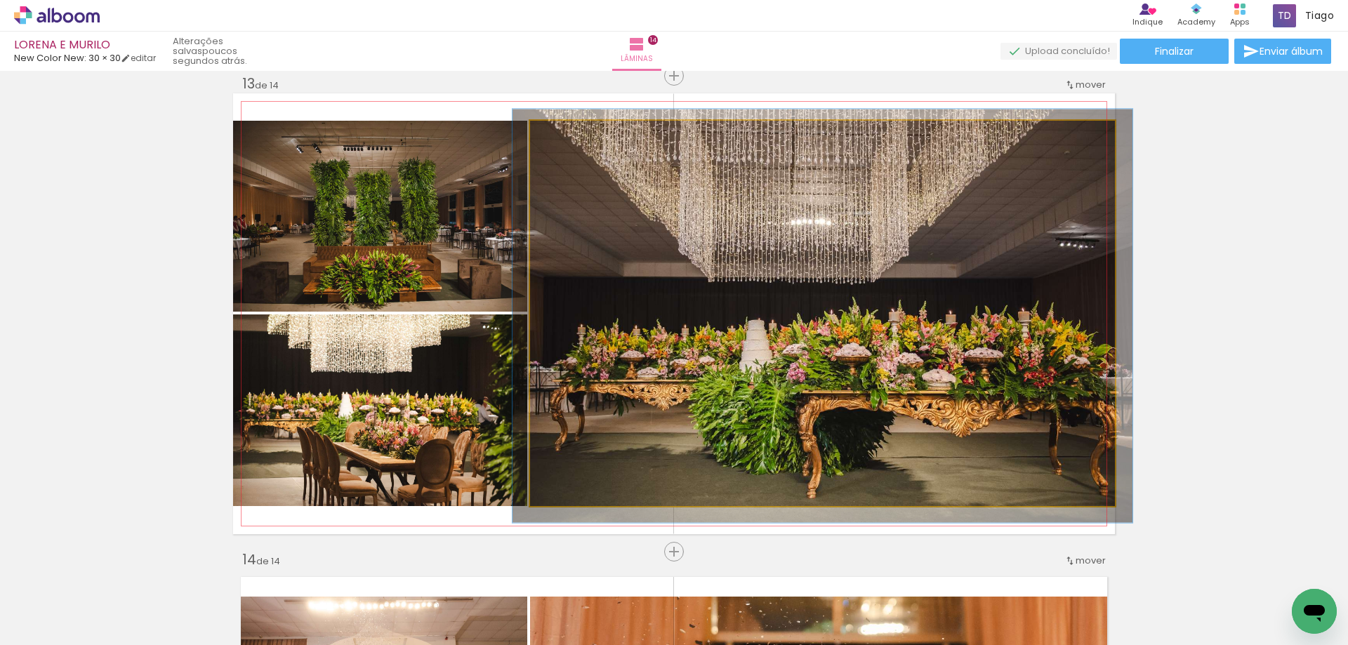
type paper-slider "106"
click at [562, 139] on div at bounding box center [565, 135] width 13 height 13
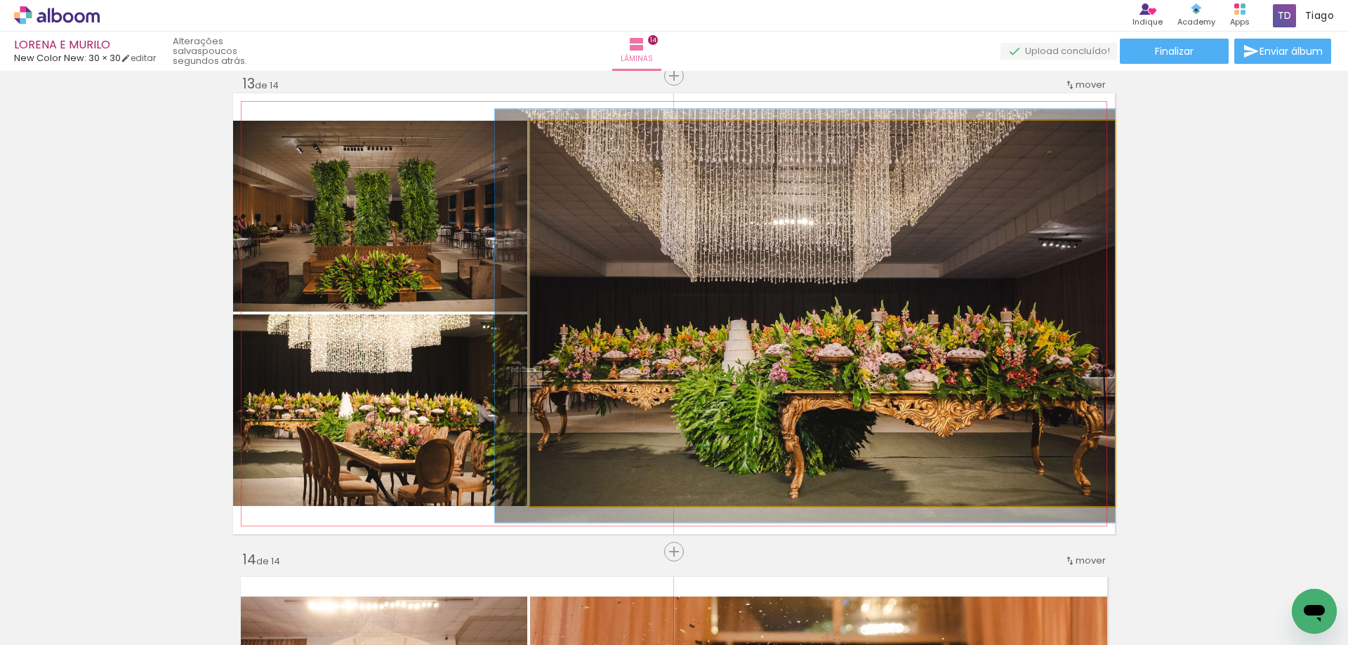
drag, startPoint x: 818, startPoint y: 262, endPoint x: 783, endPoint y: 262, distance: 35.8
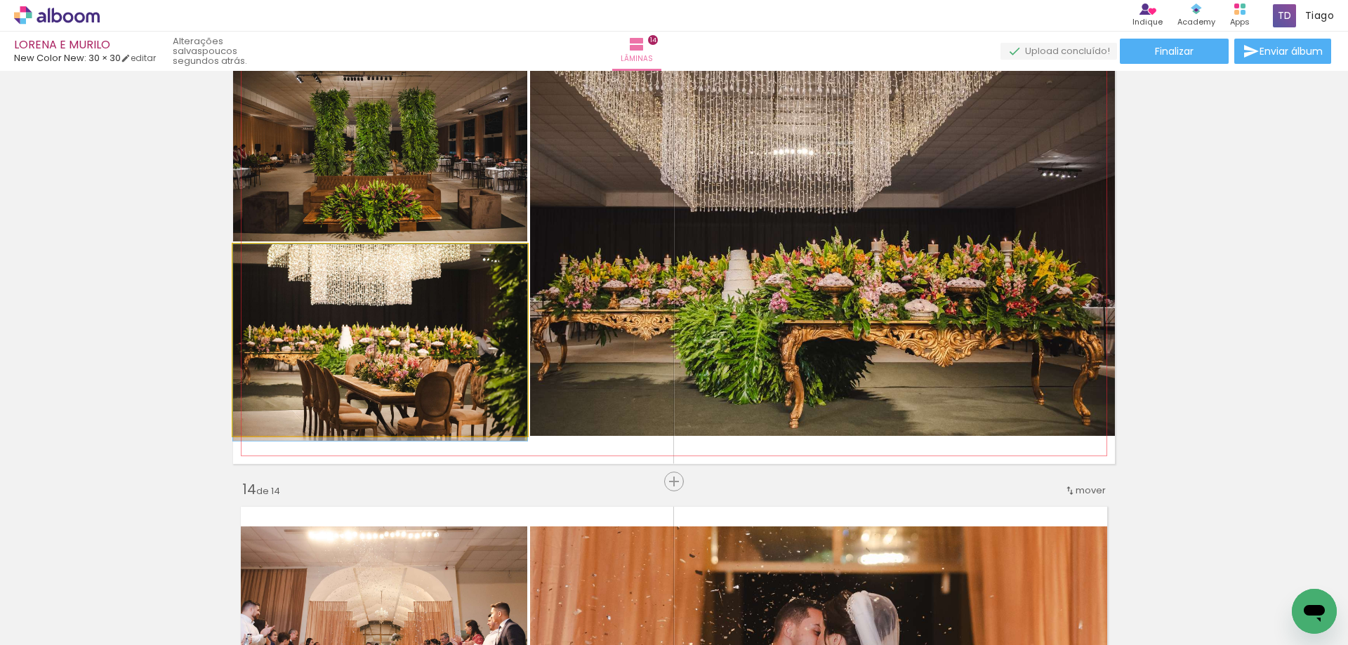
scroll to position [0, 3703]
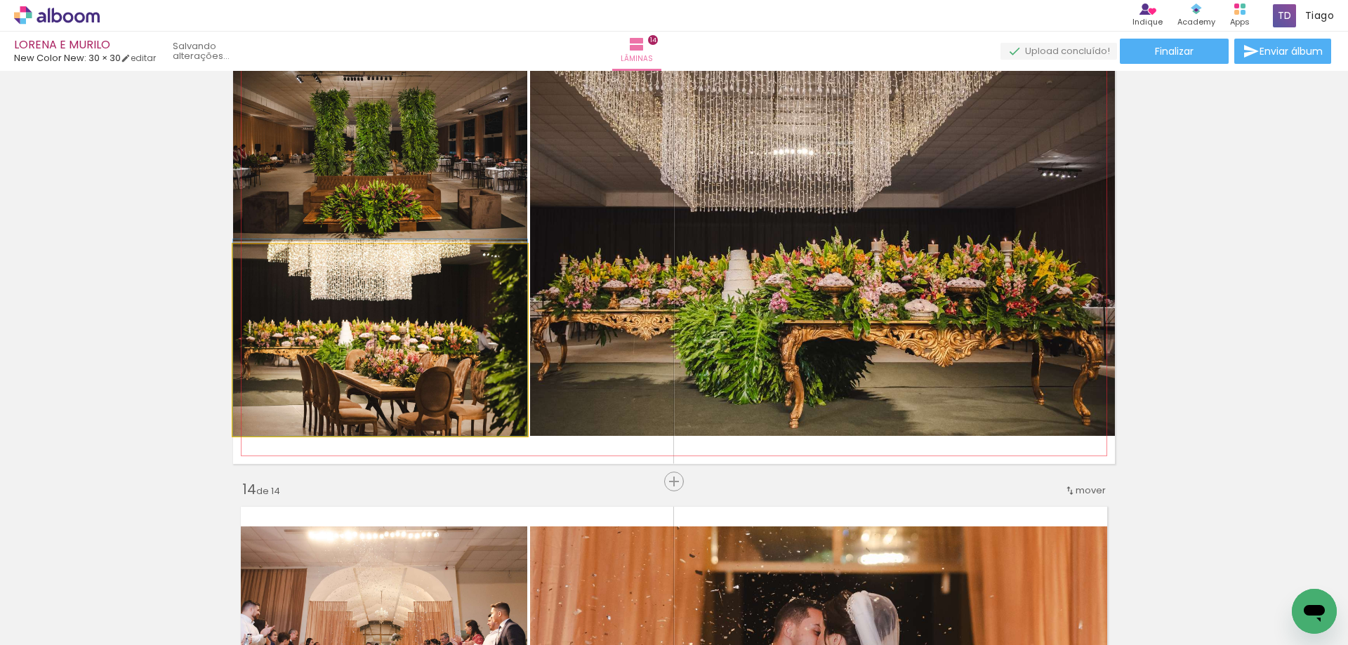
drag, startPoint x: 379, startPoint y: 370, endPoint x: 385, endPoint y: 364, distance: 7.9
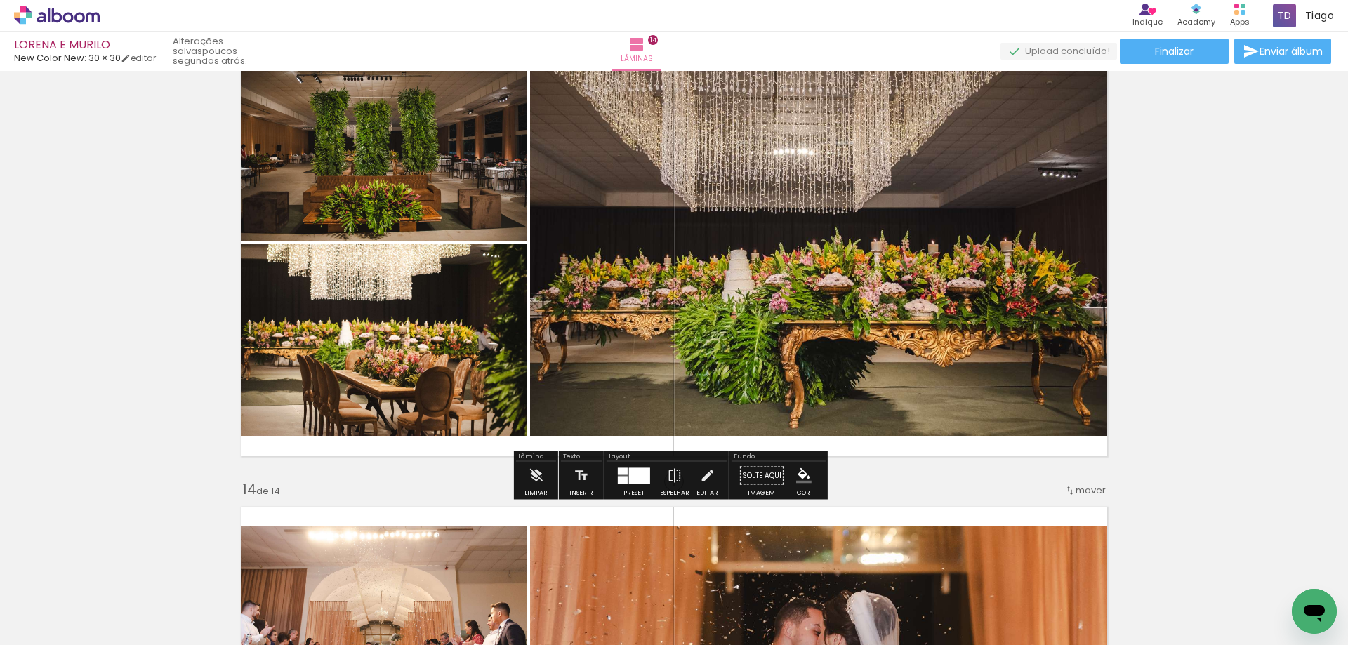
scroll to position [5589, 0]
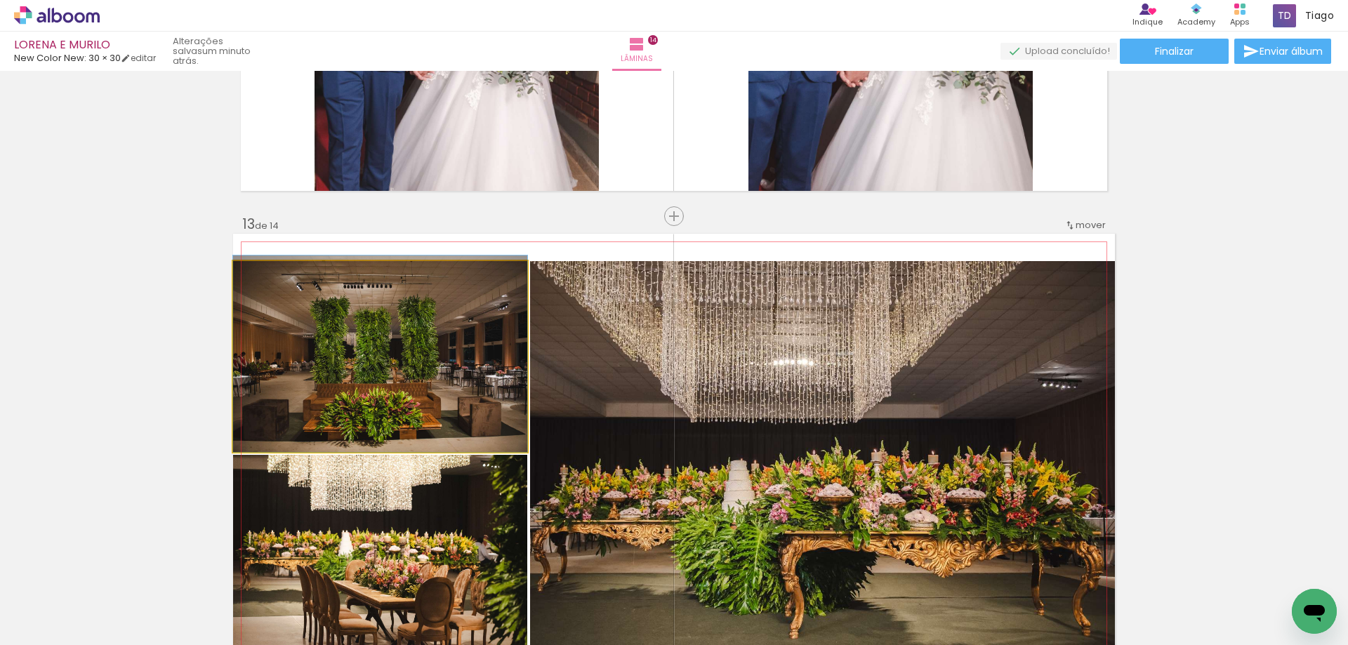
drag, startPoint x: 417, startPoint y: 389, endPoint x: 418, endPoint y: 373, distance: 16.2
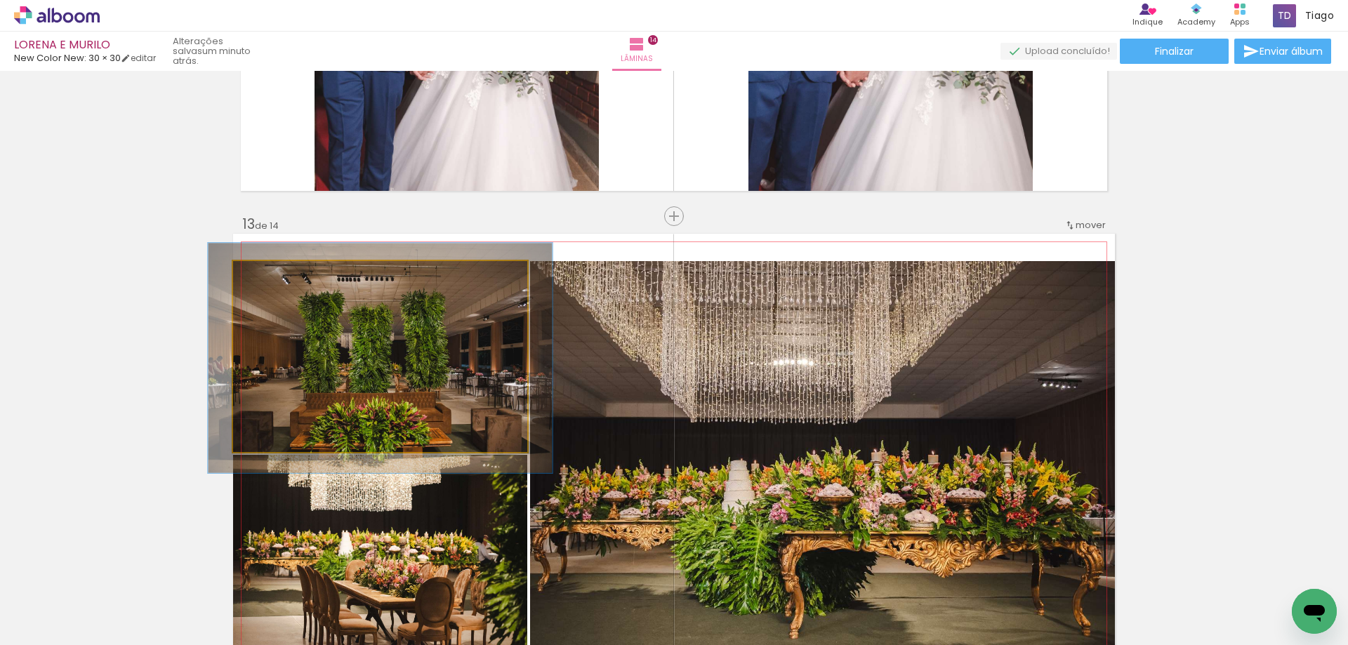
drag, startPoint x: 264, startPoint y: 273, endPoint x: 272, endPoint y: 274, distance: 8.5
type paper-slider "117"
click at [272, 274] on div at bounding box center [274, 276] width 13 height 13
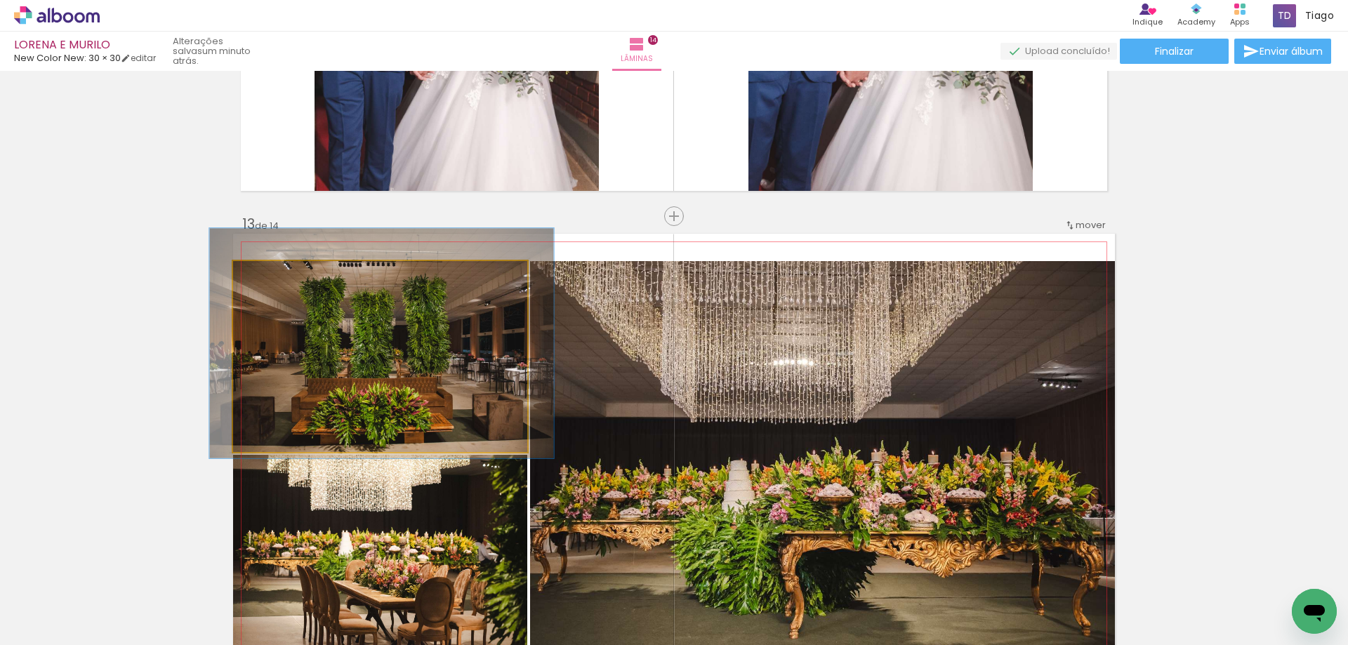
drag, startPoint x: 366, startPoint y: 364, endPoint x: 367, endPoint y: 350, distance: 14.8
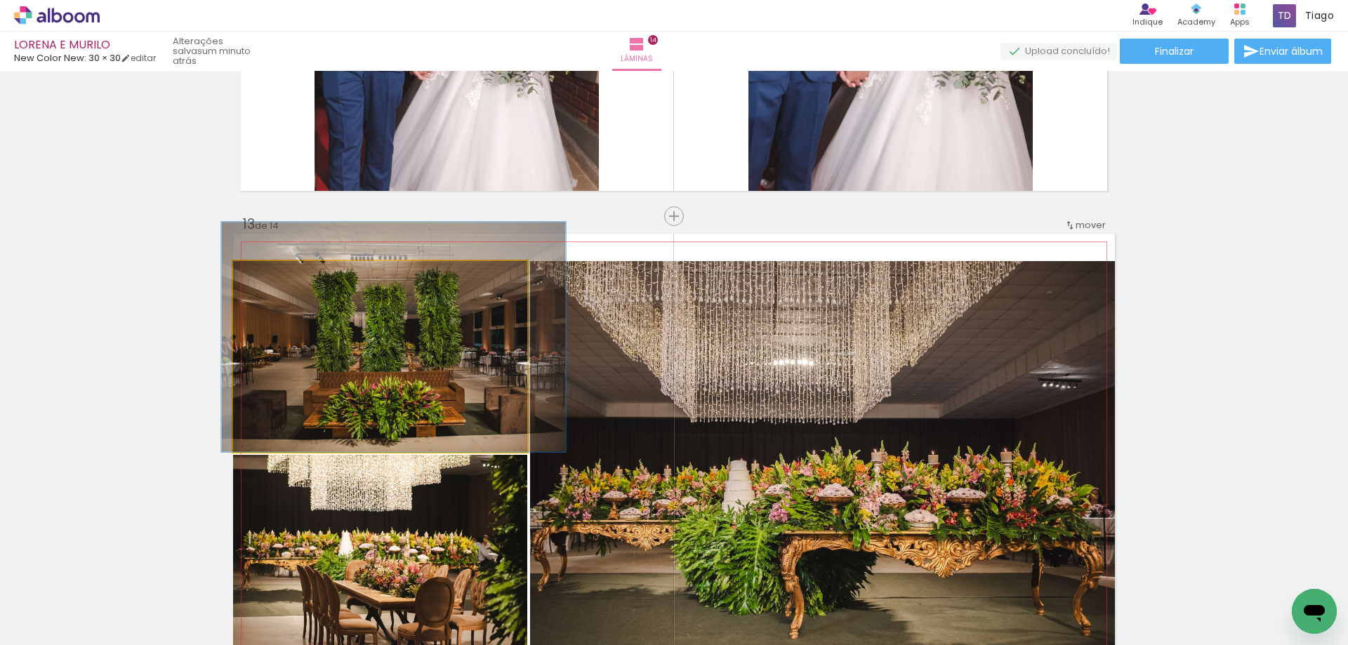
drag, startPoint x: 370, startPoint y: 350, endPoint x: 380, endPoint y: 342, distance: 12.5
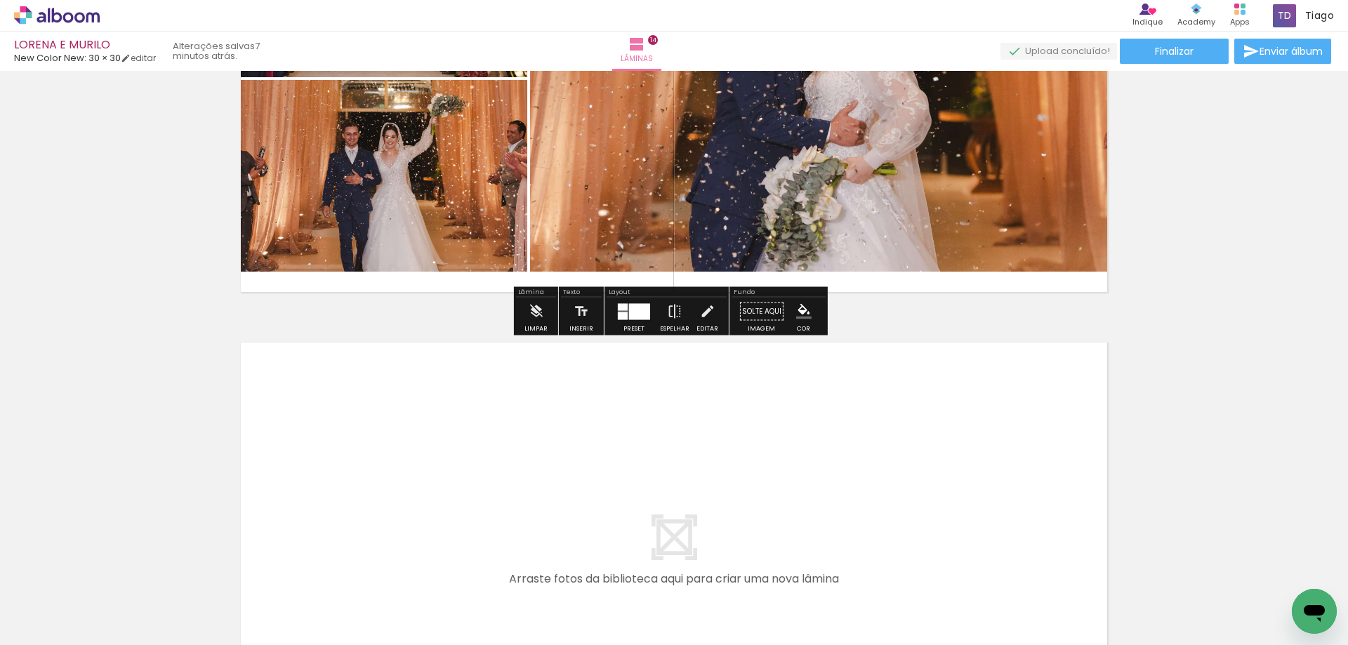
scroll to position [6707, 0]
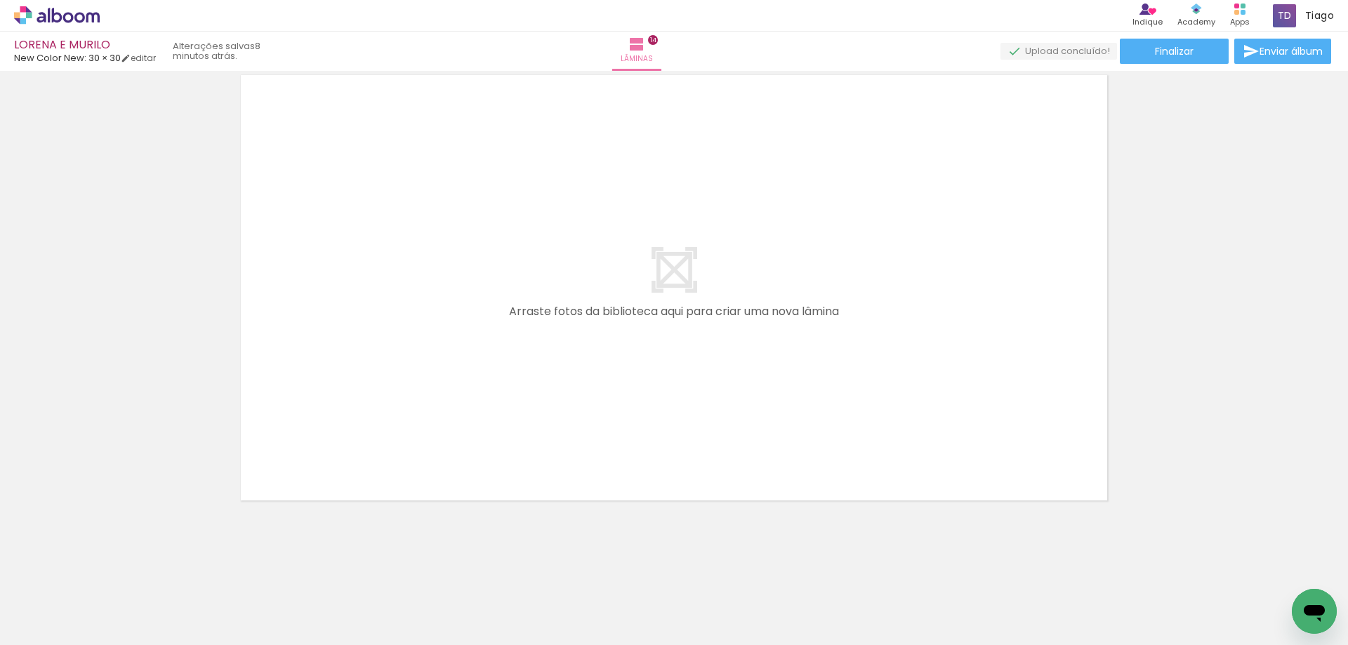
scroll to position [0, 4450]
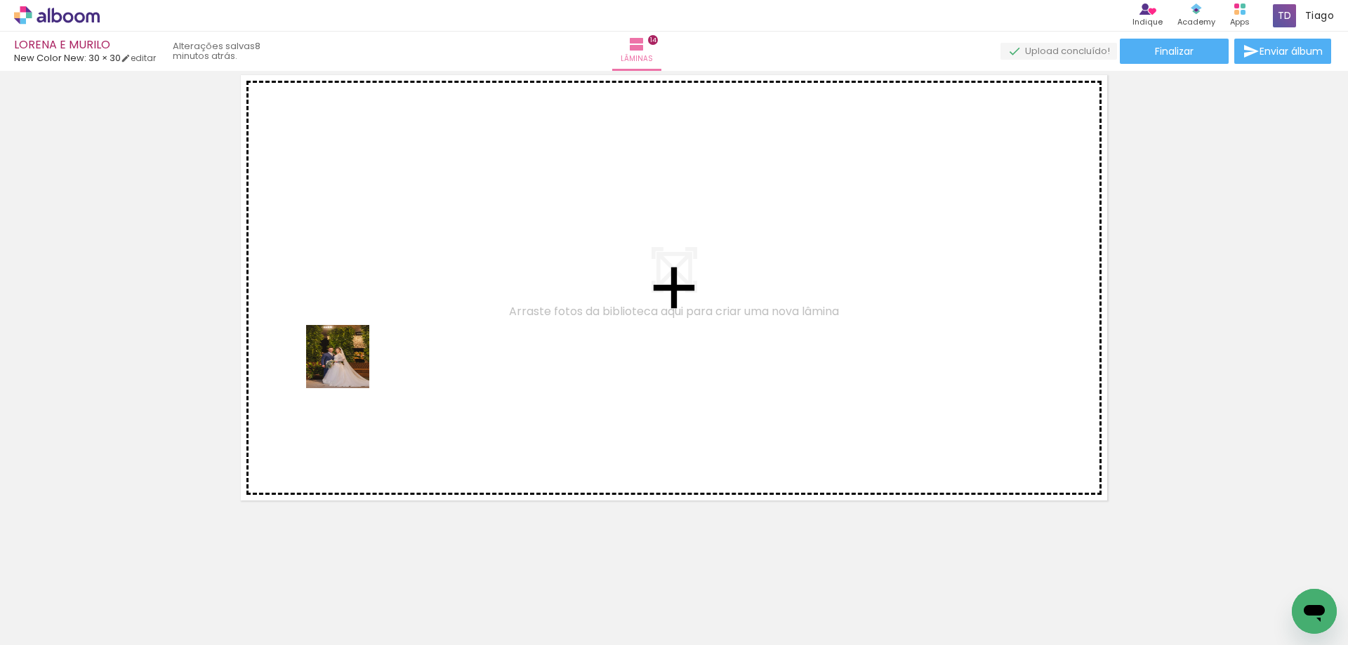
drag, startPoint x: 348, startPoint y: 367, endPoint x: 358, endPoint y: 500, distance: 133.0
click at [357, 321] on quentale-workspace at bounding box center [674, 322] width 1348 height 645
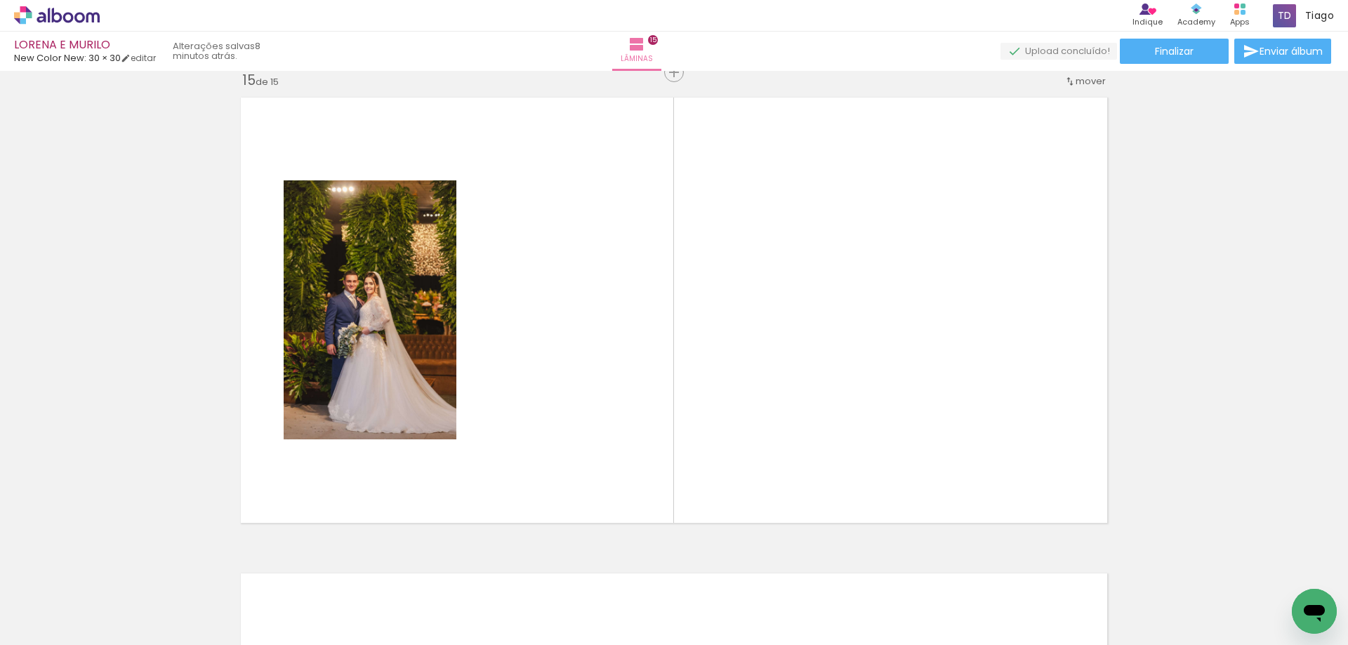
scroll to position [6681, 0]
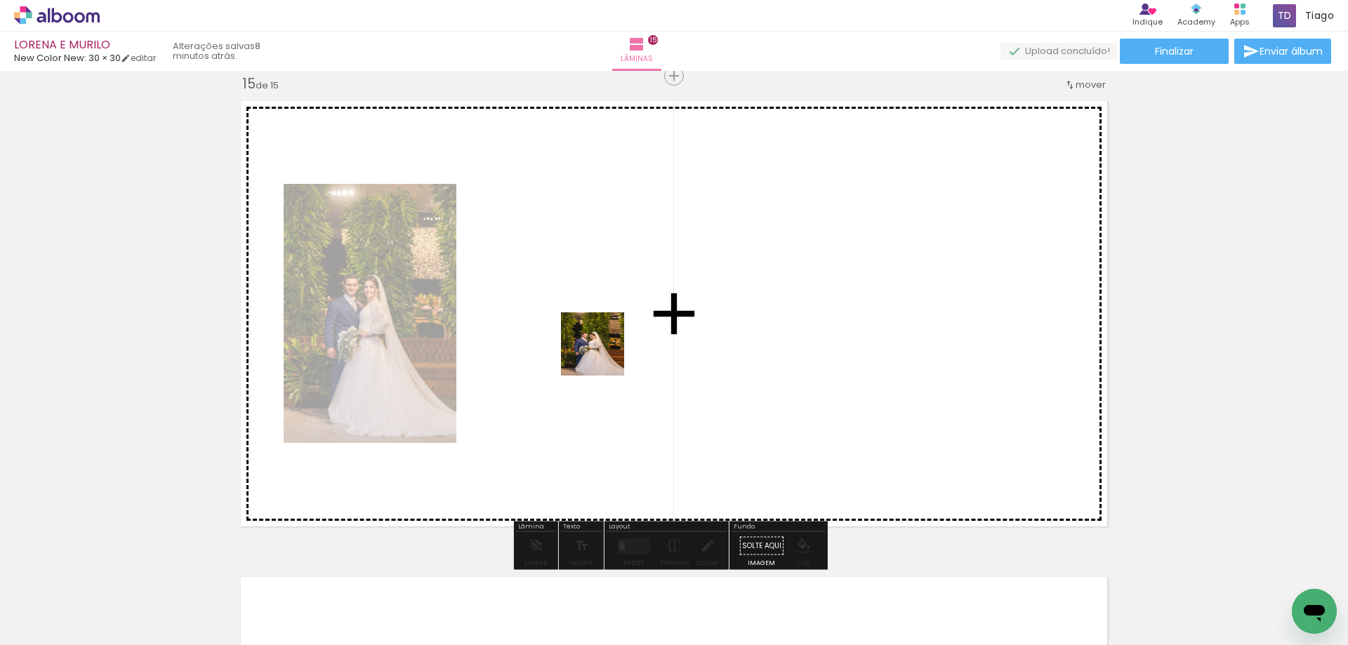
drag, startPoint x: 341, startPoint y: 595, endPoint x: 603, endPoint y: 354, distance: 355.7
click at [603, 354] on quentale-workspace at bounding box center [674, 322] width 1348 height 645
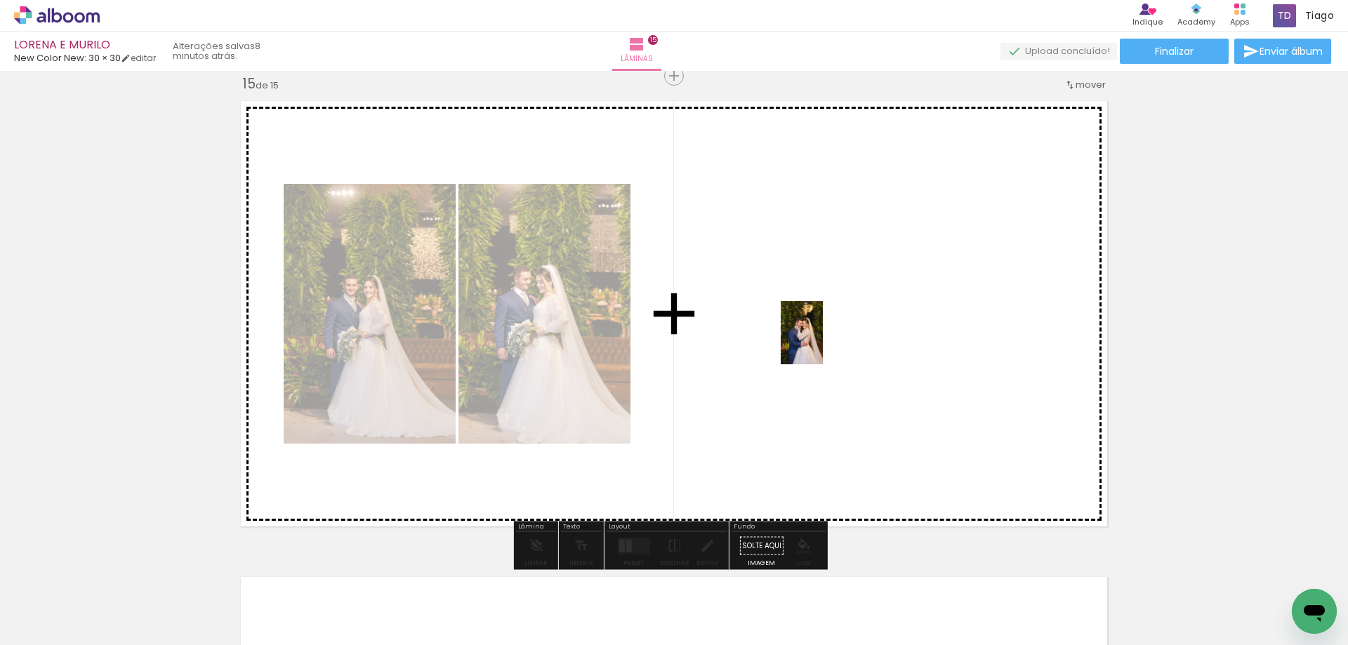
drag, startPoint x: 420, startPoint y: 616, endPoint x: 503, endPoint y: 600, distance: 83.7
click at [823, 344] on quentale-workspace at bounding box center [674, 322] width 1348 height 645
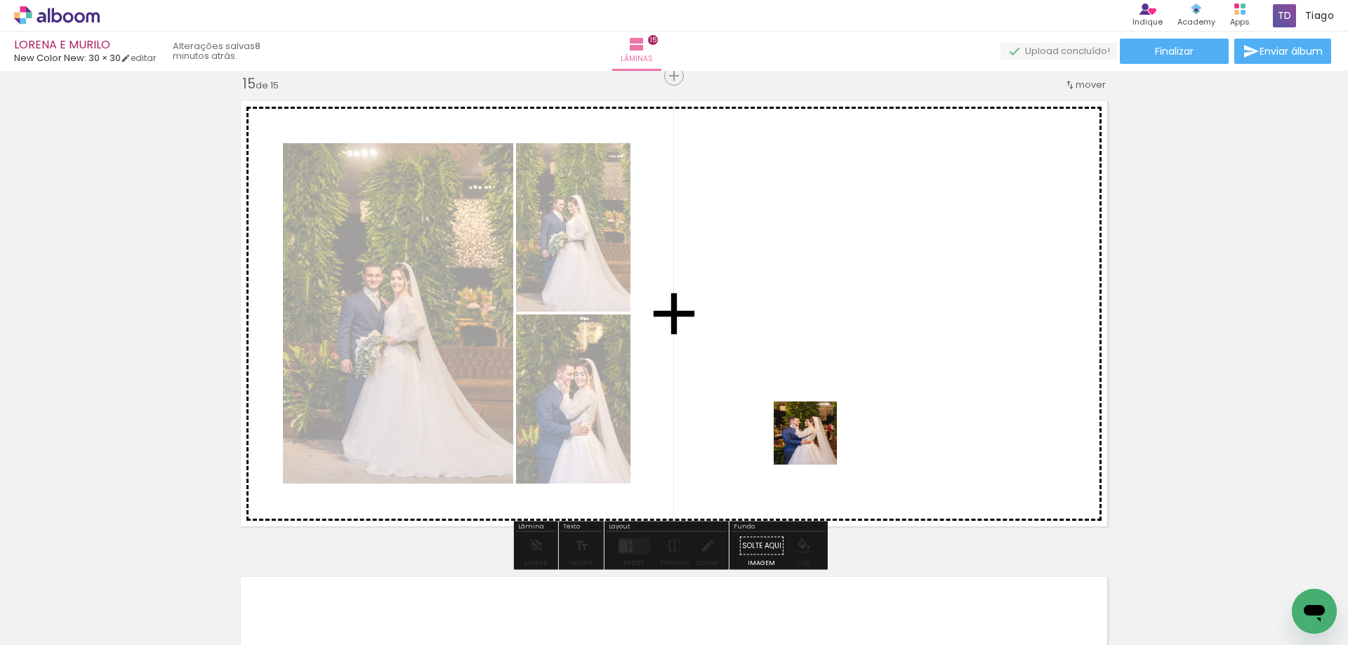
drag, startPoint x: 503, startPoint y: 601, endPoint x: 816, endPoint y: 439, distance: 352.2
click at [816, 439] on quentale-workspace at bounding box center [674, 322] width 1348 height 645
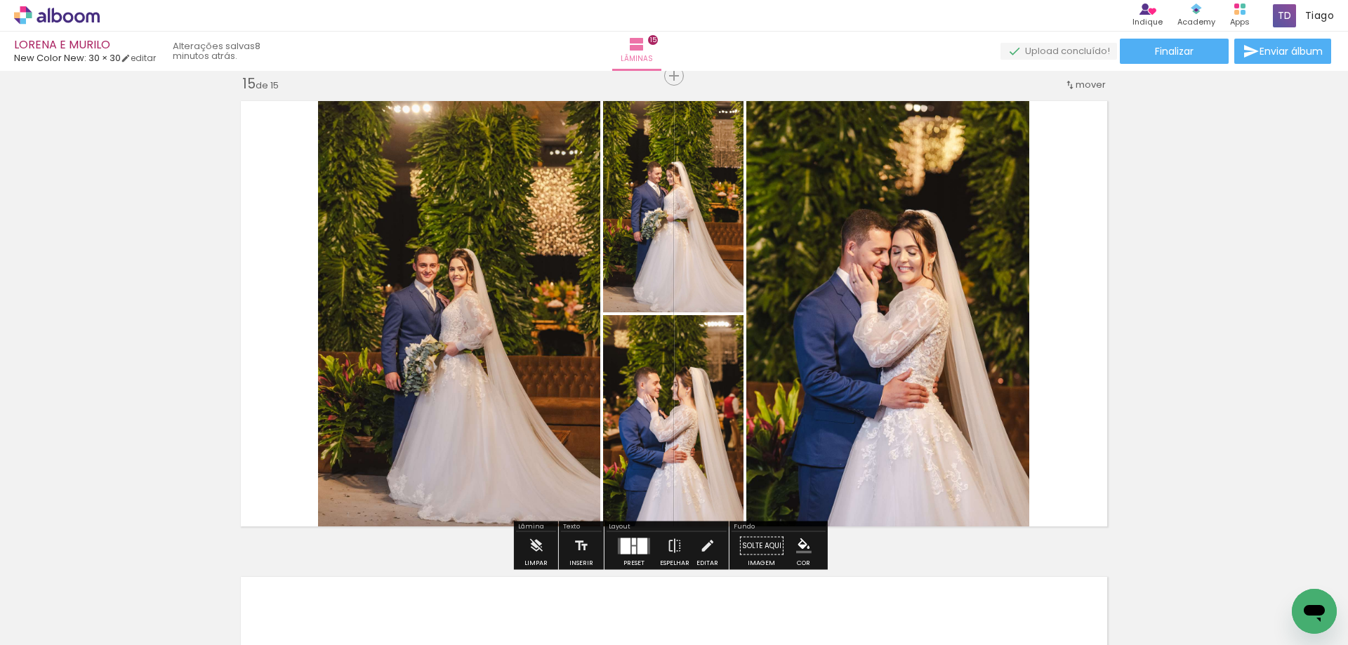
click at [625, 545] on div at bounding box center [625, 546] width 10 height 16
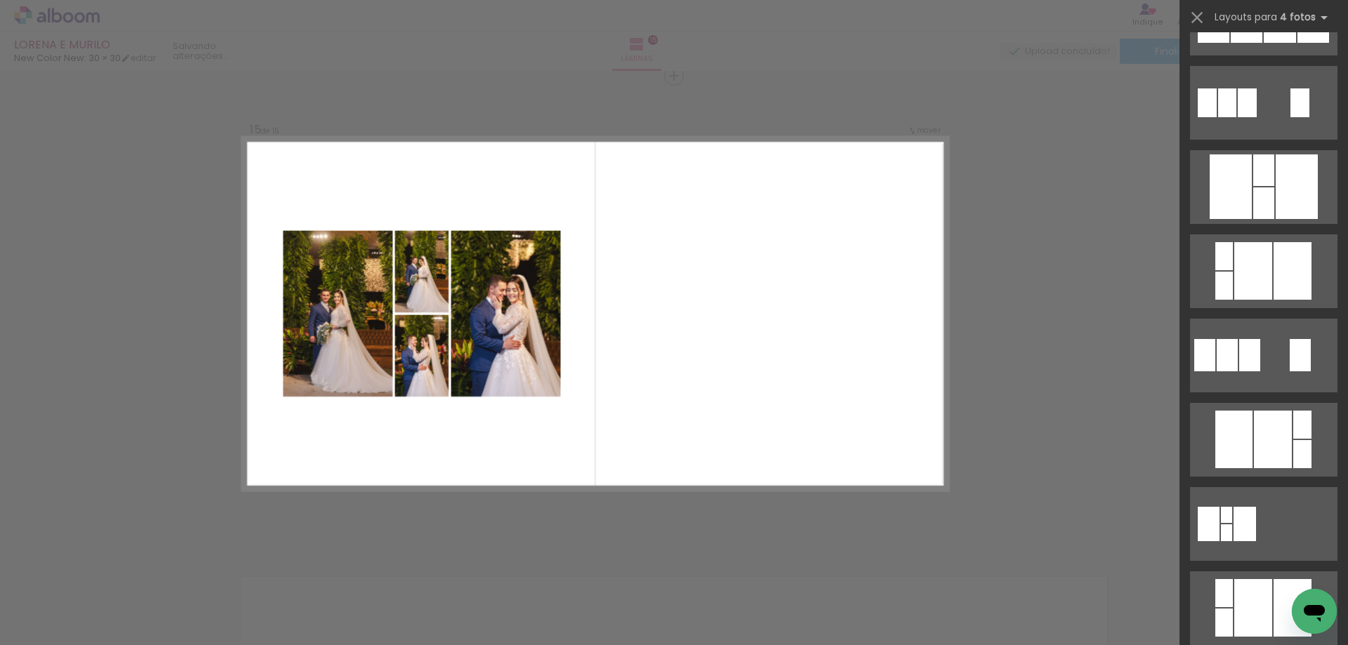
scroll to position [2176, 0]
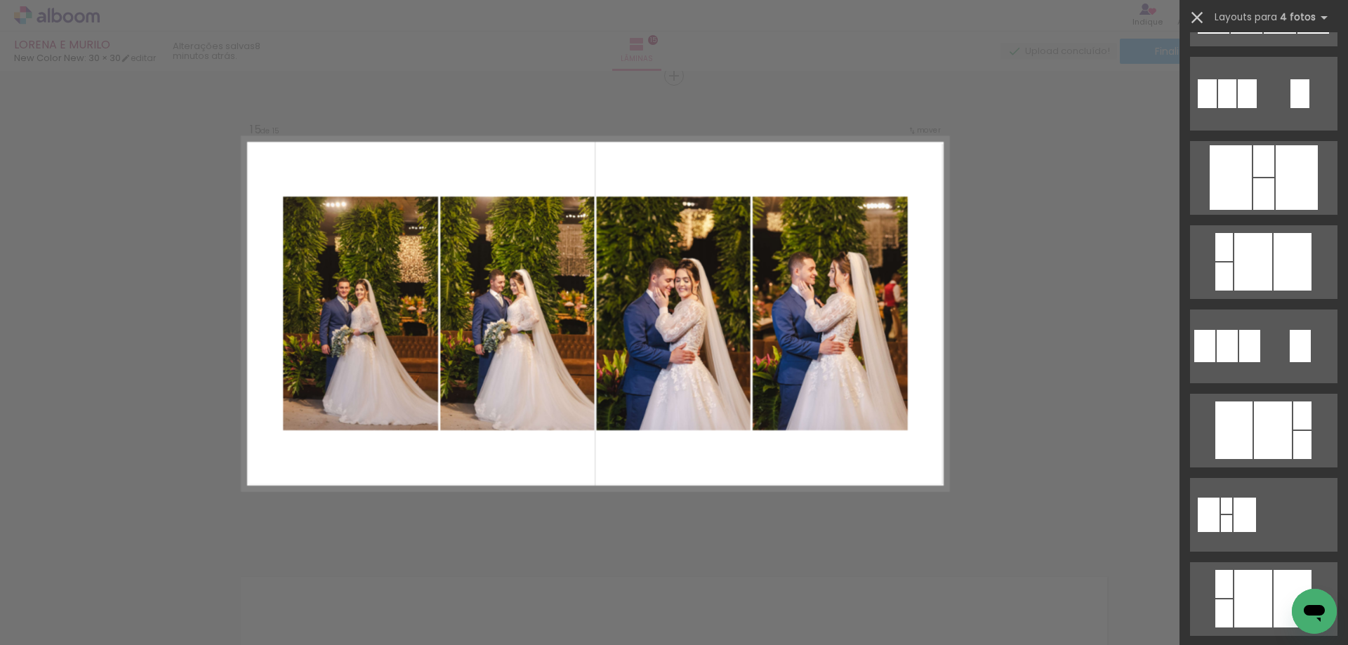
click at [1193, 22] on iron-icon at bounding box center [1197, 18] width 20 height 20
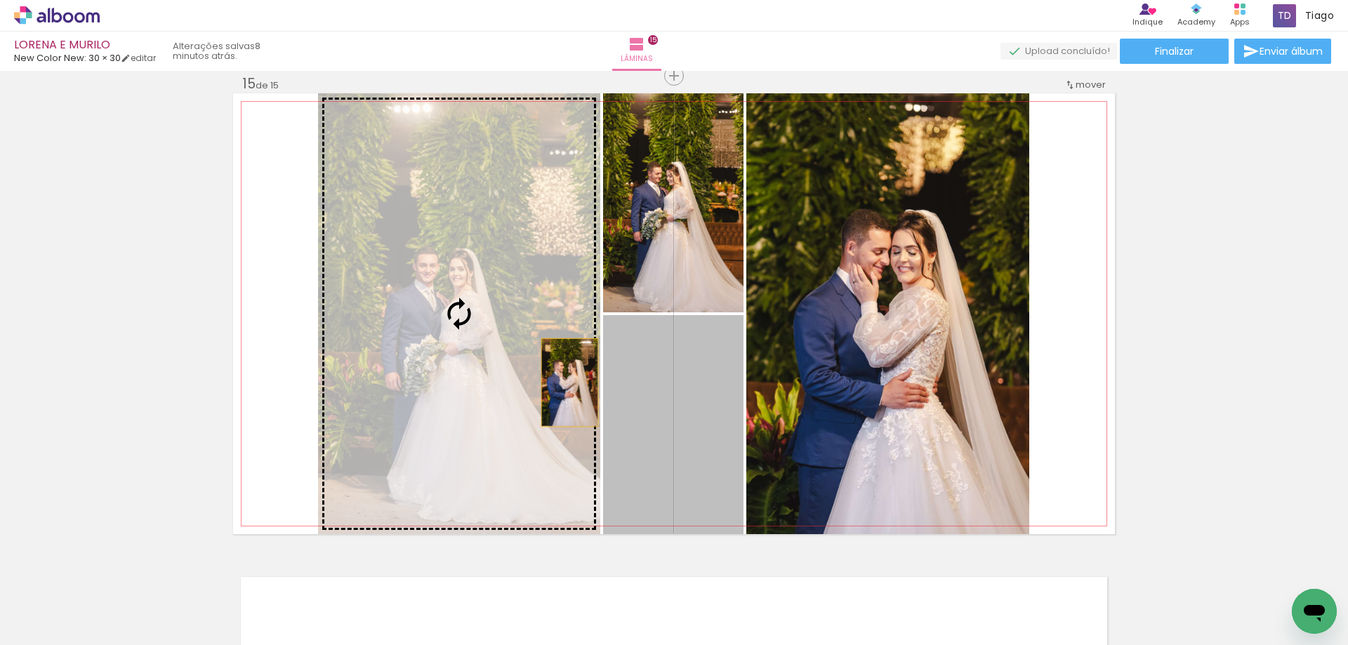
drag, startPoint x: 677, startPoint y: 449, endPoint x: 551, endPoint y: 378, distance: 144.9
click at [0, 0] on slot at bounding box center [0, 0] width 0 height 0
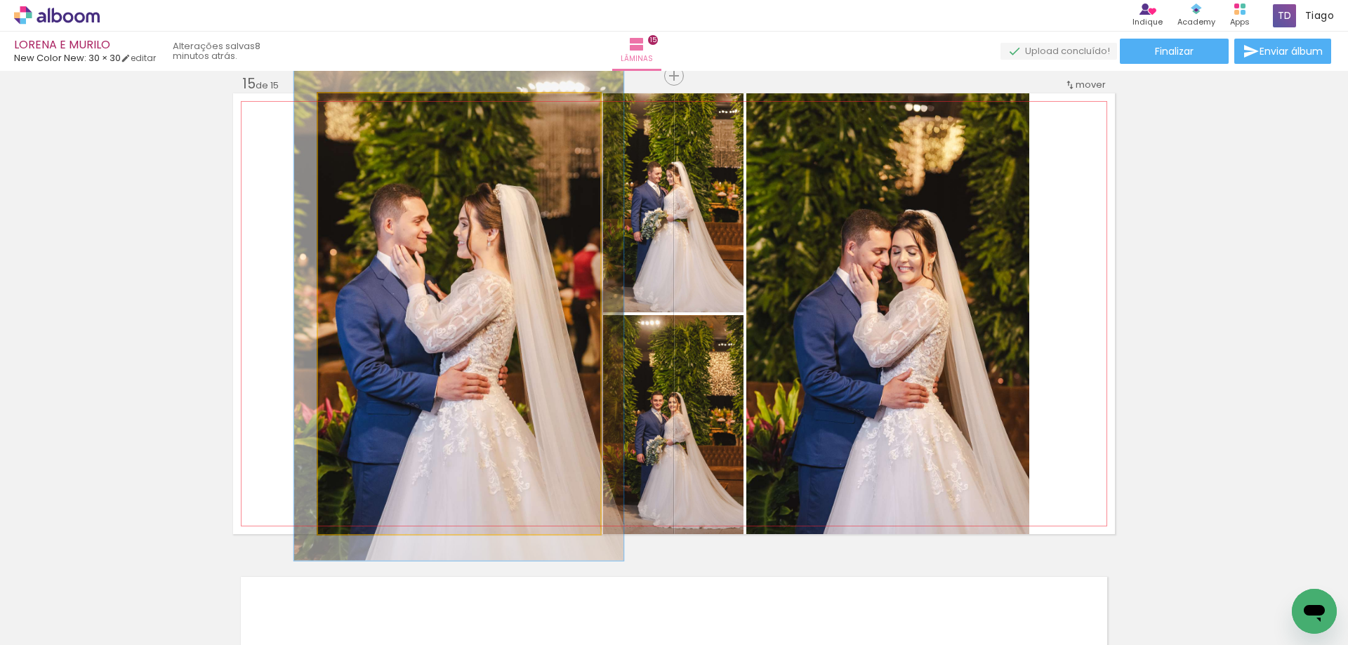
type paper-slider "112"
click at [350, 111] on div at bounding box center [356, 108] width 13 height 13
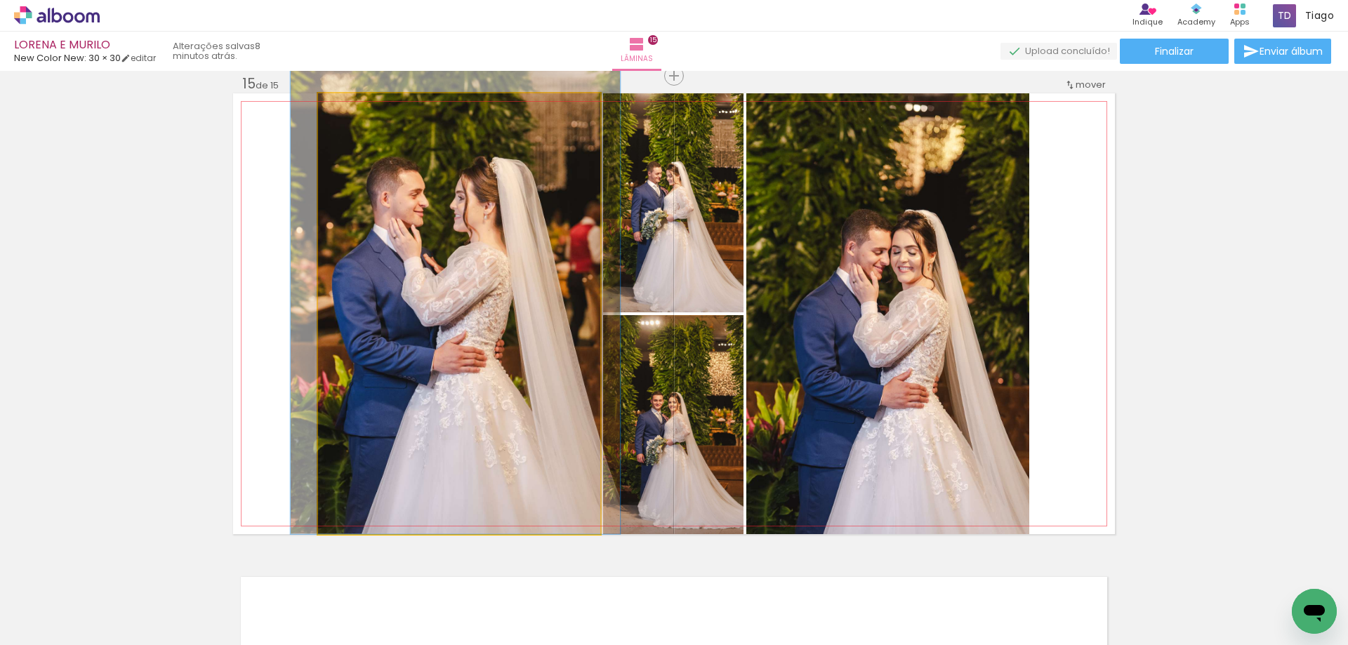
drag, startPoint x: 404, startPoint y: 229, endPoint x: 401, endPoint y: 189, distance: 40.2
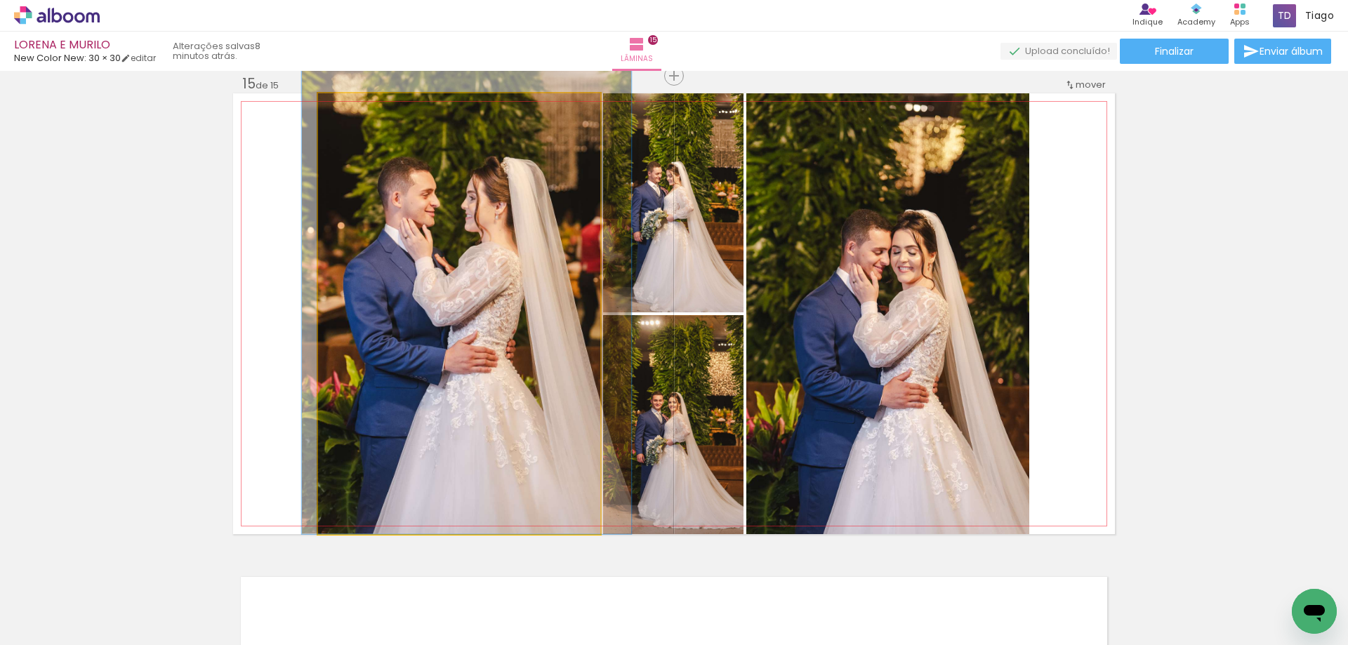
drag, startPoint x: 409, startPoint y: 186, endPoint x: 418, endPoint y: 185, distance: 8.5
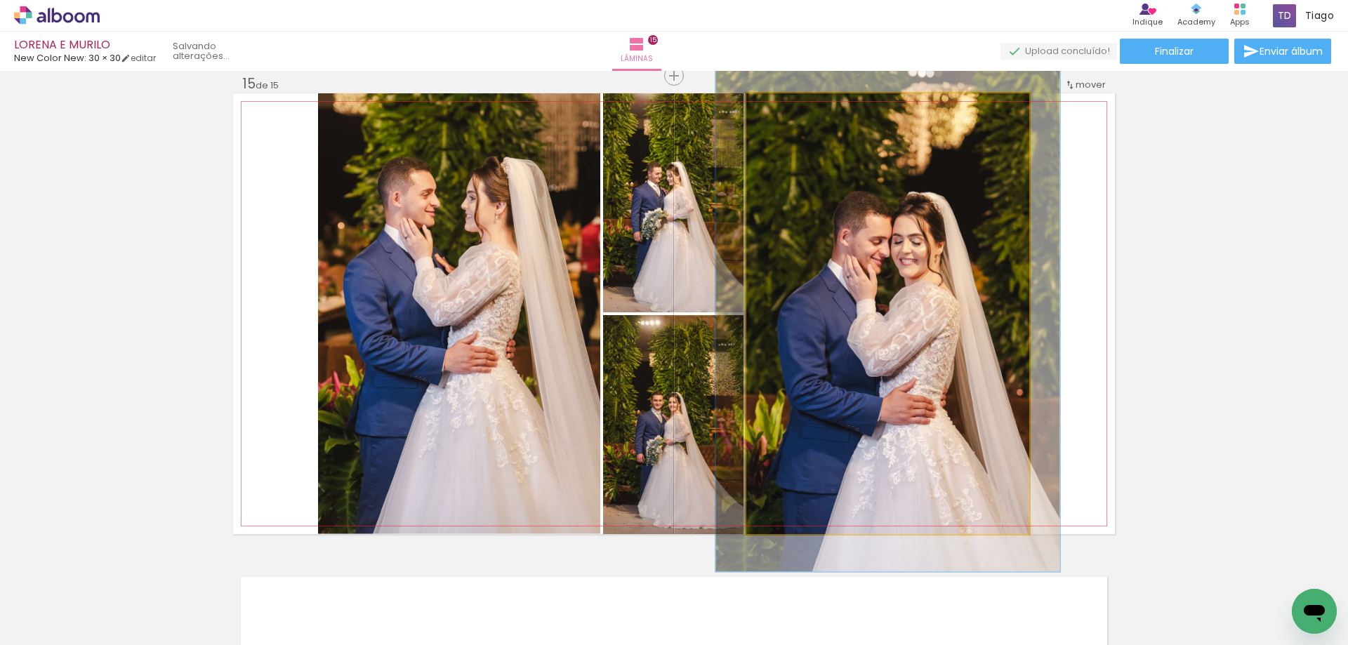
type paper-slider "117"
click at [781, 112] on div at bounding box center [787, 108] width 13 height 13
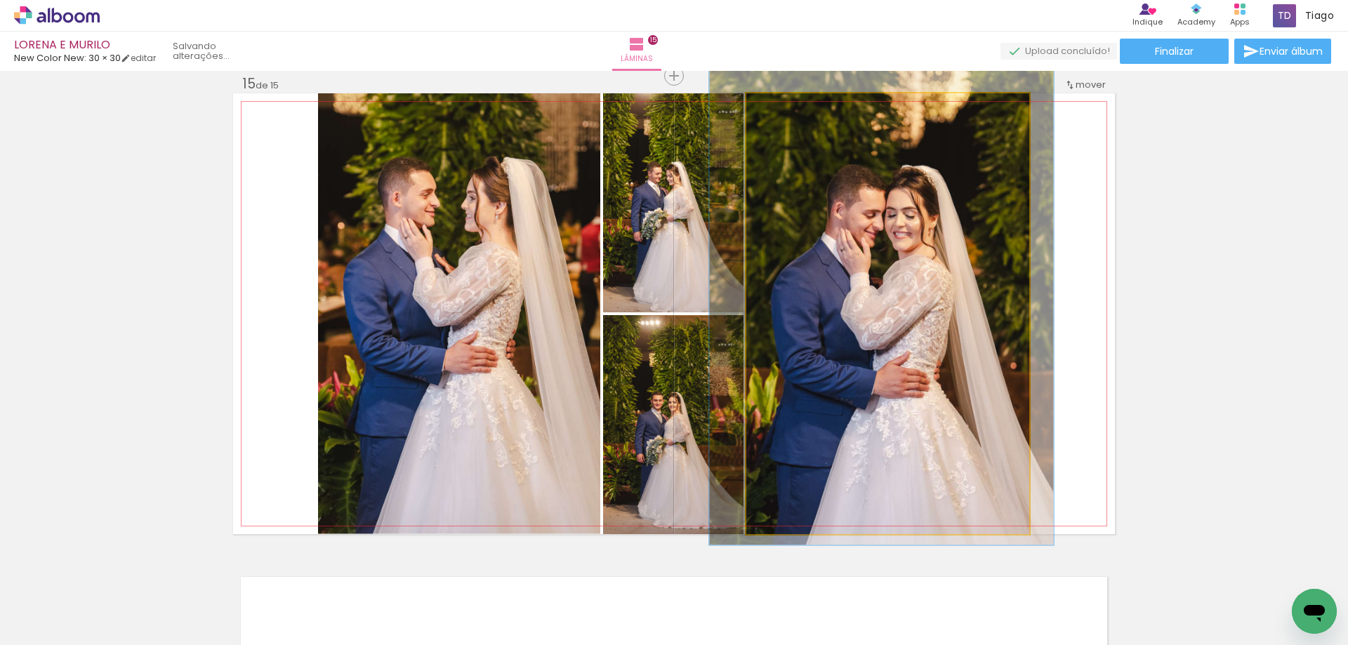
drag, startPoint x: 907, startPoint y: 248, endPoint x: 901, endPoint y: 222, distance: 27.4
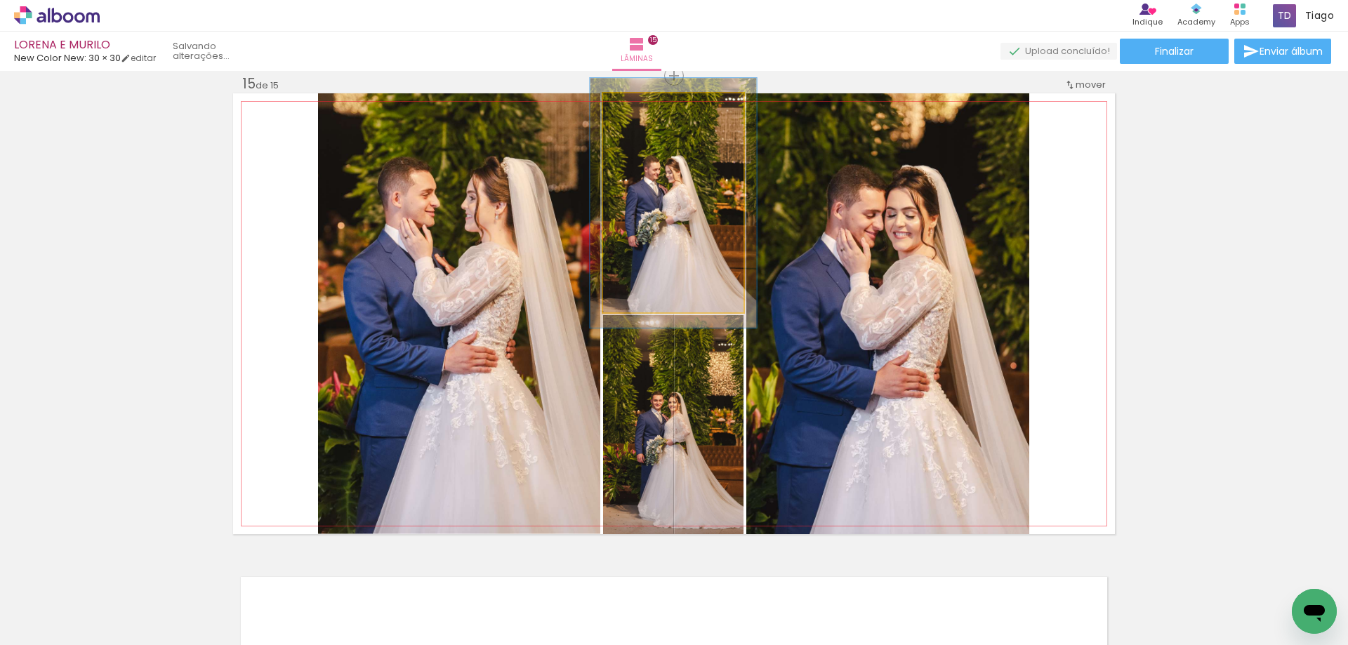
drag, startPoint x: 635, startPoint y: 108, endPoint x: 642, endPoint y: 109, distance: 7.2
type paper-slider "114"
click at [642, 109] on div at bounding box center [643, 108] width 22 height 22
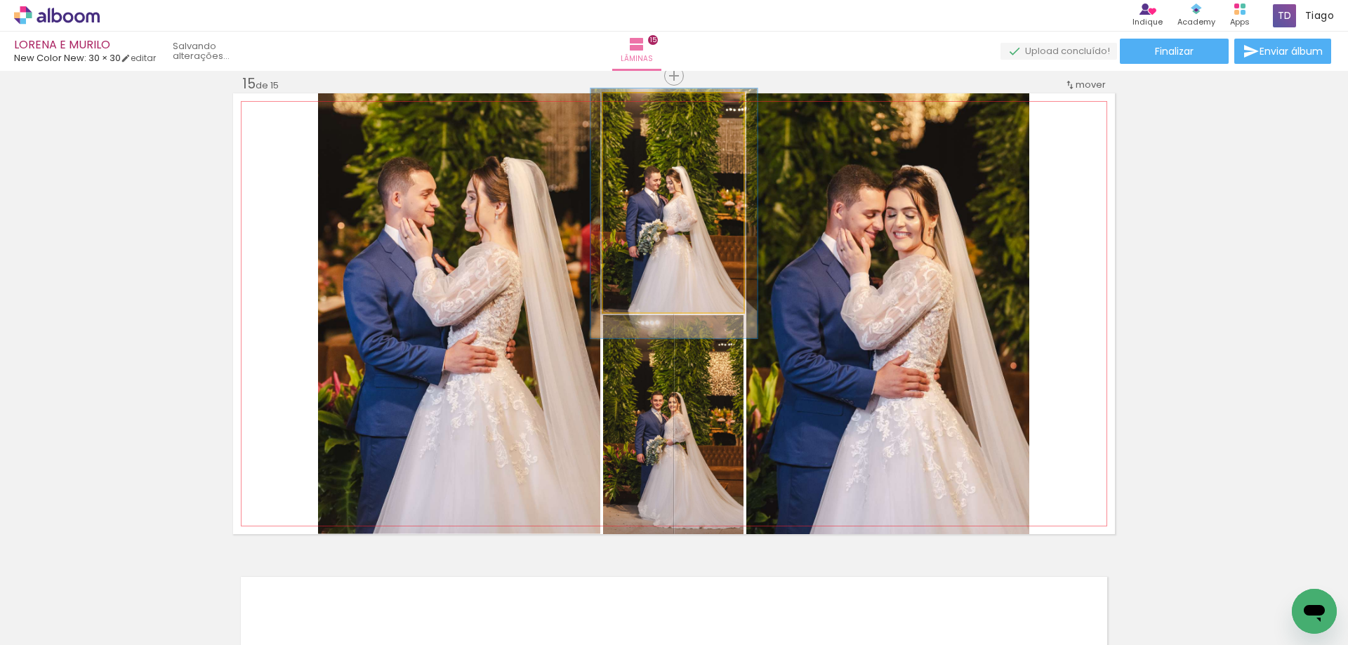
drag, startPoint x: 680, startPoint y: 182, endPoint x: 681, endPoint y: 193, distance: 10.6
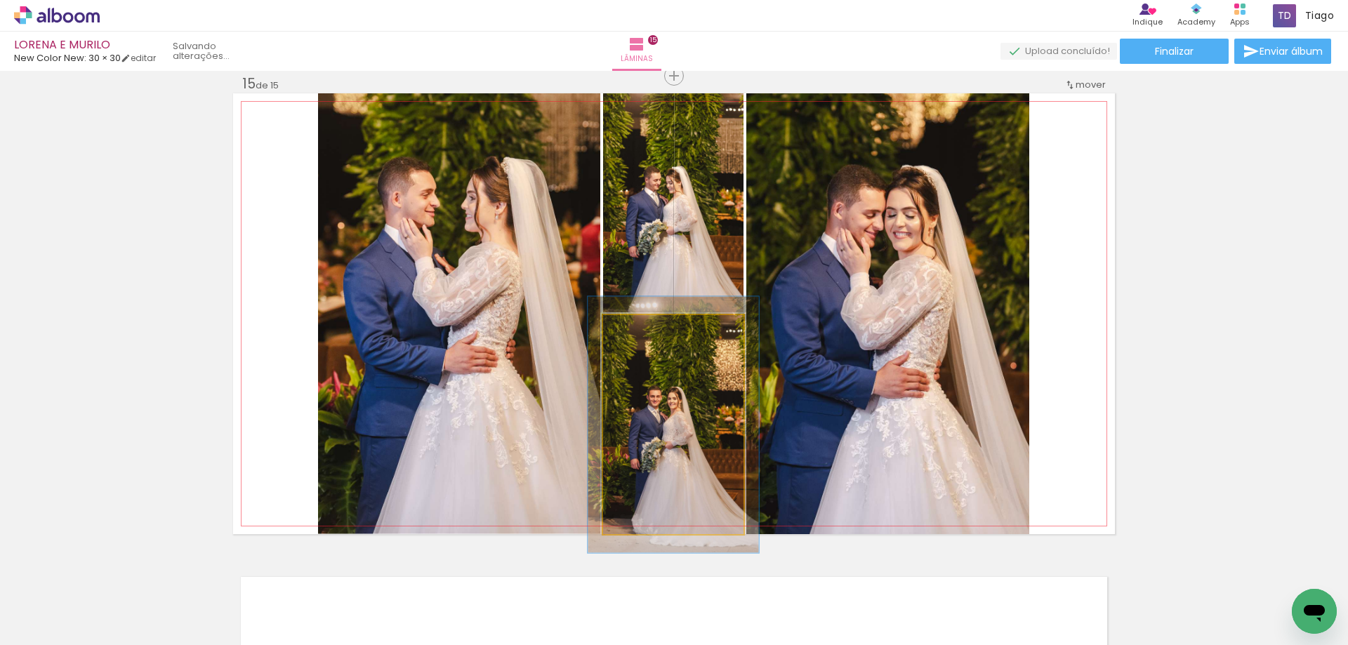
drag, startPoint x: 636, startPoint y: 336, endPoint x: 644, endPoint y: 336, distance: 8.4
type paper-slider "117"
click at [644, 336] on div at bounding box center [644, 330] width 22 height 22
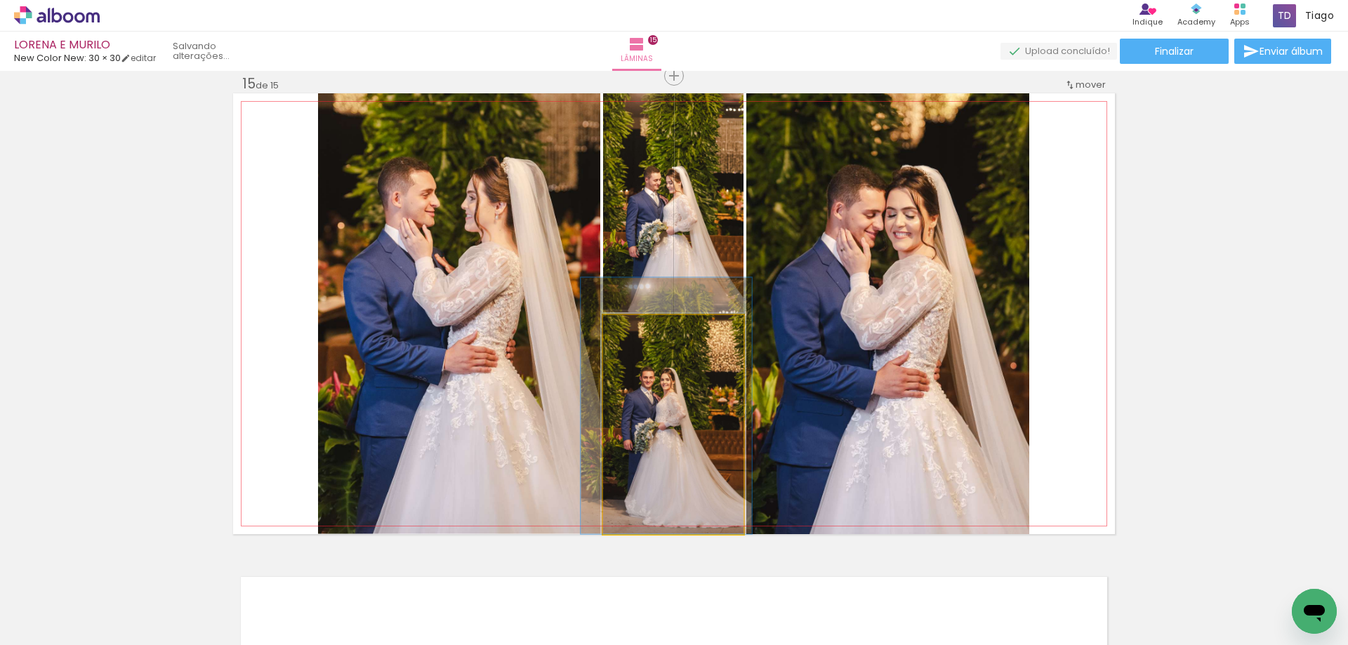
drag, startPoint x: 672, startPoint y: 411, endPoint x: 661, endPoint y: 386, distance: 26.7
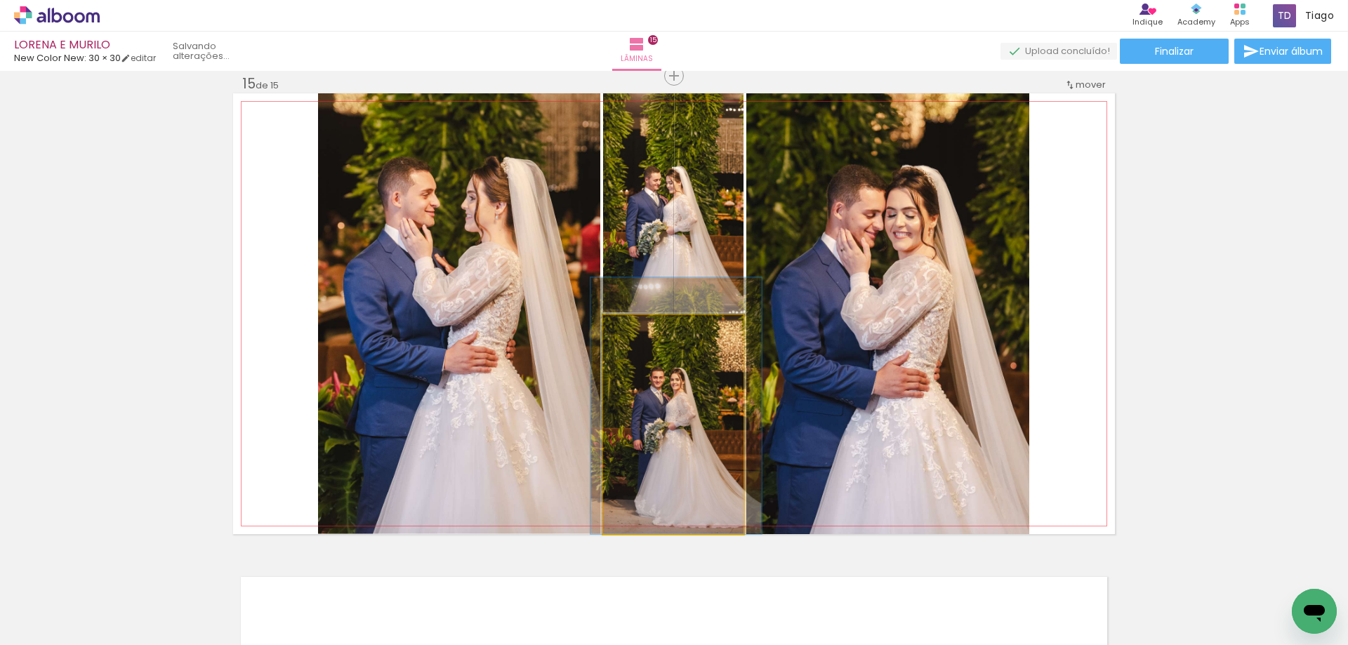
drag, startPoint x: 666, startPoint y: 387, endPoint x: 677, endPoint y: 384, distance: 10.9
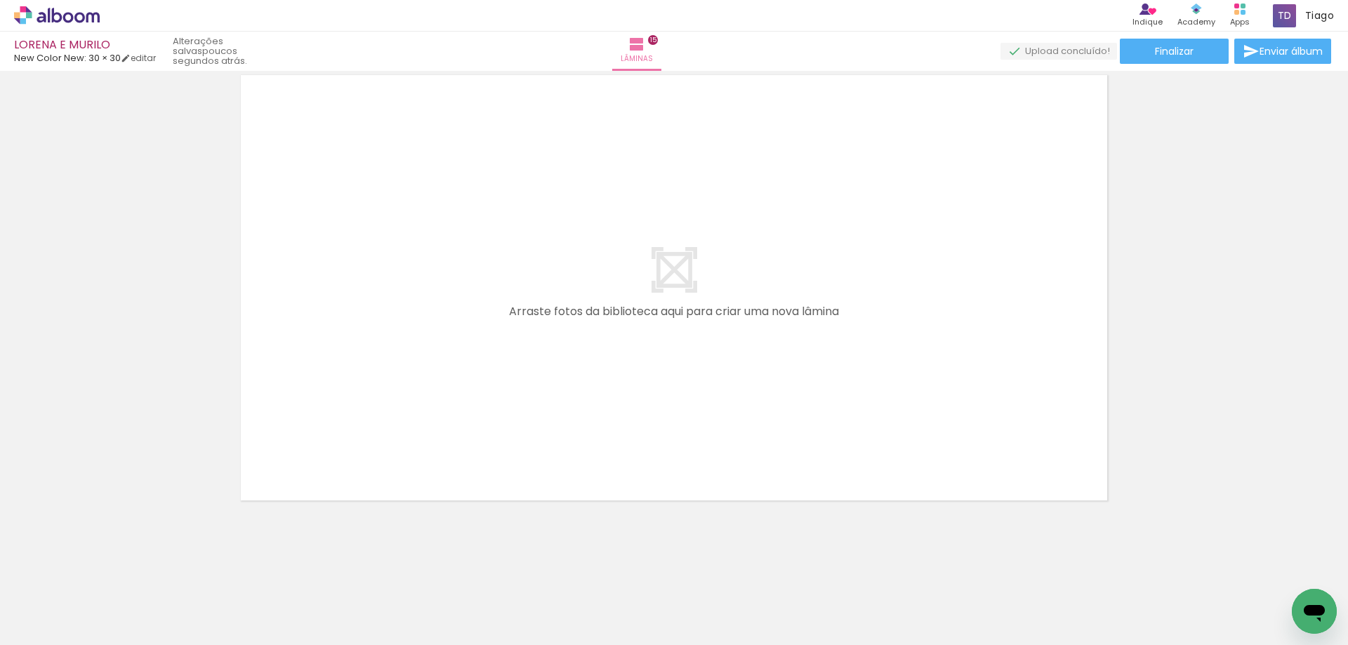
scroll to position [0, 4855]
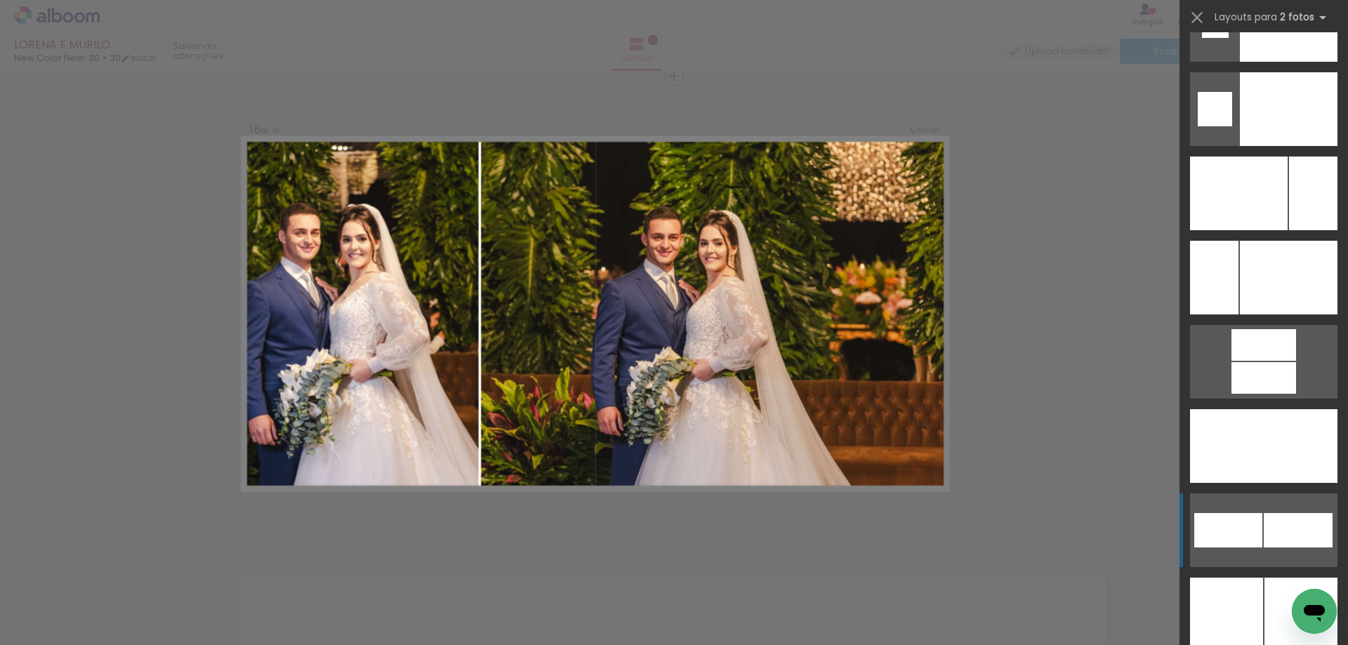
scroll to position [5966, 0]
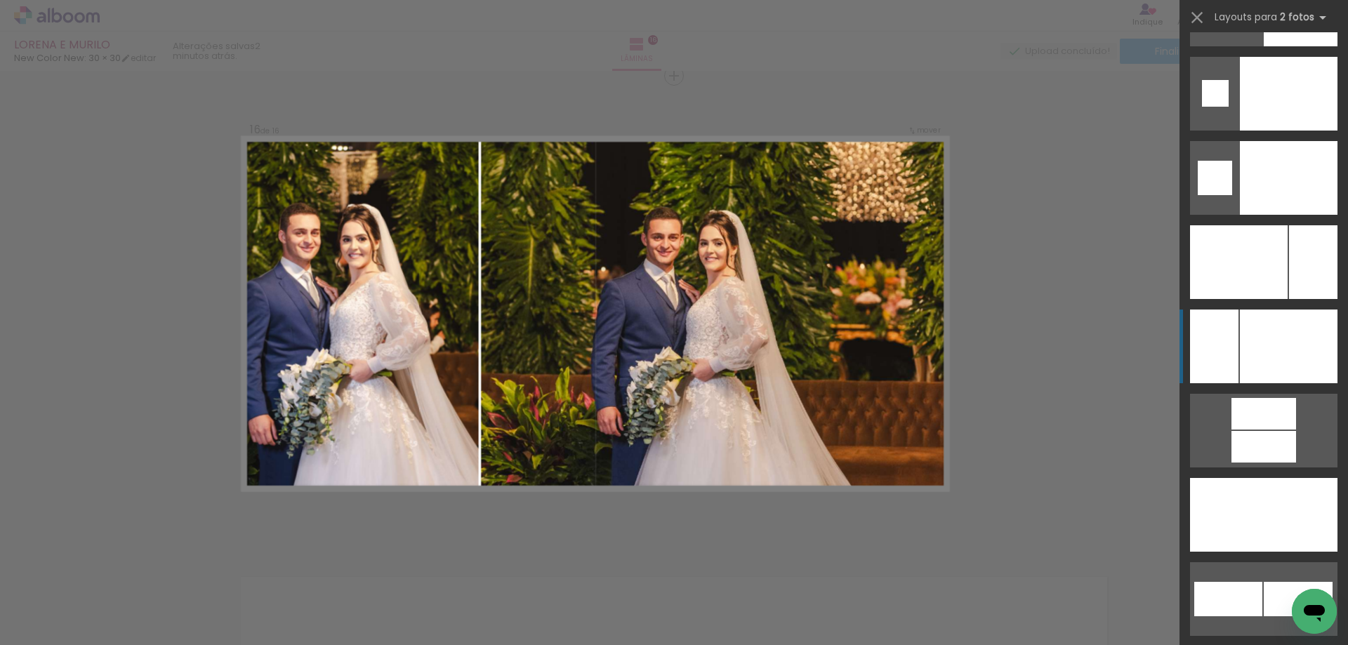
click at [1277, 131] on div at bounding box center [1289, 94] width 98 height 74
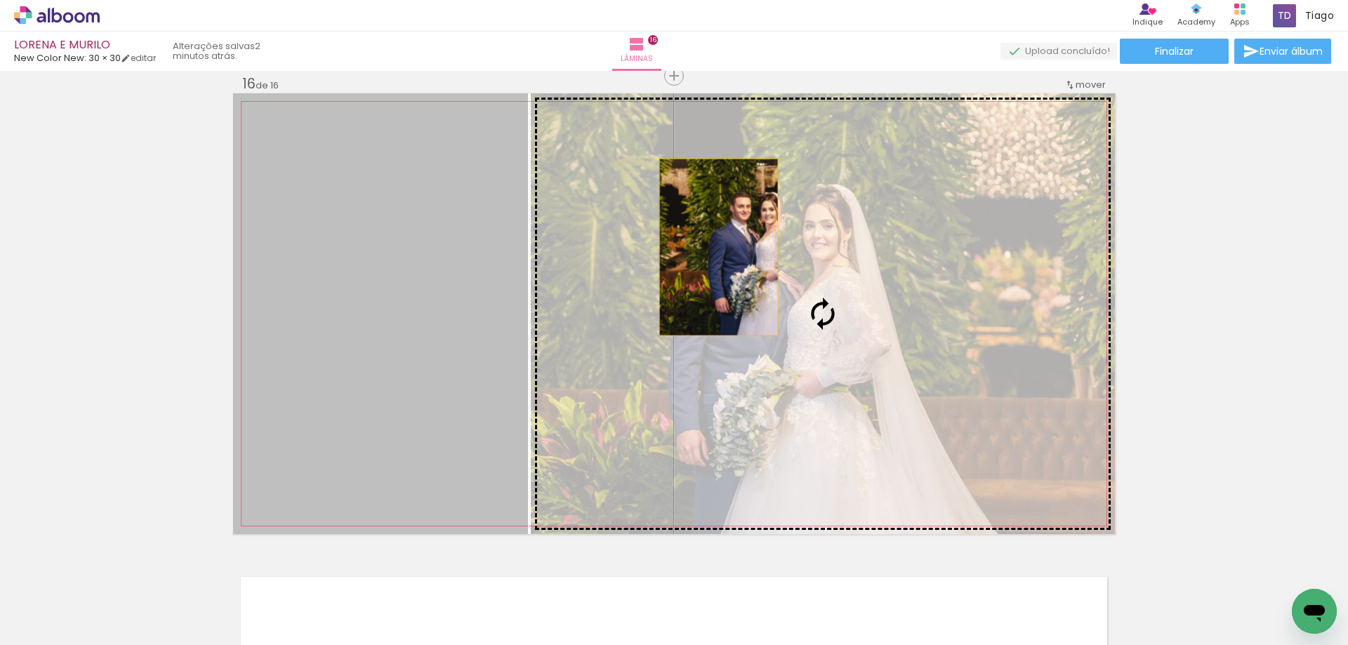
drag, startPoint x: 366, startPoint y: 244, endPoint x: 743, endPoint y: 249, distance: 376.3
click at [0, 0] on slot at bounding box center [0, 0] width 0 height 0
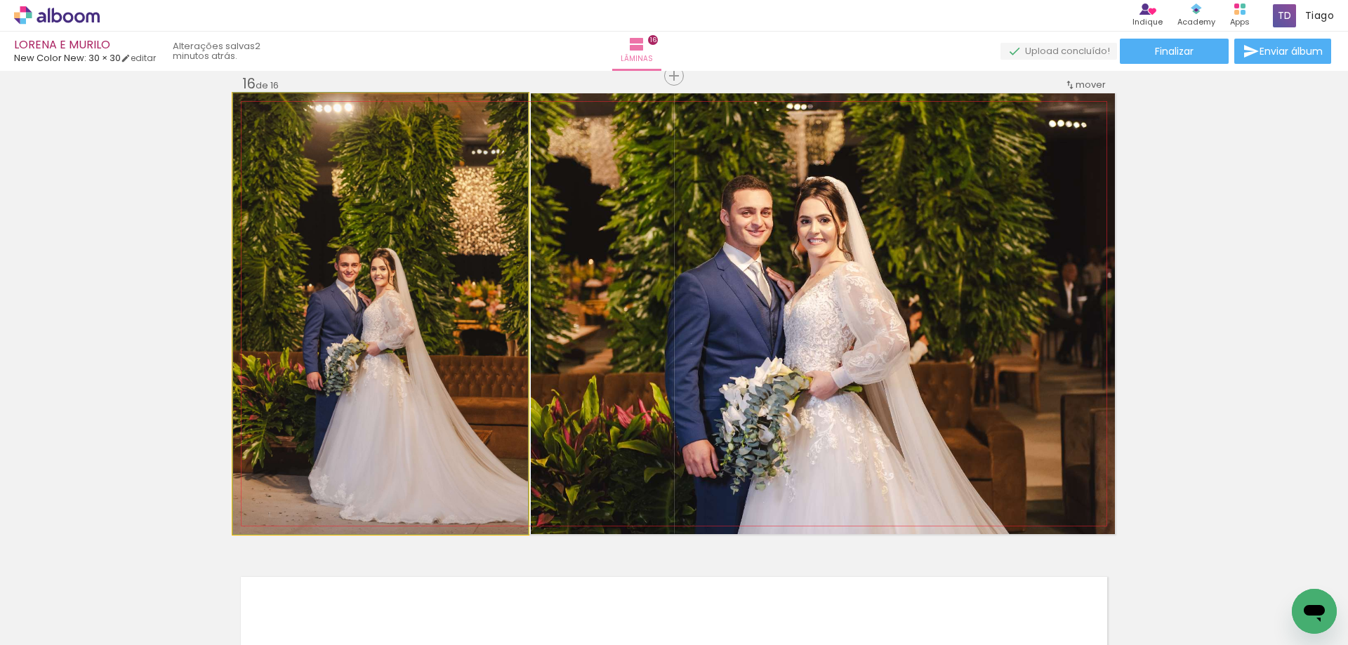
click at [380, 223] on quentale-photo at bounding box center [380, 313] width 295 height 441
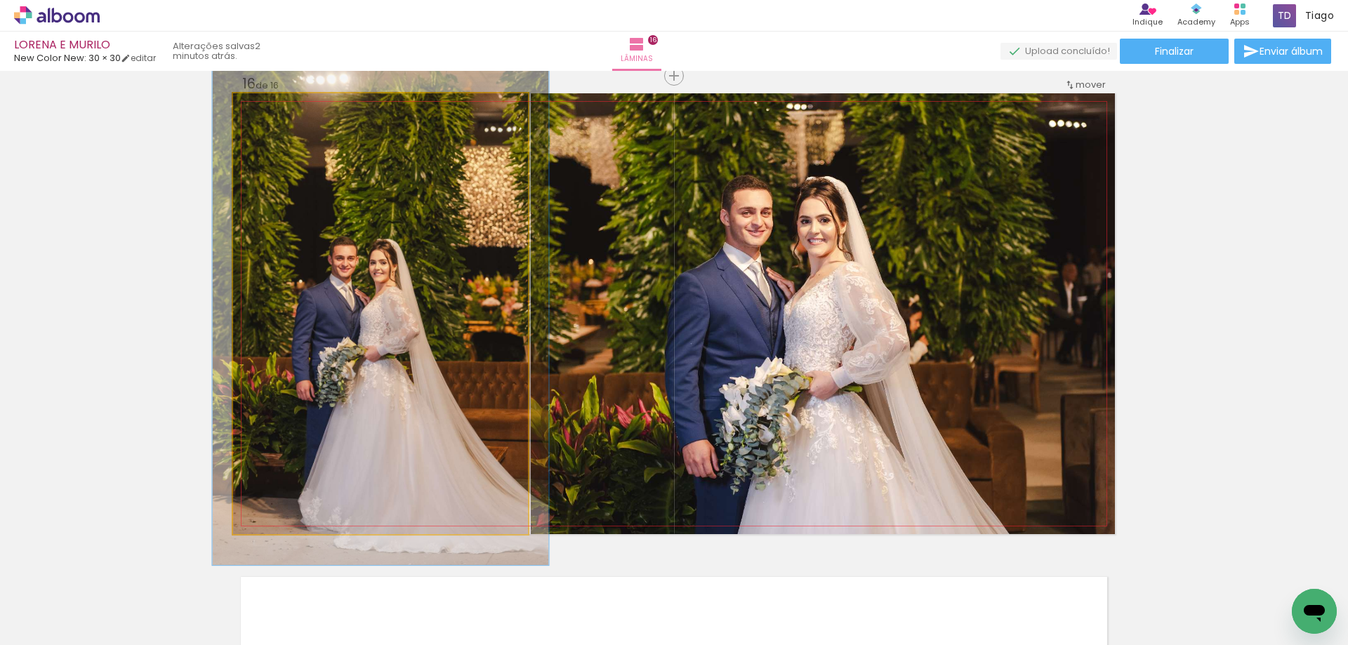
drag, startPoint x: 270, startPoint y: 107, endPoint x: 277, endPoint y: 109, distance: 7.3
type paper-slider "114"
click at [277, 109] on div at bounding box center [273, 108] width 22 height 22
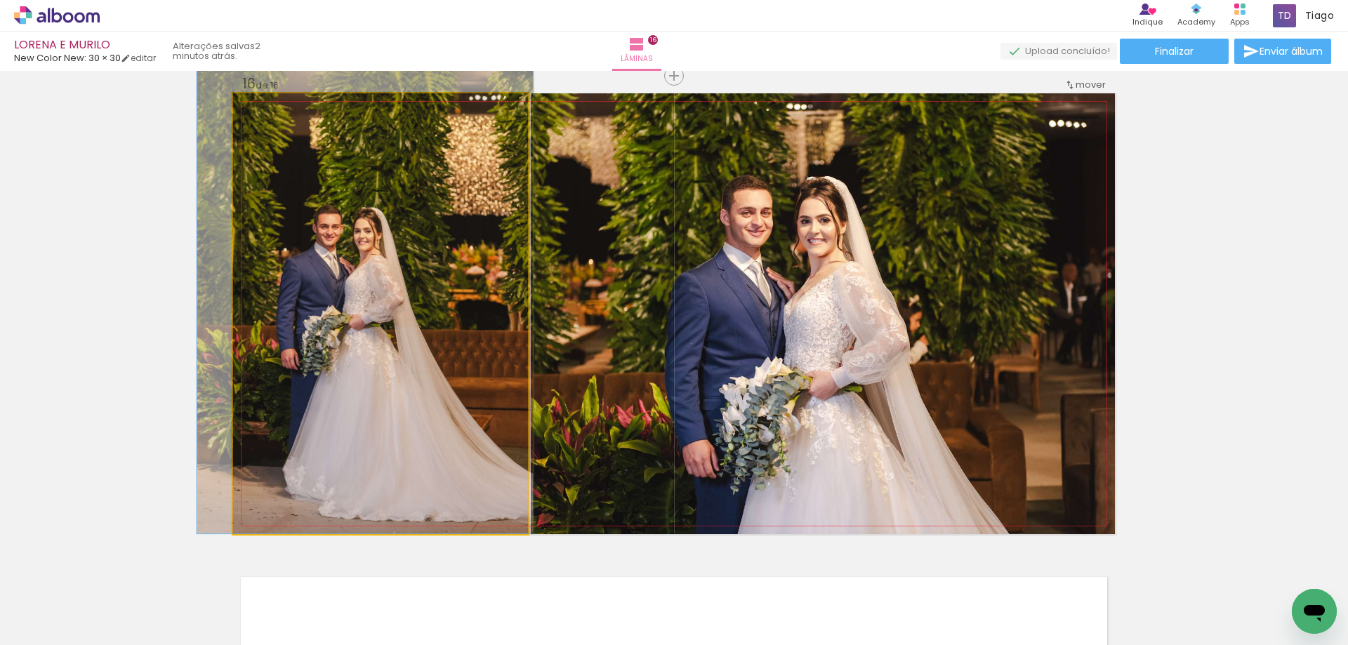
drag, startPoint x: 416, startPoint y: 237, endPoint x: 401, endPoint y: 190, distance: 50.2
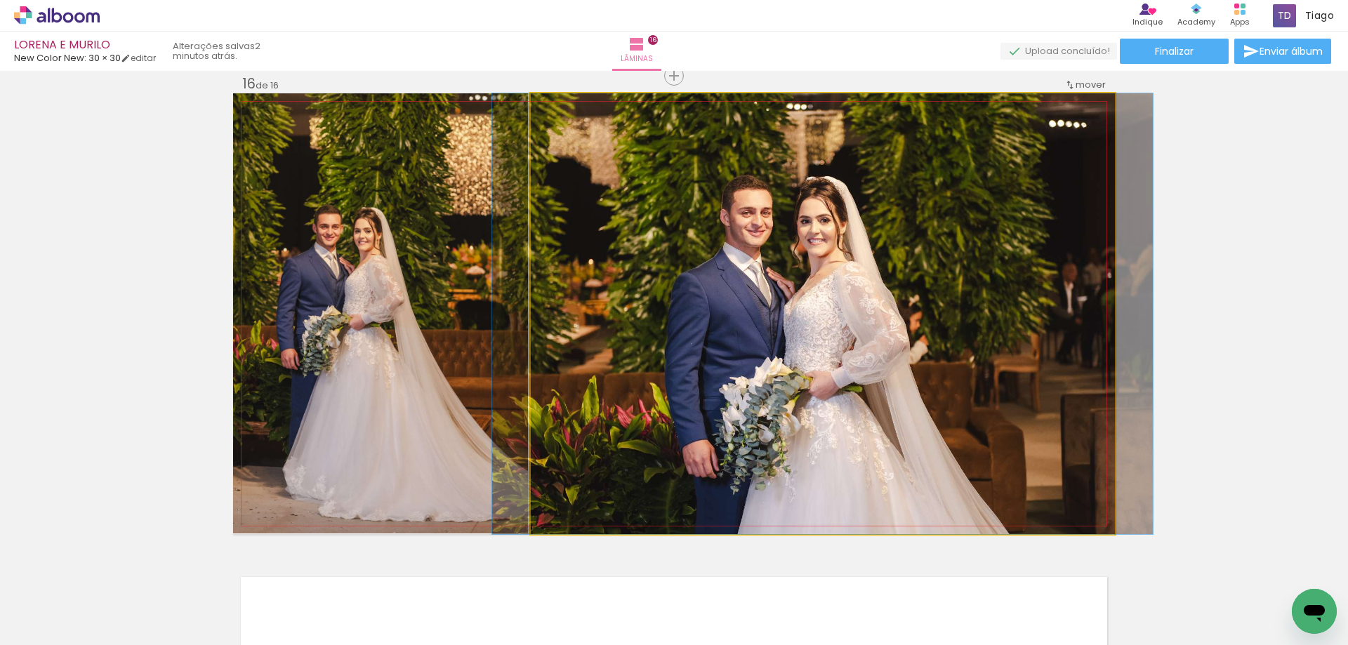
drag, startPoint x: 884, startPoint y: 233, endPoint x: 884, endPoint y: 211, distance: 22.5
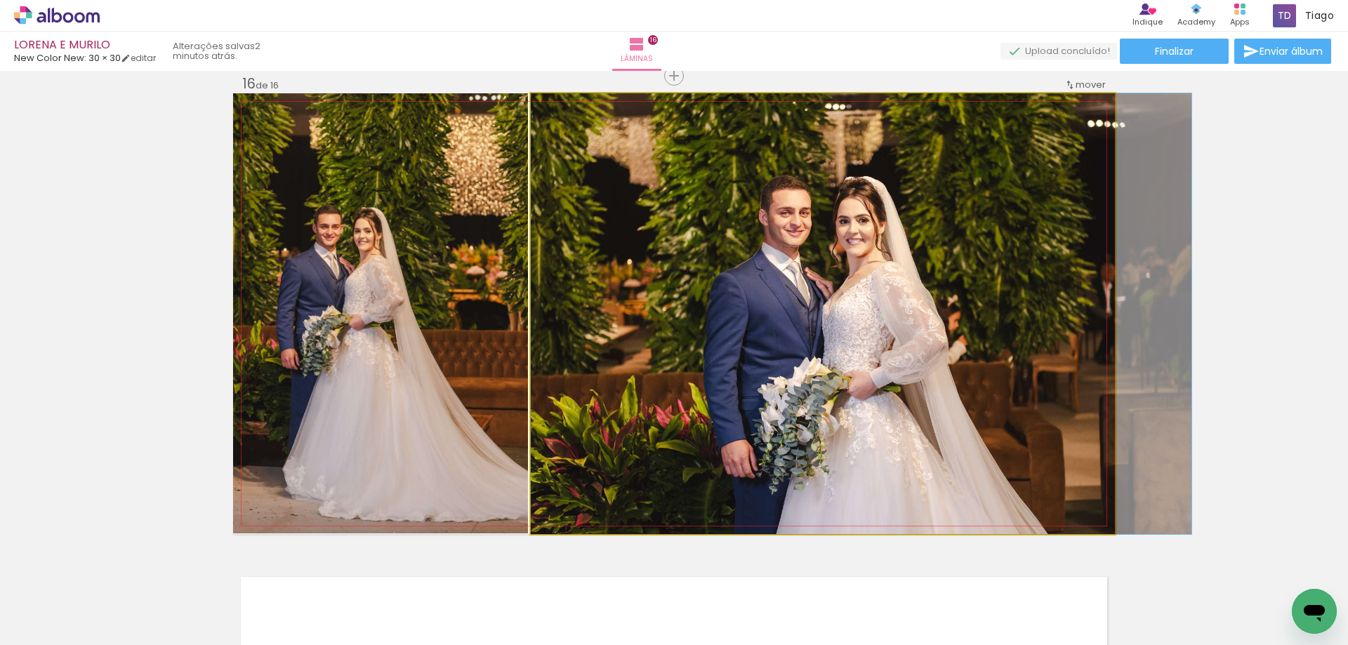
drag, startPoint x: 976, startPoint y: 369, endPoint x: 1053, endPoint y: 361, distance: 77.6
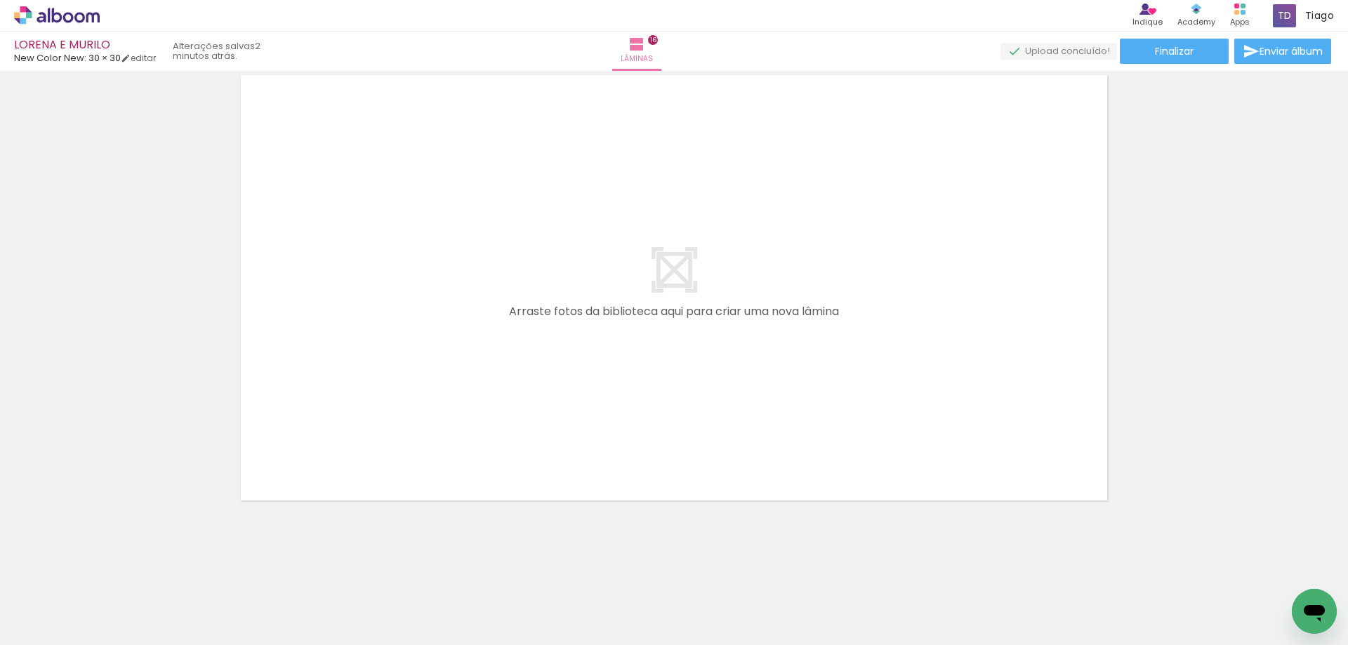
scroll to position [0, 1350]
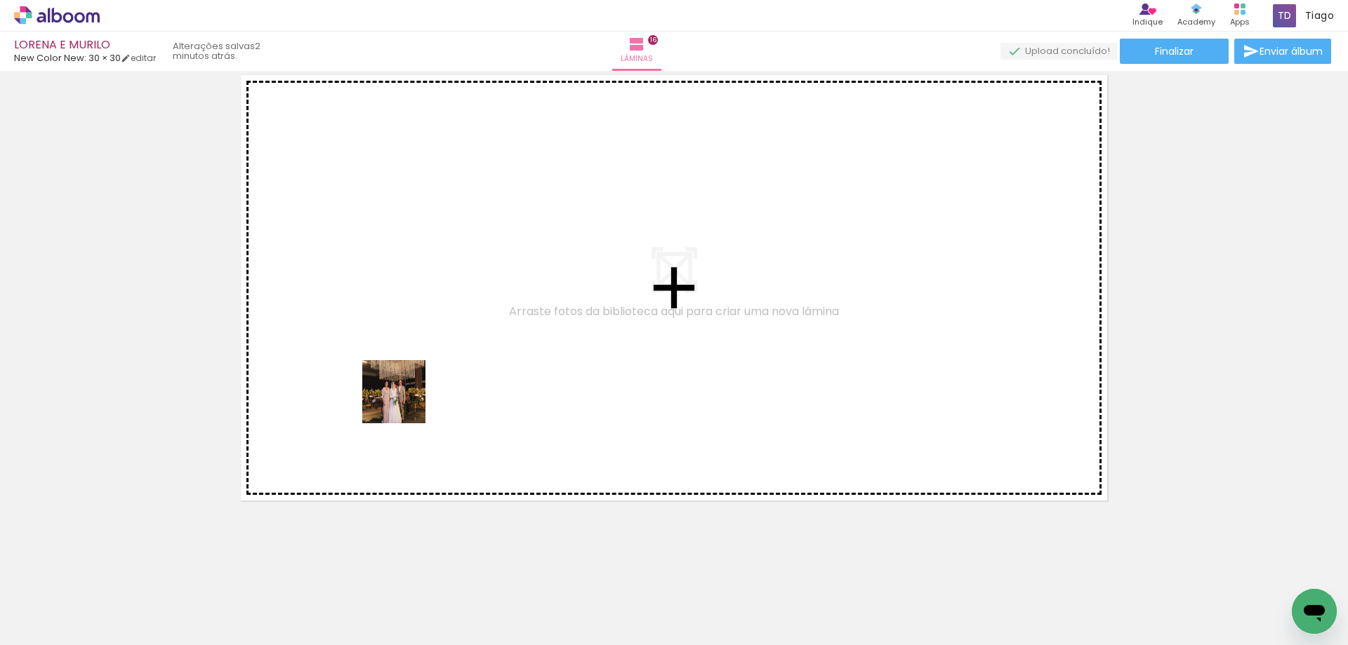
drag, startPoint x: 204, startPoint y: 602, endPoint x: 430, endPoint y: 394, distance: 307.5
click at [430, 394] on quentale-workspace at bounding box center [674, 322] width 1348 height 645
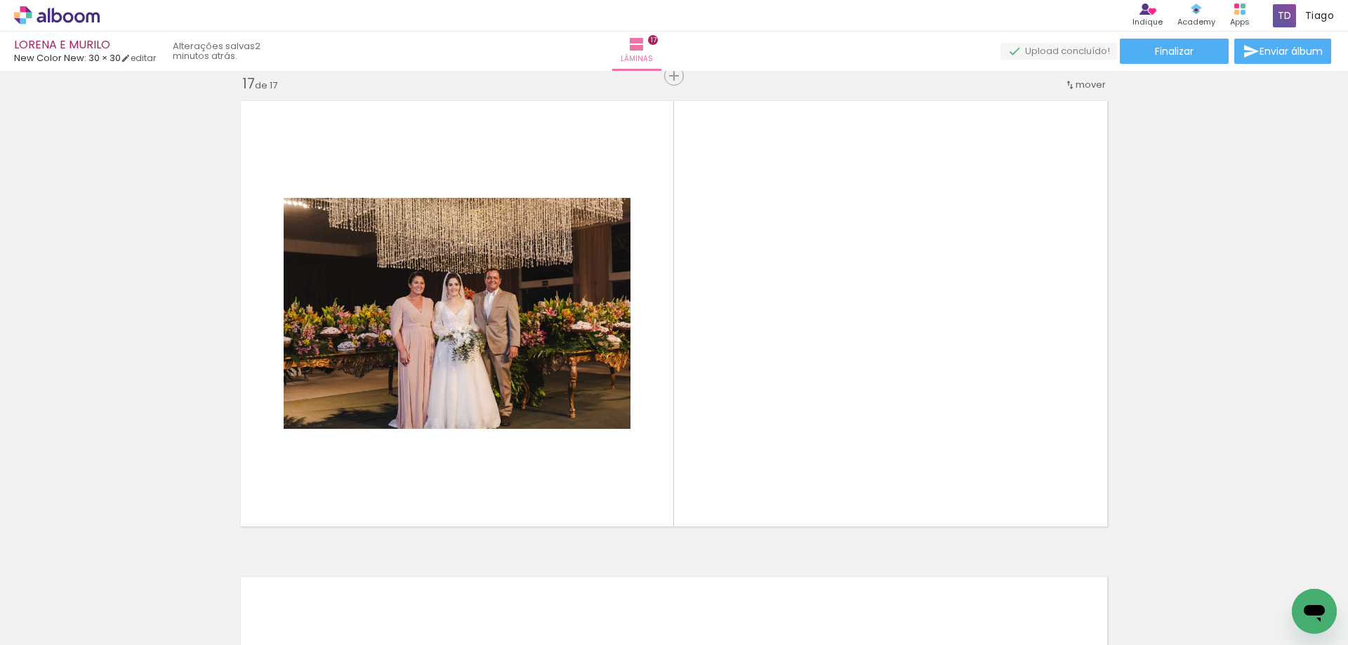
scroll to position [7633, 0]
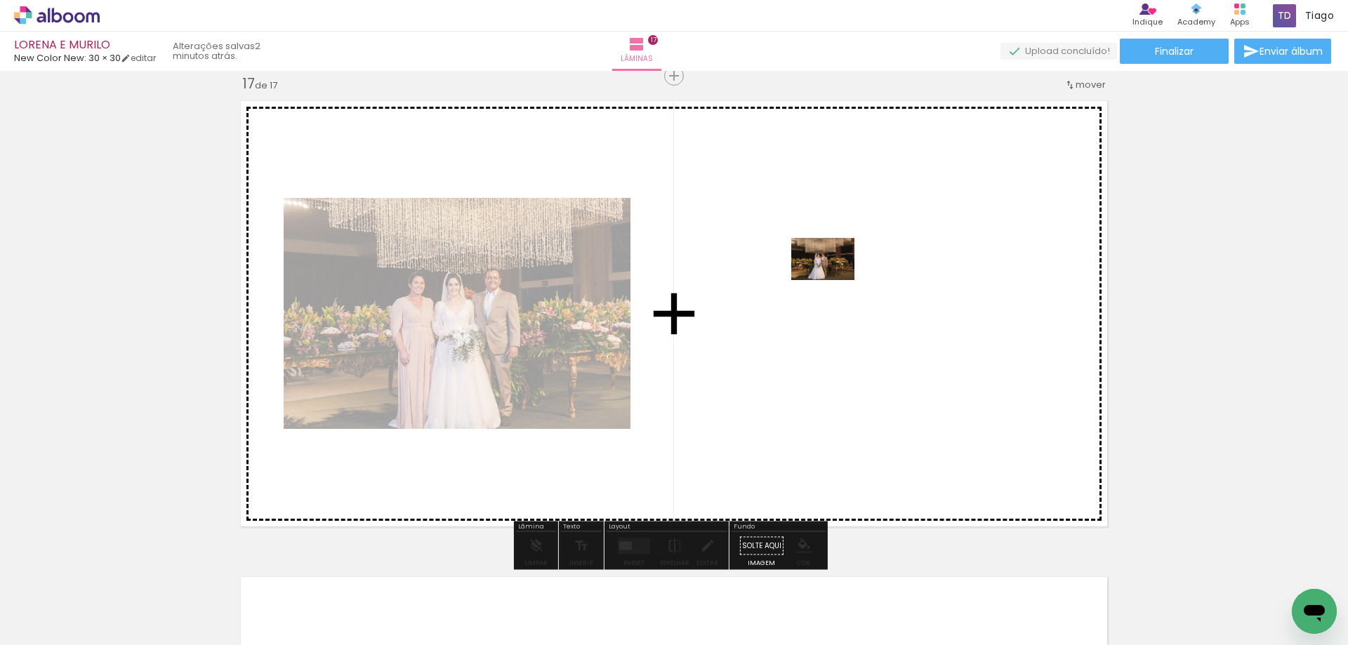
drag, startPoint x: 288, startPoint y: 604, endPoint x: 516, endPoint y: 495, distance: 252.1
click at [831, 282] on quentale-workspace at bounding box center [674, 322] width 1348 height 645
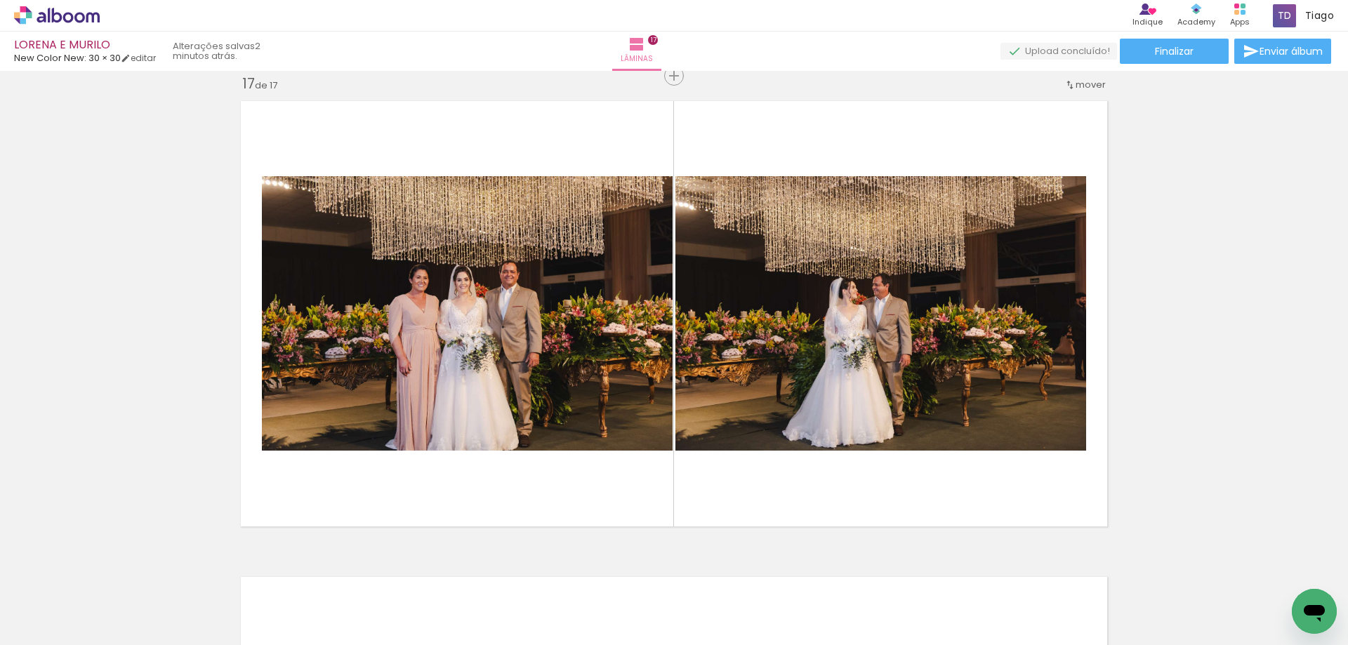
scroll to position [0, 4654]
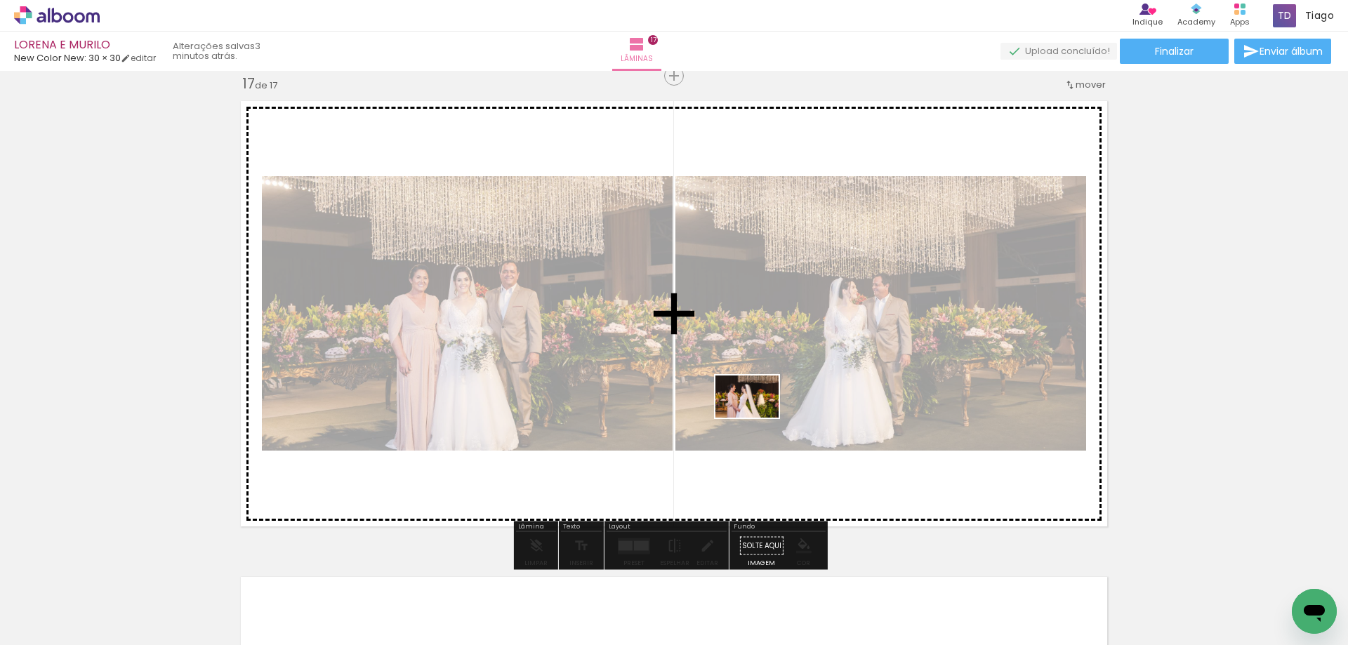
drag, startPoint x: 784, startPoint y: 557, endPoint x: 757, endPoint y: 418, distance: 141.5
click at [757, 418] on quentale-workspace at bounding box center [674, 322] width 1348 height 645
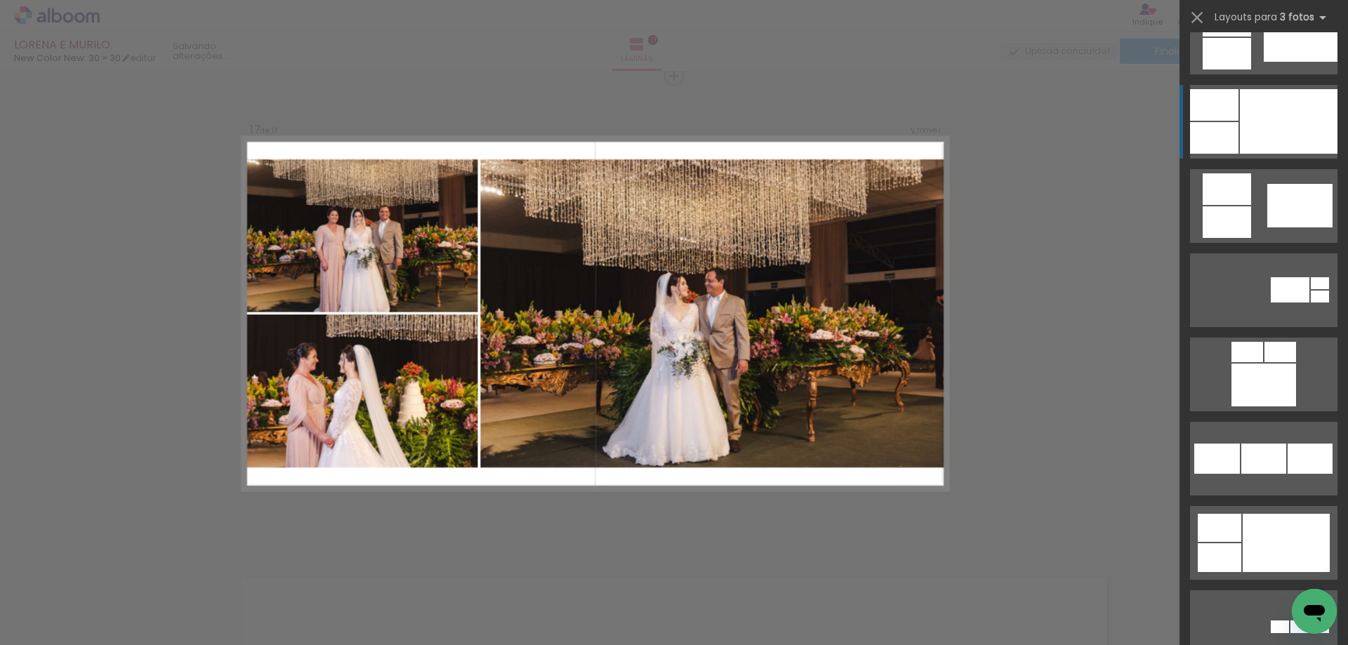
scroll to position [0, 4654]
click at [1265, 122] on div at bounding box center [1289, 121] width 98 height 65
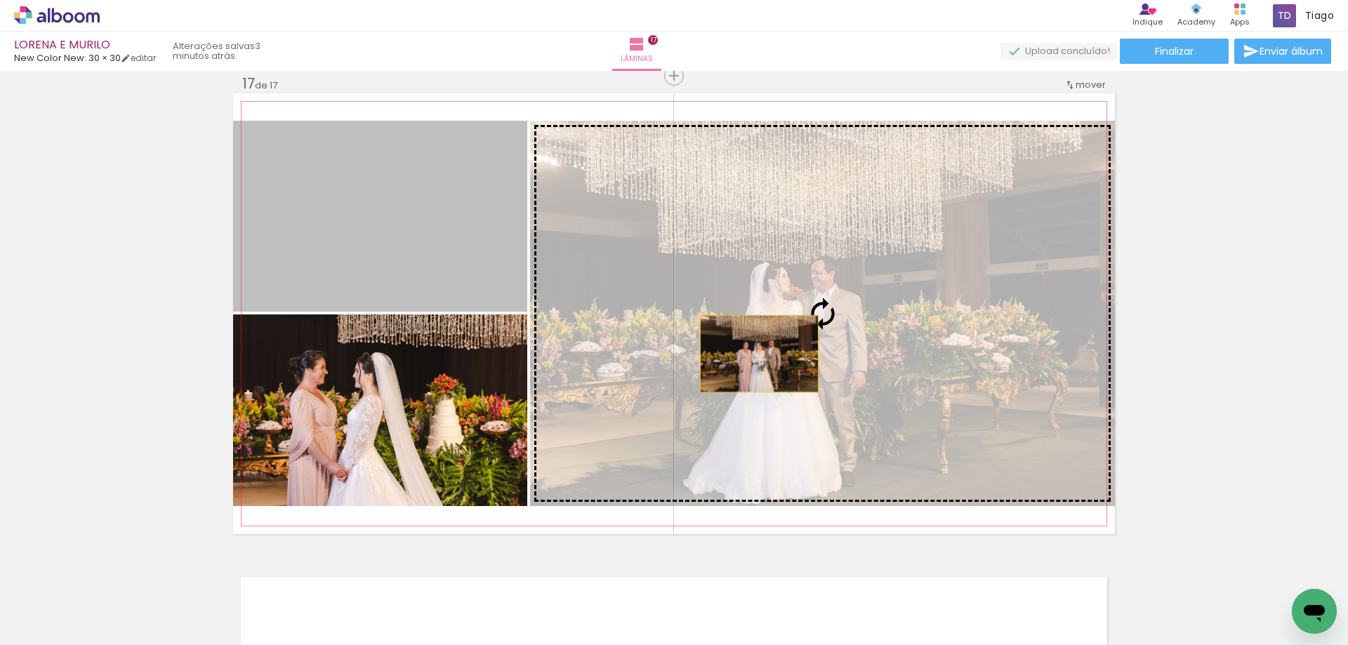
drag, startPoint x: 374, startPoint y: 267, endPoint x: 766, endPoint y: 361, distance: 403.0
click at [0, 0] on slot at bounding box center [0, 0] width 0 height 0
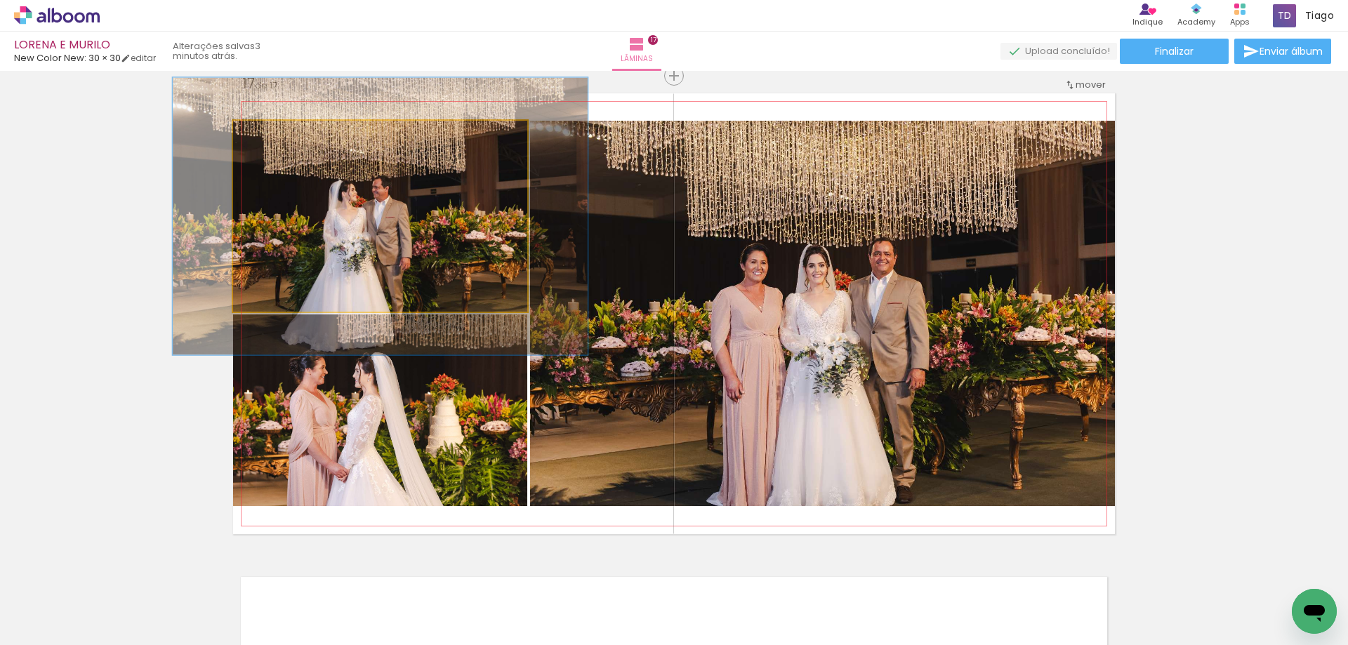
drag, startPoint x: 270, startPoint y: 136, endPoint x: 321, endPoint y: 166, distance: 60.1
type paper-slider "151"
click at [294, 137] on div at bounding box center [285, 135] width 22 height 22
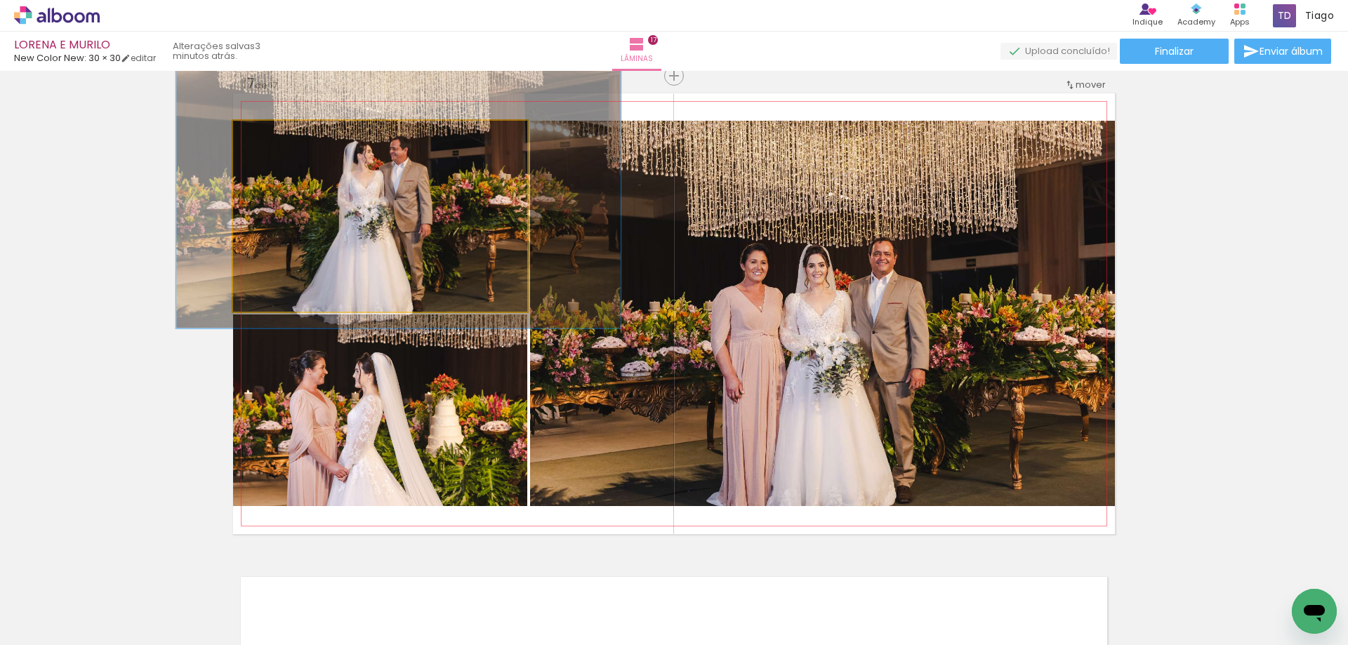
drag, startPoint x: 361, startPoint y: 189, endPoint x: 380, endPoint y: 152, distance: 40.8
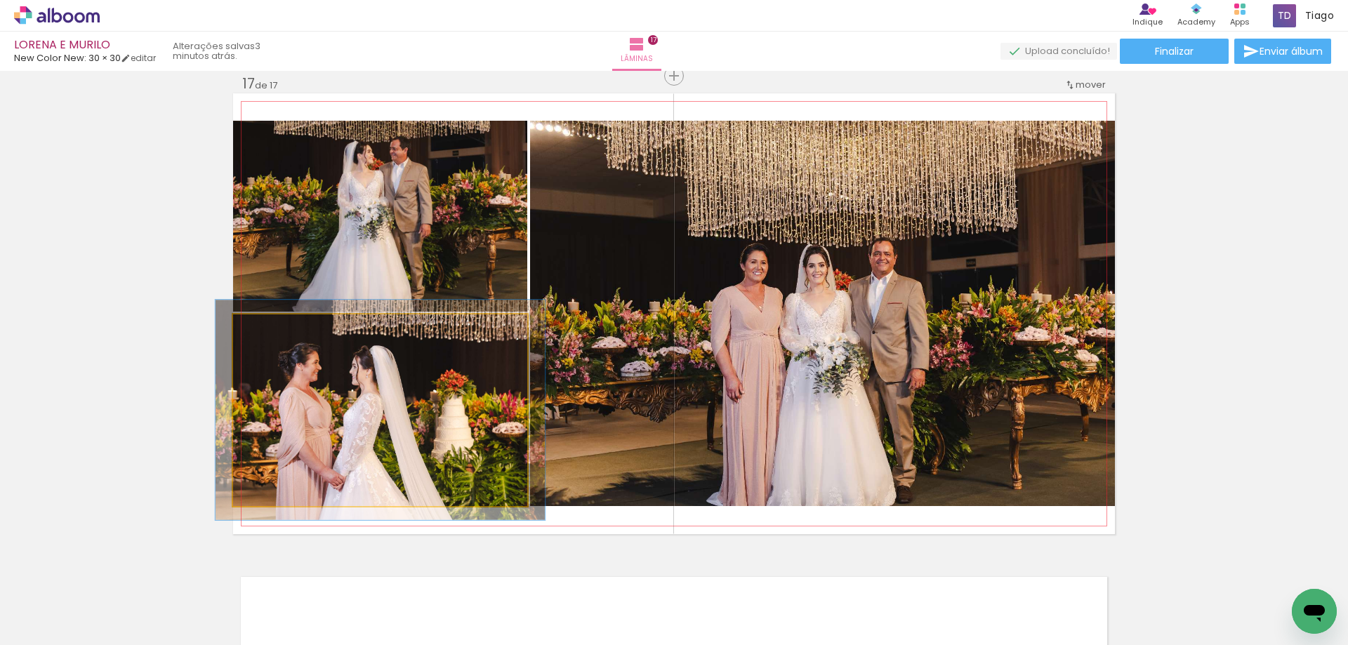
drag, startPoint x: 269, startPoint y: 328, endPoint x: 277, endPoint y: 330, distance: 8.0
type paper-slider "116"
click at [277, 330] on div at bounding box center [271, 329] width 22 height 22
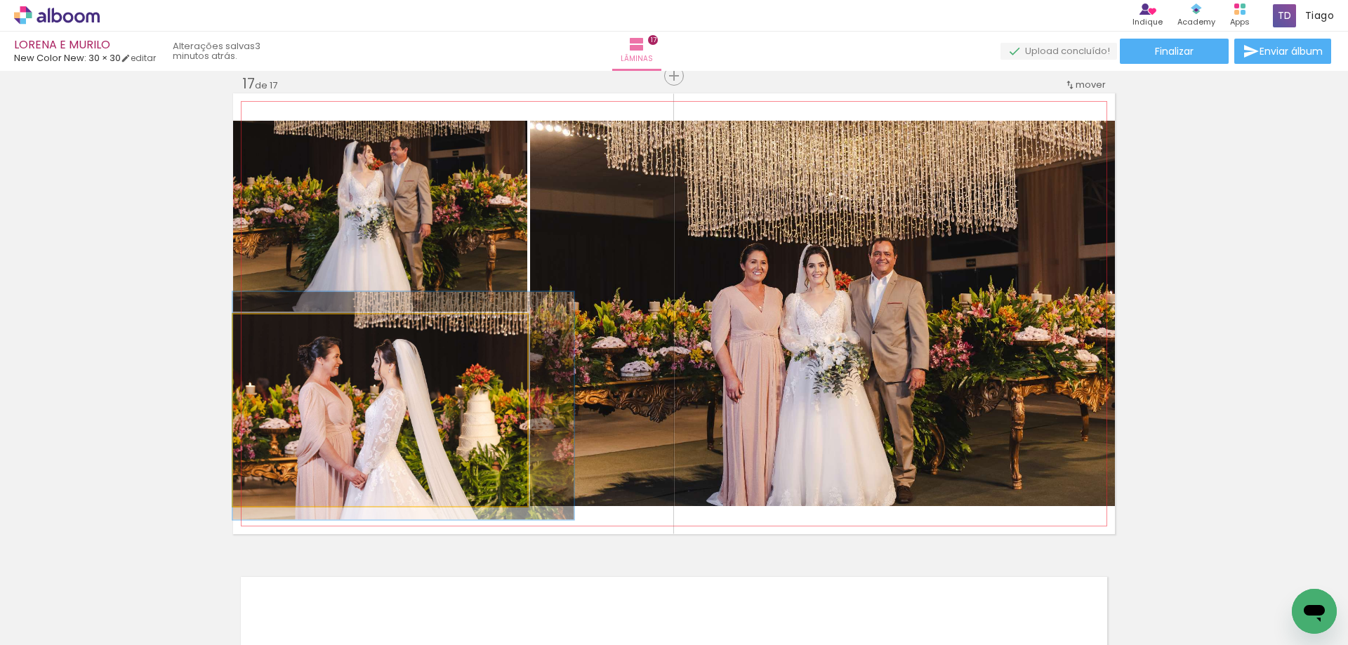
drag, startPoint x: 310, startPoint y: 378, endPoint x: 350, endPoint y: 375, distance: 40.1
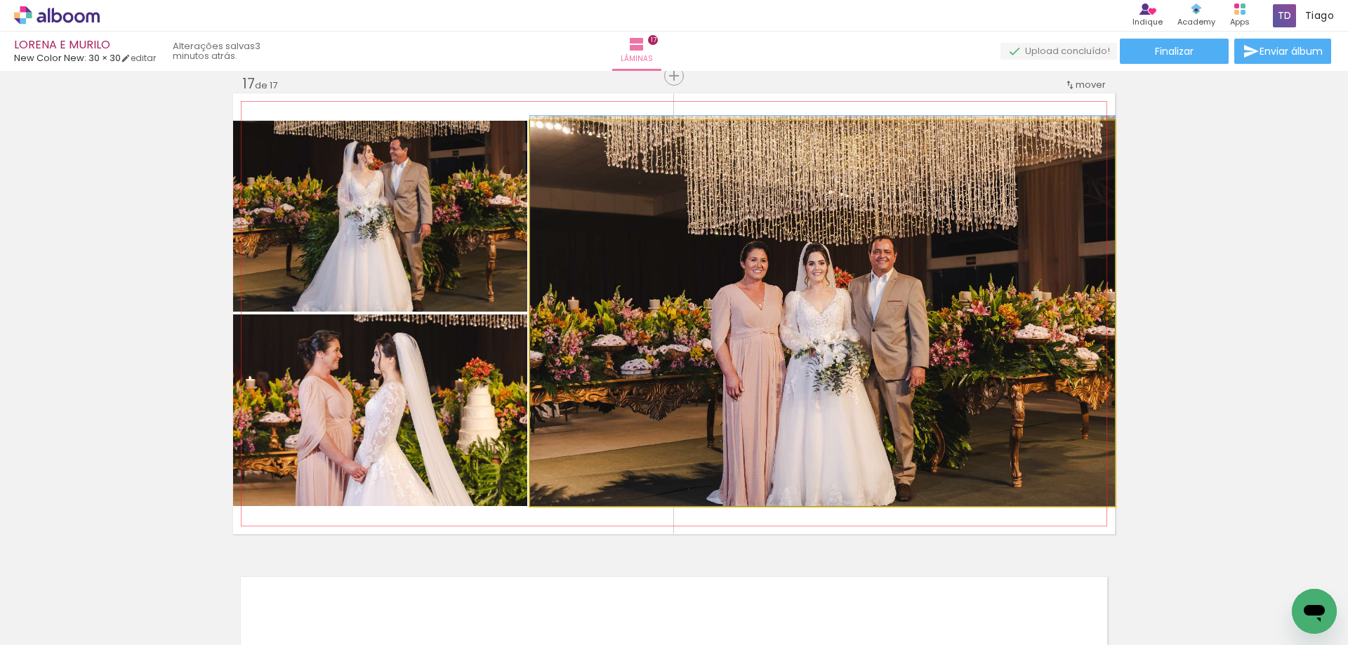
drag, startPoint x: 925, startPoint y: 345, endPoint x: 929, endPoint y: 324, distance: 22.2
drag, startPoint x: 881, startPoint y: 321, endPoint x: 633, endPoint y: 201, distance: 275.3
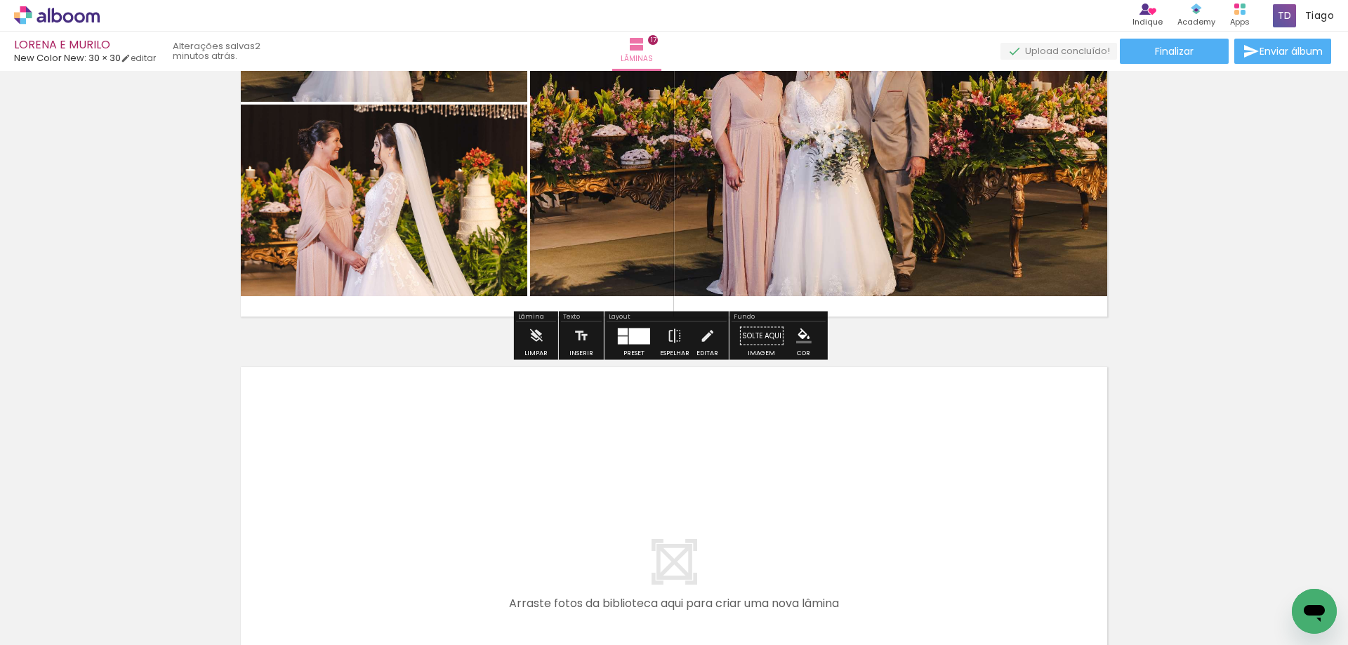
scroll to position [7924, 0]
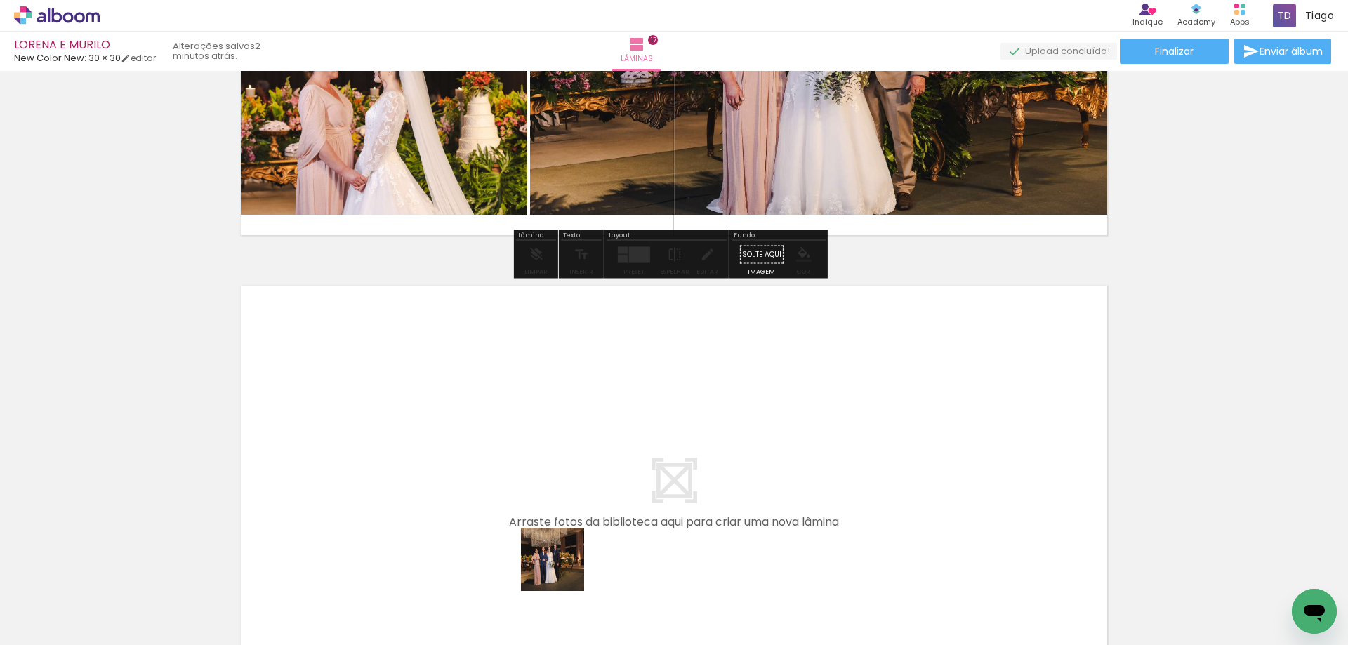
drag, startPoint x: 549, startPoint y: 602, endPoint x: 637, endPoint y: 458, distance: 168.9
click at [637, 458] on quentale-workspace at bounding box center [674, 322] width 1348 height 645
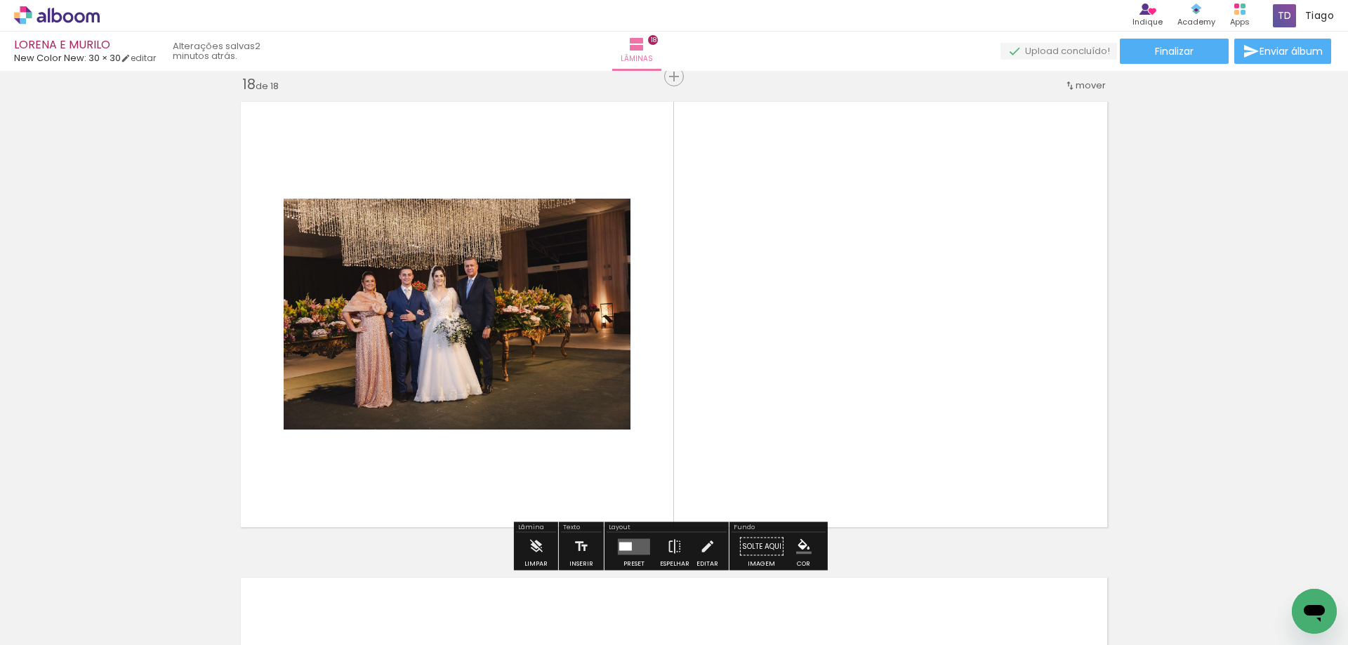
scroll to position [8109, 0]
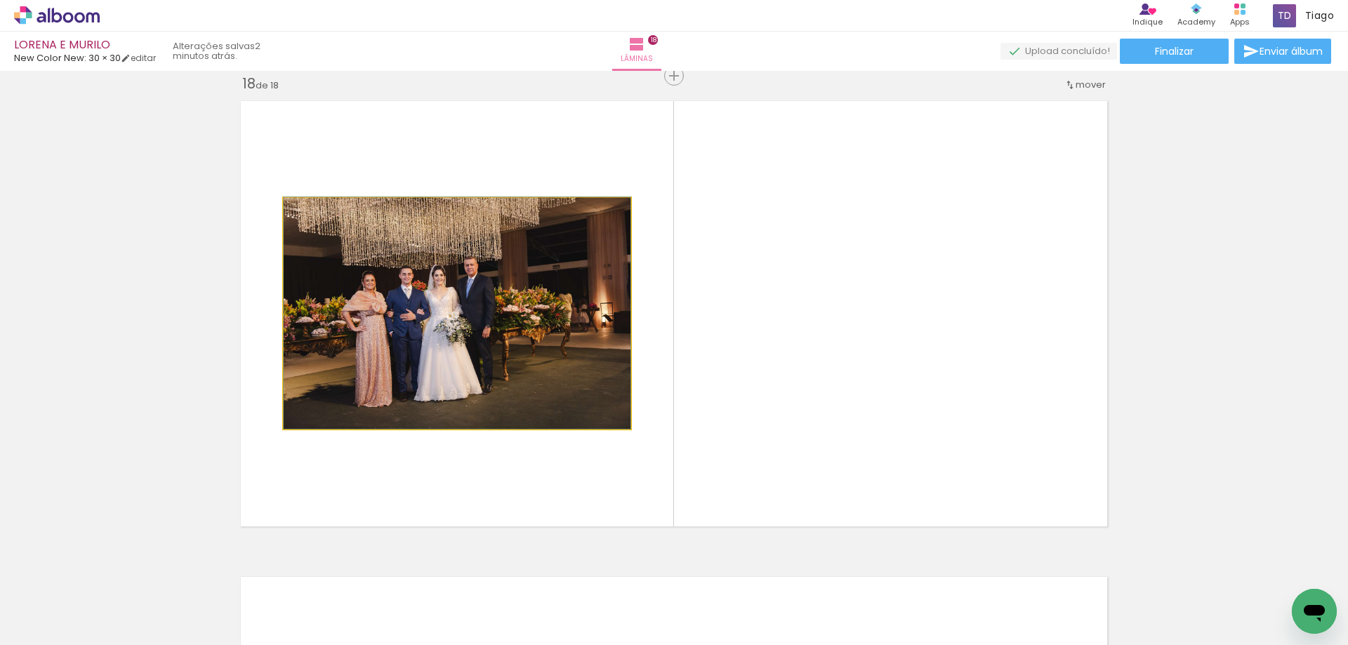
drag, startPoint x: 508, startPoint y: 361, endPoint x: 360, endPoint y: 336, distance: 150.2
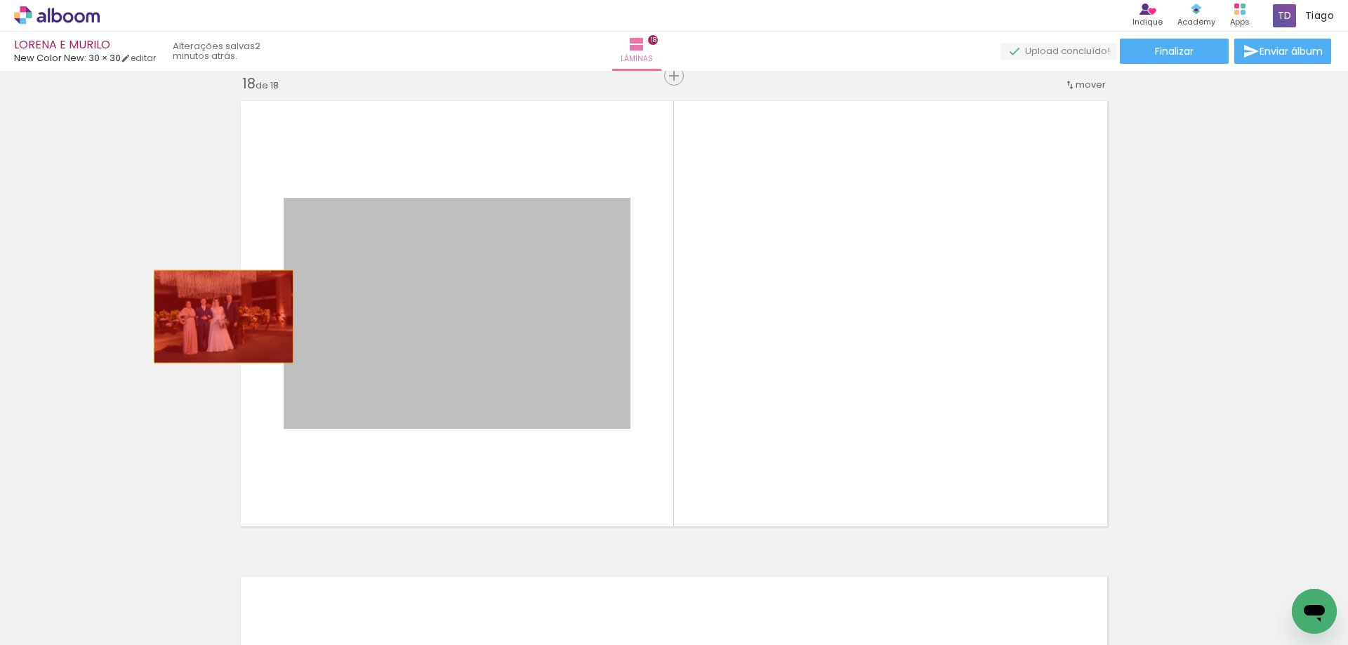
drag, startPoint x: 218, startPoint y: 317, endPoint x: 17, endPoint y: 178, distance: 244.7
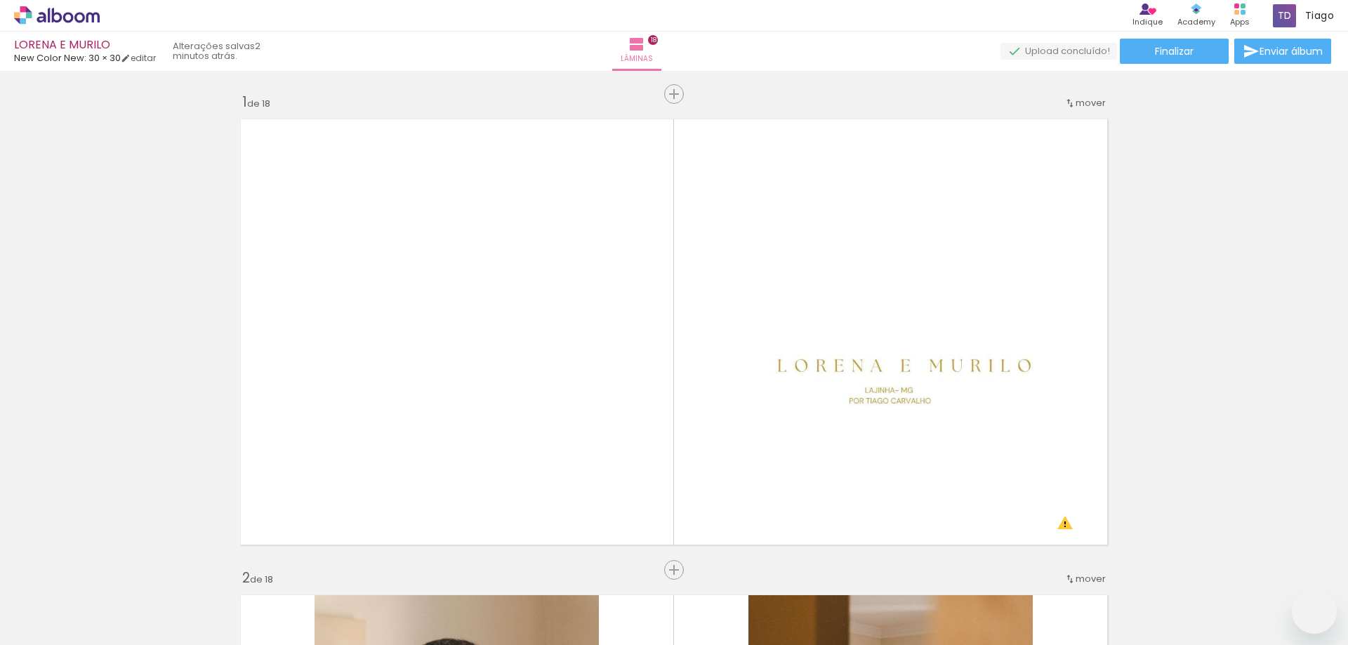
click at [115, 635] on iron-horizontal-list at bounding box center [101, 601] width 28 height 88
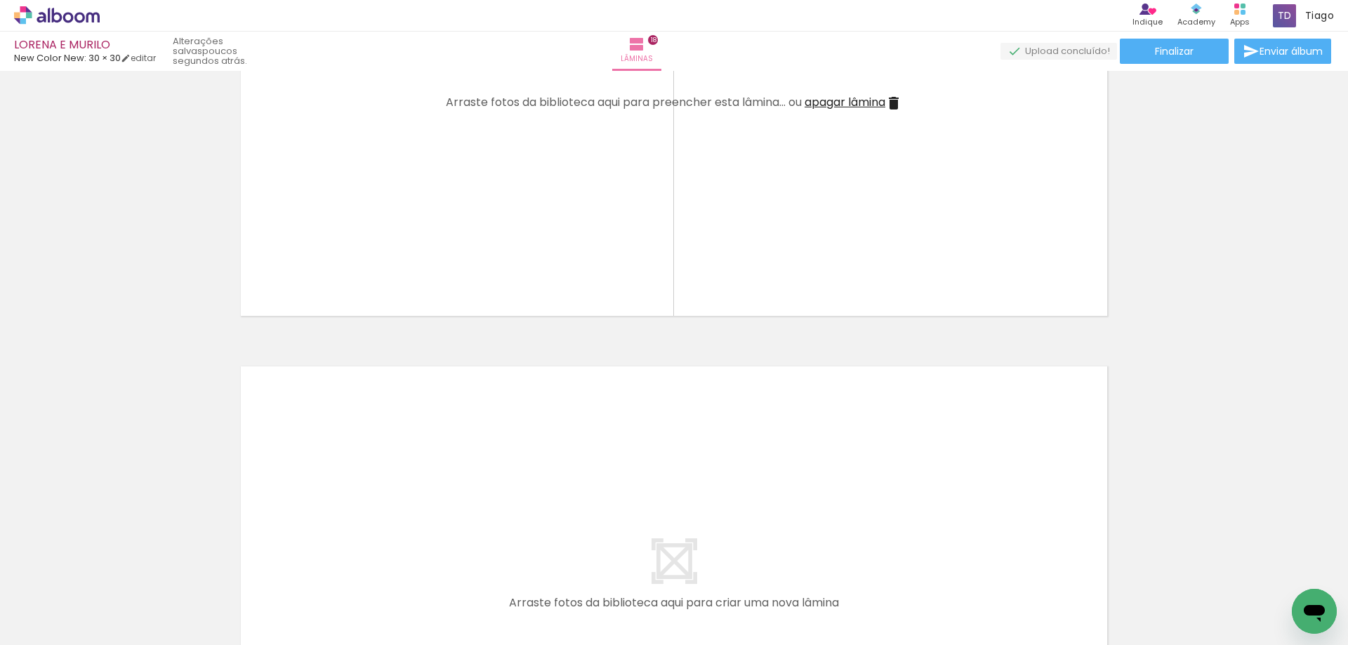
scroll to position [0, 5030]
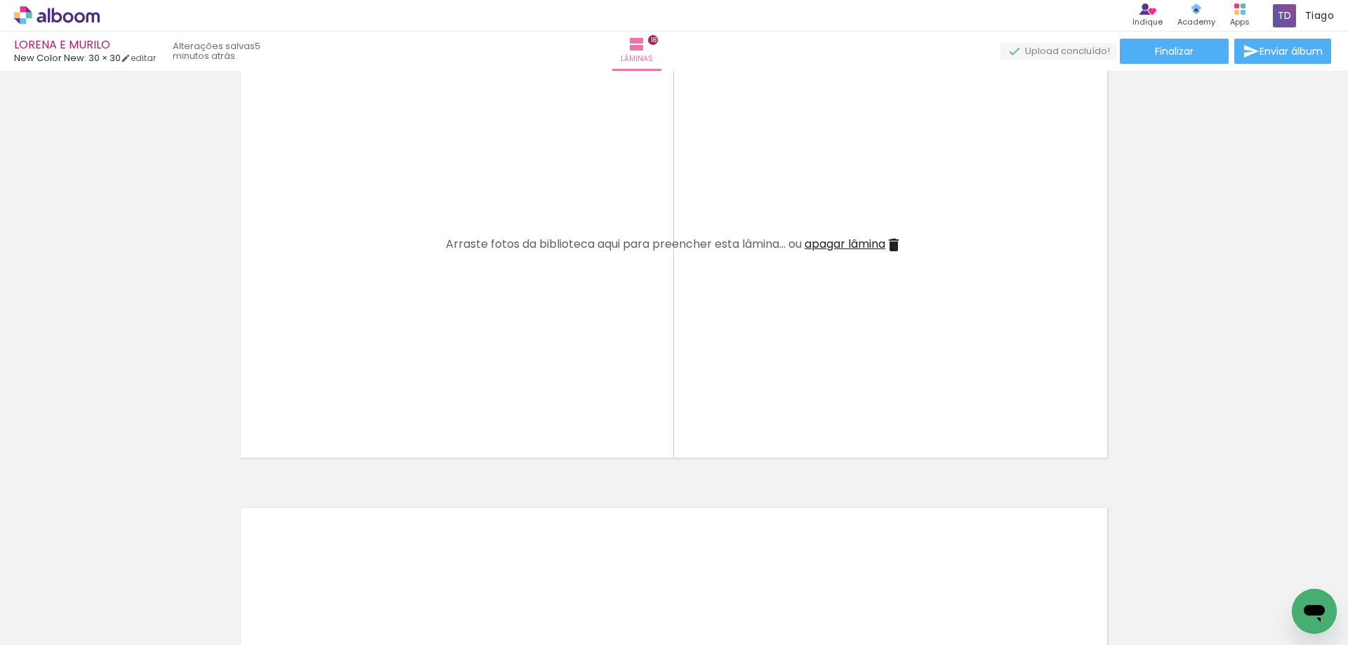
scroll to position [8179, 0]
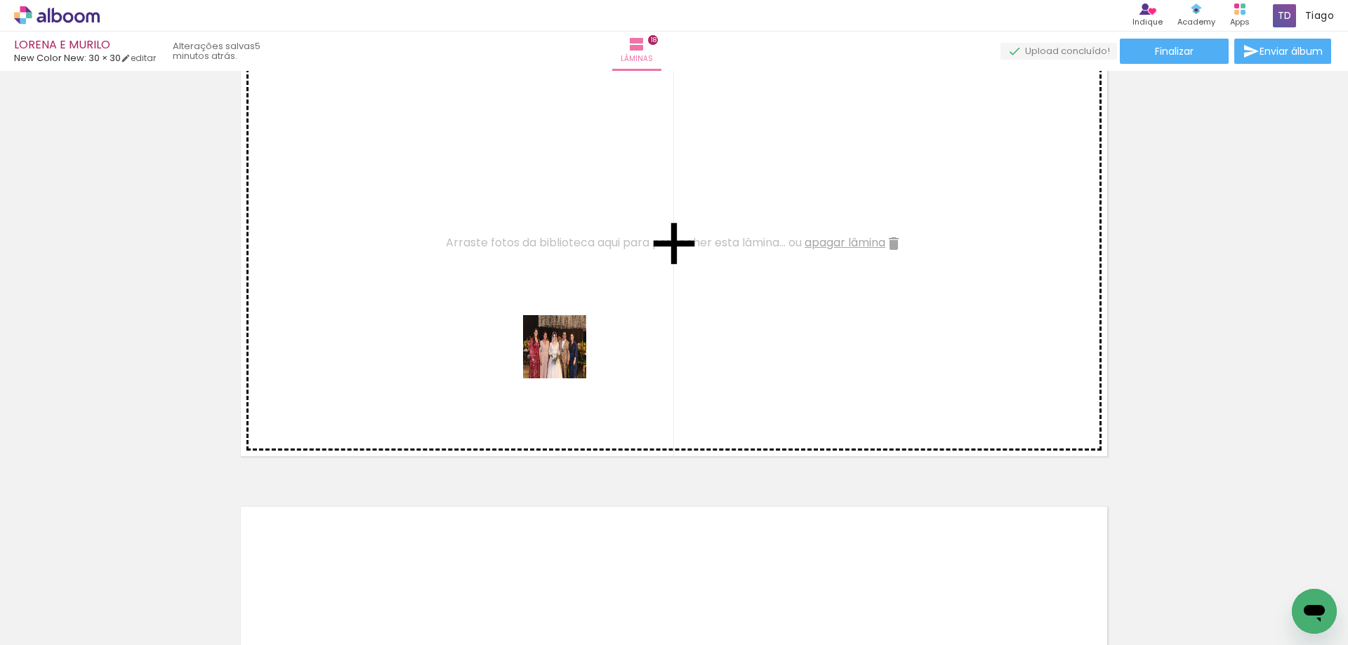
drag, startPoint x: 418, startPoint y: 457, endPoint x: 532, endPoint y: 576, distance: 164.8
click at [616, 326] on quentale-workspace at bounding box center [674, 322] width 1348 height 645
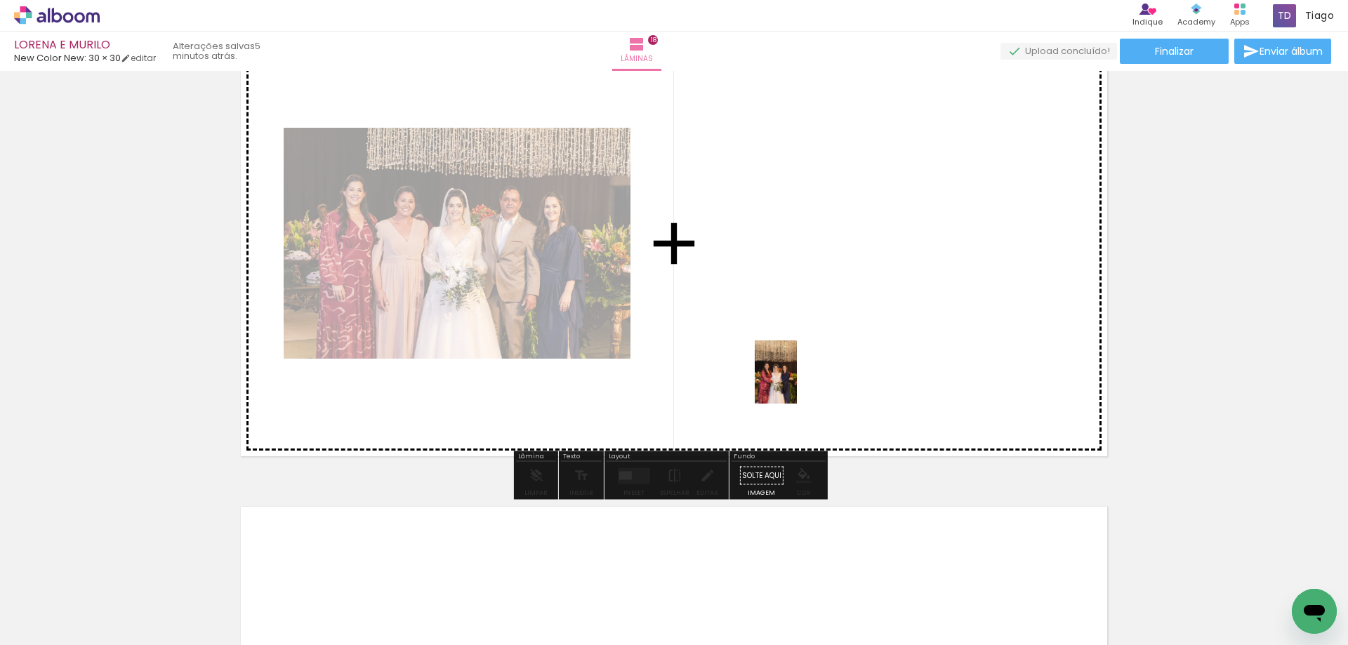
drag, startPoint x: 470, startPoint y: 607, endPoint x: 736, endPoint y: 489, distance: 291.0
click at [797, 382] on quentale-workspace at bounding box center [674, 322] width 1348 height 645
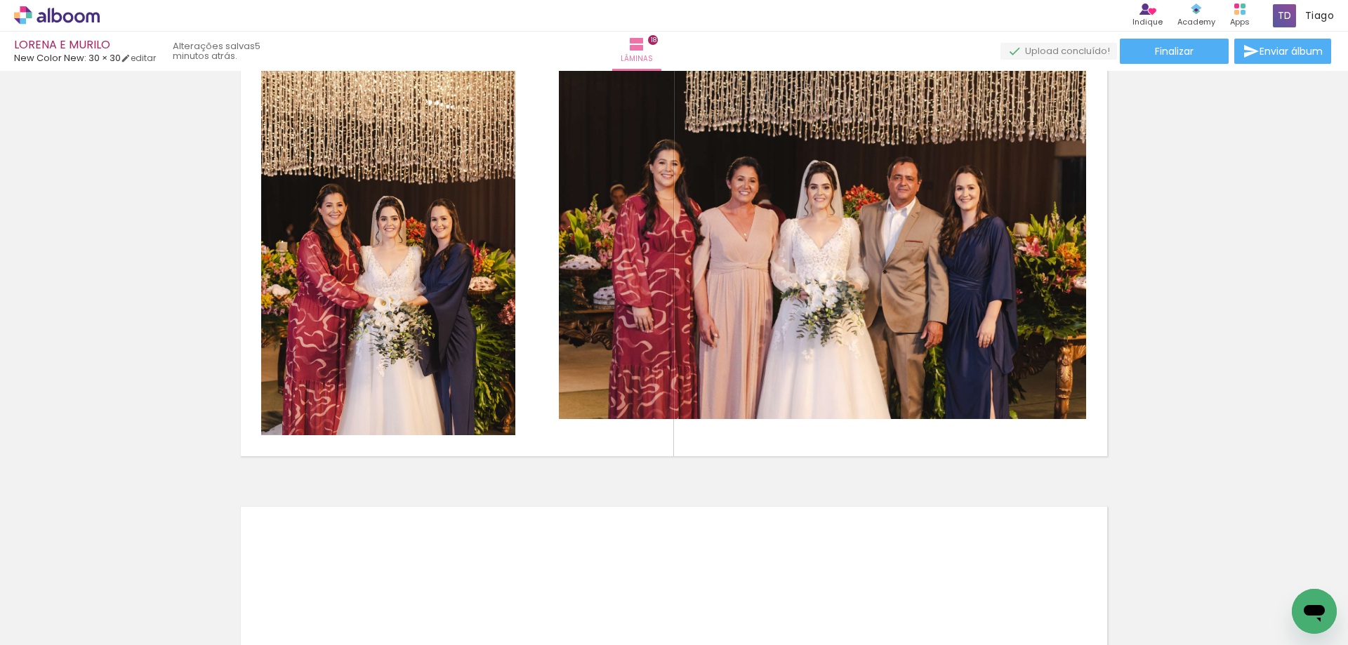
scroll to position [0, 4348]
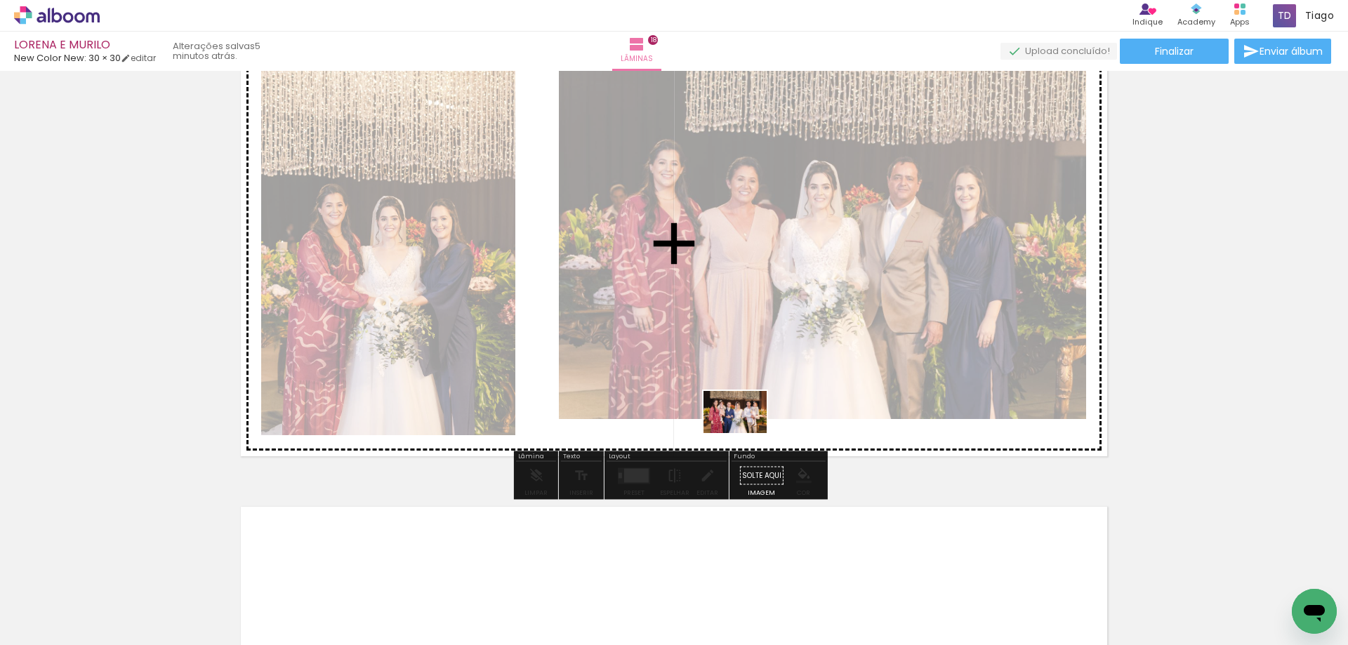
drag, startPoint x: 676, startPoint y: 602, endPoint x: 745, endPoint y: 432, distance: 183.5
click at [745, 432] on quentale-workspace at bounding box center [674, 322] width 1348 height 645
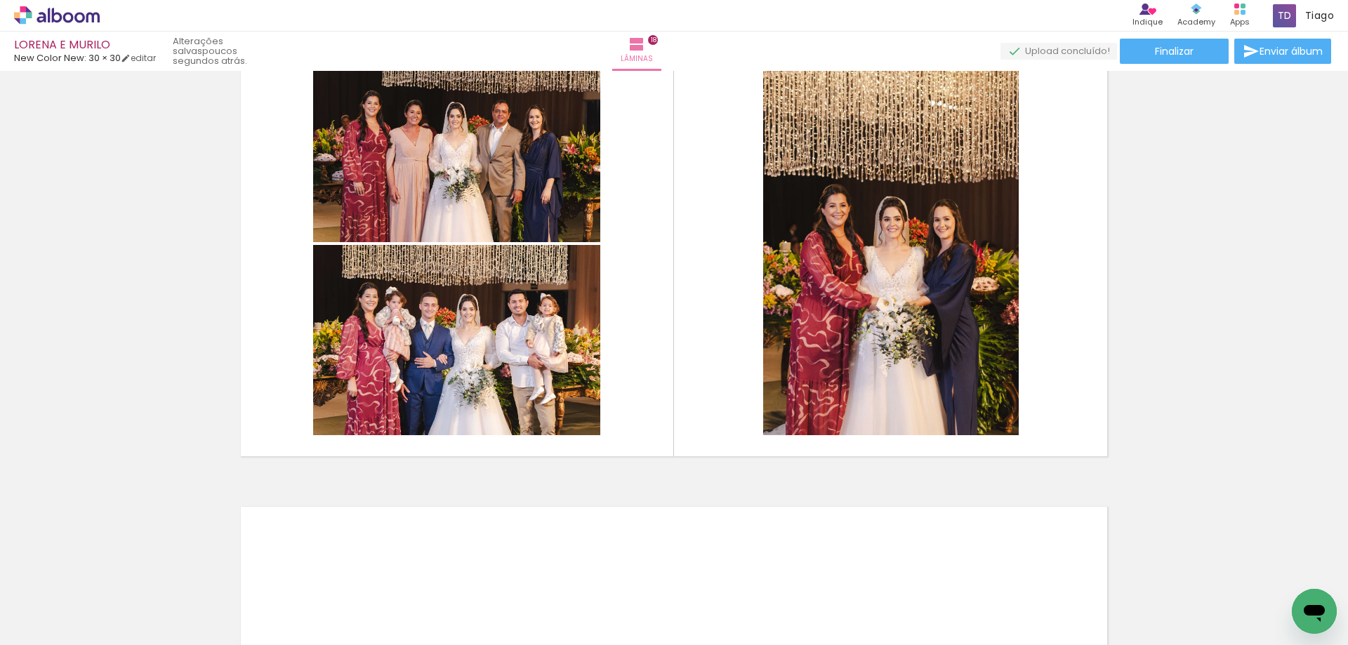
scroll to position [0, 4651]
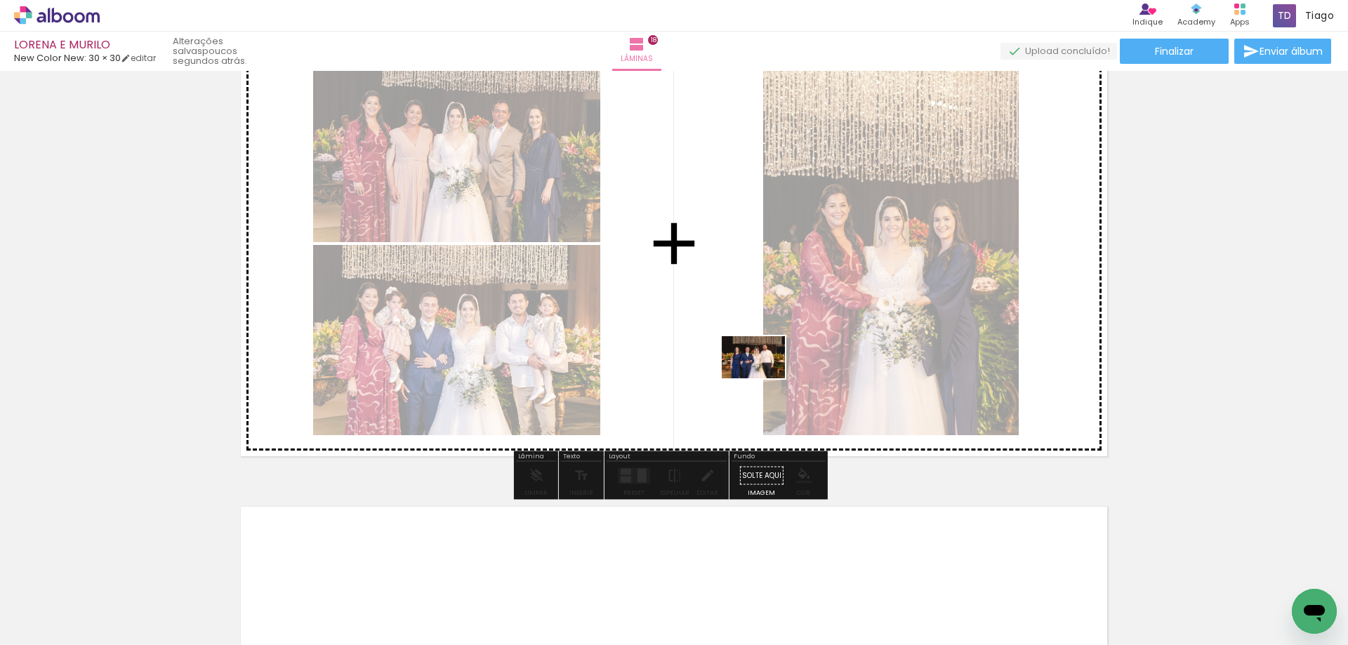
drag, startPoint x: 604, startPoint y: 531, endPoint x: 712, endPoint y: 477, distance: 120.5
click at [771, 373] on quentale-workspace at bounding box center [674, 322] width 1348 height 645
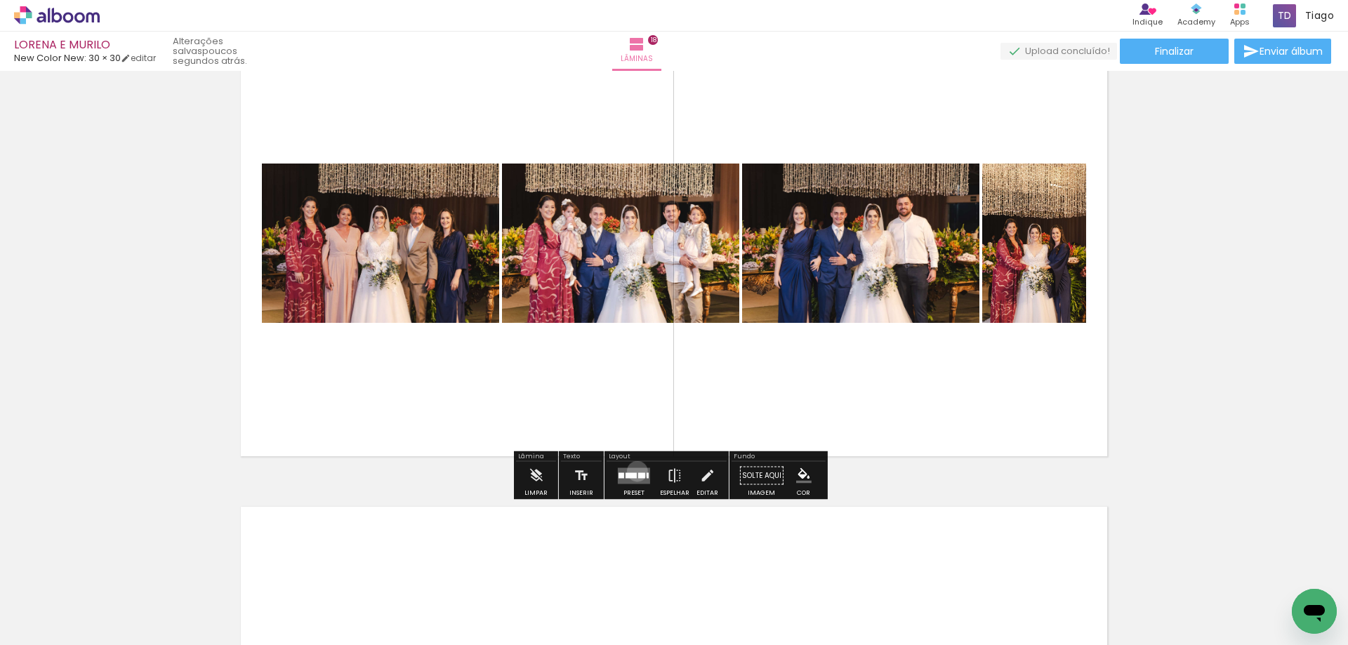
click at [634, 471] on quentale-layouter at bounding box center [634, 475] width 32 height 16
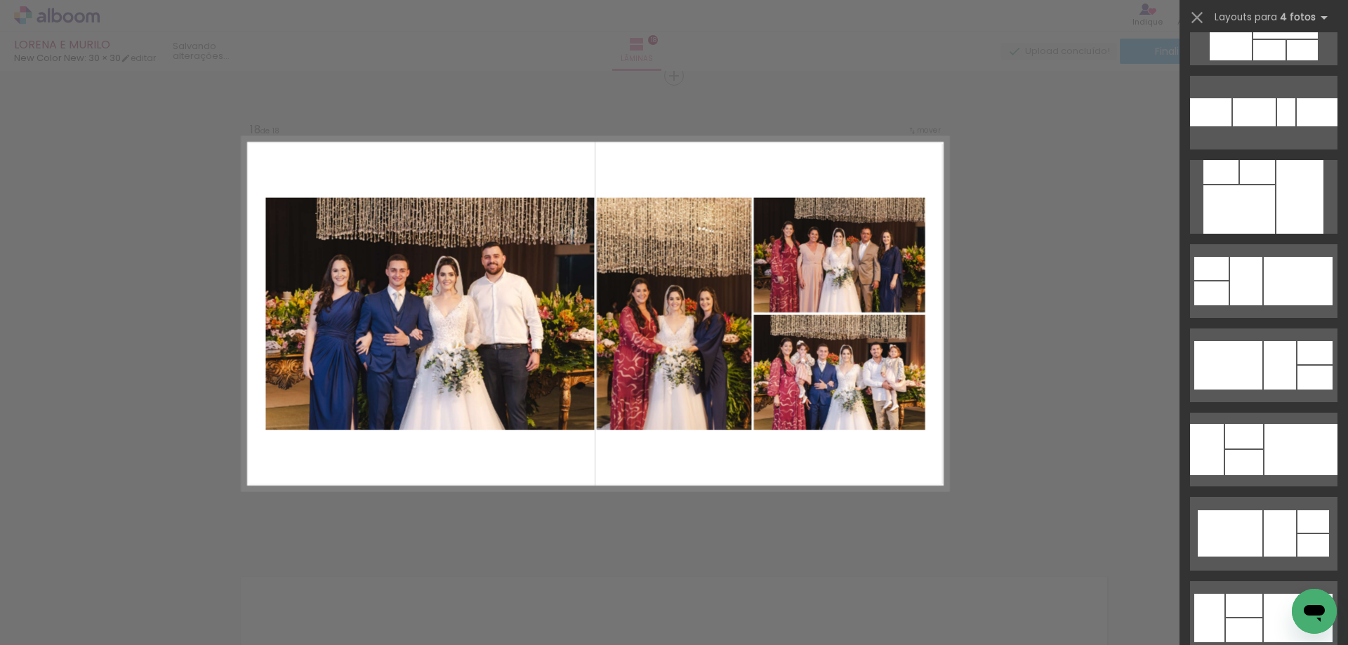
scroll to position [3299, 0]
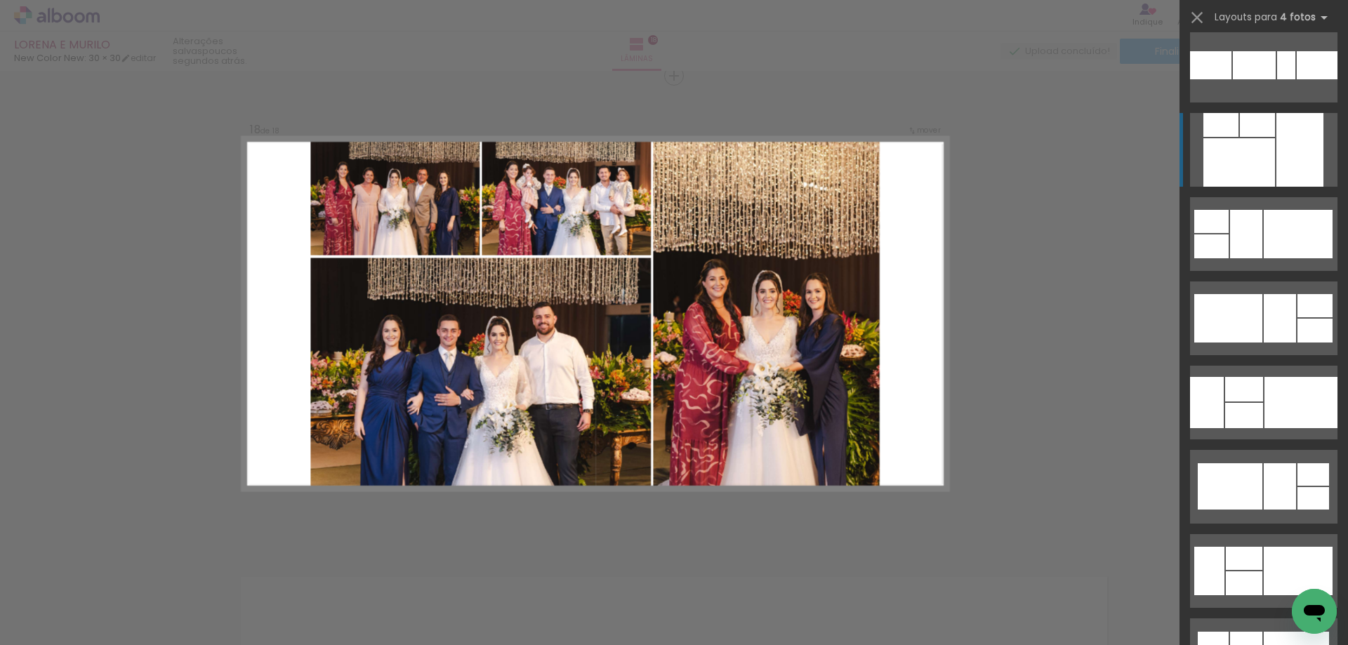
click at [1296, 79] on div at bounding box center [1316, 65] width 41 height 28
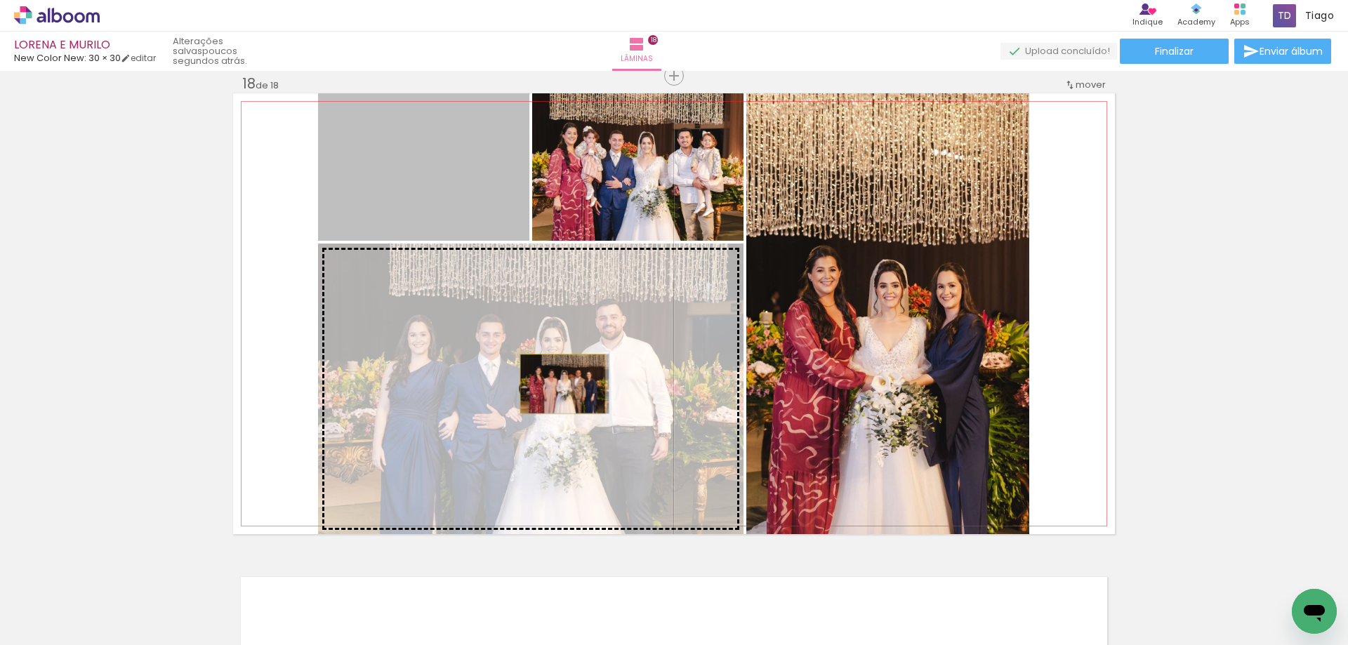
drag, startPoint x: 472, startPoint y: 189, endPoint x: 557, endPoint y: 384, distance: 212.8
click at [0, 0] on slot at bounding box center [0, 0] width 0 height 0
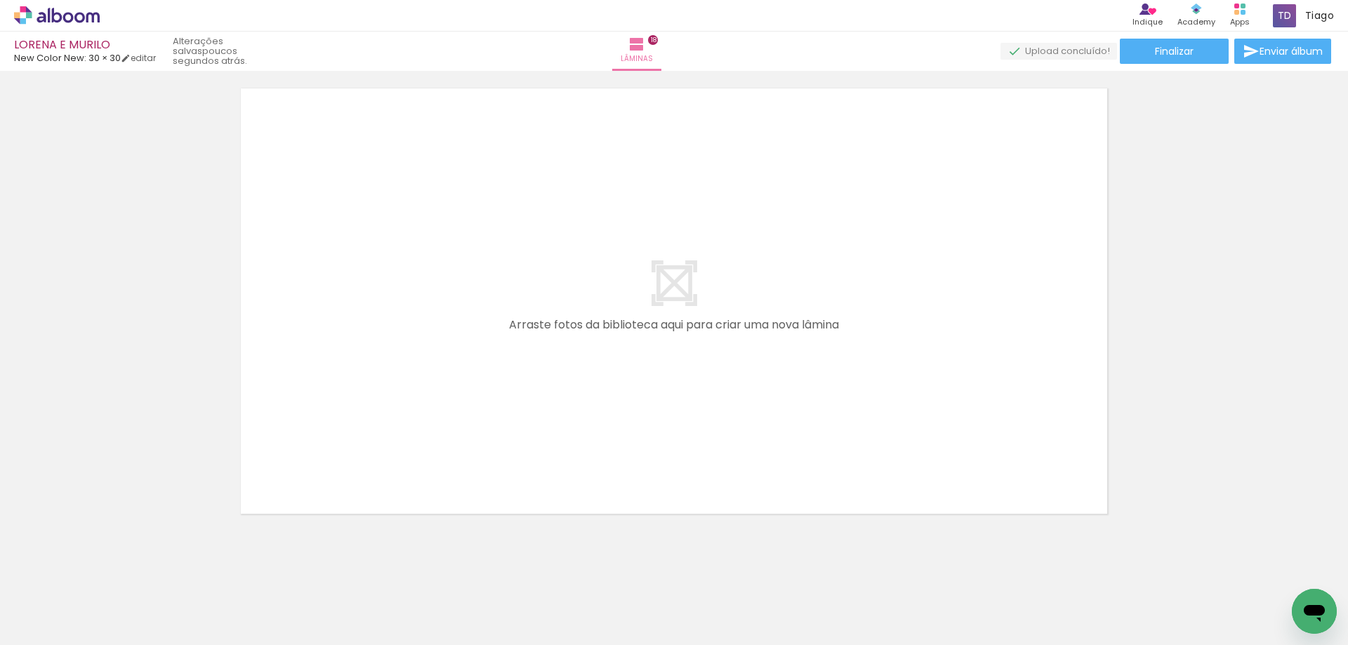
scroll to position [8610, 0]
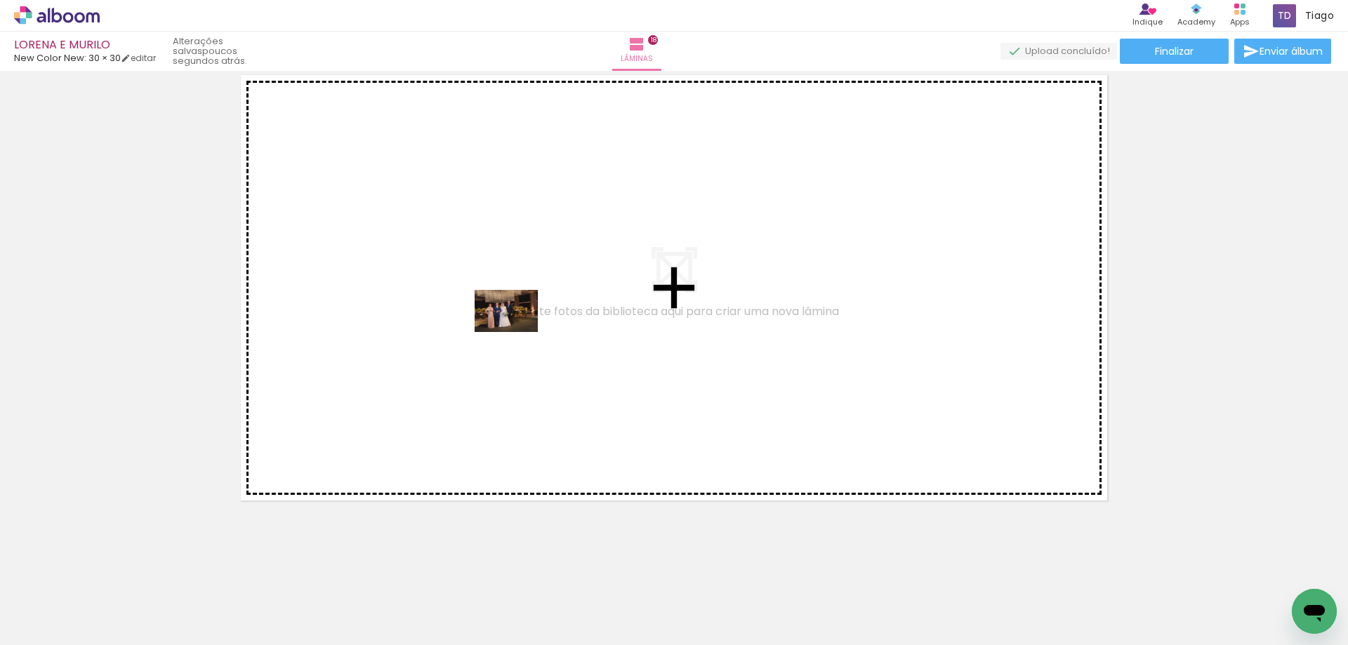
drag, startPoint x: 224, startPoint y: 596, endPoint x: 517, endPoint y: 332, distance: 394.1
click at [517, 332] on quentale-workspace at bounding box center [674, 322] width 1348 height 645
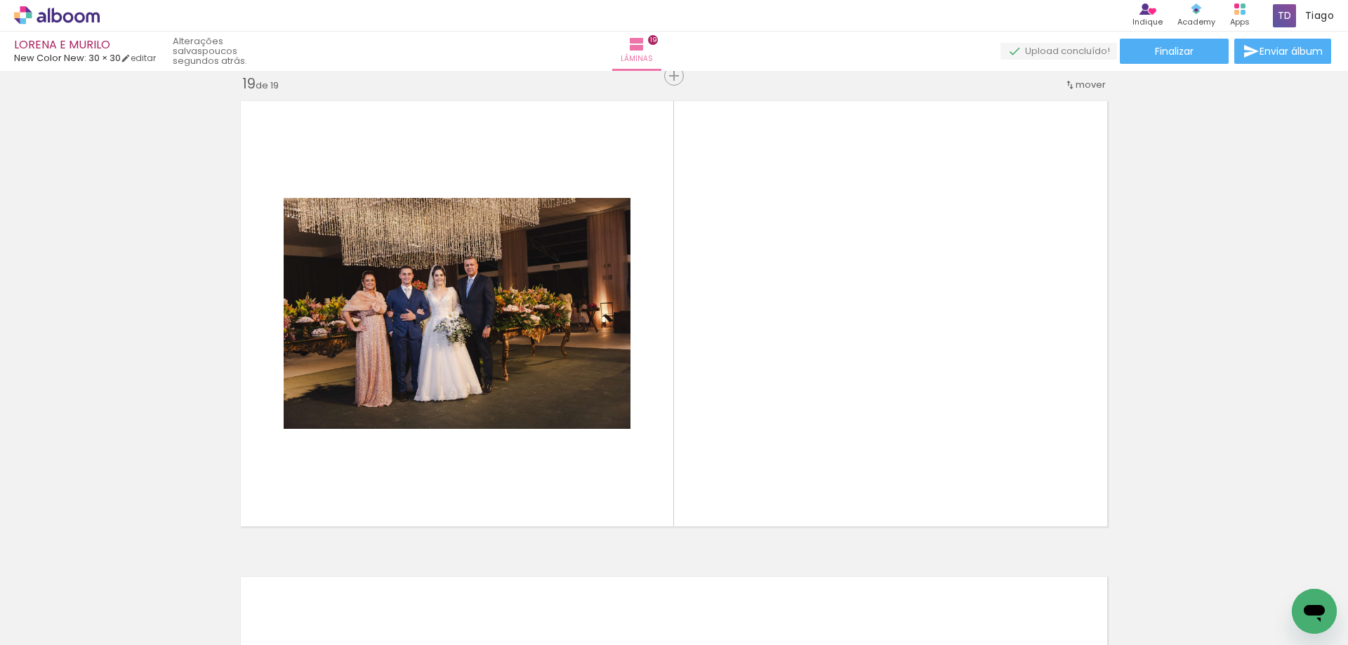
scroll to position [0, 4819]
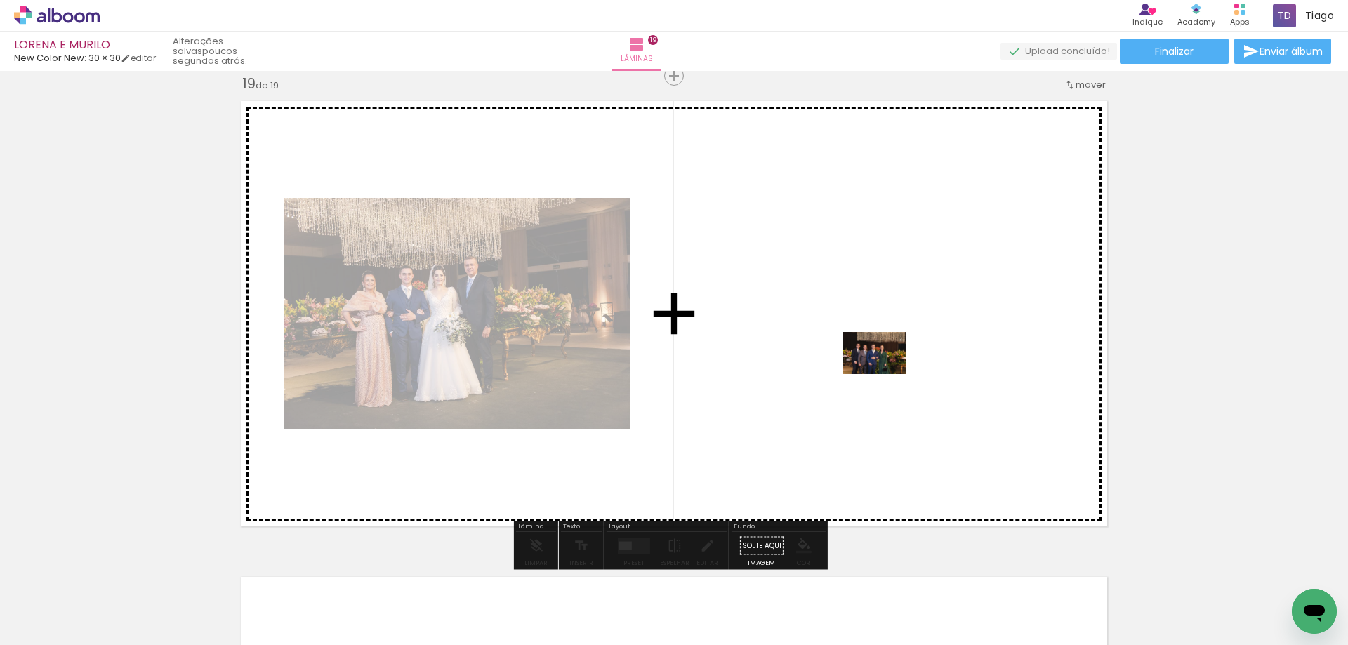
drag, startPoint x: 444, startPoint y: 606, endPoint x: 886, endPoint y: 371, distance: 501.2
click at [886, 371] on quentale-workspace at bounding box center [674, 322] width 1348 height 645
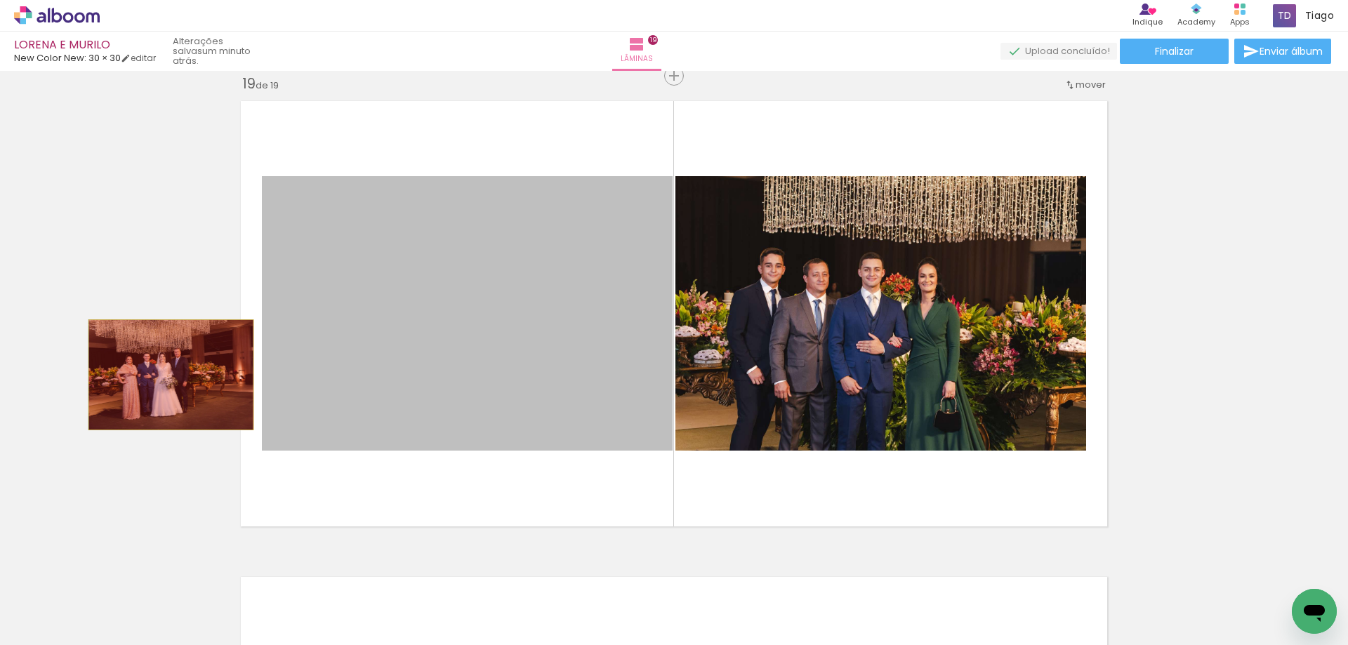
drag, startPoint x: 519, startPoint y: 369, endPoint x: 166, endPoint y: 375, distance: 353.1
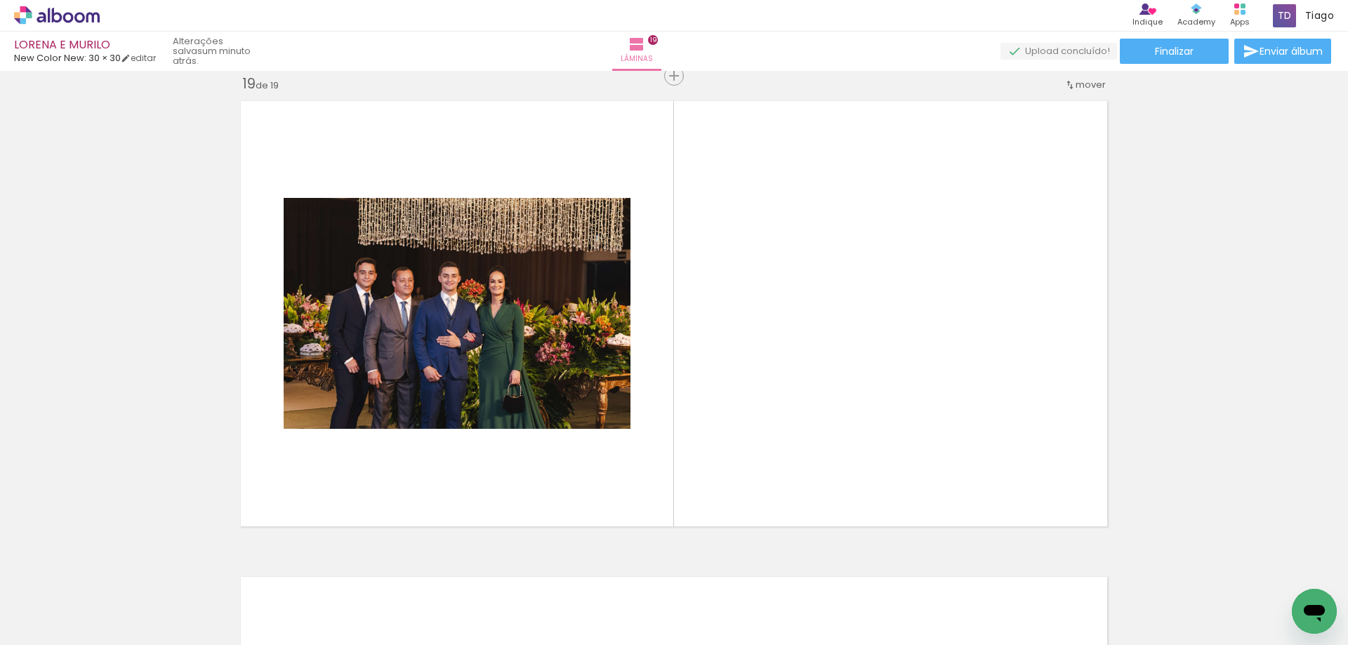
scroll to position [0, 890]
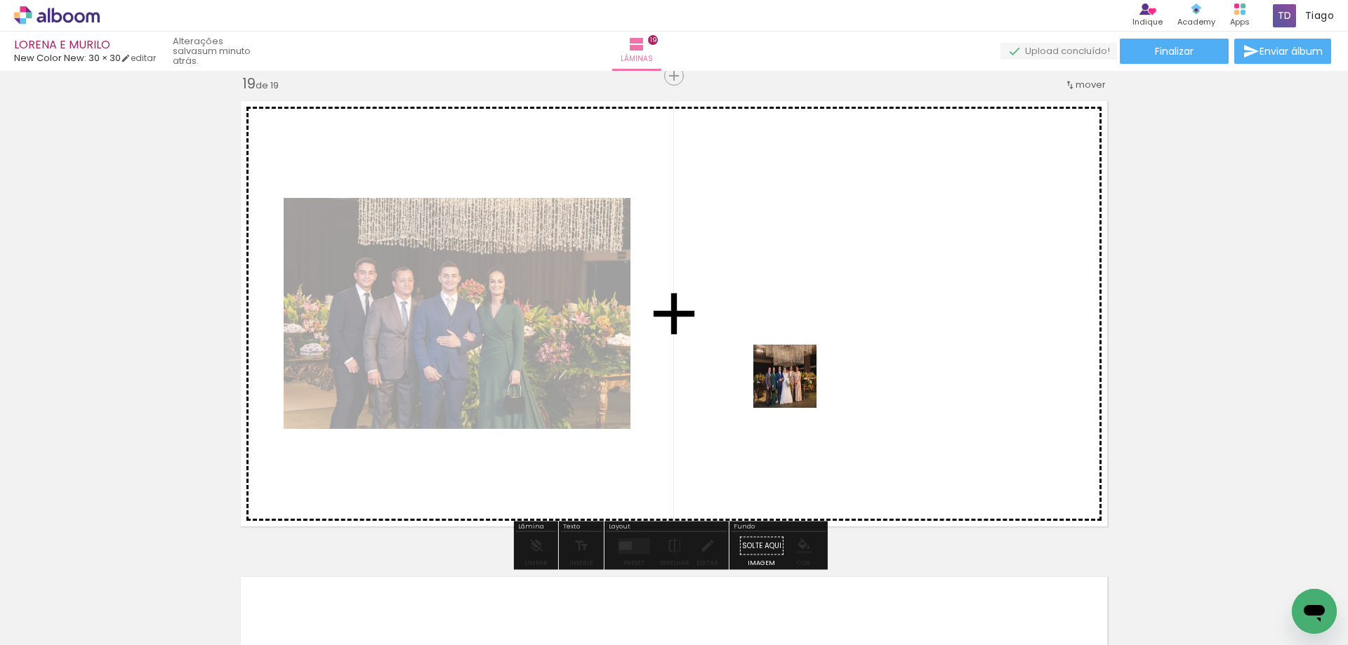
drag, startPoint x: 613, startPoint y: 616, endPoint x: 795, endPoint y: 387, distance: 292.3
click at [795, 387] on quentale-workspace at bounding box center [674, 322] width 1348 height 645
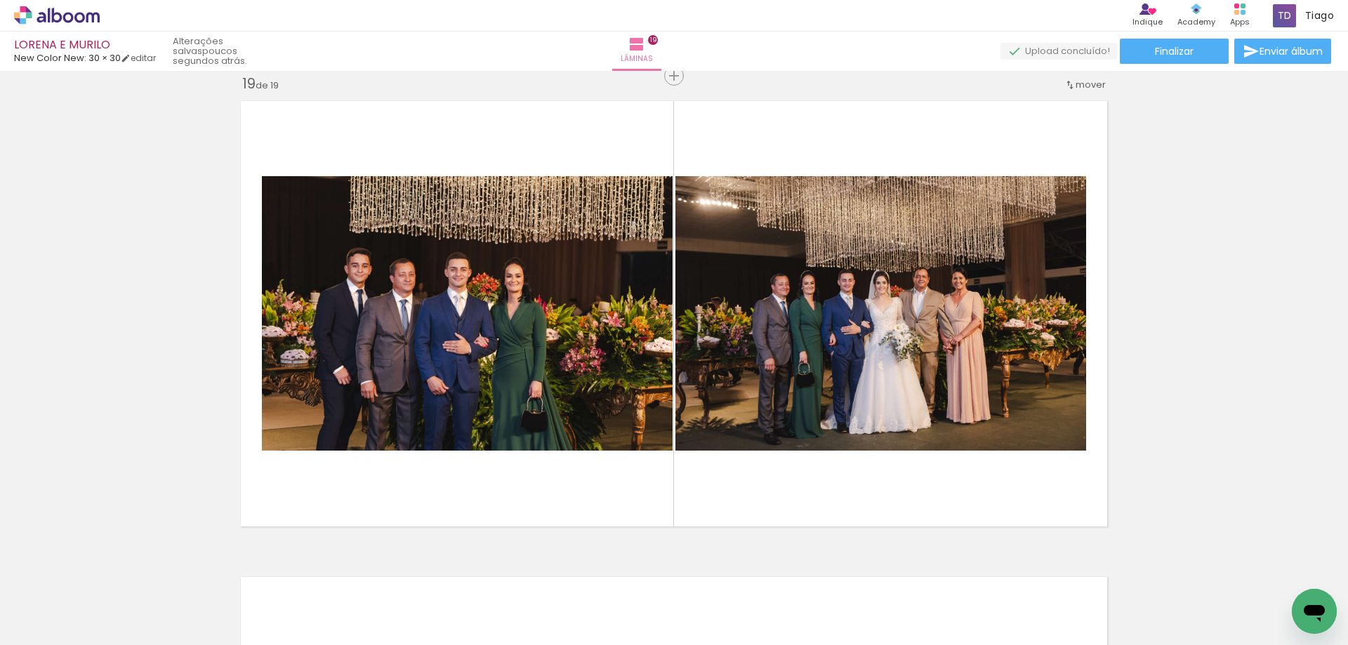
scroll to position [0, 5139]
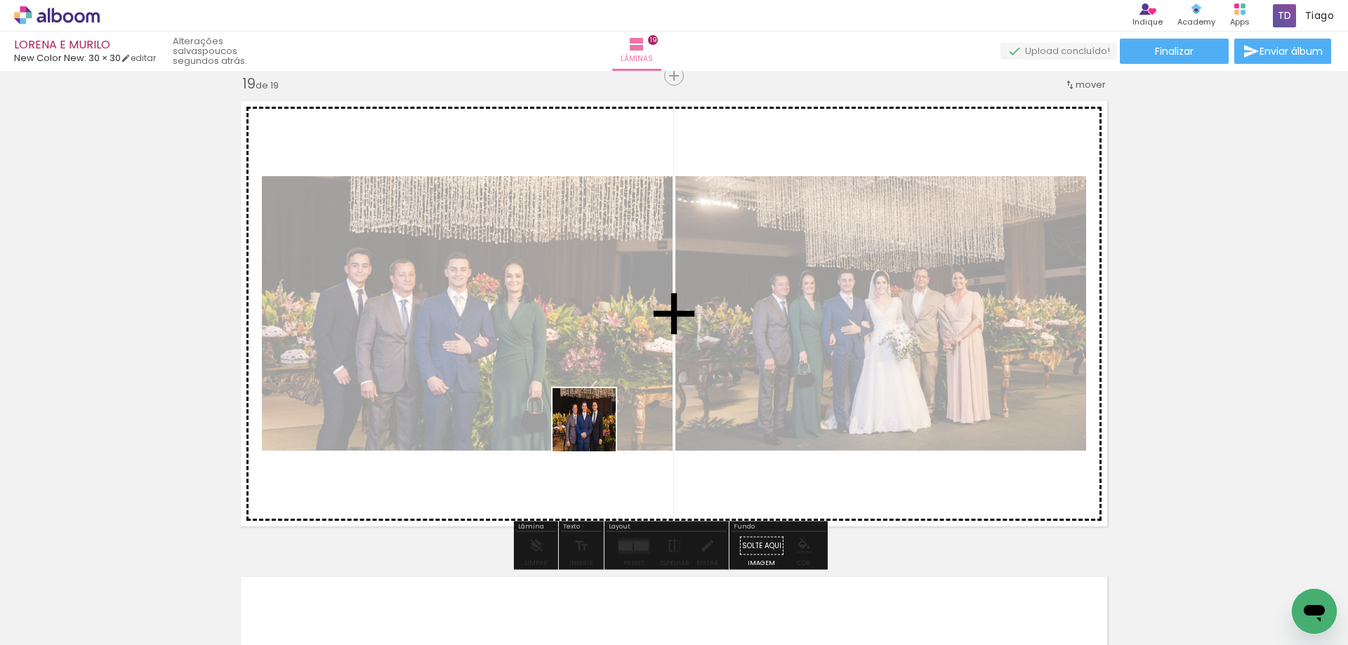
drag, startPoint x: 595, startPoint y: 430, endPoint x: 521, endPoint y: 564, distance: 153.0
click at [626, 378] on quentale-workspace at bounding box center [674, 322] width 1348 height 645
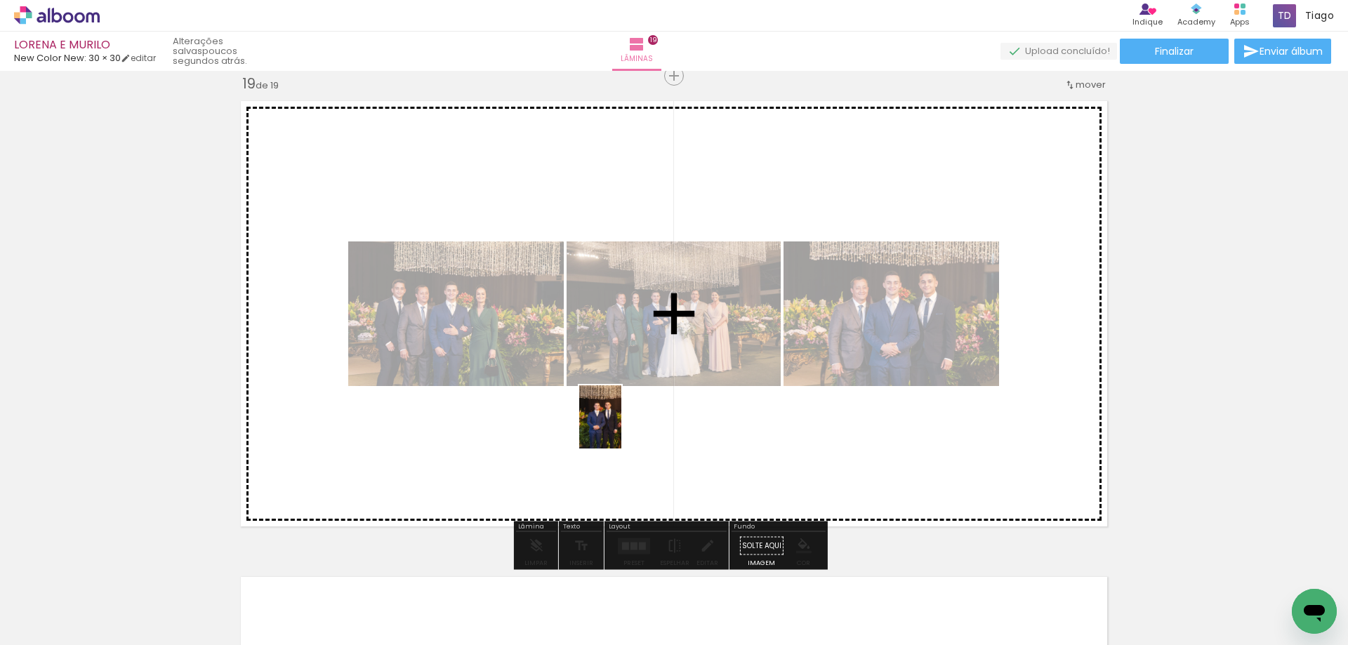
drag, startPoint x: 536, startPoint y: 569, endPoint x: 621, endPoint y: 427, distance: 165.6
click at [621, 427] on quentale-workspace at bounding box center [674, 322] width 1348 height 645
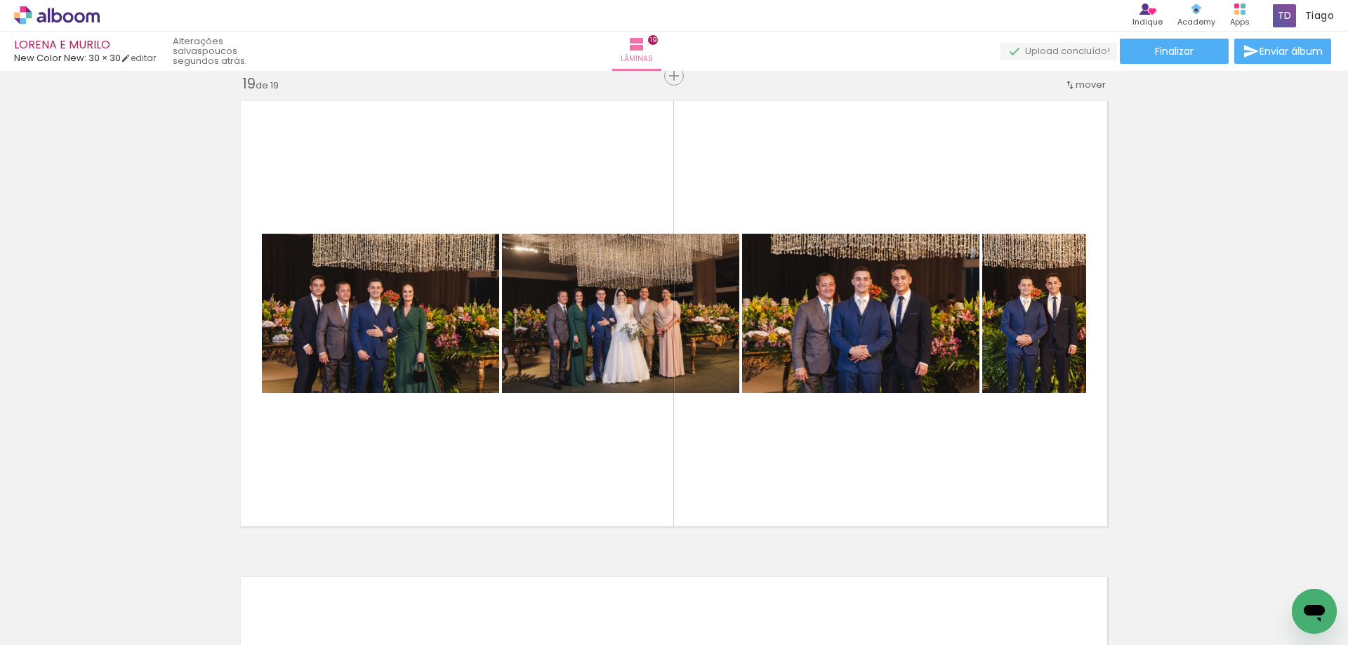
scroll to position [0, 157]
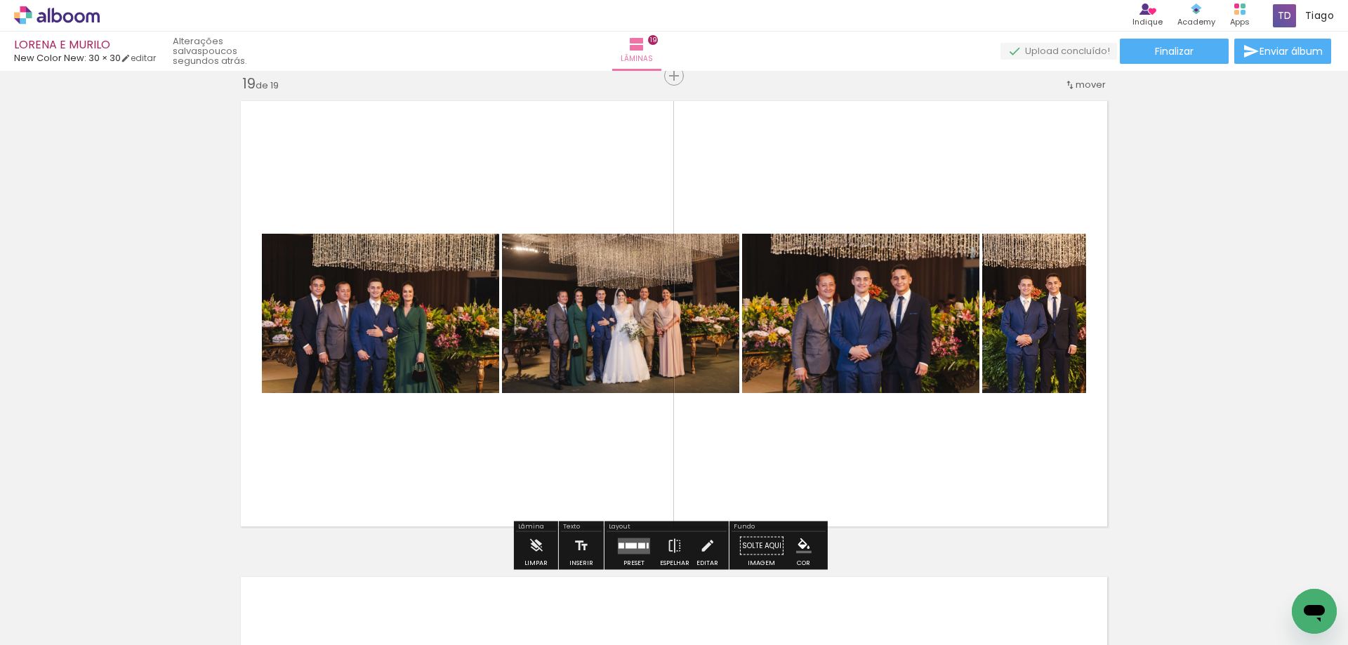
click at [619, 550] on quentale-layouter at bounding box center [634, 546] width 32 height 16
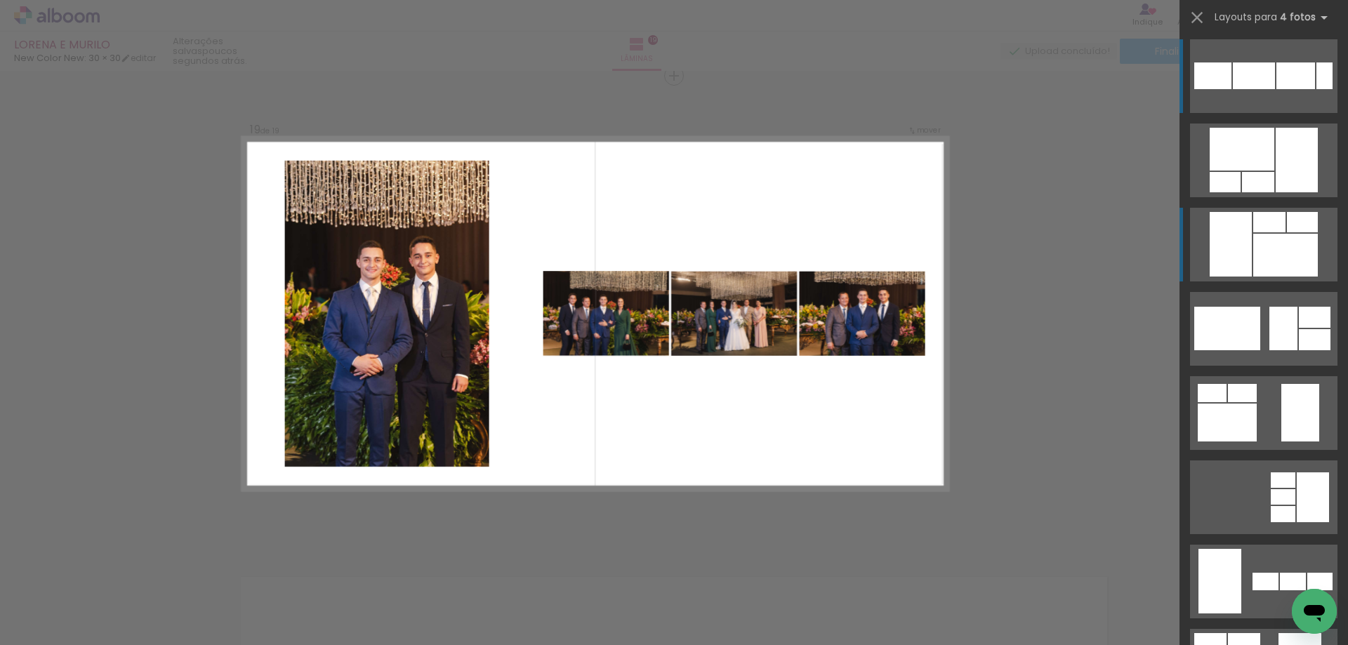
scroll to position [0, 0]
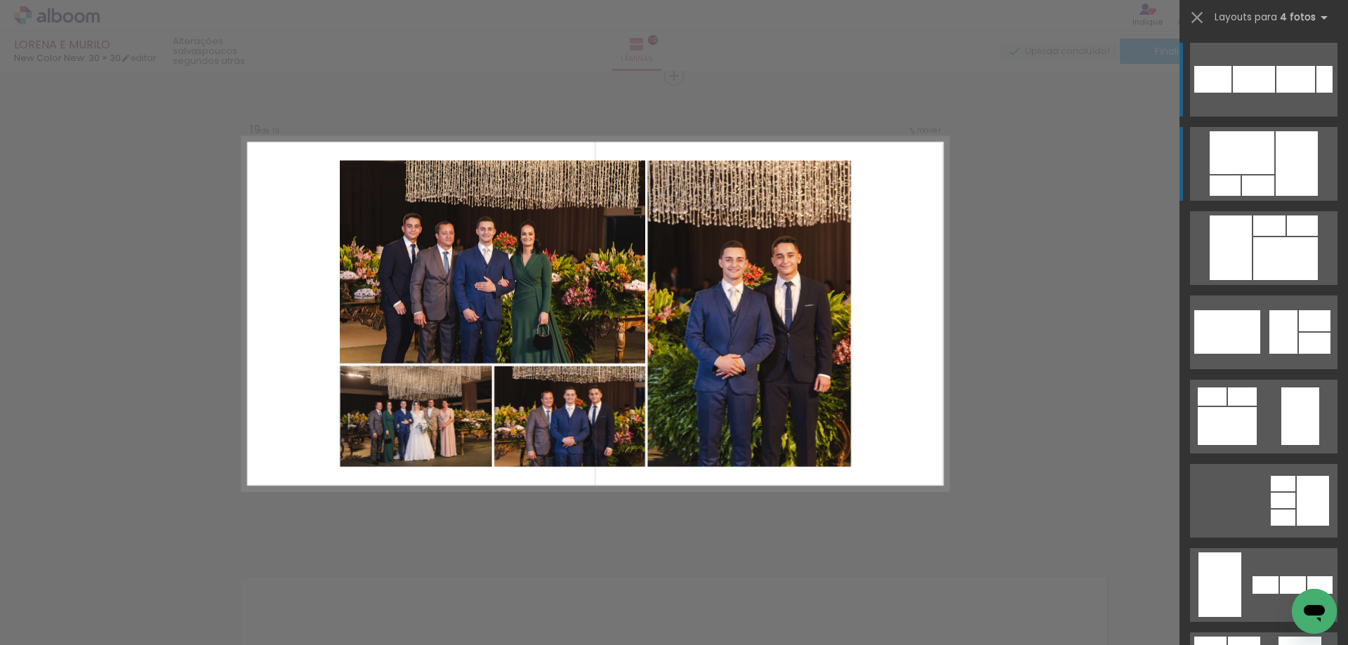
click at [1268, 380] on quentale-layouter at bounding box center [1263, 417] width 147 height 74
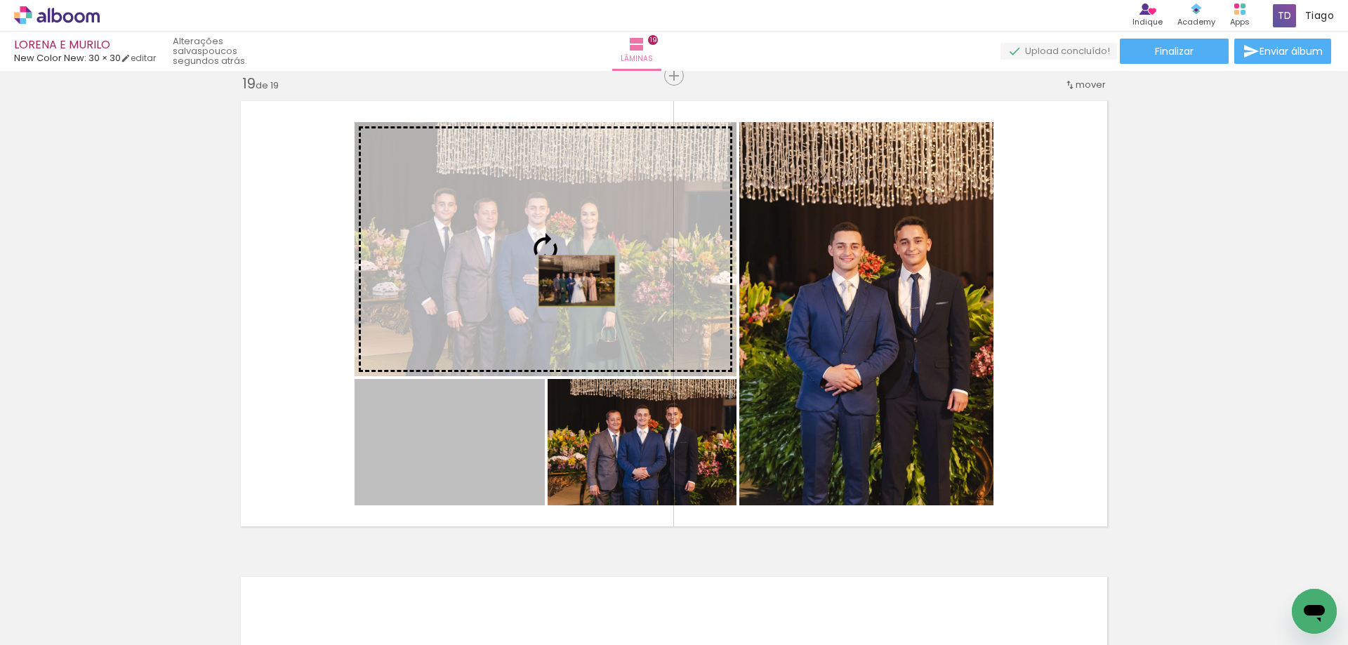
drag, startPoint x: 412, startPoint y: 419, endPoint x: 565, endPoint y: 274, distance: 210.5
click at [0, 0] on slot at bounding box center [0, 0] width 0 height 0
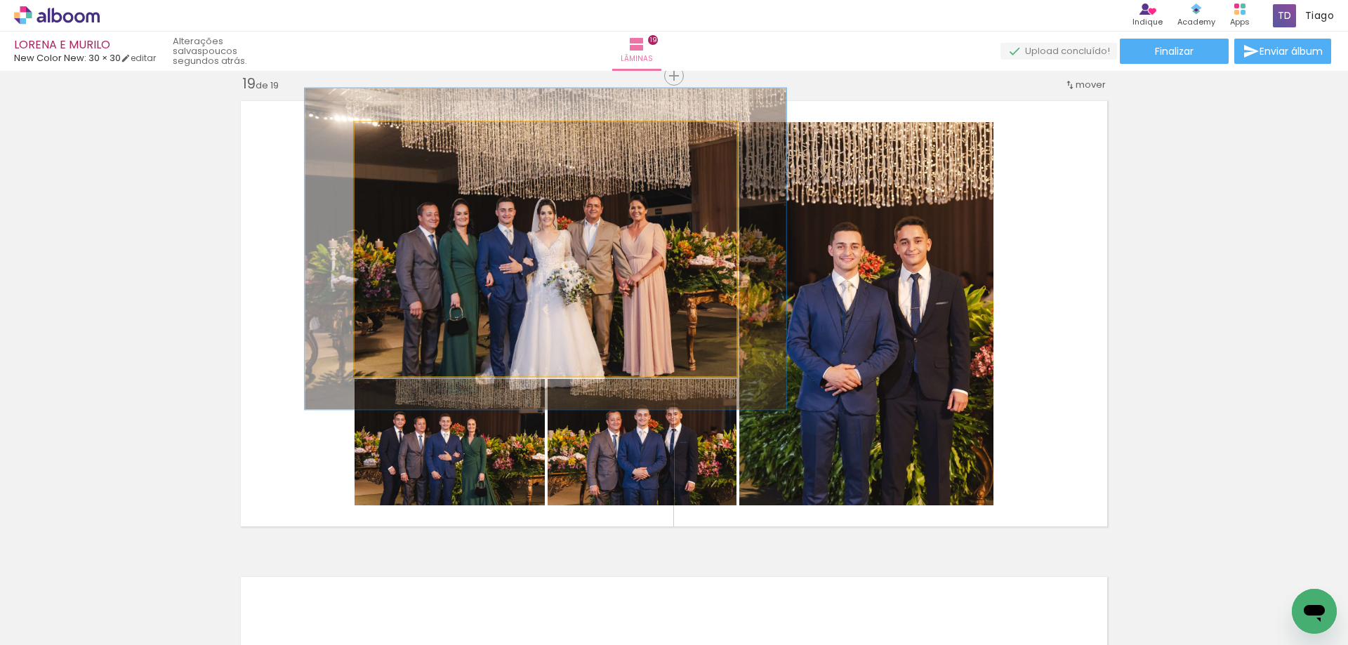
drag, startPoint x: 387, startPoint y: 141, endPoint x: 409, endPoint y: 154, distance: 25.2
type paper-slider "136"
click at [405, 146] on div at bounding box center [400, 137] width 22 height 22
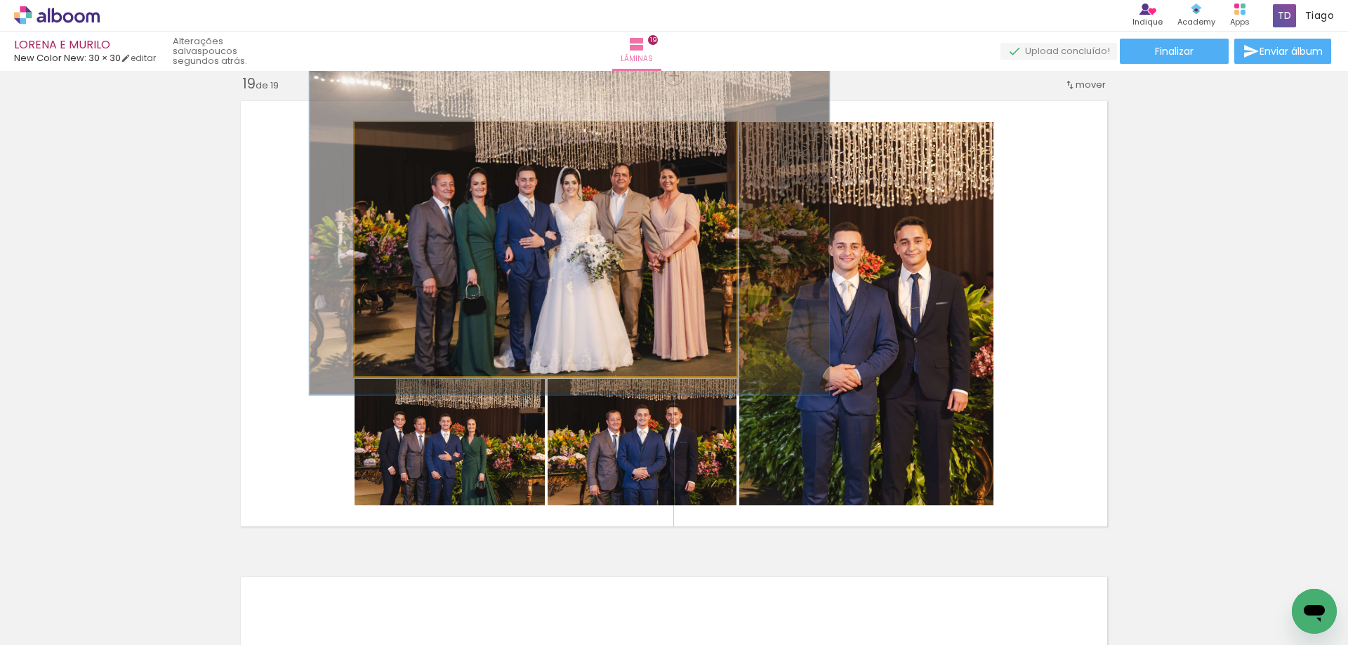
drag, startPoint x: 442, startPoint y: 193, endPoint x: 466, endPoint y: 166, distance: 36.3
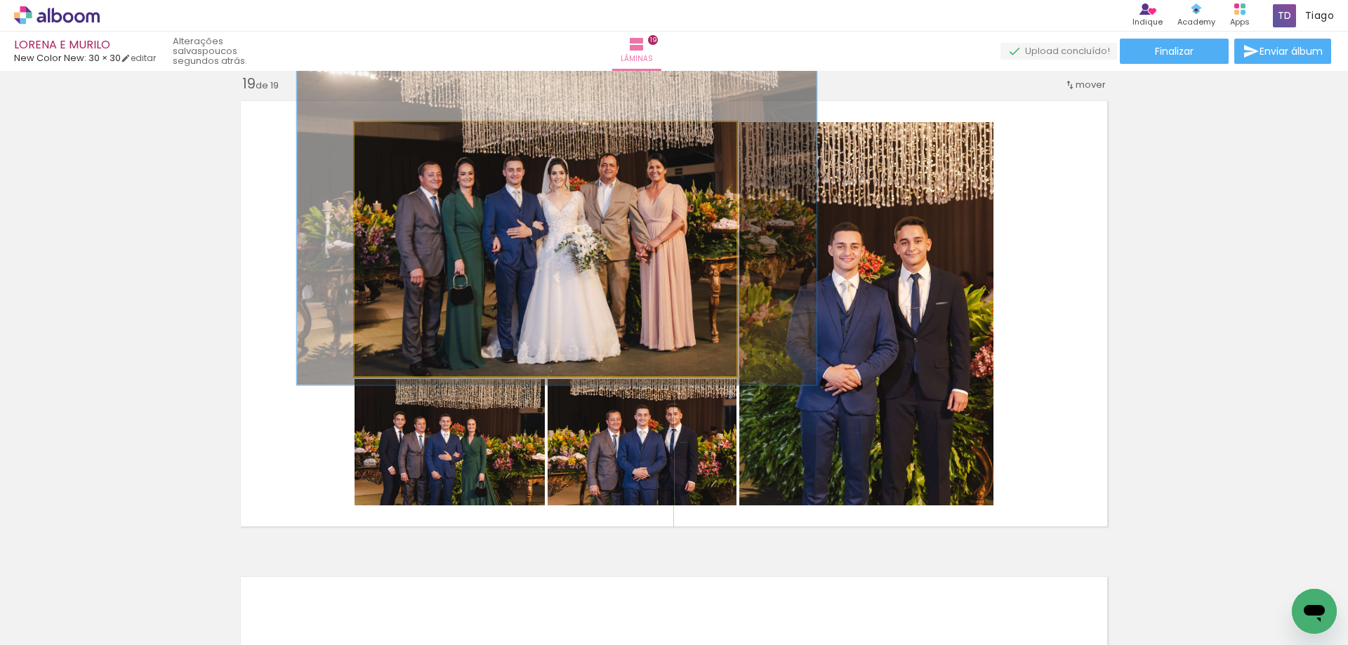
drag, startPoint x: 489, startPoint y: 228, endPoint x: 480, endPoint y: 222, distance: 10.5
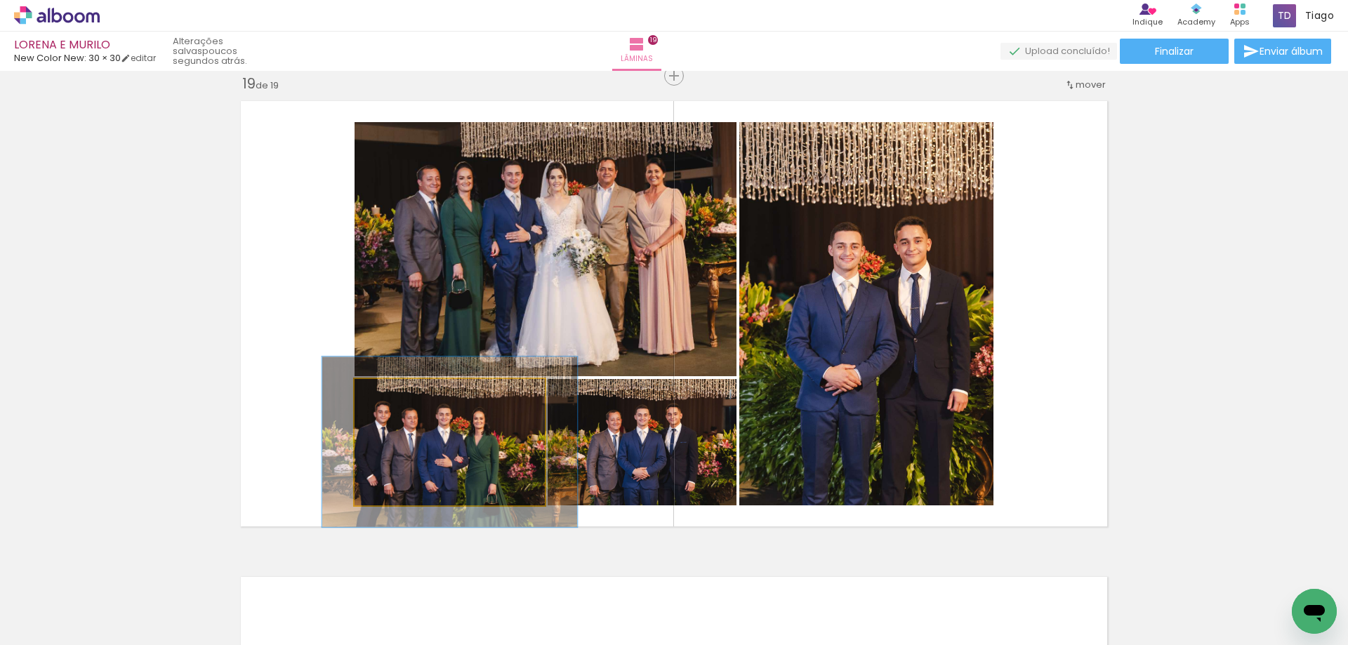
drag, startPoint x: 400, startPoint y: 394, endPoint x: 416, endPoint y: 405, distance: 19.1
type paper-slider "138"
click at [406, 393] on div at bounding box center [414, 394] width 55 height 22
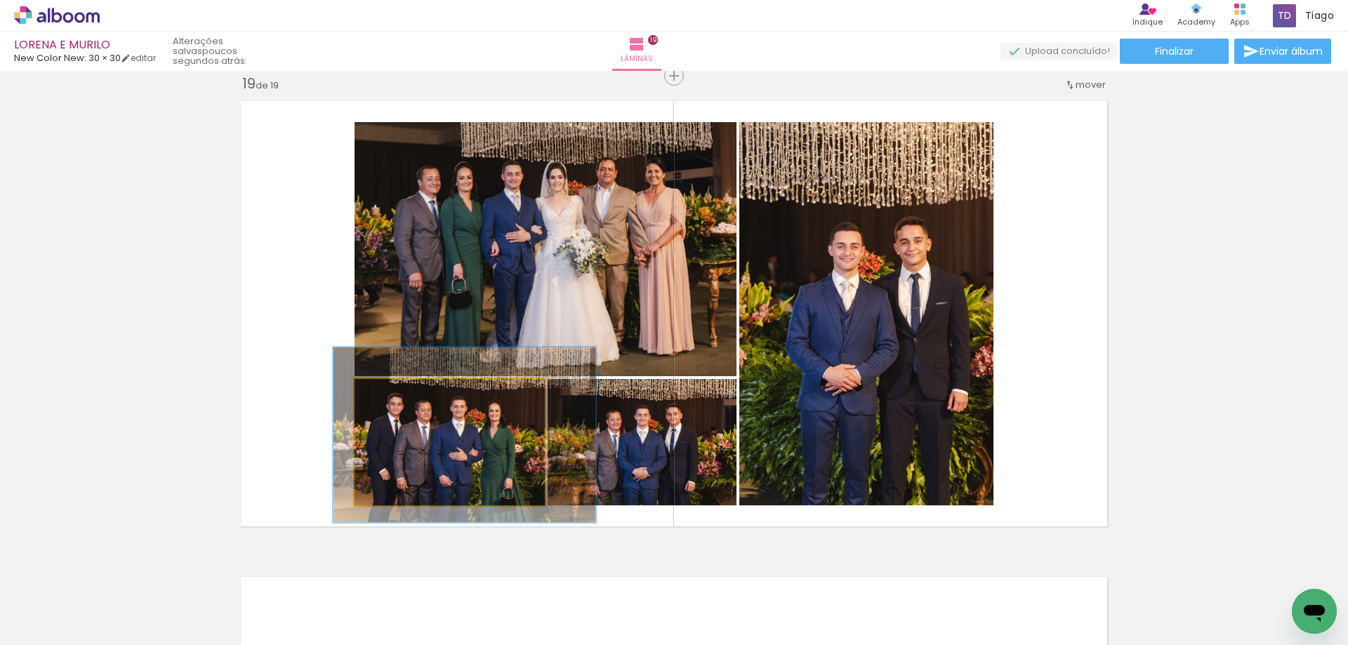
drag, startPoint x: 434, startPoint y: 418, endPoint x: 445, endPoint y: 412, distance: 12.6
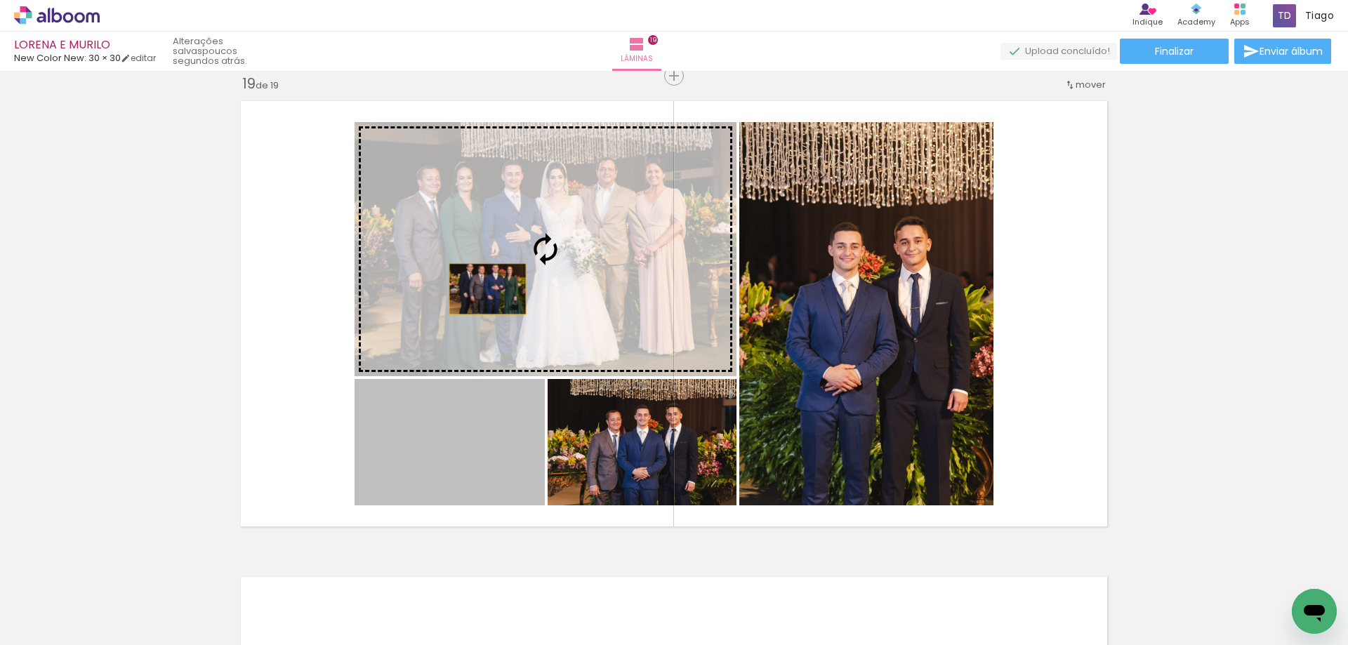
drag, startPoint x: 445, startPoint y: 414, endPoint x: 492, endPoint y: 288, distance: 134.2
click at [0, 0] on slot at bounding box center [0, 0] width 0 height 0
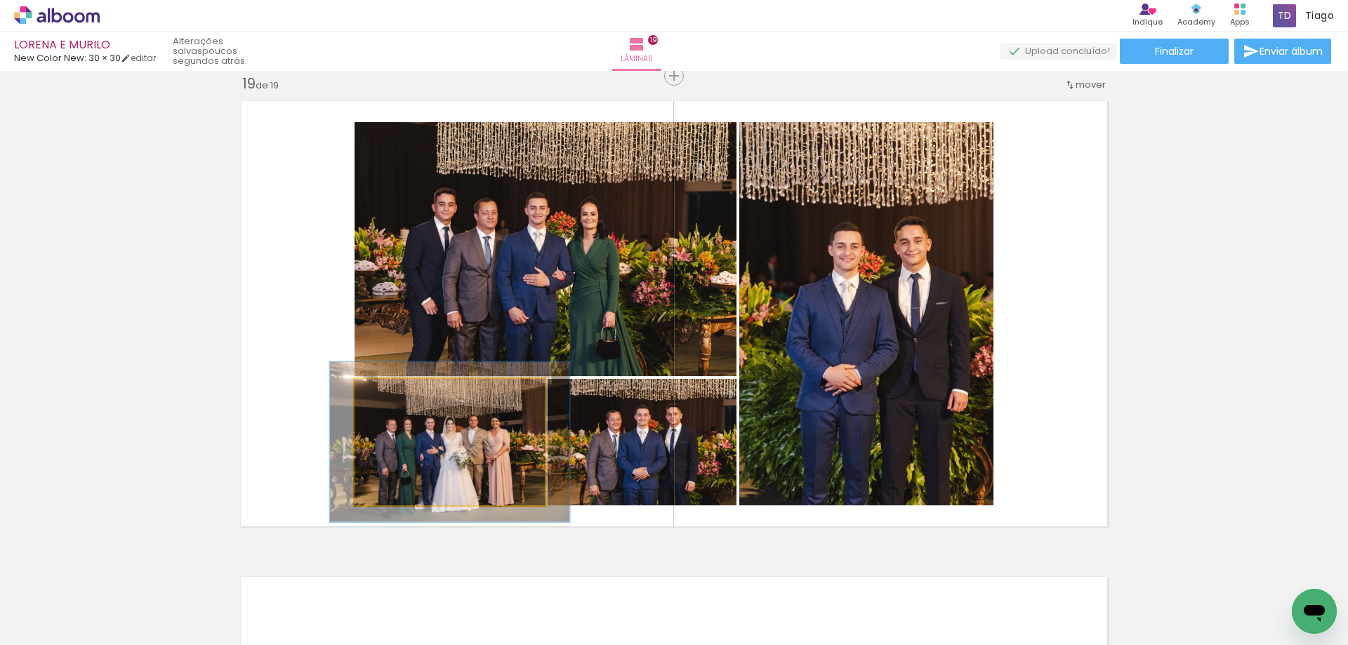
drag, startPoint x: 383, startPoint y: 392, endPoint x: 395, endPoint y: 392, distance: 11.9
type paper-slider "126"
click at [395, 392] on div at bounding box center [400, 393] width 13 height 13
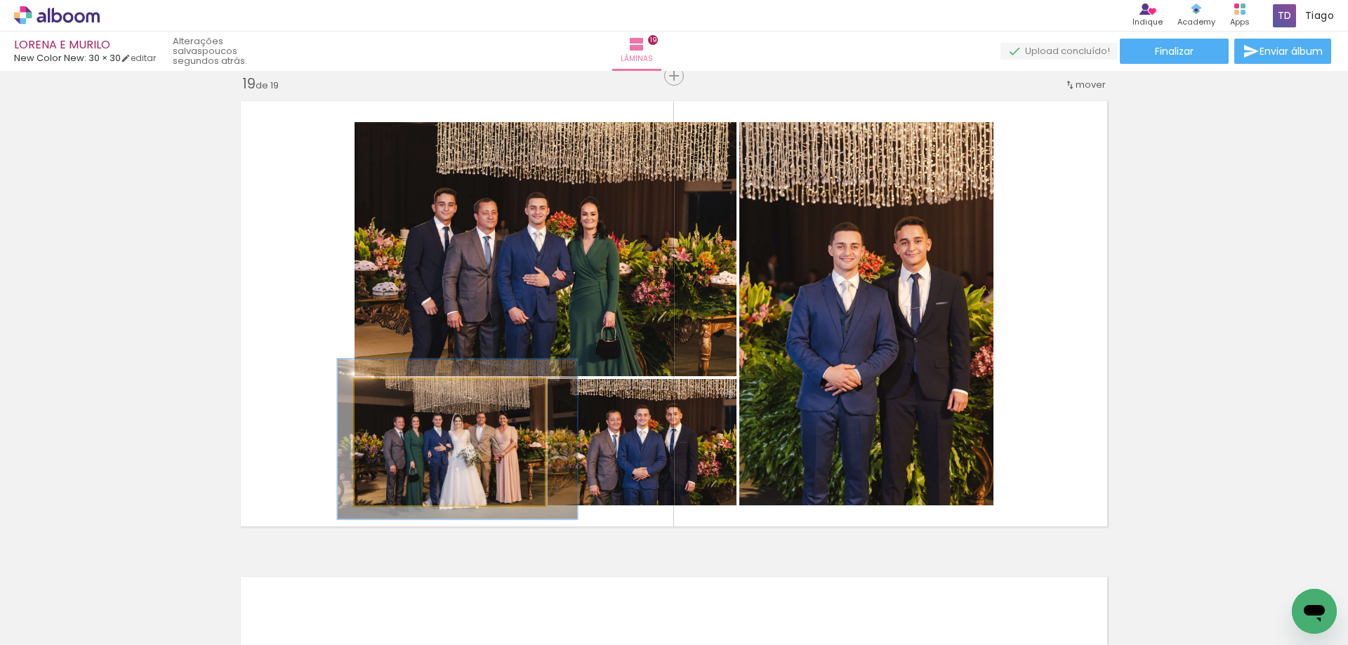
drag, startPoint x: 409, startPoint y: 430, endPoint x: 416, endPoint y: 427, distance: 8.2
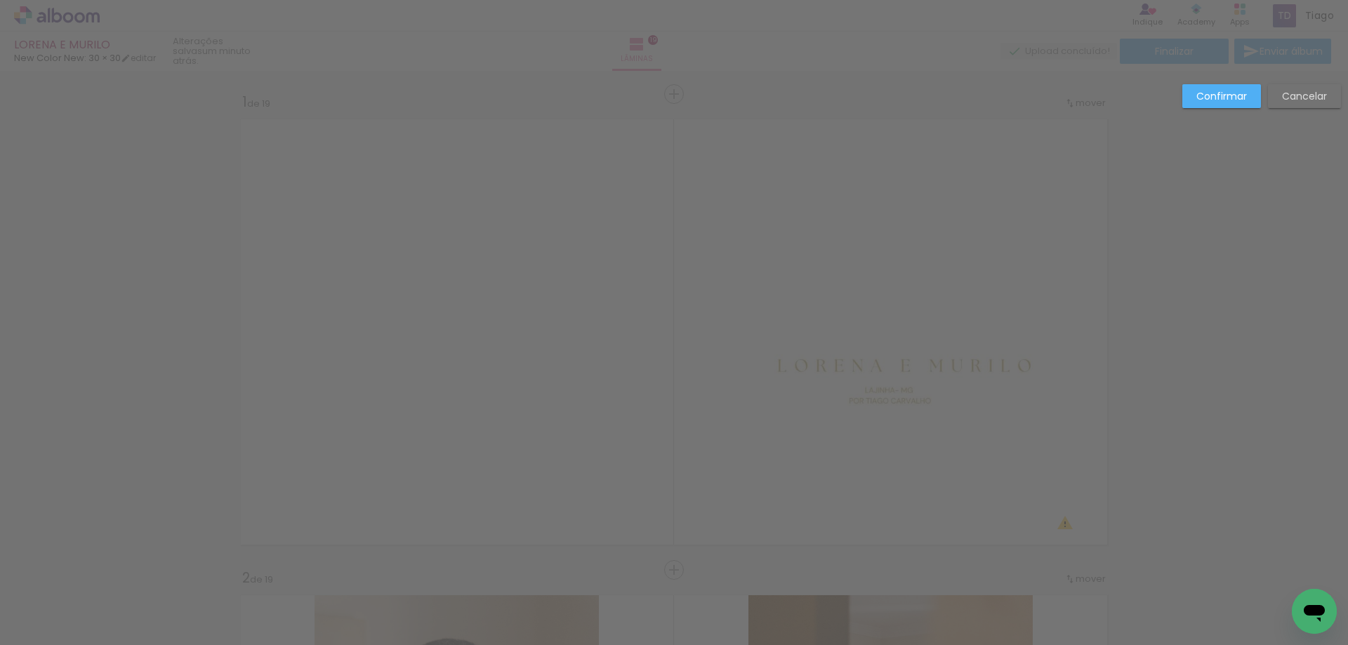
scroll to position [8584, 0]
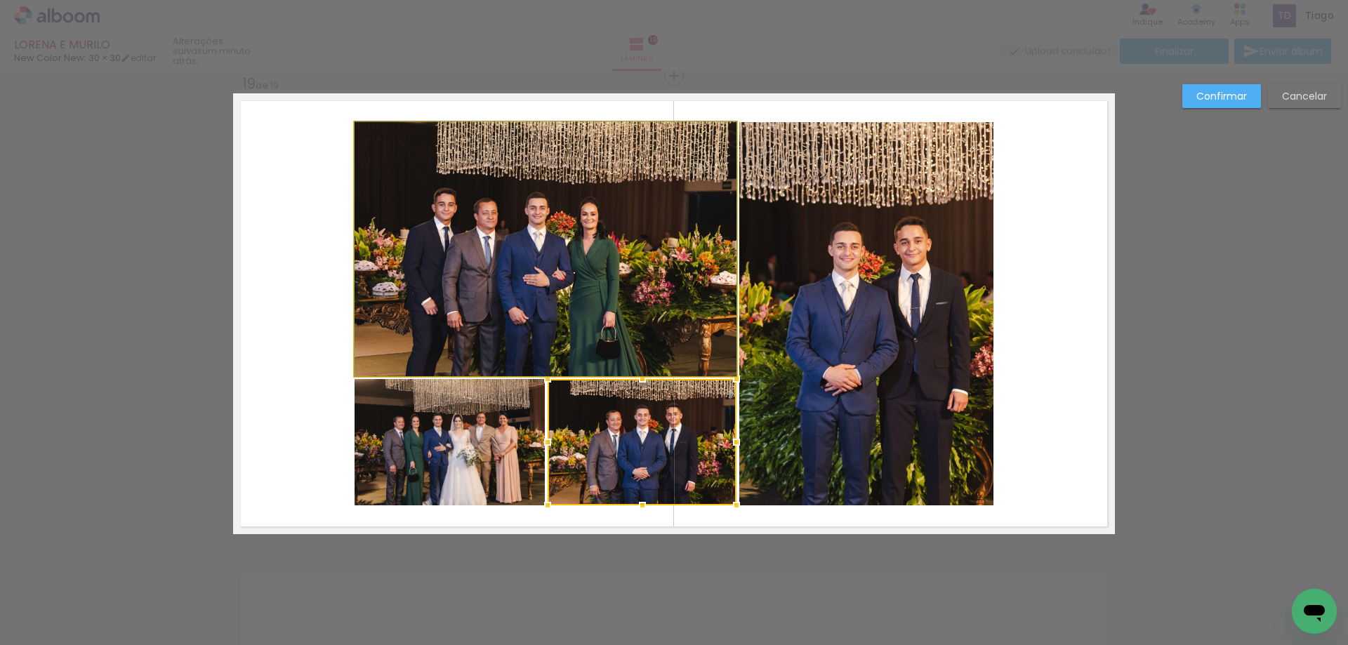
click at [458, 202] on quentale-photo at bounding box center [545, 249] width 382 height 254
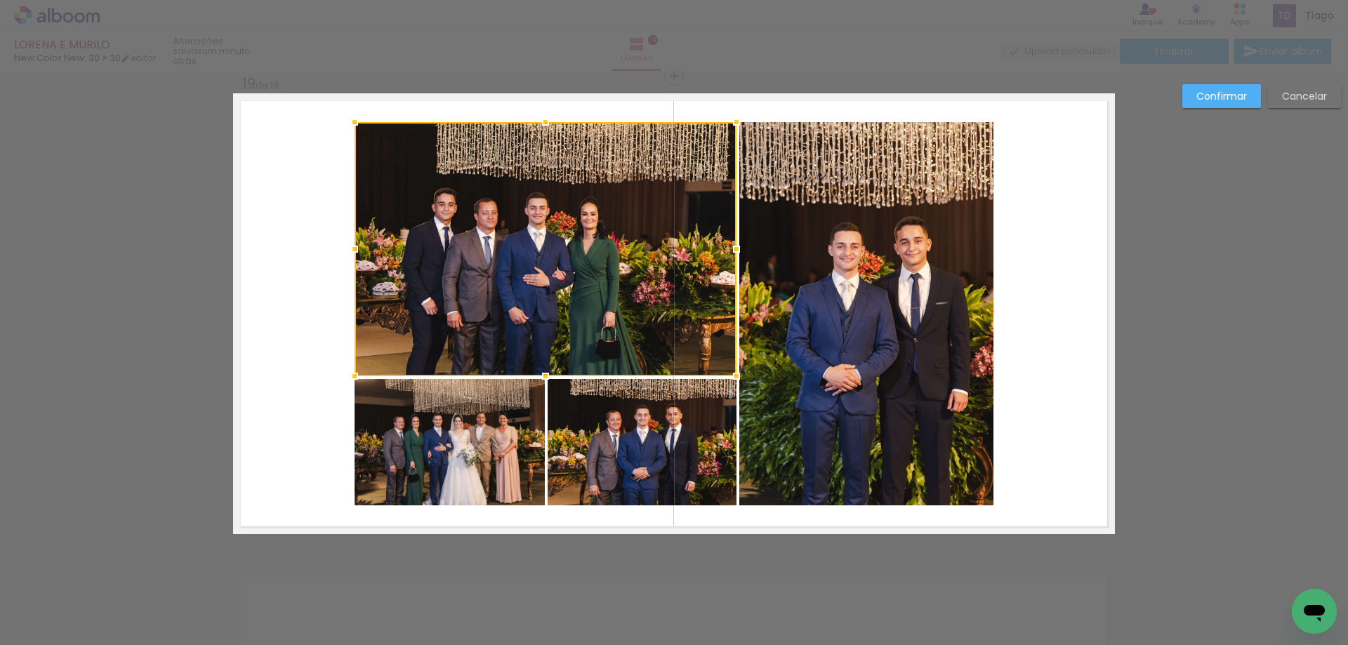
scroll to position [0, 157]
click at [1280, 90] on paper-button "Cancelar" at bounding box center [1304, 96] width 73 height 24
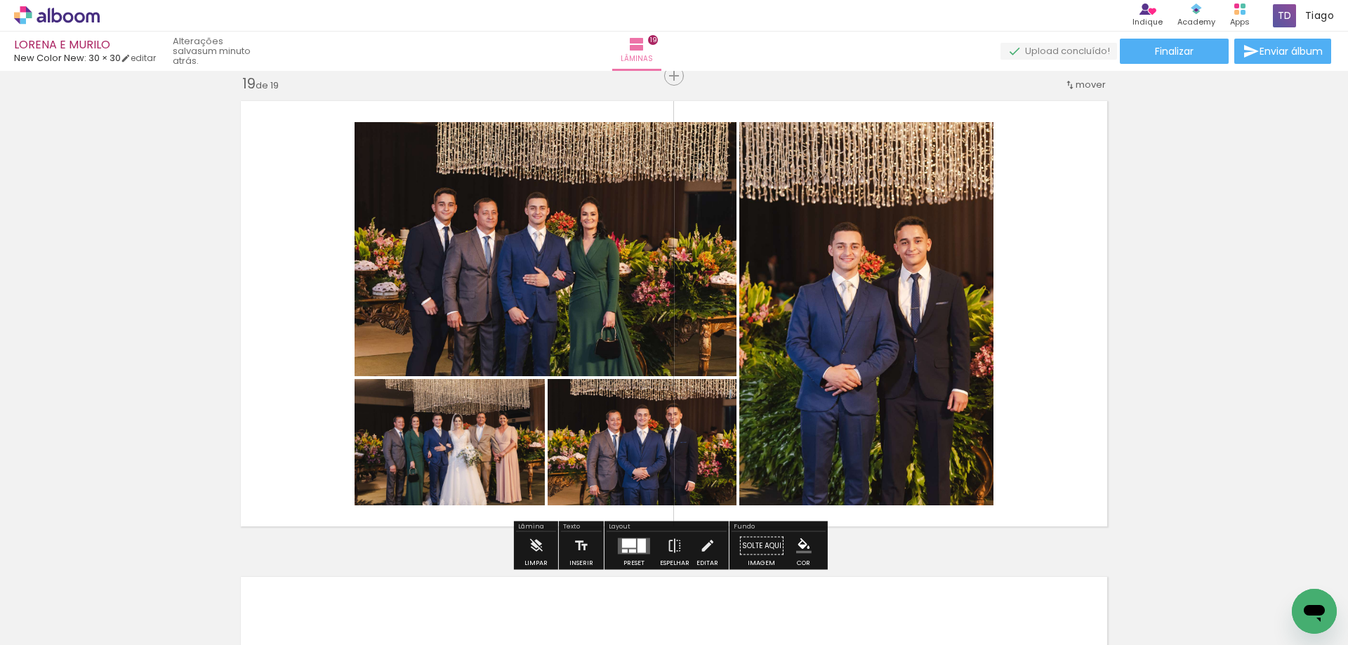
click at [537, 152] on quentale-photo at bounding box center [545, 249] width 382 height 254
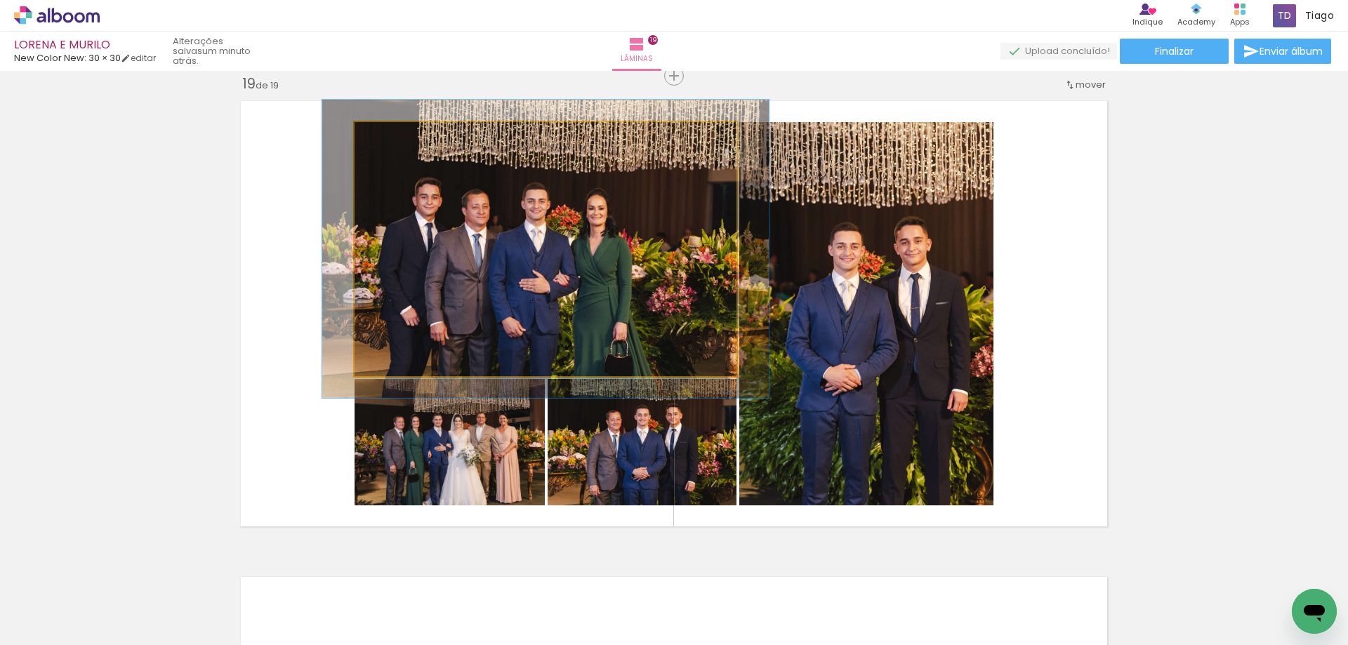
drag, startPoint x: 385, startPoint y: 138, endPoint x: 416, endPoint y: 147, distance: 32.9
type paper-slider "130"
click at [399, 136] on div at bounding box center [396, 137] width 13 height 13
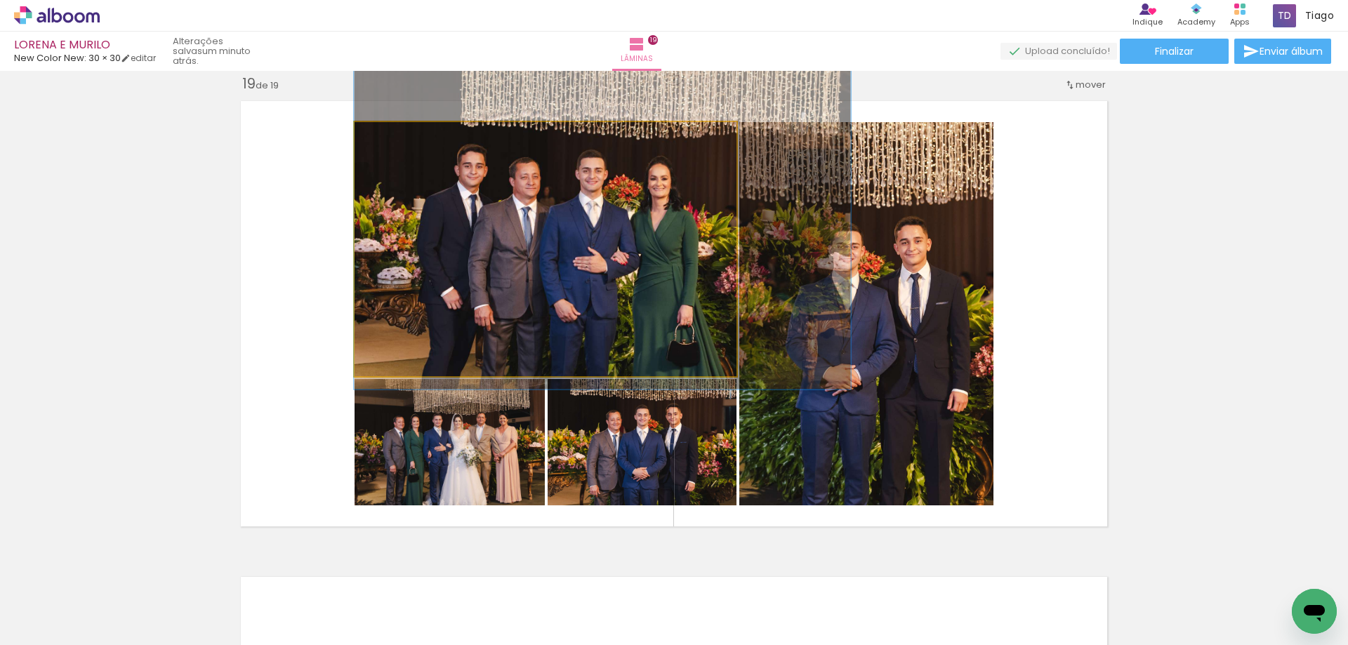
drag, startPoint x: 460, startPoint y: 181, endPoint x: 527, endPoint y: 155, distance: 71.6
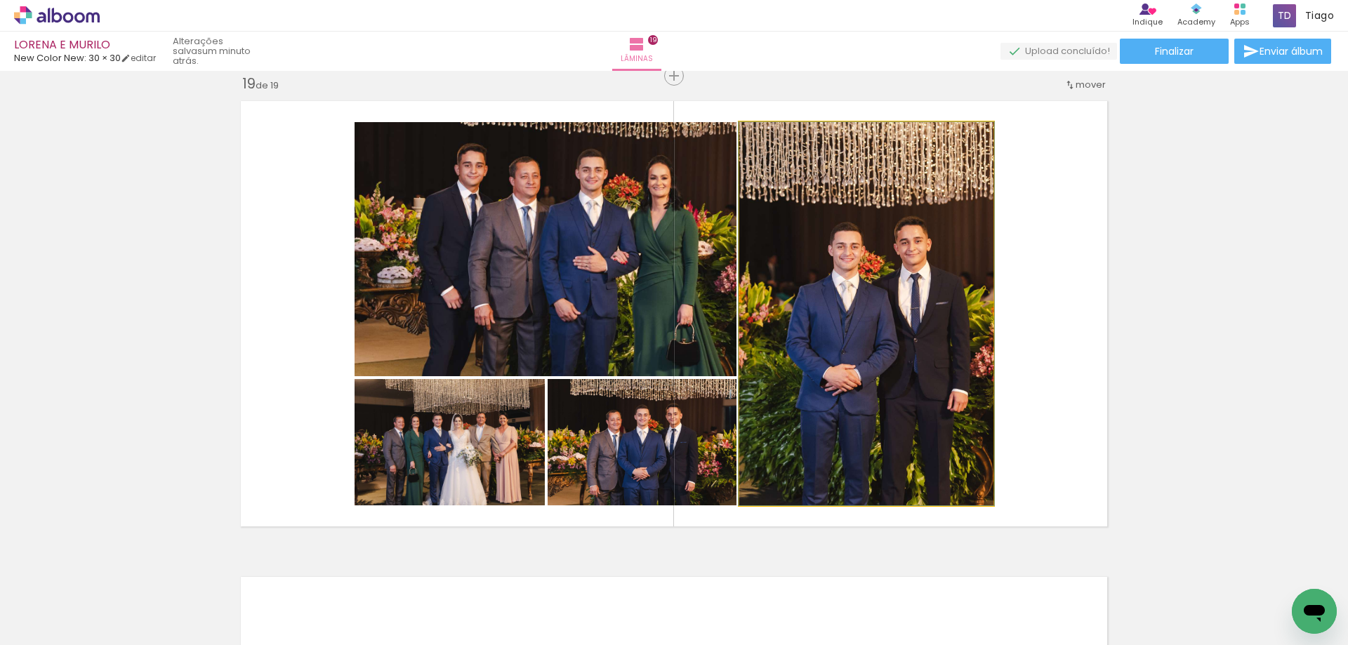
drag, startPoint x: 845, startPoint y: 223, endPoint x: 842, endPoint y: 197, distance: 26.2
click at [843, 220] on quentale-photo at bounding box center [866, 313] width 254 height 383
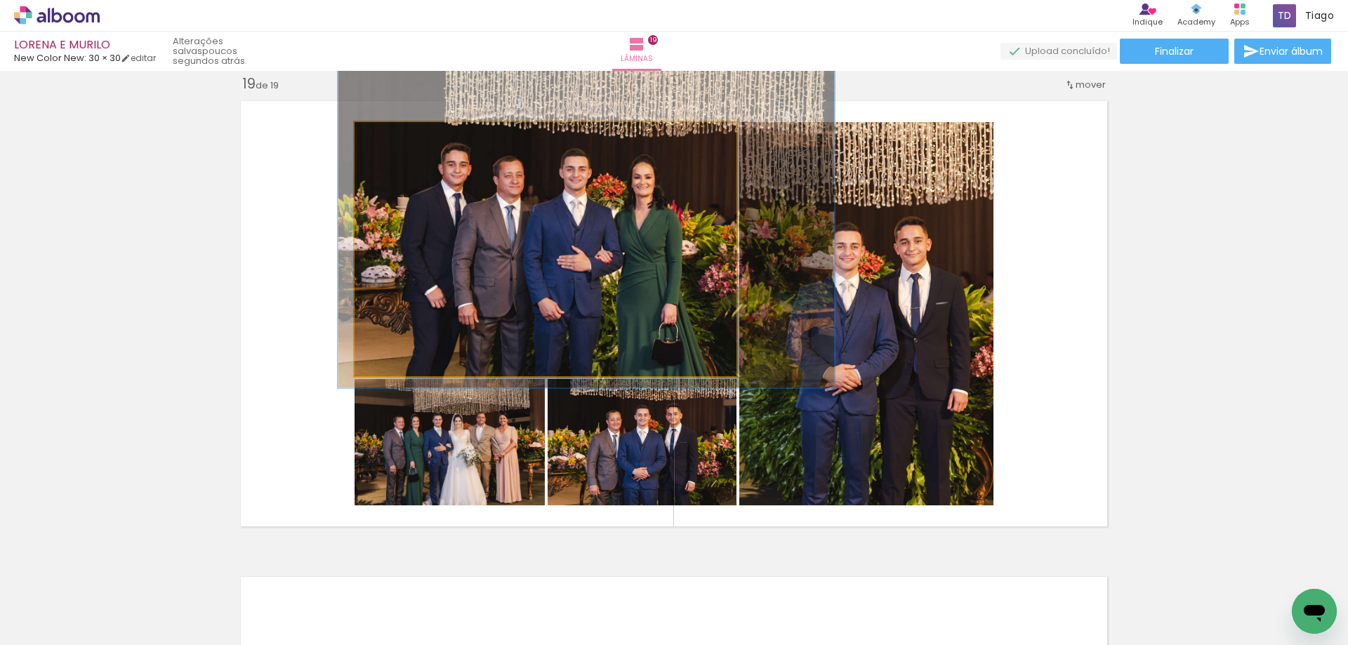
drag, startPoint x: 578, startPoint y: 252, endPoint x: 562, endPoint y: 249, distance: 16.4
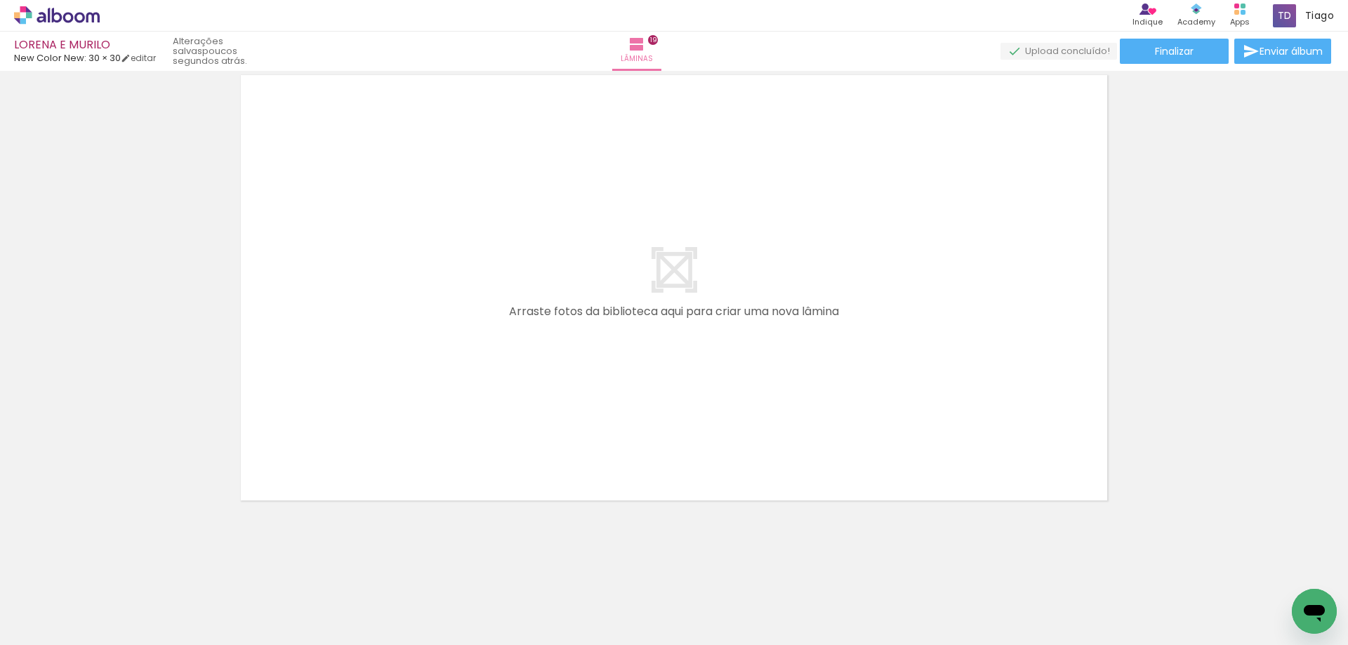
scroll to position [0, 1433]
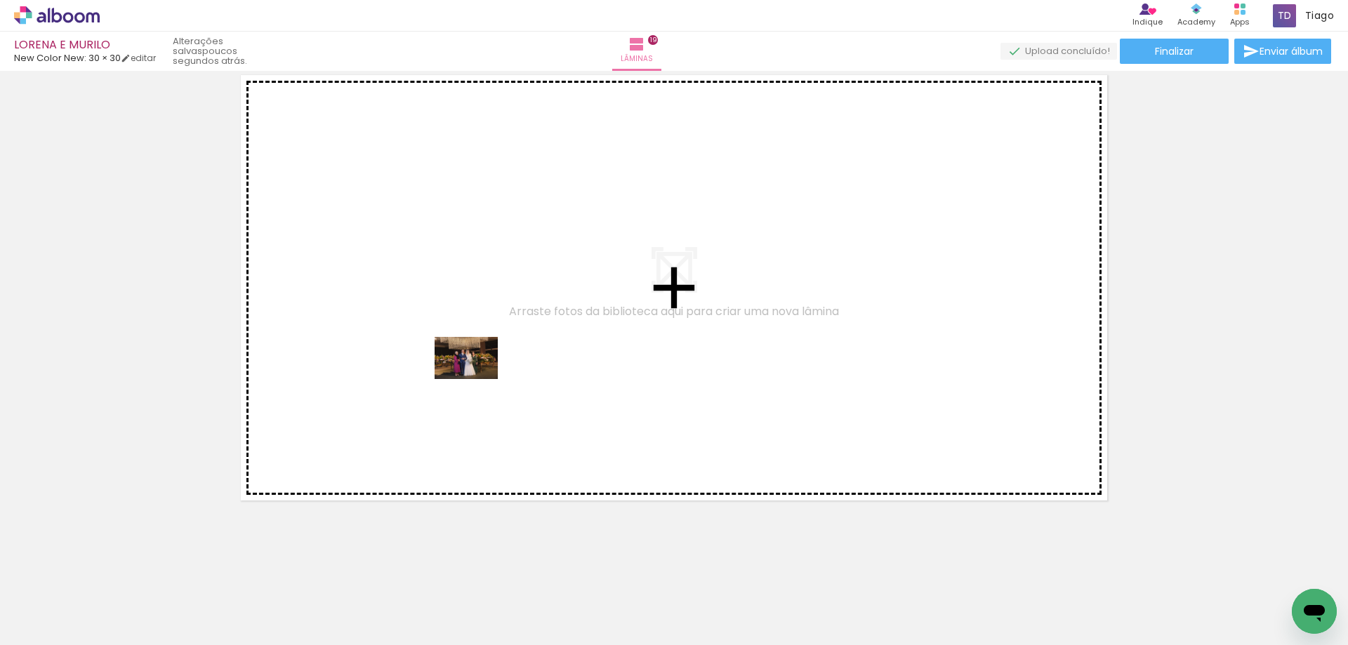
drag, startPoint x: 300, startPoint y: 604, endPoint x: 477, endPoint y: 379, distance: 285.5
click at [477, 379] on quentale-workspace at bounding box center [674, 322] width 1348 height 645
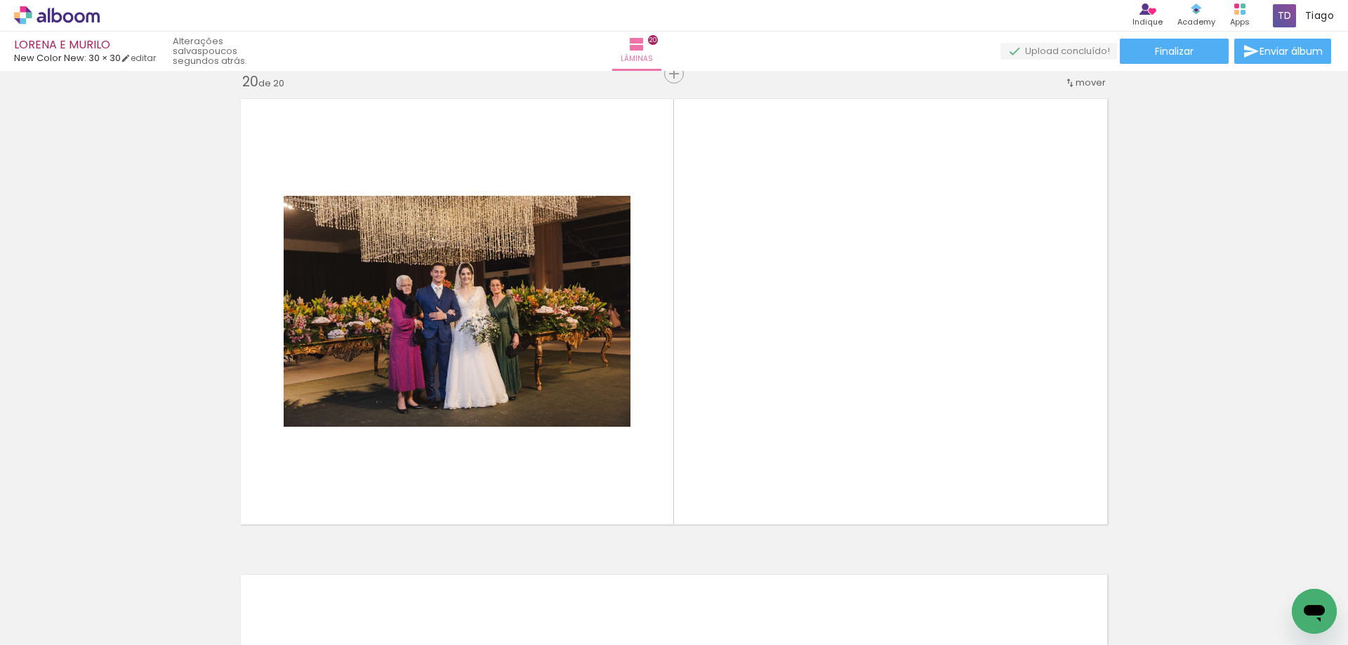
scroll to position [9060, 0]
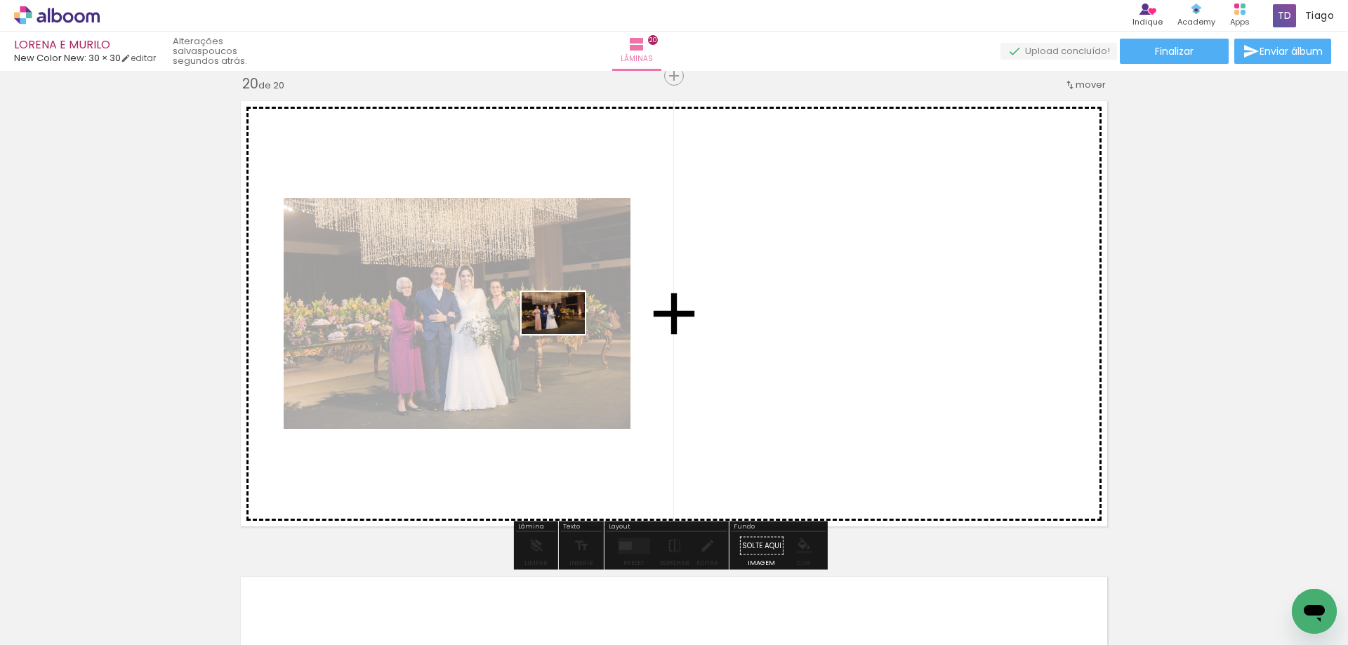
drag, startPoint x: 375, startPoint y: 595, endPoint x: 566, endPoint y: 335, distance: 322.3
click at [566, 335] on quentale-workspace at bounding box center [674, 322] width 1348 height 645
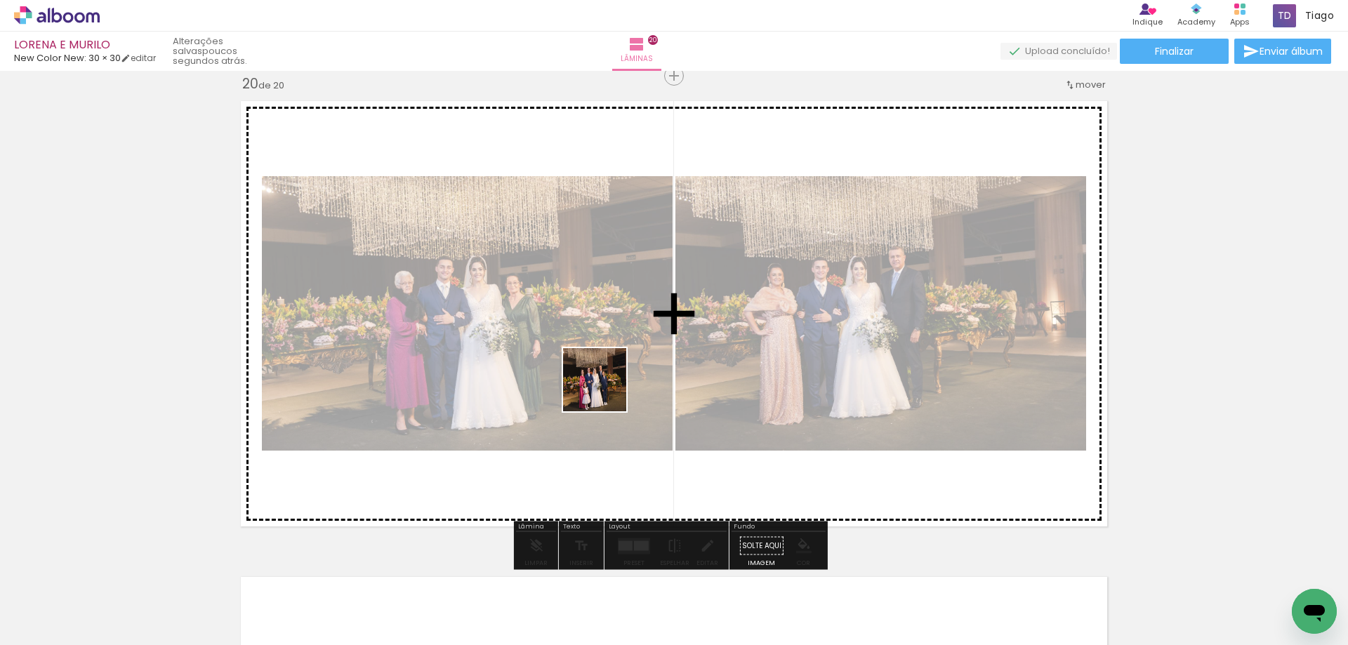
drag, startPoint x: 430, startPoint y: 605, endPoint x: 563, endPoint y: 589, distance: 134.3
click at [605, 392] on quentale-workspace at bounding box center [674, 322] width 1348 height 645
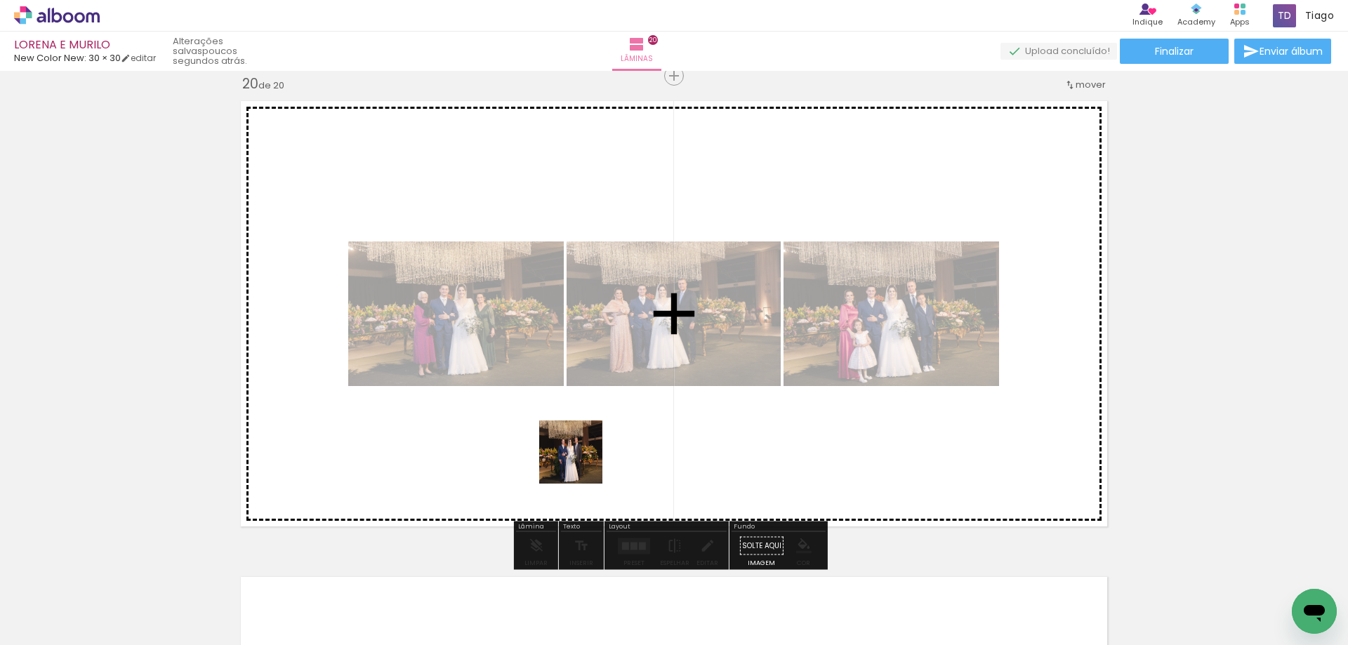
drag, startPoint x: 541, startPoint y: 605, endPoint x: 581, endPoint y: 463, distance: 148.0
click at [581, 463] on quentale-workspace at bounding box center [674, 322] width 1348 height 645
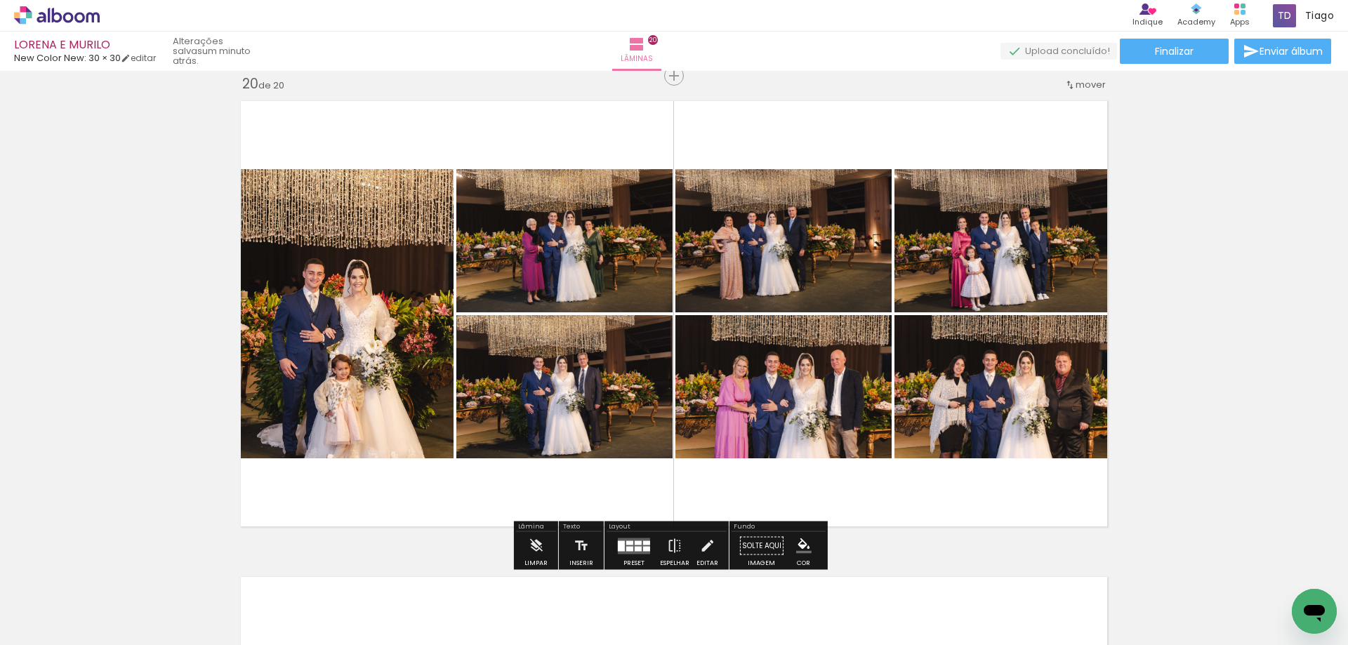
scroll to position [0, 4541]
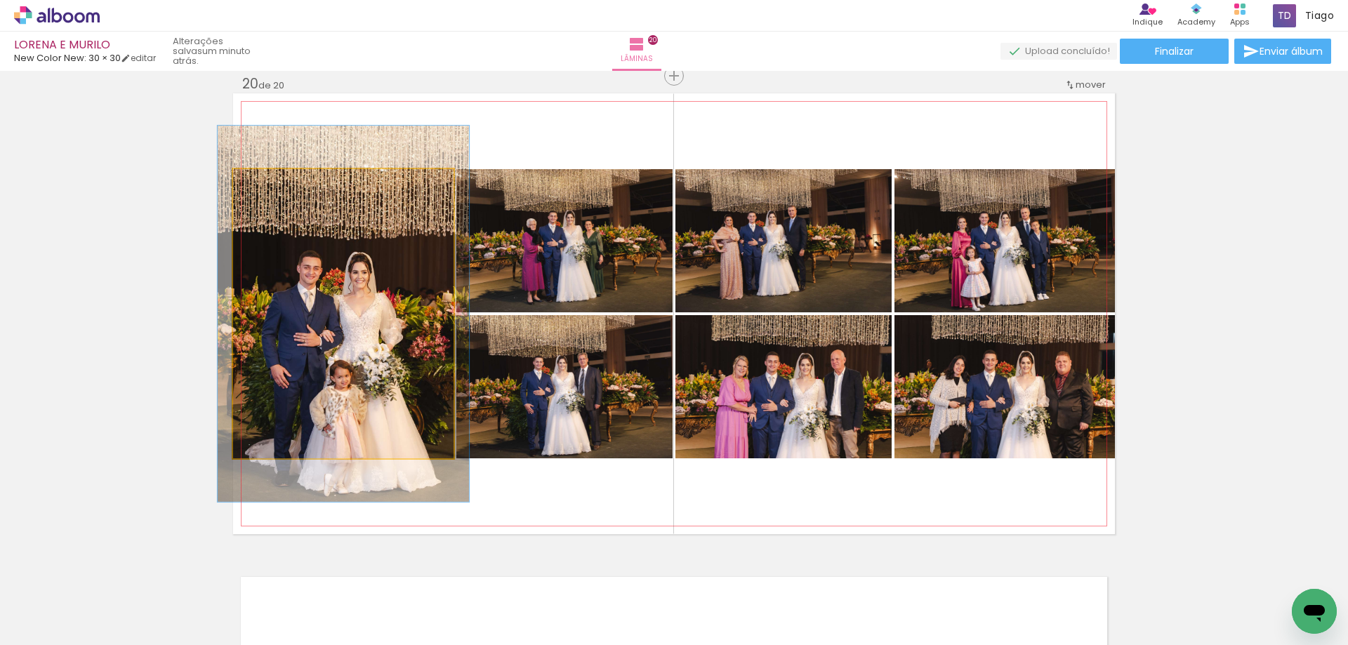
drag, startPoint x: 263, startPoint y: 182, endPoint x: 270, endPoint y: 180, distance: 7.2
type paper-slider "114"
click at [270, 180] on div at bounding box center [273, 184] width 13 height 13
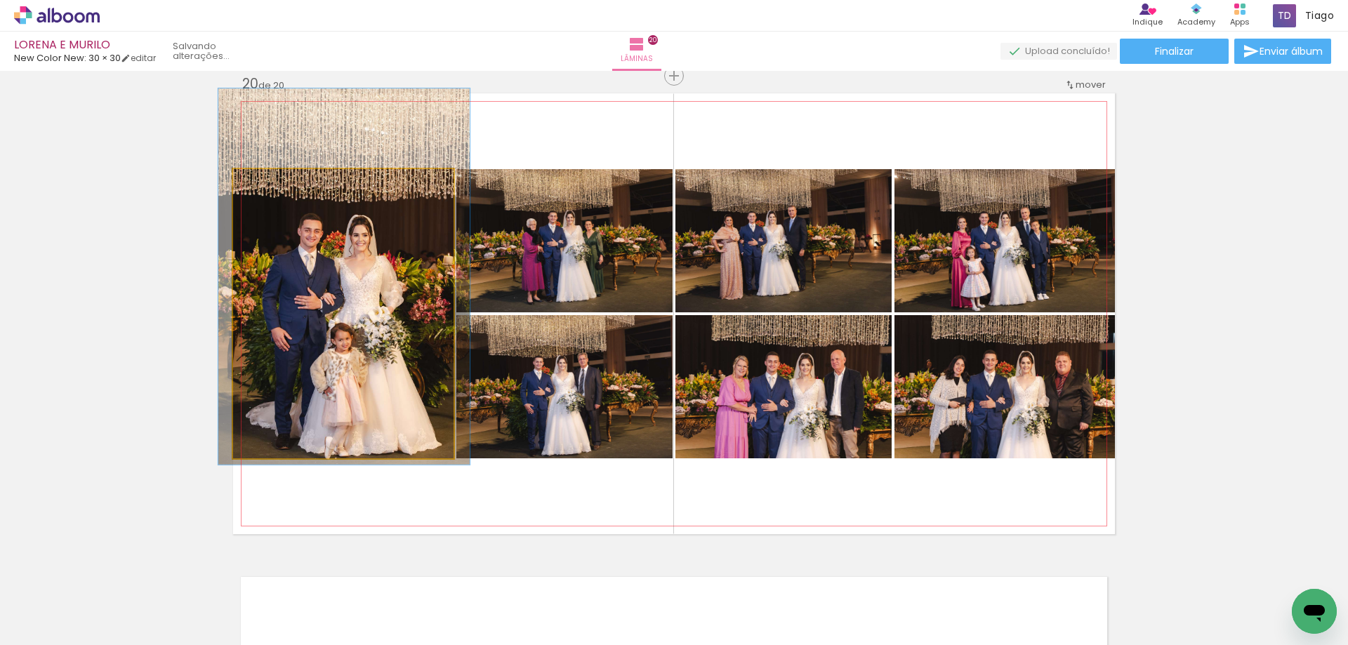
drag, startPoint x: 281, startPoint y: 224, endPoint x: 281, endPoint y: 190, distance: 33.7
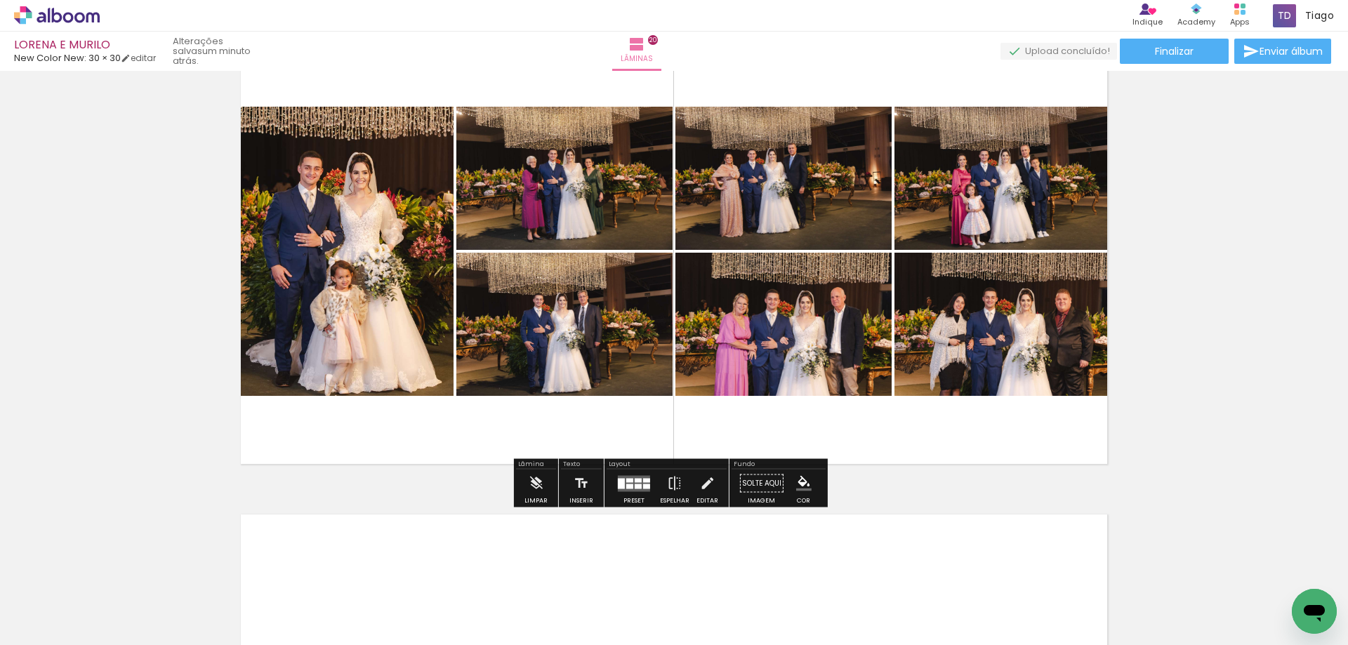
scroll to position [9130, 0]
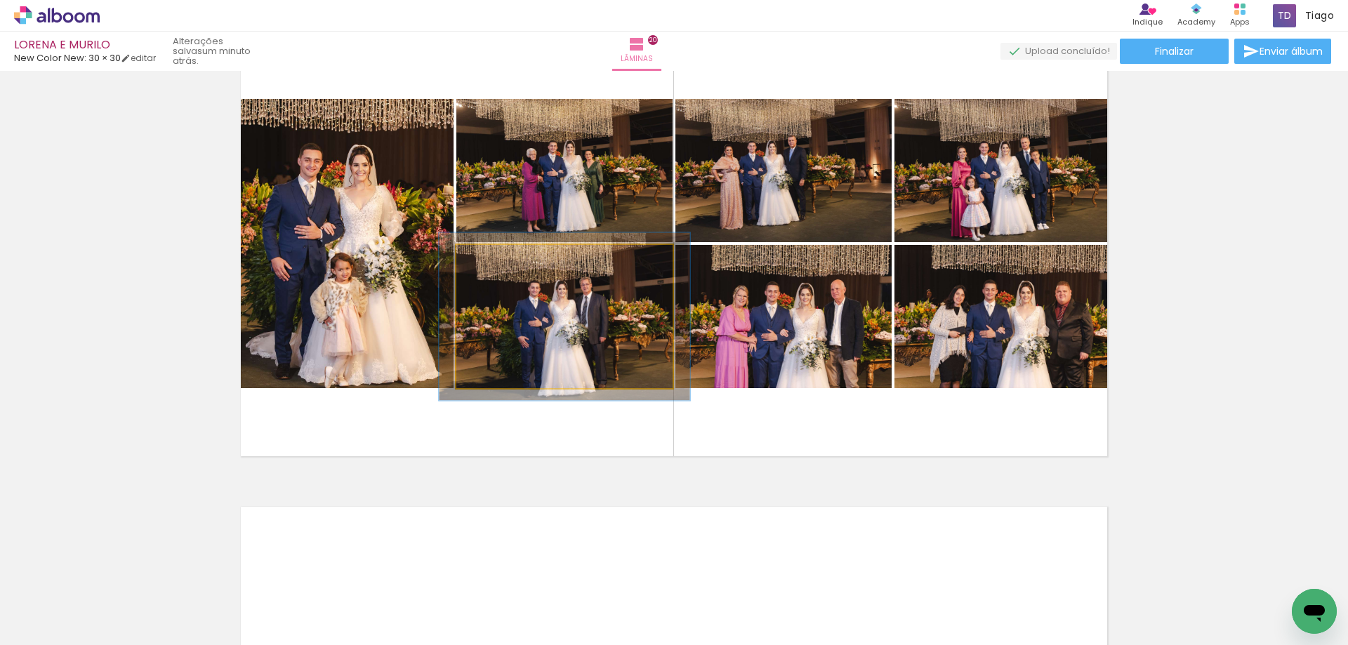
drag, startPoint x: 488, startPoint y: 262, endPoint x: 571, endPoint y: 303, distance: 93.2
type paper-slider "117"
click at [496, 260] on div at bounding box center [497, 259] width 13 height 13
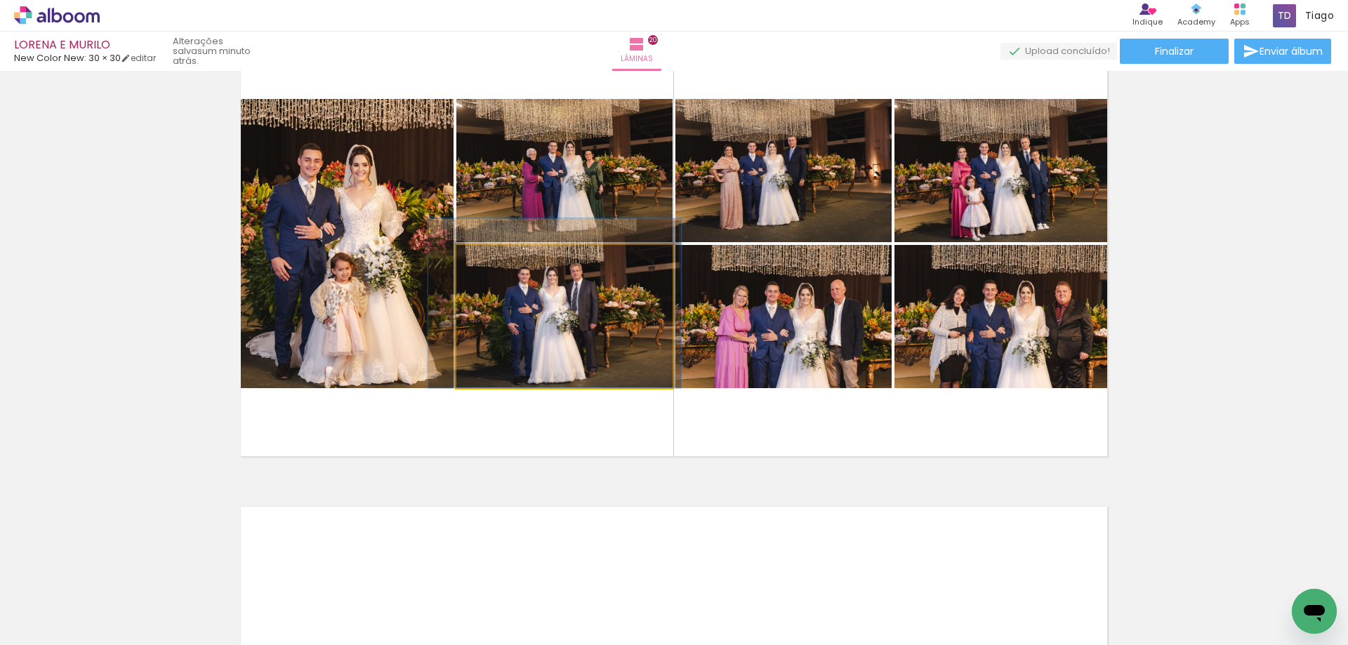
drag, startPoint x: 594, startPoint y: 318, endPoint x: 585, endPoint y: 300, distance: 19.8
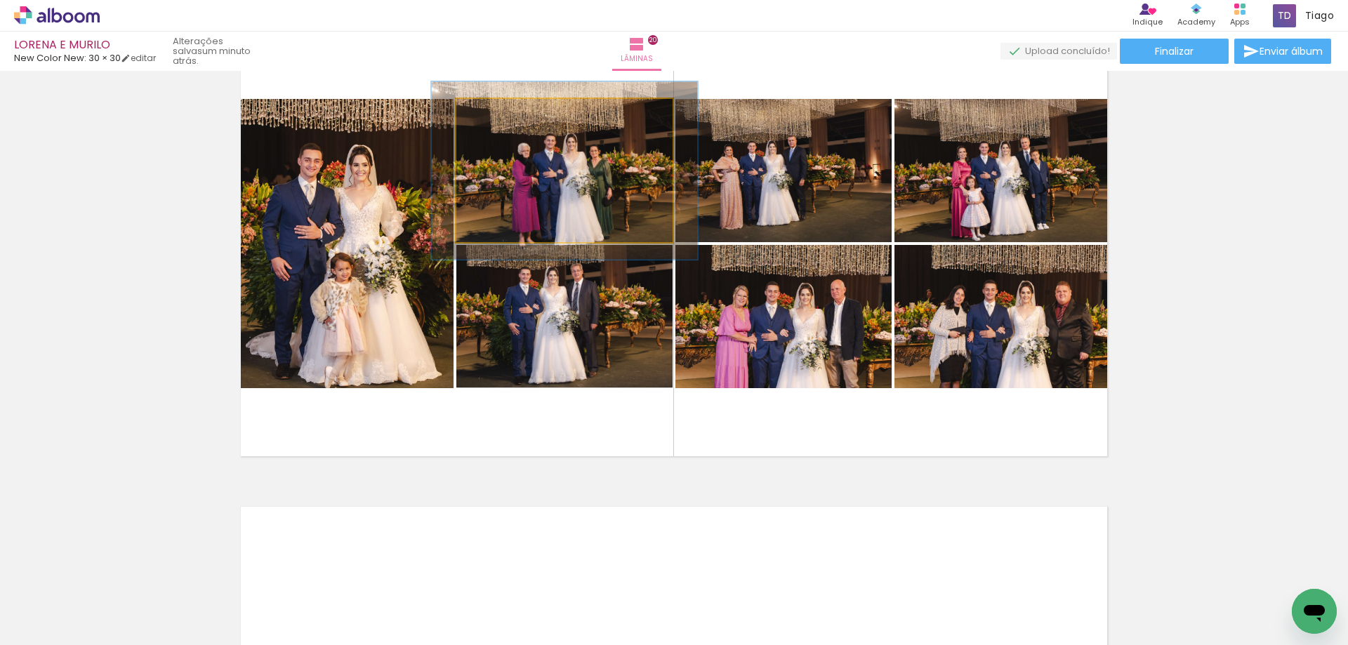
drag, startPoint x: 489, startPoint y: 109, endPoint x: 627, endPoint y: 159, distance: 146.3
type paper-slider "129"
click at [503, 108] on div at bounding box center [500, 113] width 22 height 22
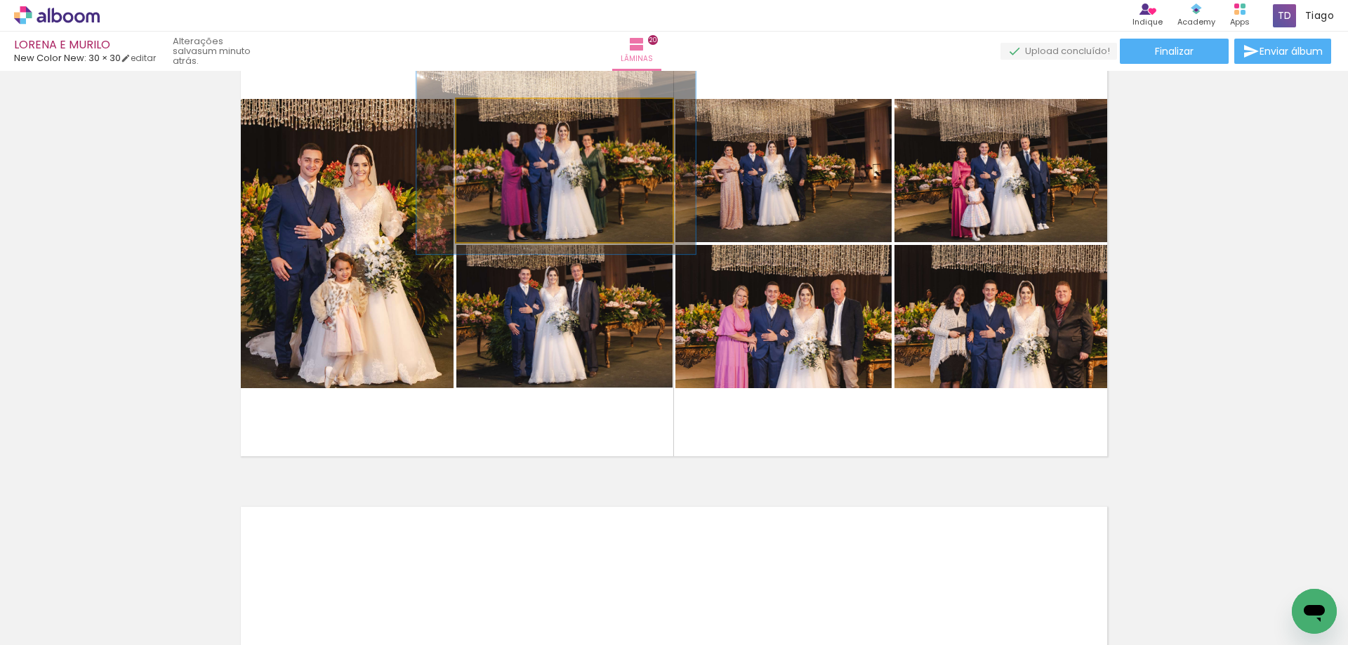
drag, startPoint x: 627, startPoint y: 159, endPoint x: 618, endPoint y: 150, distance: 12.4
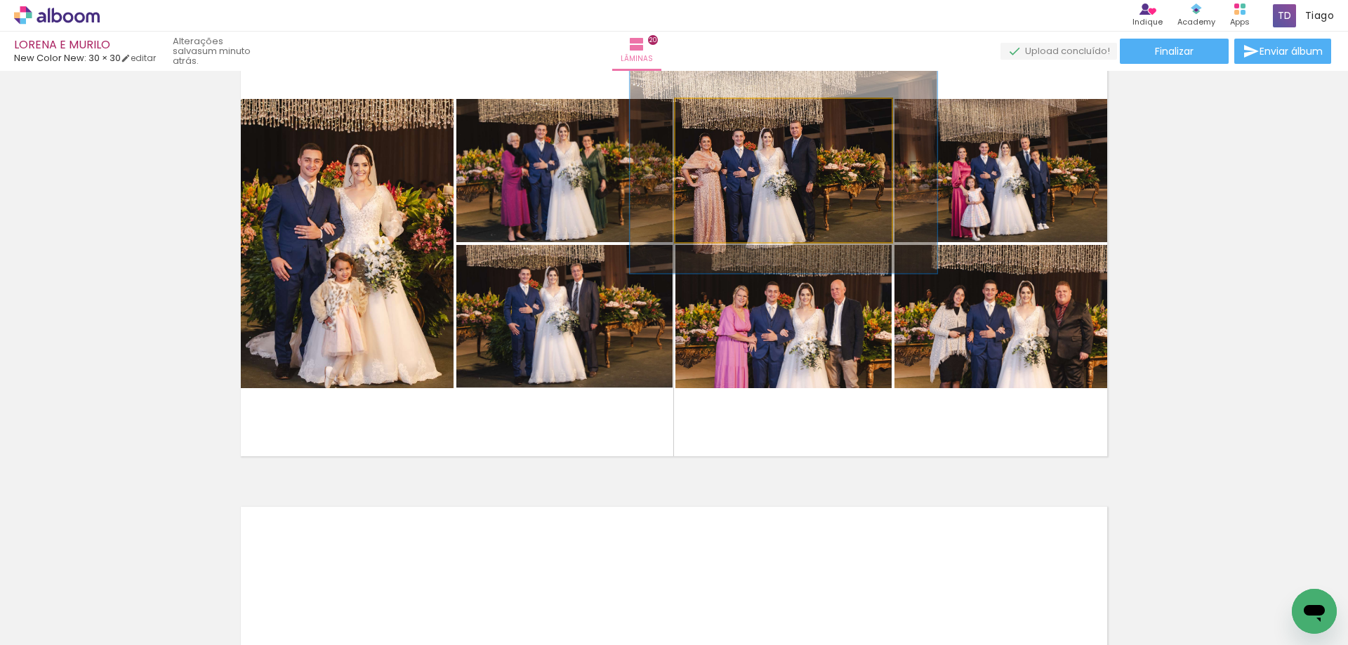
drag, startPoint x: 714, startPoint y: 114, endPoint x: 766, endPoint y: 128, distance: 53.8
type paper-slider "144"
click at [736, 110] on div at bounding box center [729, 113] width 22 height 22
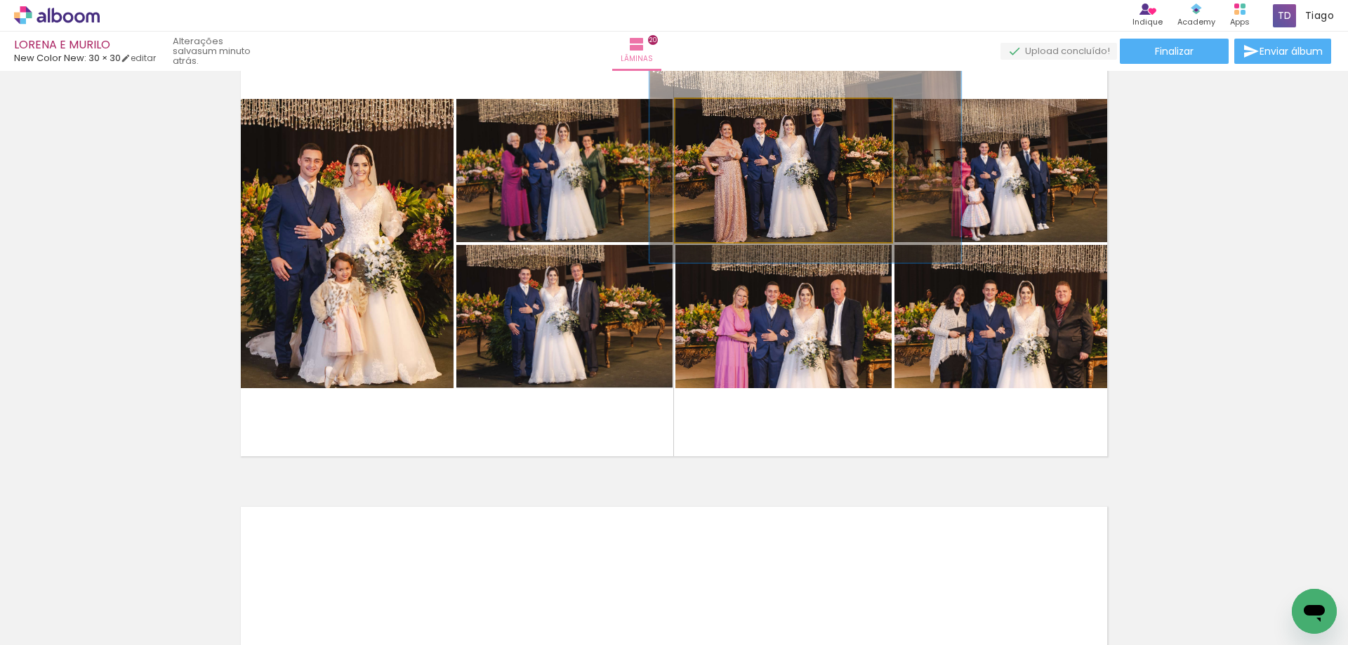
drag, startPoint x: 778, startPoint y: 150, endPoint x: 792, endPoint y: 138, distance: 19.0
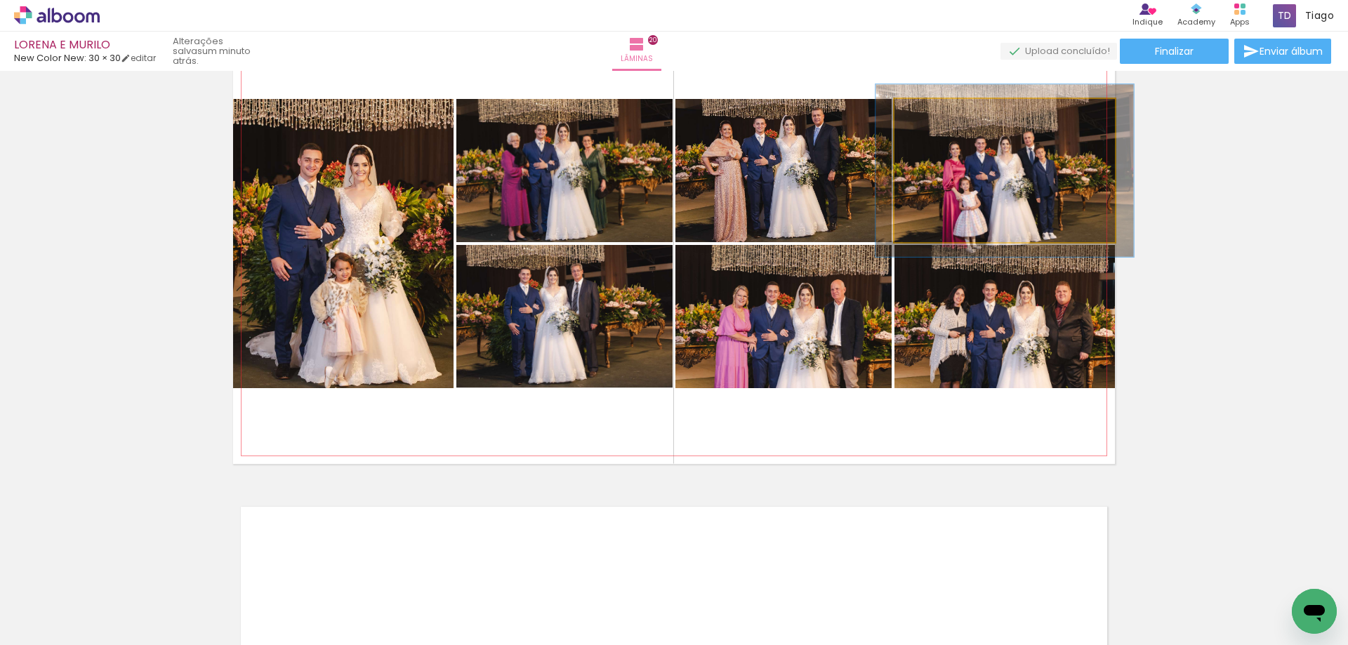
drag, startPoint x: 930, startPoint y: 114, endPoint x: 938, endPoint y: 114, distance: 8.4
type paper-slider "117"
click at [938, 114] on div at bounding box center [935, 113] width 22 height 22
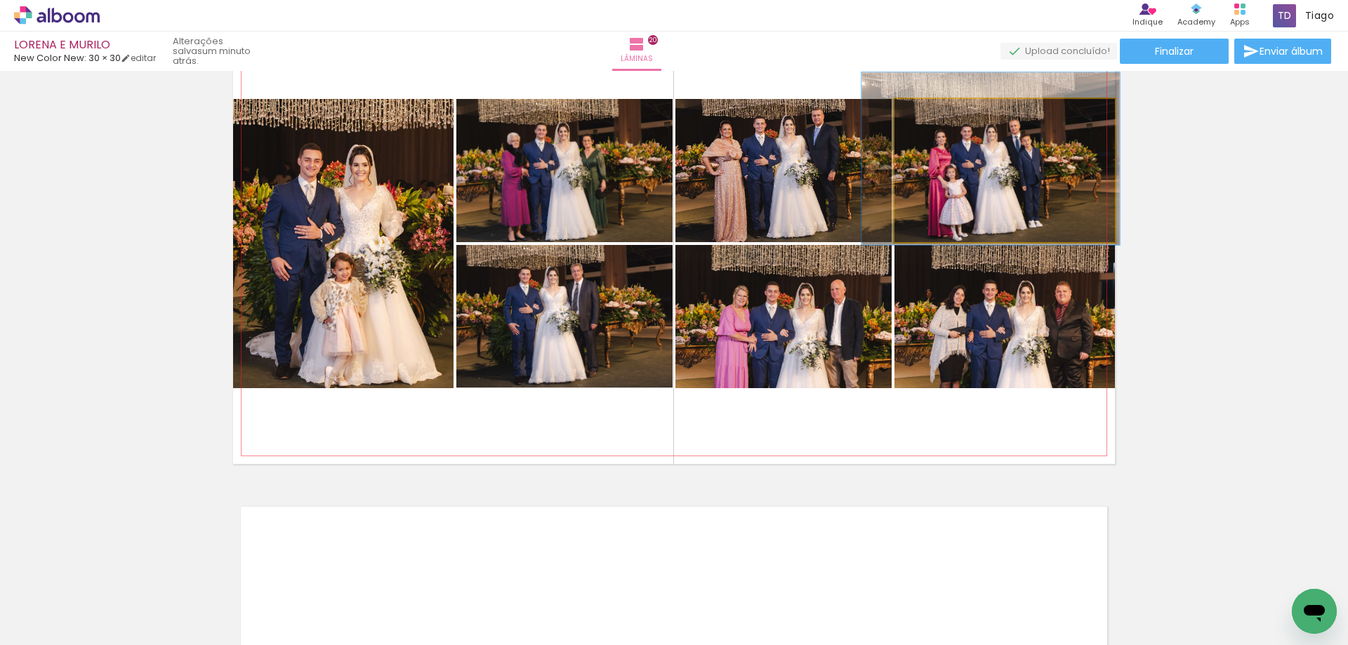
drag, startPoint x: 1019, startPoint y: 166, endPoint x: 1009, endPoint y: 157, distance: 13.4
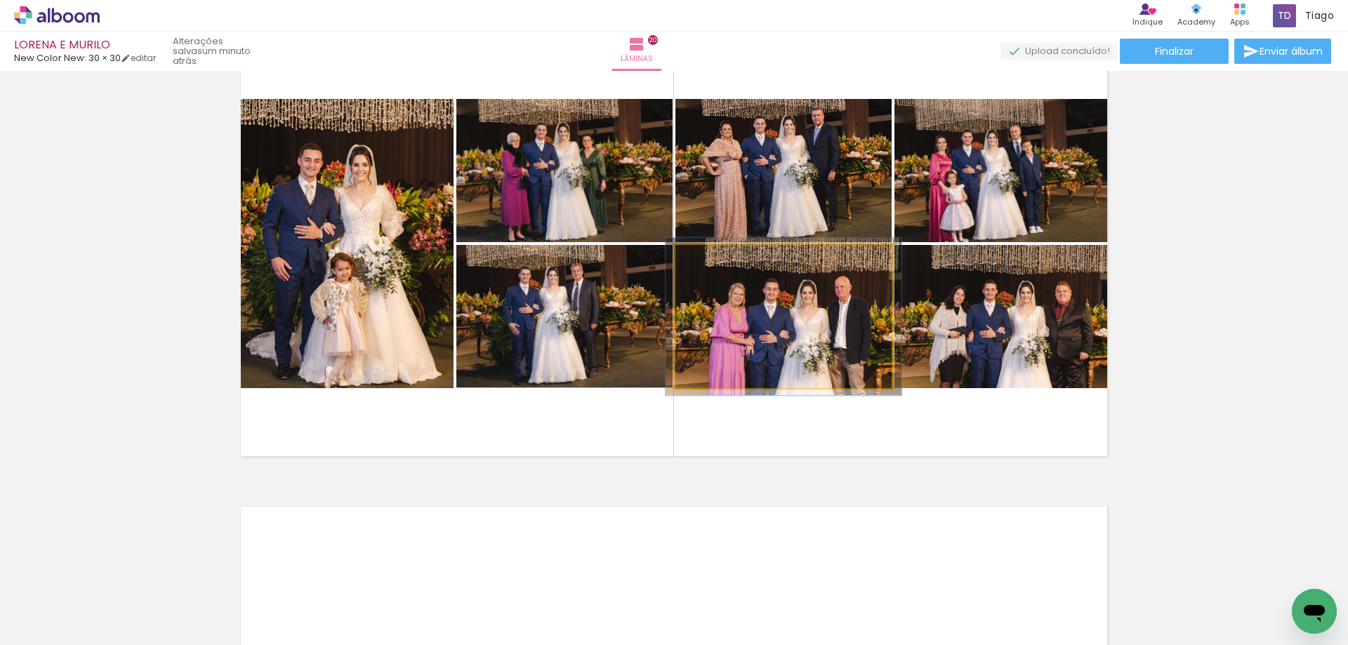
drag, startPoint x: 711, startPoint y: 265, endPoint x: 738, endPoint y: 294, distance: 39.8
type paper-slider "110"
click at [714, 265] on div at bounding box center [712, 259] width 22 height 22
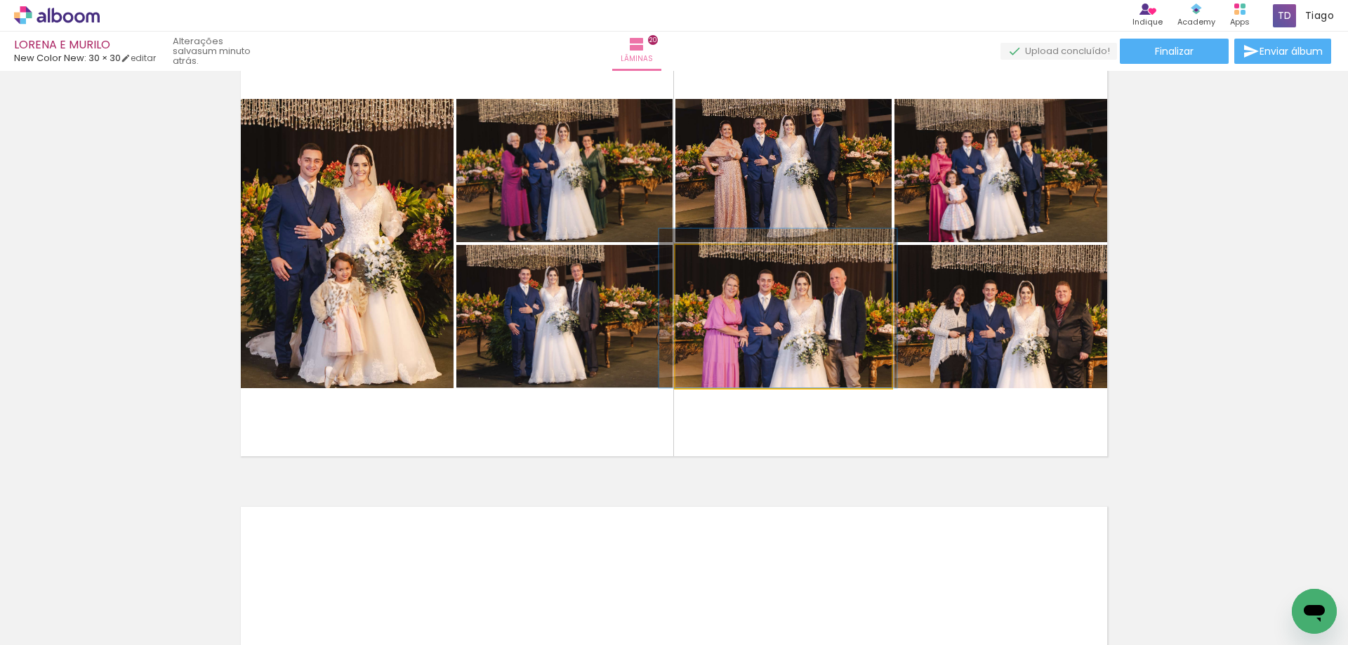
drag, startPoint x: 762, startPoint y: 324, endPoint x: 755, endPoint y: 305, distance: 20.2
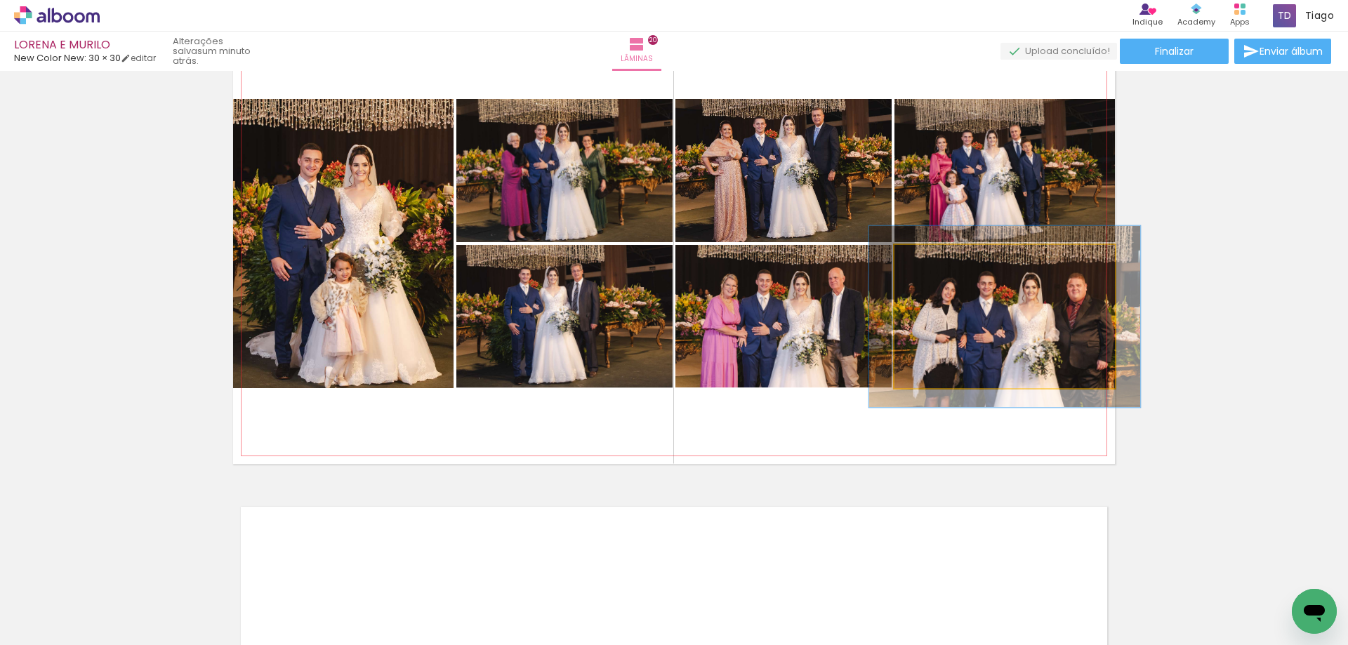
drag, startPoint x: 932, startPoint y: 264, endPoint x: 943, endPoint y: 262, distance: 11.4
type paper-slider "123"
click at [943, 262] on div at bounding box center [938, 259] width 22 height 22
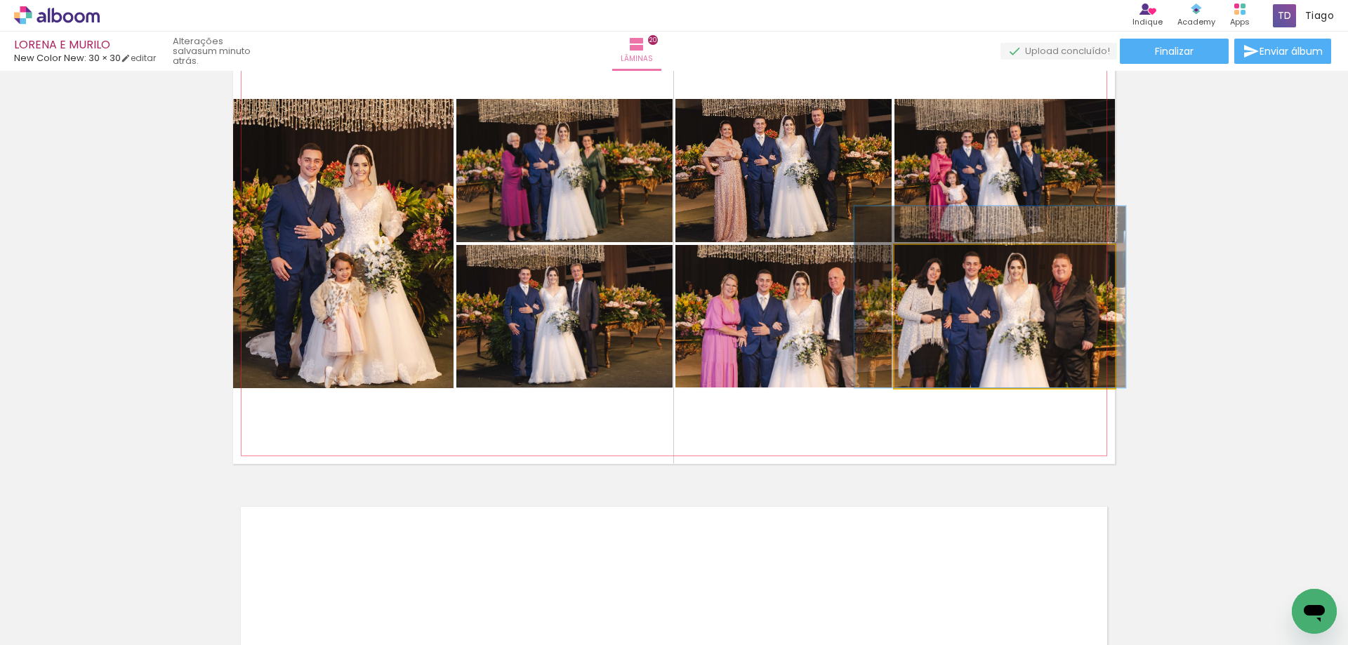
drag, startPoint x: 1011, startPoint y: 327, endPoint x: 1000, endPoint y: 305, distance: 24.2
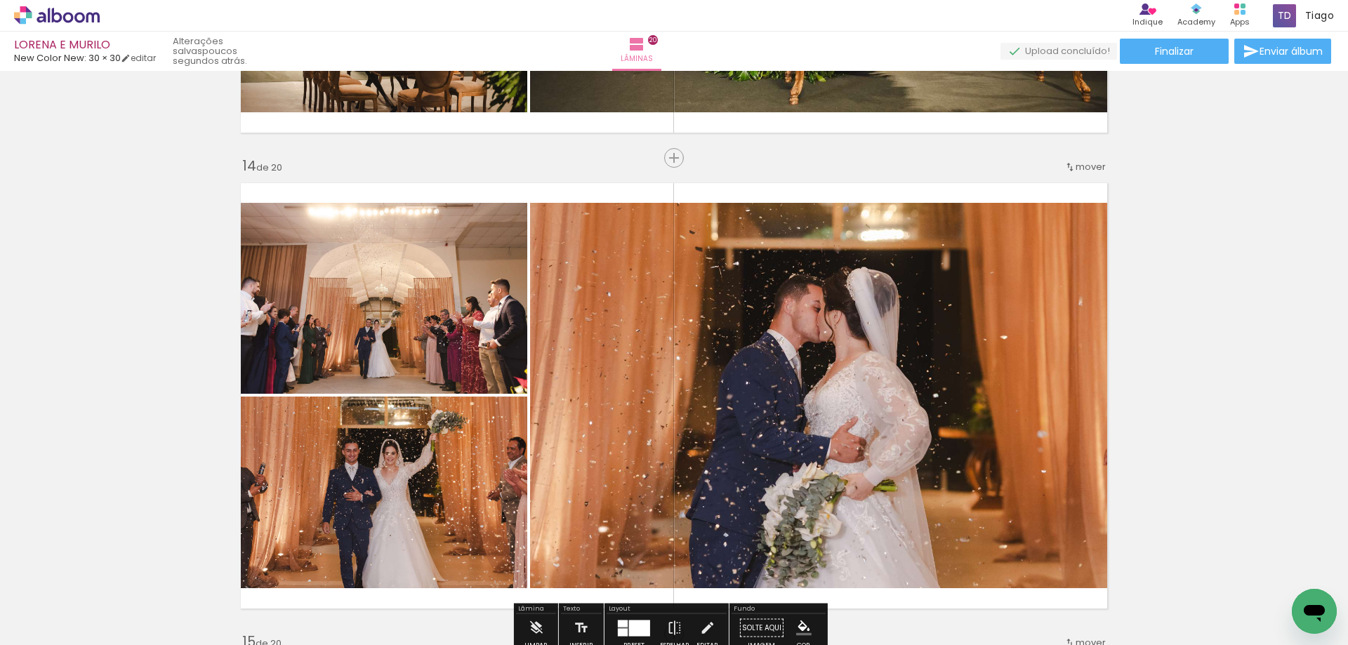
scroll to position [6404, 0]
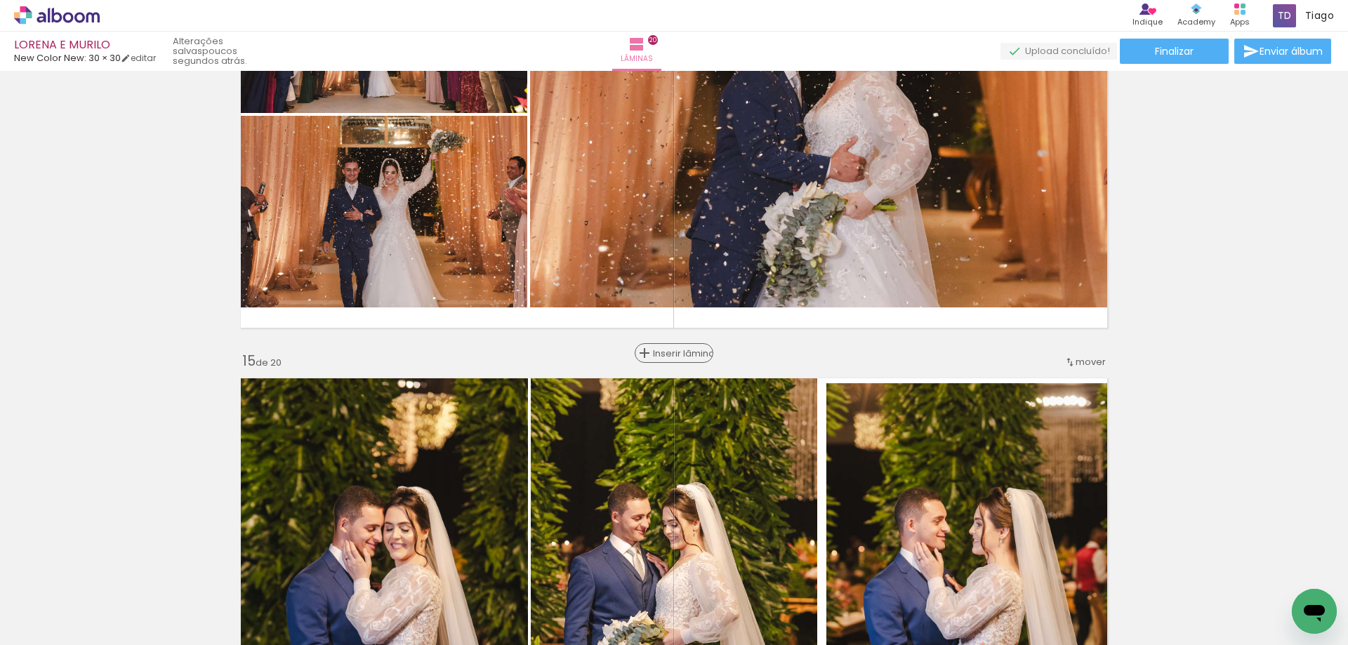
click at [668, 352] on span "Inserir lâmina" at bounding box center [680, 353] width 55 height 9
